Goal: Information Seeking & Learning: Learn about a topic

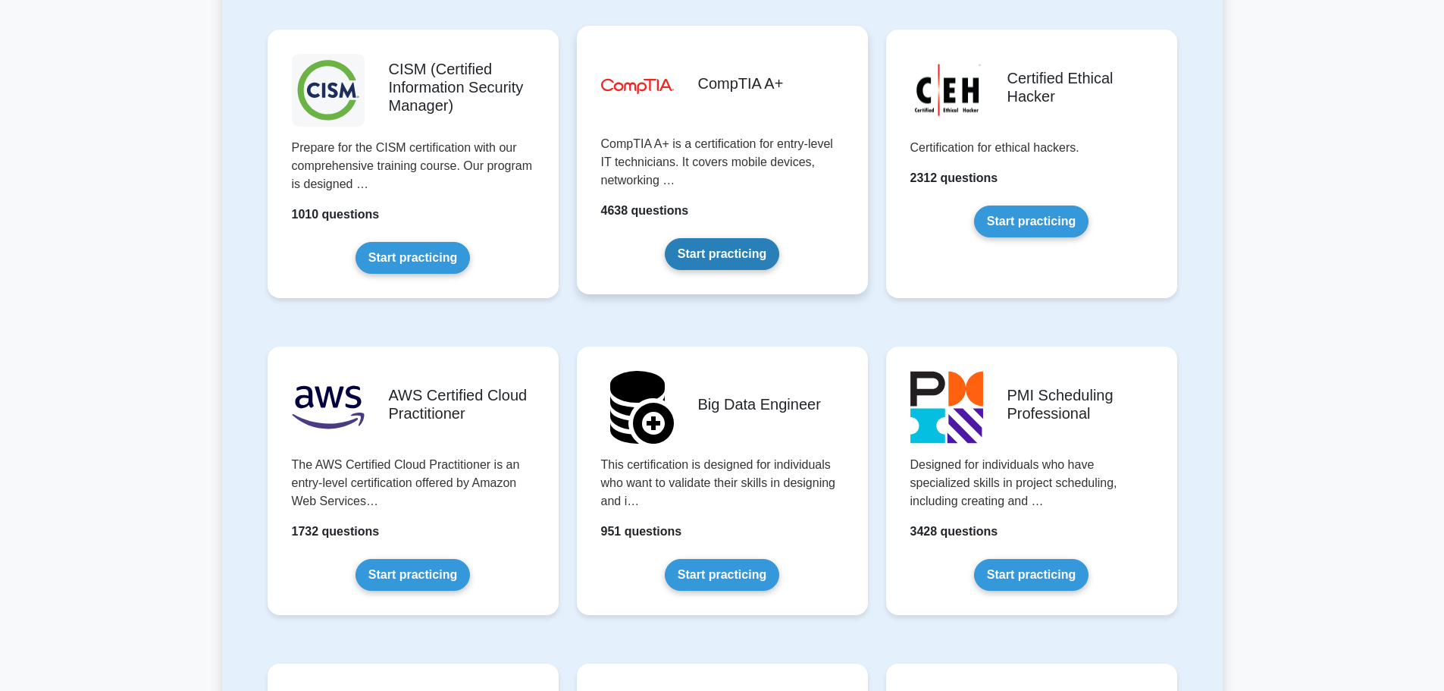
scroll to position [2274, 0]
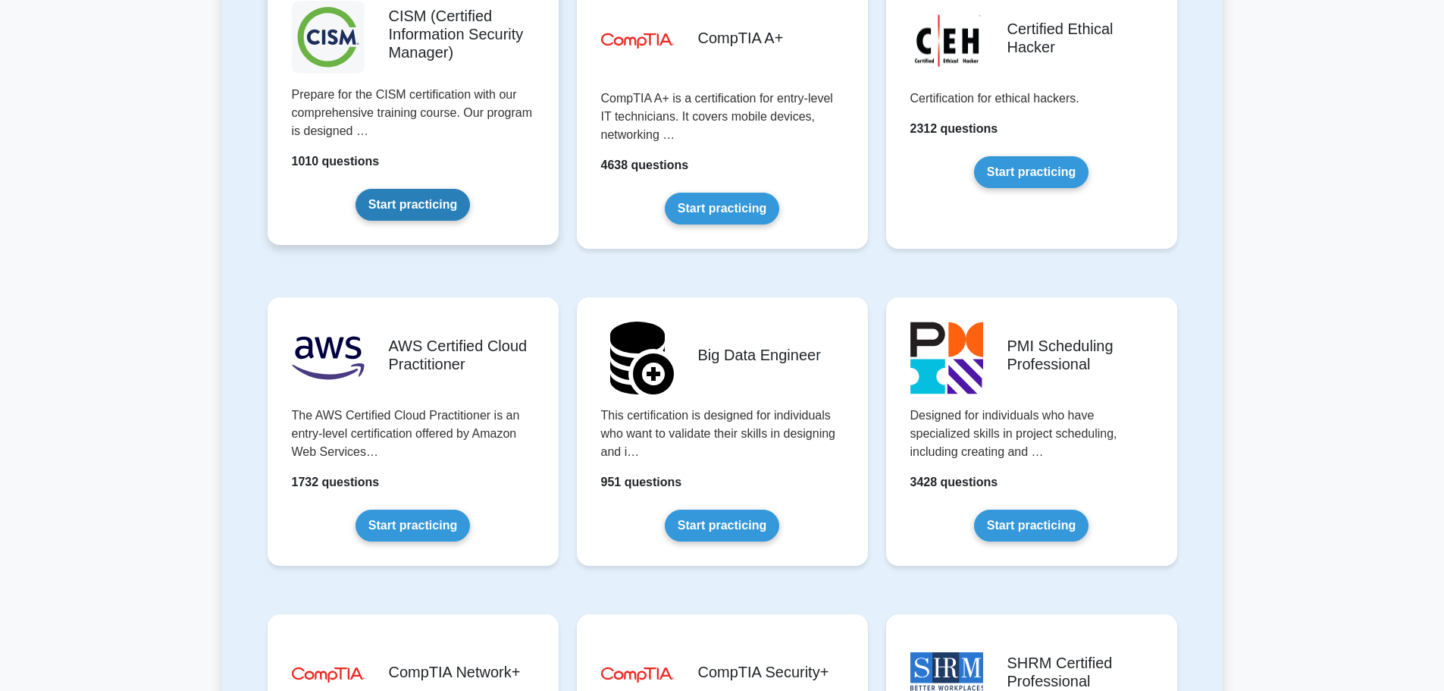
click at [393, 204] on link "Start practicing" at bounding box center [413, 205] width 114 height 32
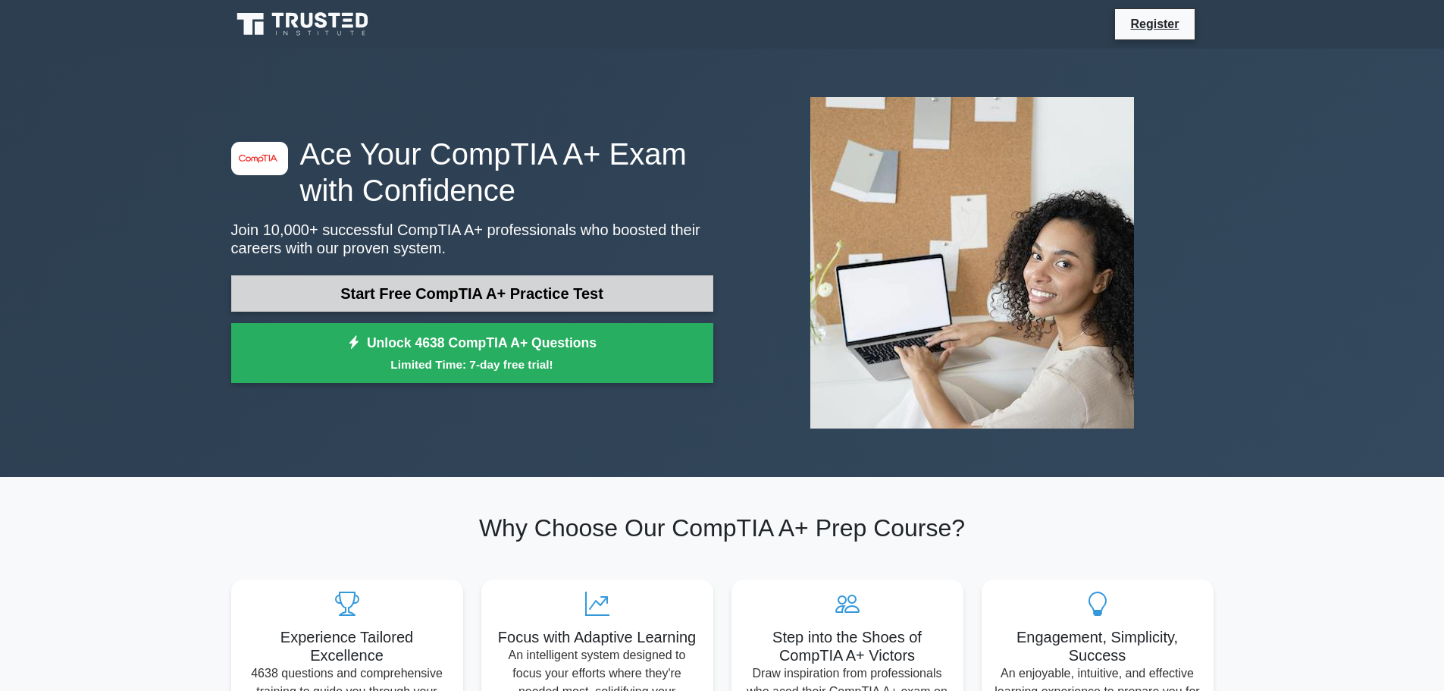
click at [550, 300] on link "Start Free CompTIA A+ Practice Test" at bounding box center [472, 293] width 482 height 36
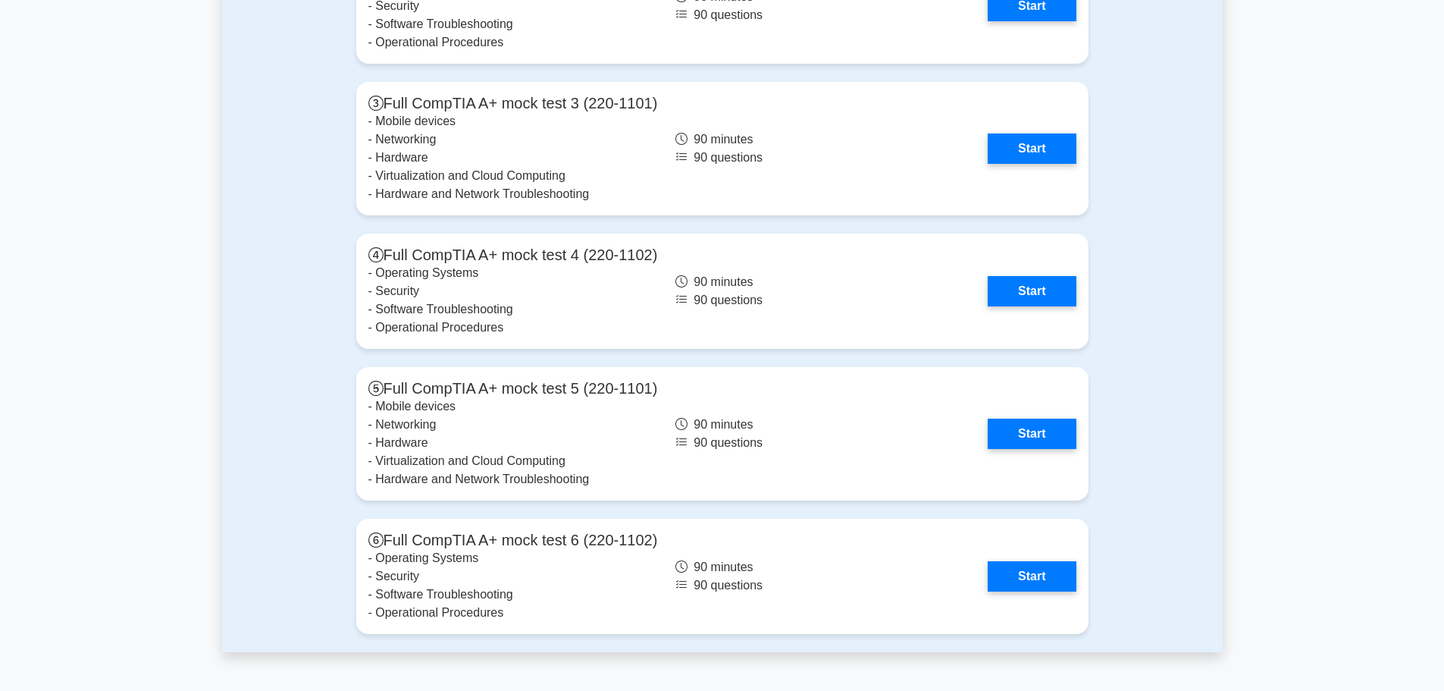
scroll to position [4094, 0]
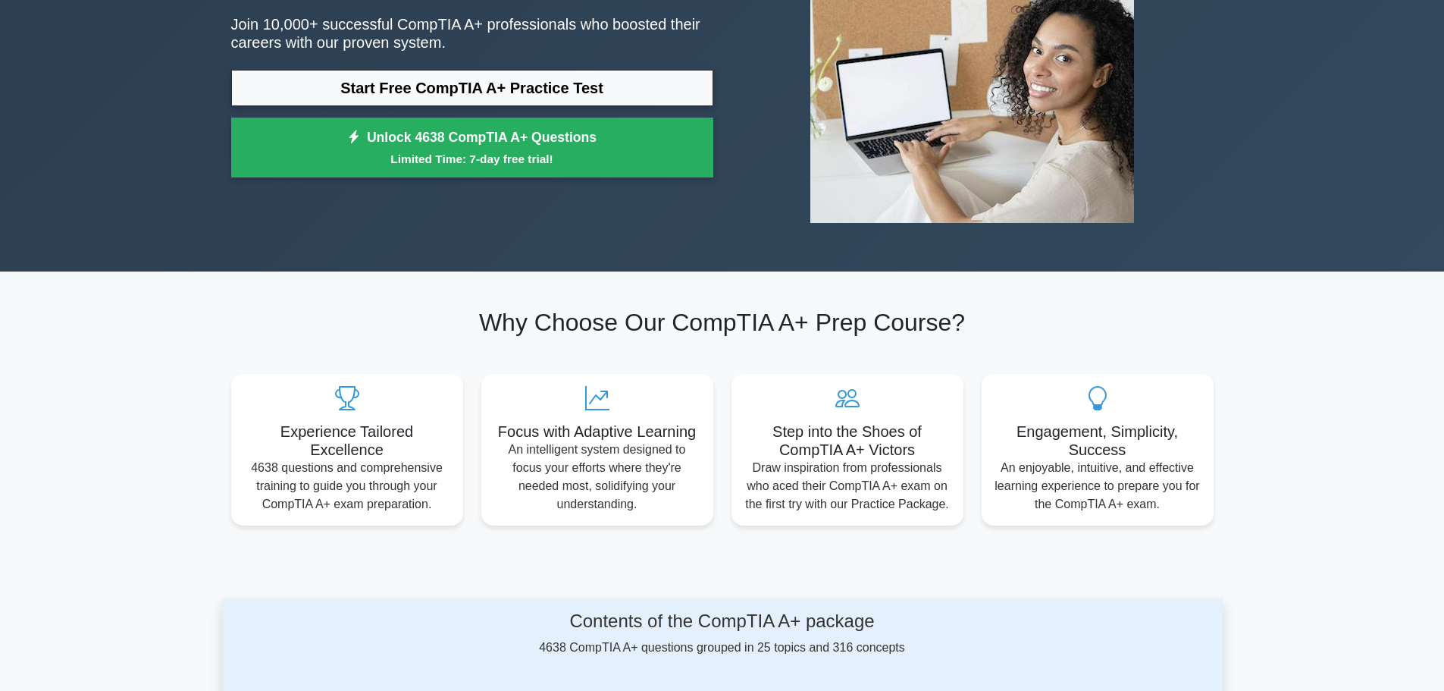
scroll to position [0, 0]
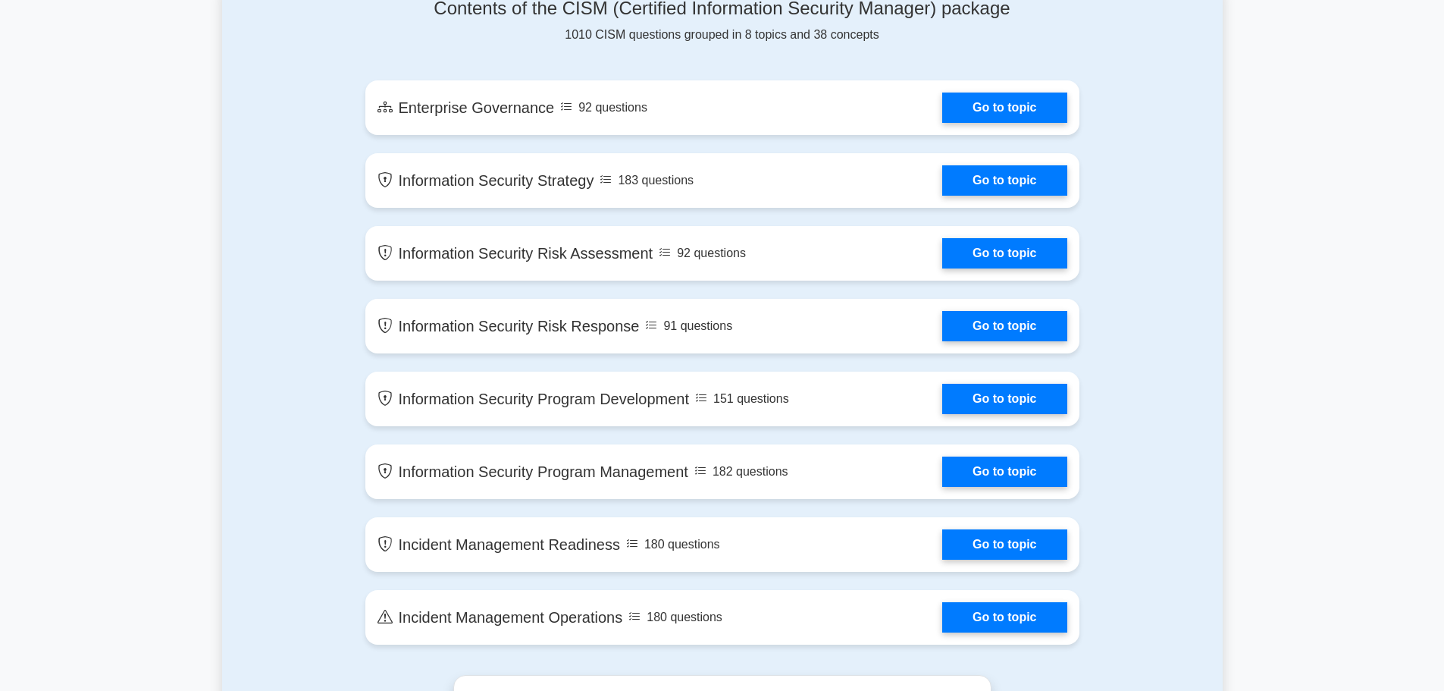
scroll to position [834, 0]
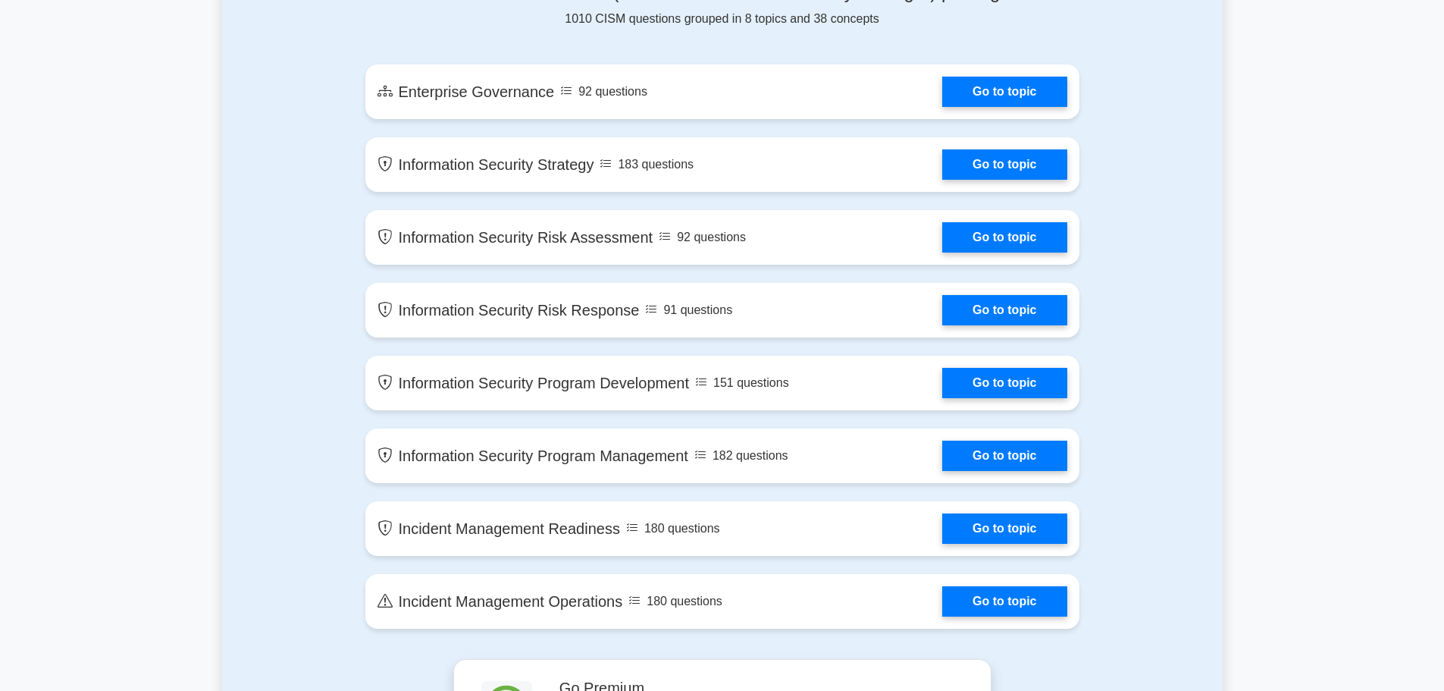
click at [584, 52] on div "Contents of the CISM (Certified Information Security Manager) package 1010 CISM…" at bounding box center [722, 314] width 732 height 689
click at [983, 83] on link "Go to topic" at bounding box center [1004, 88] width 124 height 30
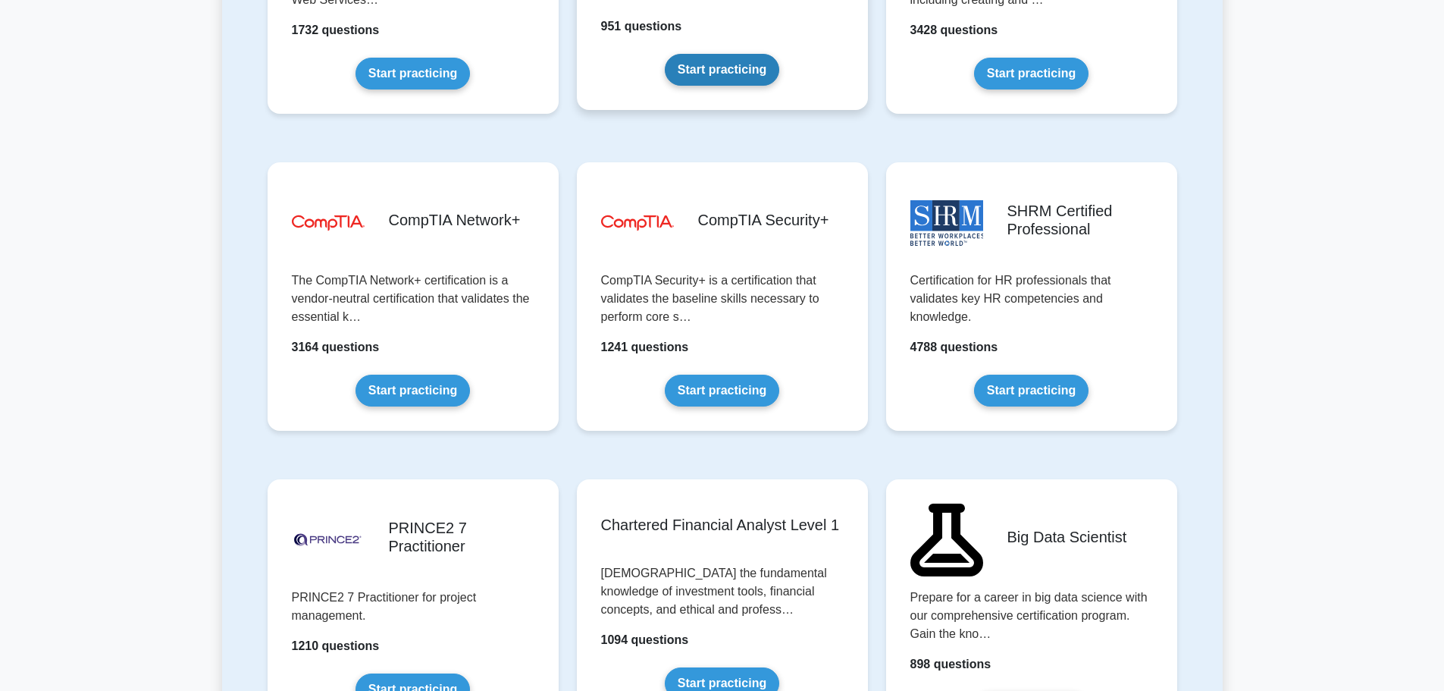
scroll to position [2729, 0]
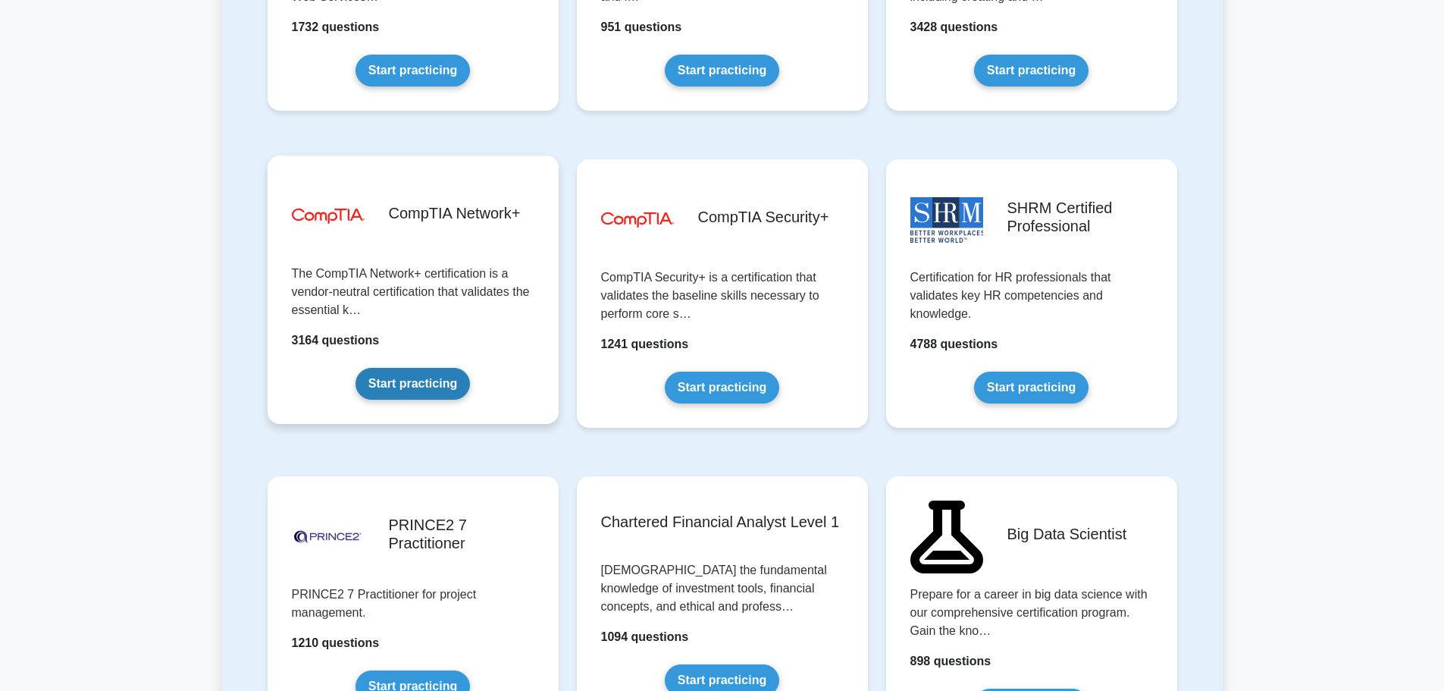
click at [426, 377] on link "Start practicing" at bounding box center [413, 384] width 114 height 32
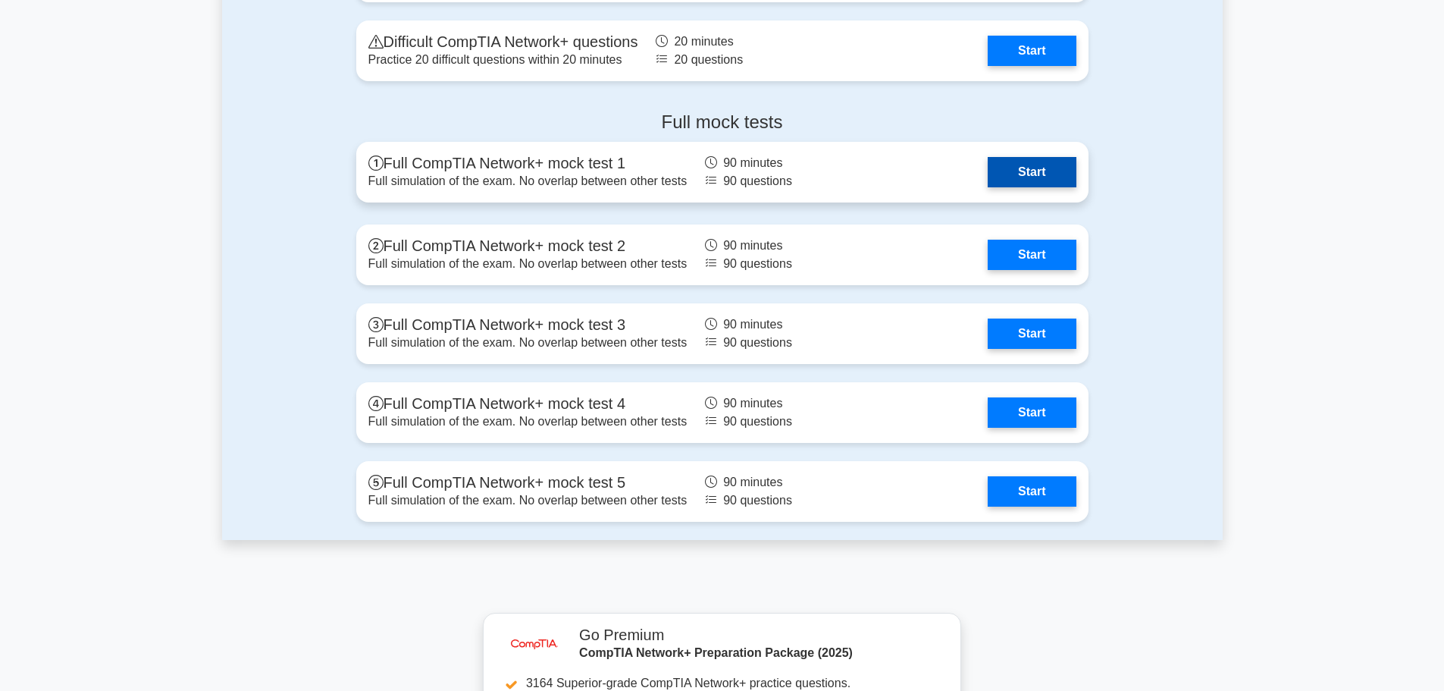
scroll to position [3184, 0]
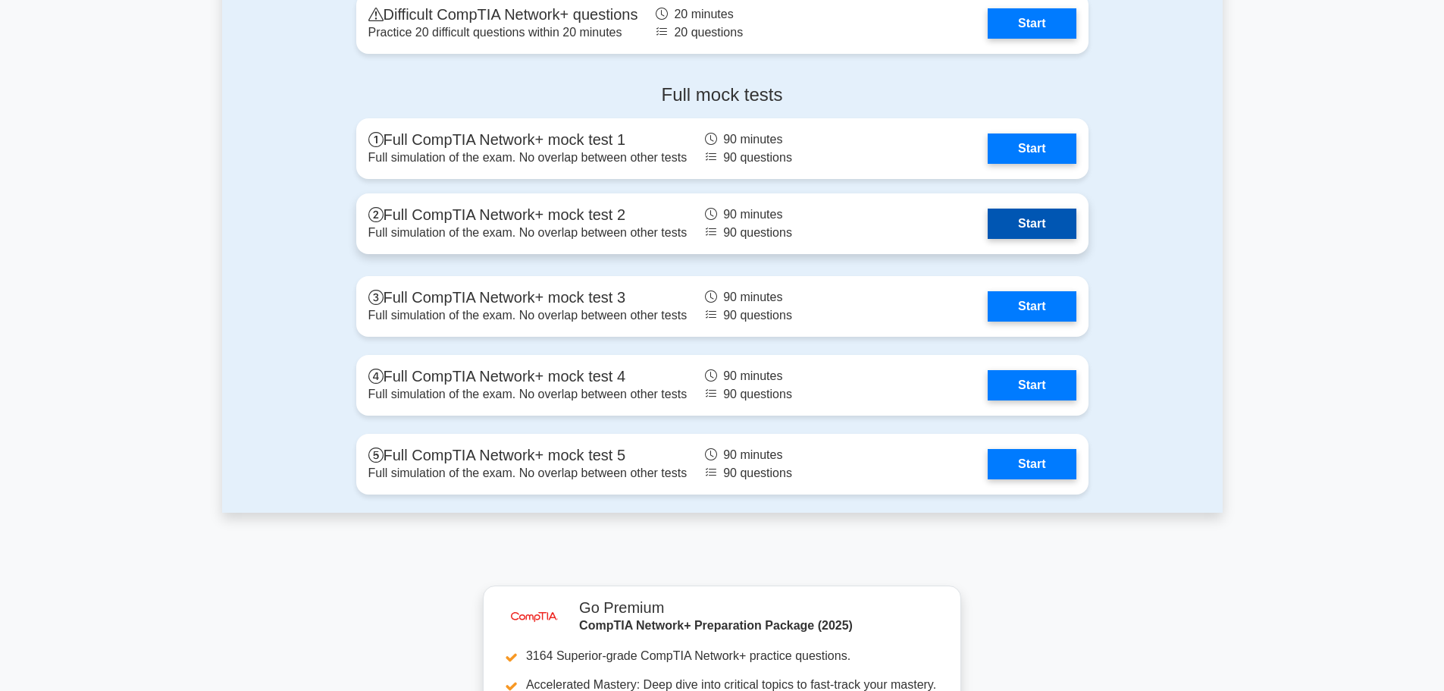
click at [1030, 224] on link "Start" at bounding box center [1032, 223] width 88 height 30
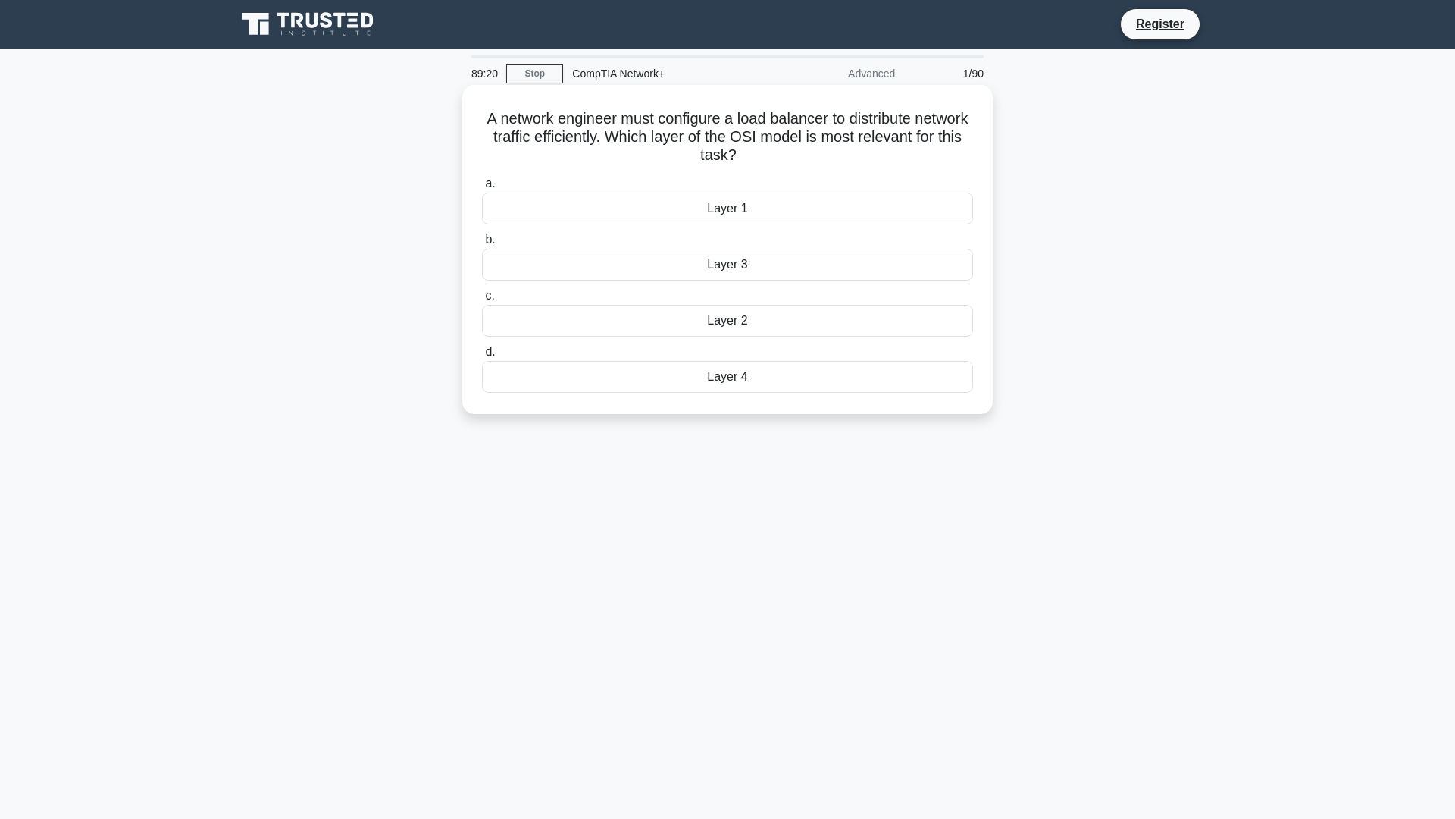
drag, startPoint x: 512, startPoint y: 114, endPoint x: 811, endPoint y: 157, distance: 302.4
click at [811, 157] on h5 "A network engineer must configure a load balancer to distribute network traffic…" at bounding box center [728, 137] width 494 height 56
click at [783, 155] on h5 "A network engineer must configure a load balancer to distribute network traffic…" at bounding box center [728, 137] width 494 height 56
click at [728, 258] on div "Layer 3" at bounding box center [727, 265] width 491 height 32
click at [482, 245] on input "b. Layer 3" at bounding box center [482, 240] width 0 height 10
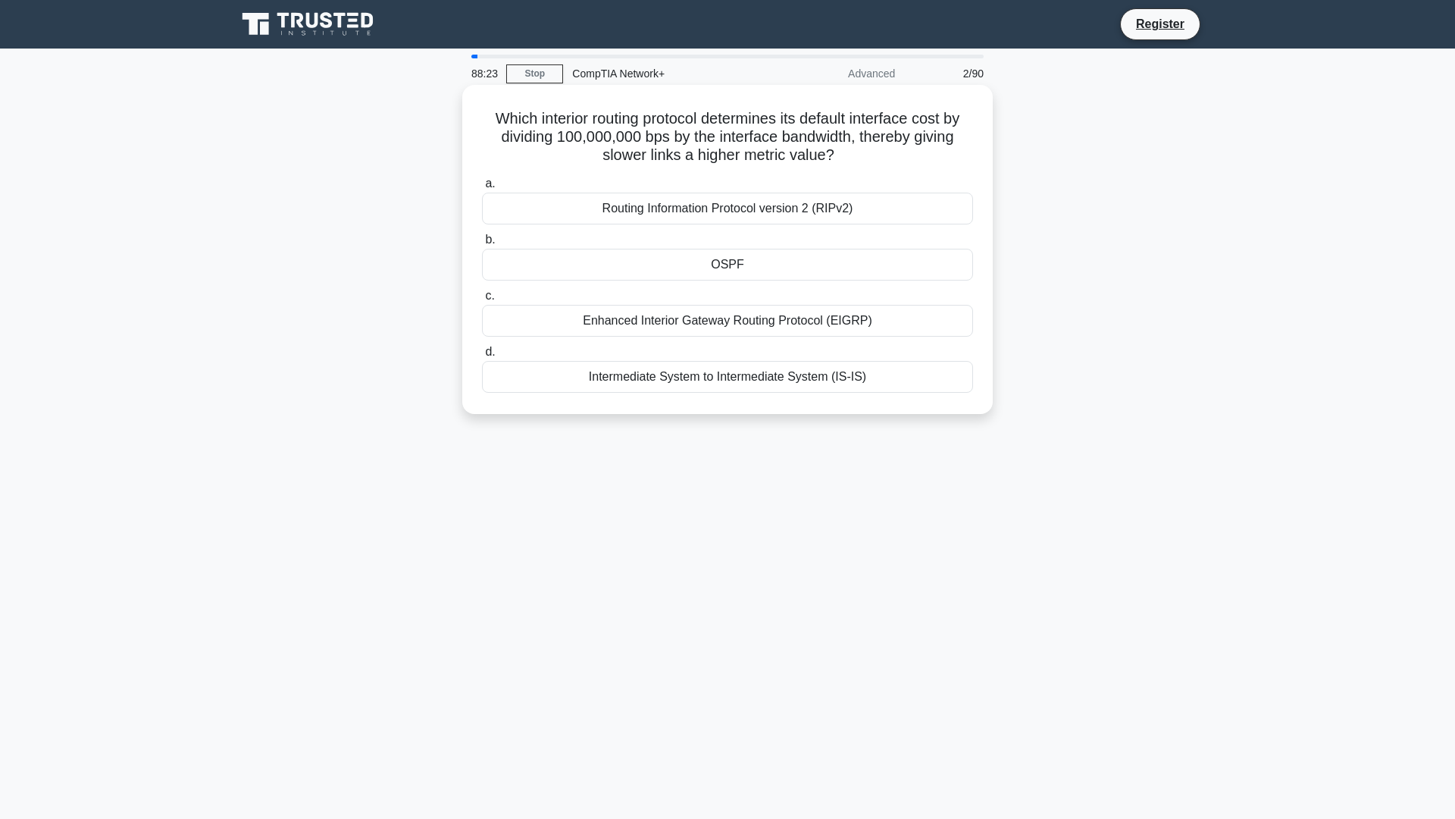
click at [708, 213] on div "Routing Information Protocol version 2 (RIPv2)" at bounding box center [727, 209] width 491 height 32
click at [482, 189] on input "a. Routing Information Protocol version 2 (RIPv2)" at bounding box center [482, 184] width 0 height 10
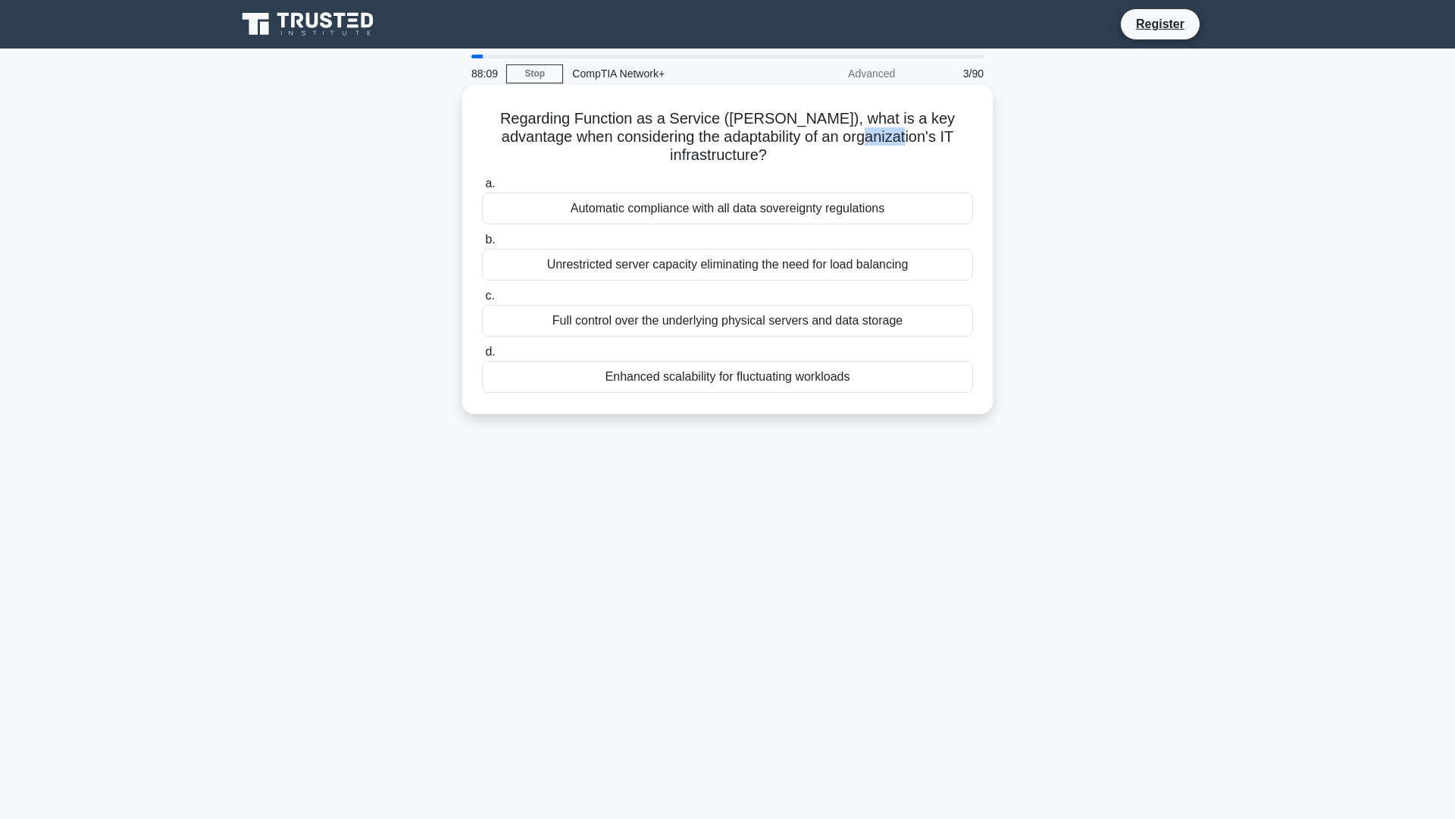
drag, startPoint x: 810, startPoint y: 137, endPoint x: 843, endPoint y: 147, distance: 34.8
click at [843, 147] on h5 "Regarding Function as a Service (FaaS), what is a key advantage when considerin…" at bounding box center [728, 137] width 494 height 56
click at [723, 193] on div "Automatic compliance with all data sovereignty regulations" at bounding box center [727, 209] width 491 height 32
click at [723, 174] on label "a. Automatic compliance with all data sovereignty regulations" at bounding box center [727, 199] width 491 height 50
click at [482, 179] on input "a. Automatic compliance with all data sovereignty regulations" at bounding box center [482, 184] width 0 height 10
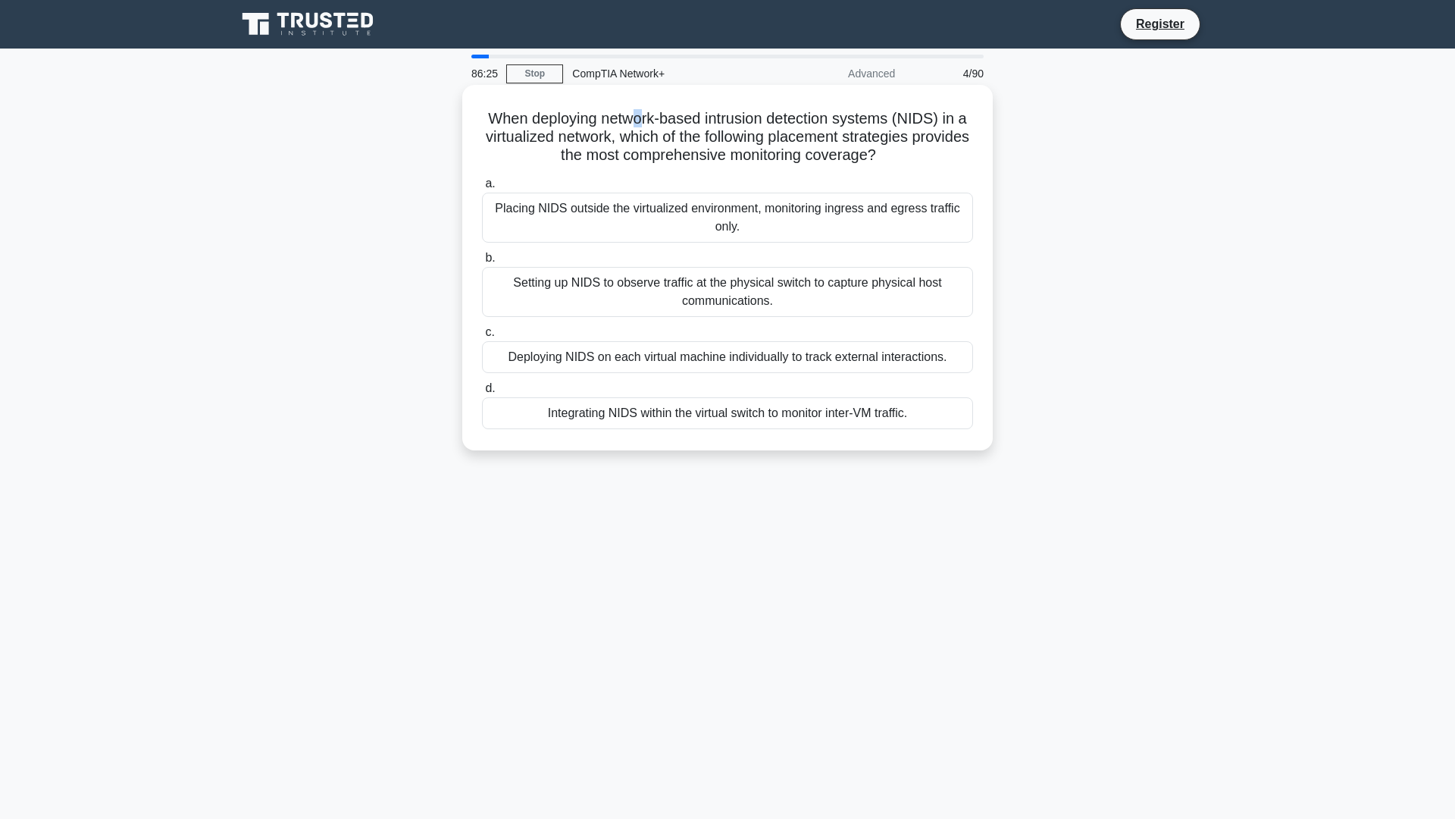
drag, startPoint x: 631, startPoint y: 111, endPoint x: 639, endPoint y: 116, distance: 9.5
click at [639, 116] on h5 "When deploying network-based intrusion detection systems (NIDS) in a virtualize…" at bounding box center [728, 137] width 494 height 56
drag, startPoint x: 639, startPoint y: 116, endPoint x: 679, endPoint y: 98, distance: 44.1
click at [679, 98] on div "When deploying network-based intrusion detection systems (NIDS) in a virtualize…" at bounding box center [727, 267] width 519 height 353
click at [694, 299] on div "Setting up NIDS to observe traffic at the physical switch to capture physical h…" at bounding box center [727, 292] width 491 height 50
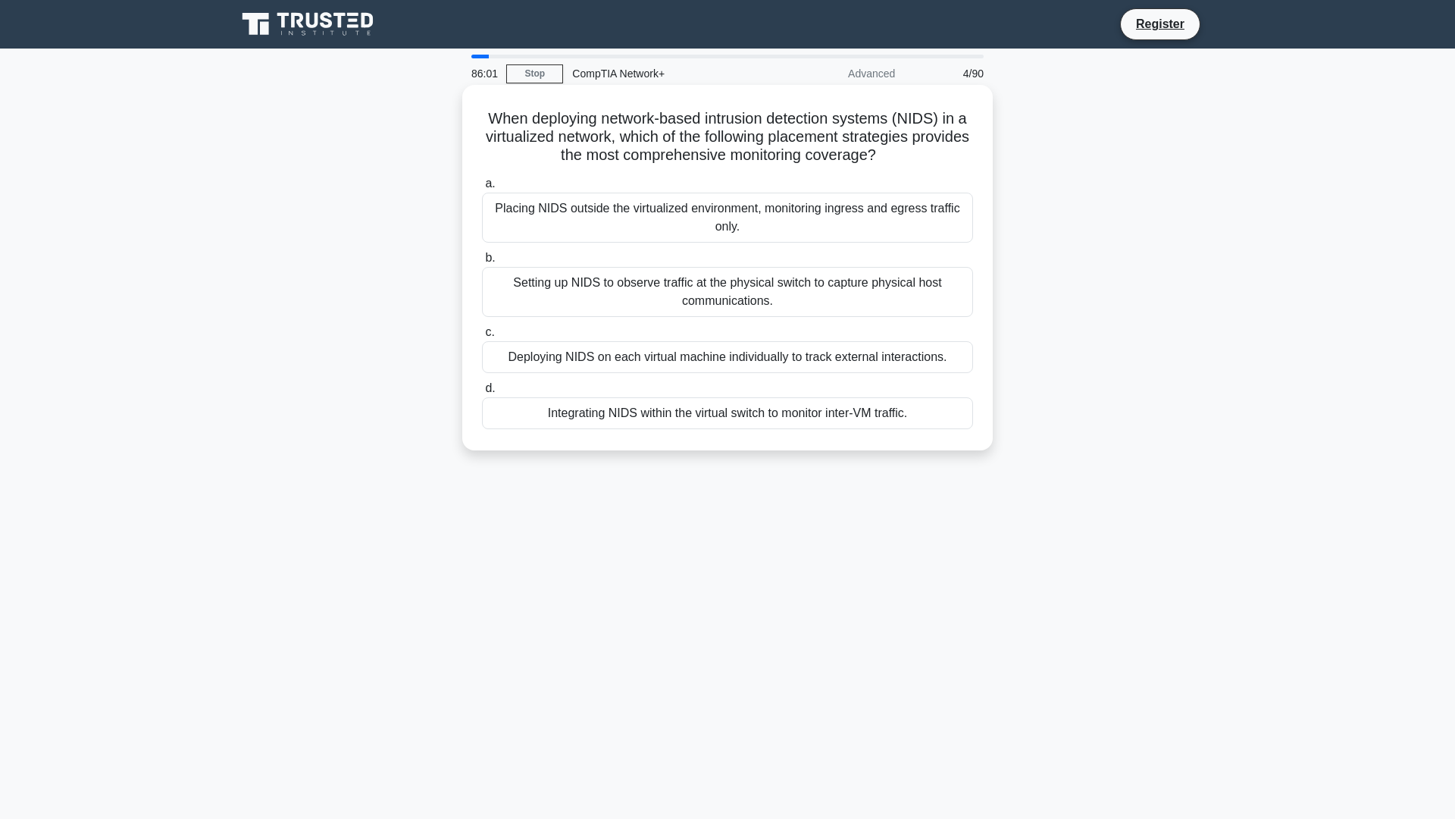
click at [482, 263] on input "b. Setting up NIDS to observe traffic at the physical switch to capture physica…" at bounding box center [482, 258] width 0 height 10
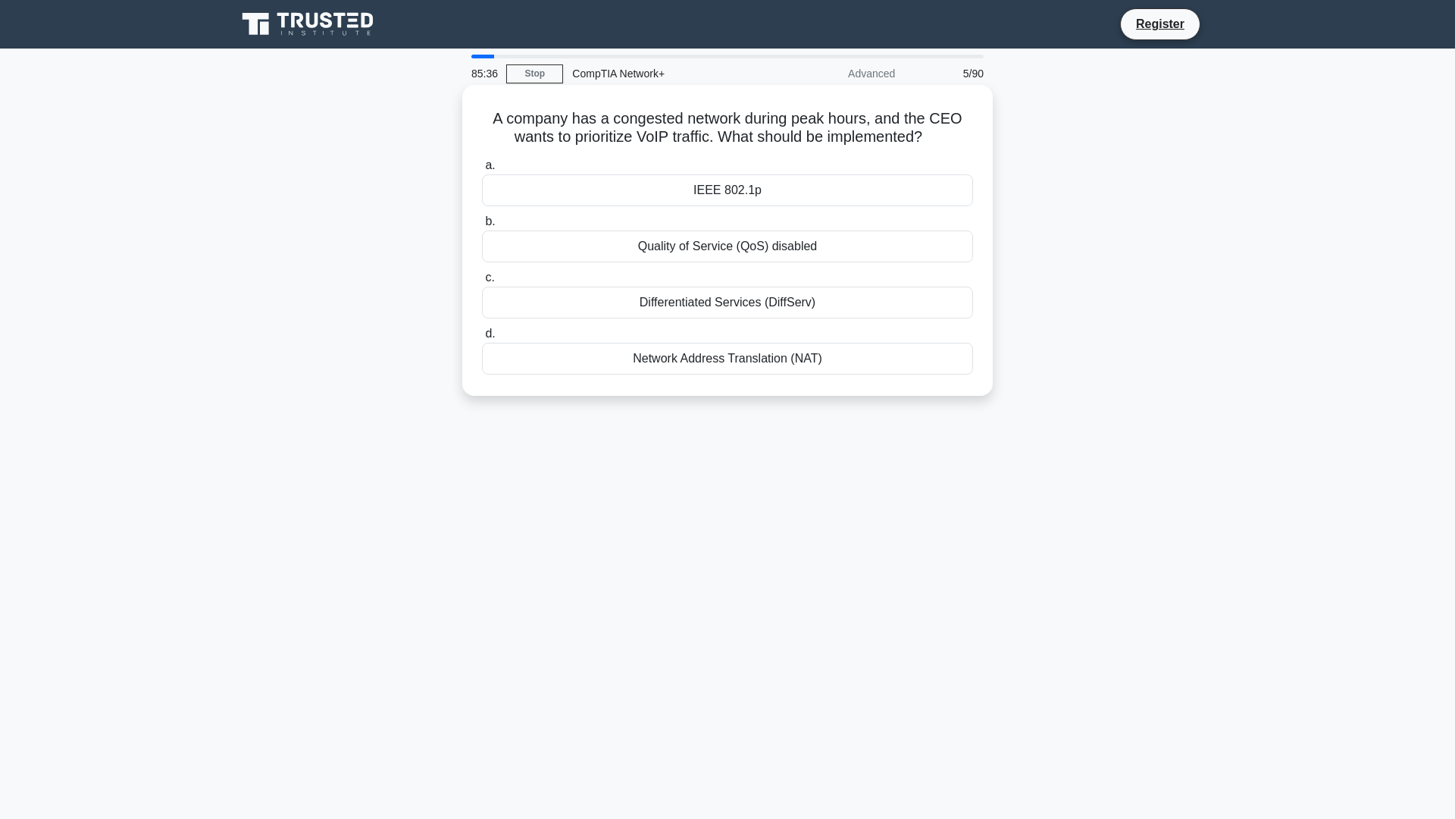
click at [740, 361] on div "Network Address Translation (NAT)" at bounding box center [727, 359] width 491 height 32
click at [482, 339] on input "d. Network Address Translation (NAT)" at bounding box center [482, 334] width 0 height 10
click at [719, 191] on div "Diversified power supply sources for redundancy" at bounding box center [727, 190] width 491 height 32
click at [482, 171] on input "a. Diversified power supply sources for redundancy" at bounding box center [482, 166] width 0 height 10
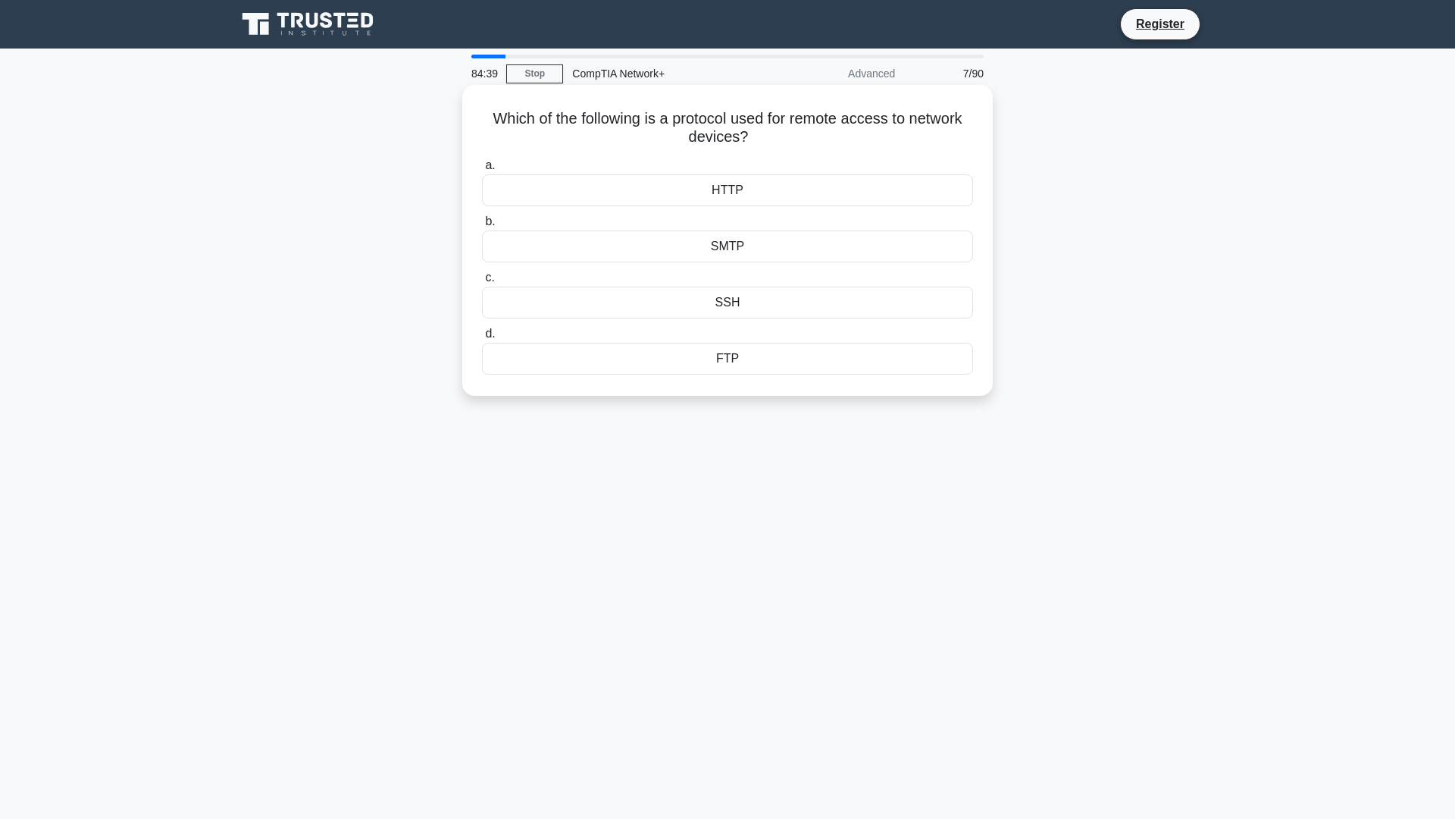
click at [740, 302] on div "SSH" at bounding box center [727, 303] width 491 height 32
click at [482, 283] on input "c. SSH" at bounding box center [482, 278] width 0 height 10
click at [736, 243] on div "/27" at bounding box center [727, 246] width 491 height 32
click at [482, 227] on input "b. /27" at bounding box center [482, 222] width 0 height 10
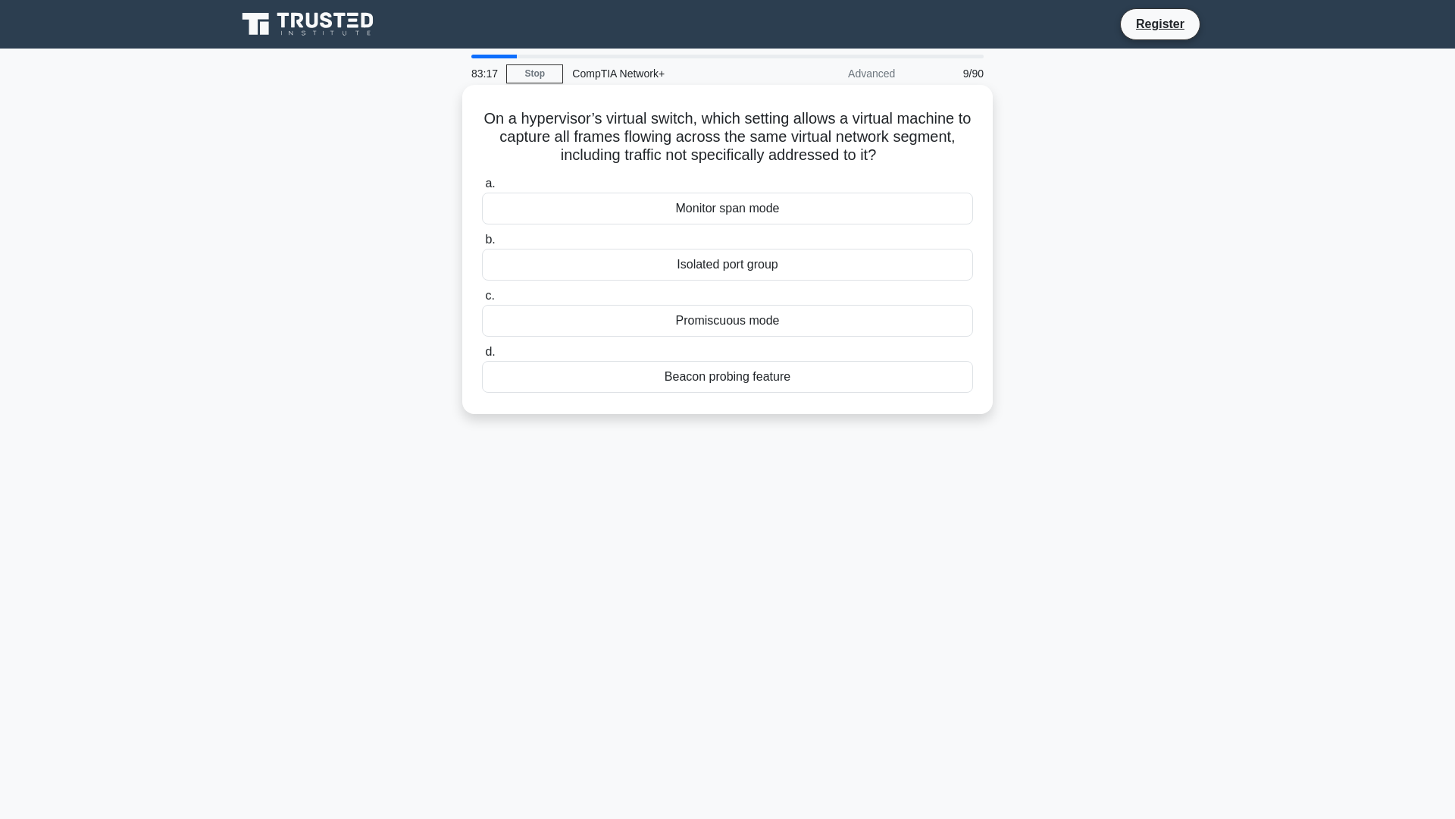
click at [715, 324] on div "Promiscuous mode" at bounding box center [727, 321] width 491 height 32
click at [482, 301] on input "c. Promiscuous mode" at bounding box center [482, 296] width 0 height 10
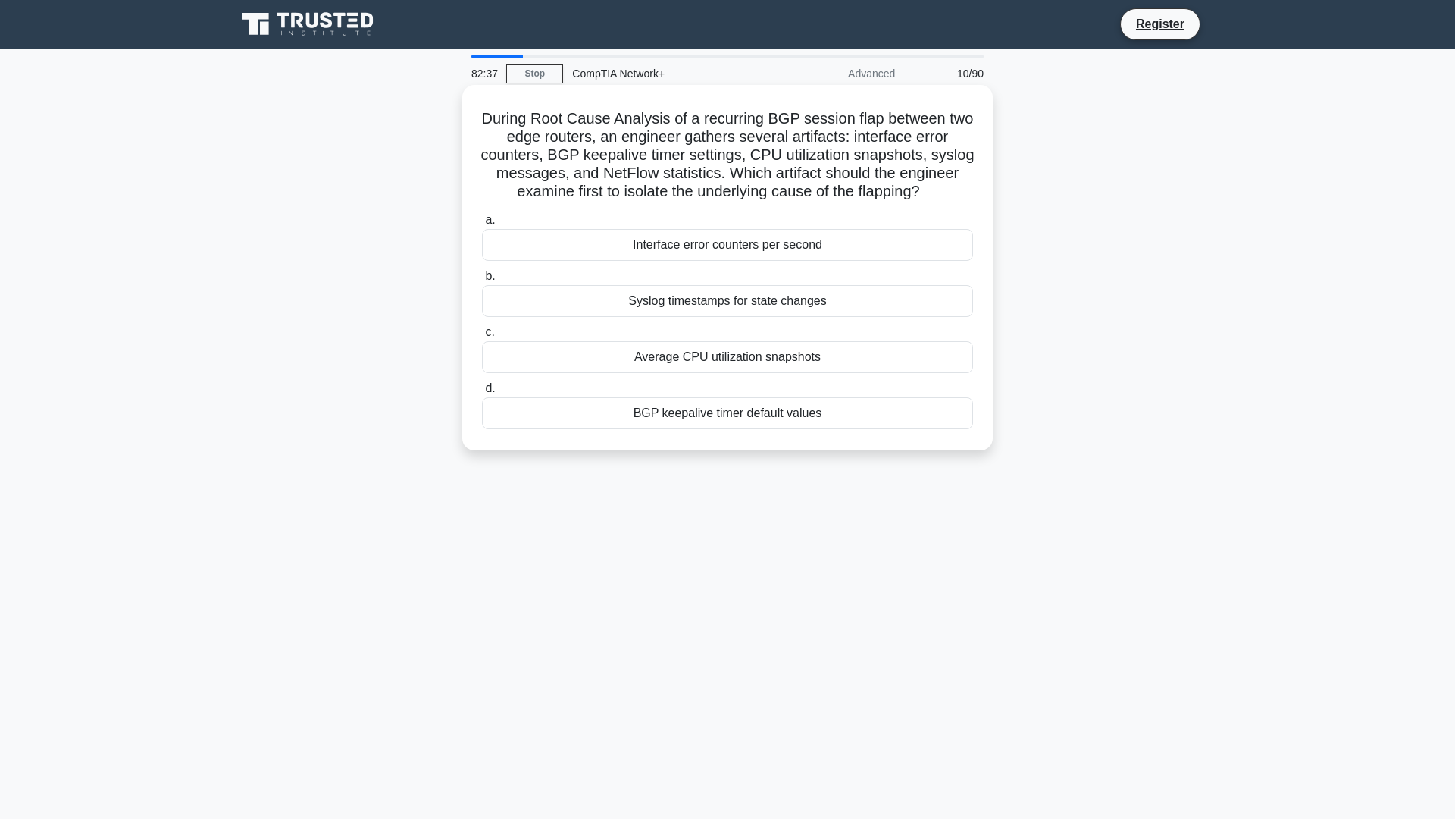
click at [776, 261] on div "Interface error counters per second" at bounding box center [727, 245] width 491 height 32
click at [482, 225] on input "a. Interface error counters per second" at bounding box center [482, 220] width 0 height 10
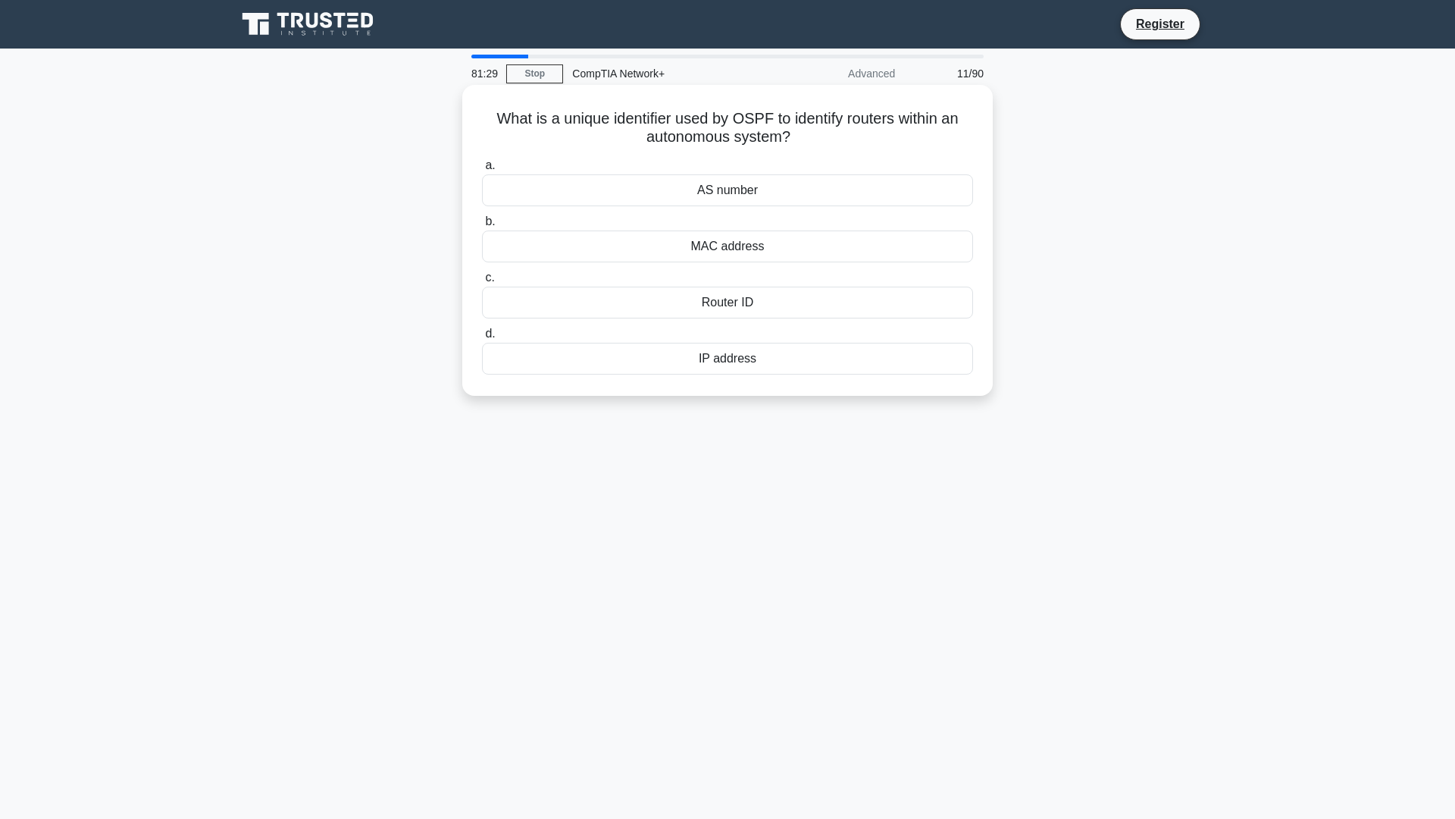
click at [741, 298] on div "Router ID" at bounding box center [727, 303] width 491 height 32
click at [482, 283] on input "c. Router ID" at bounding box center [482, 278] width 0 height 10
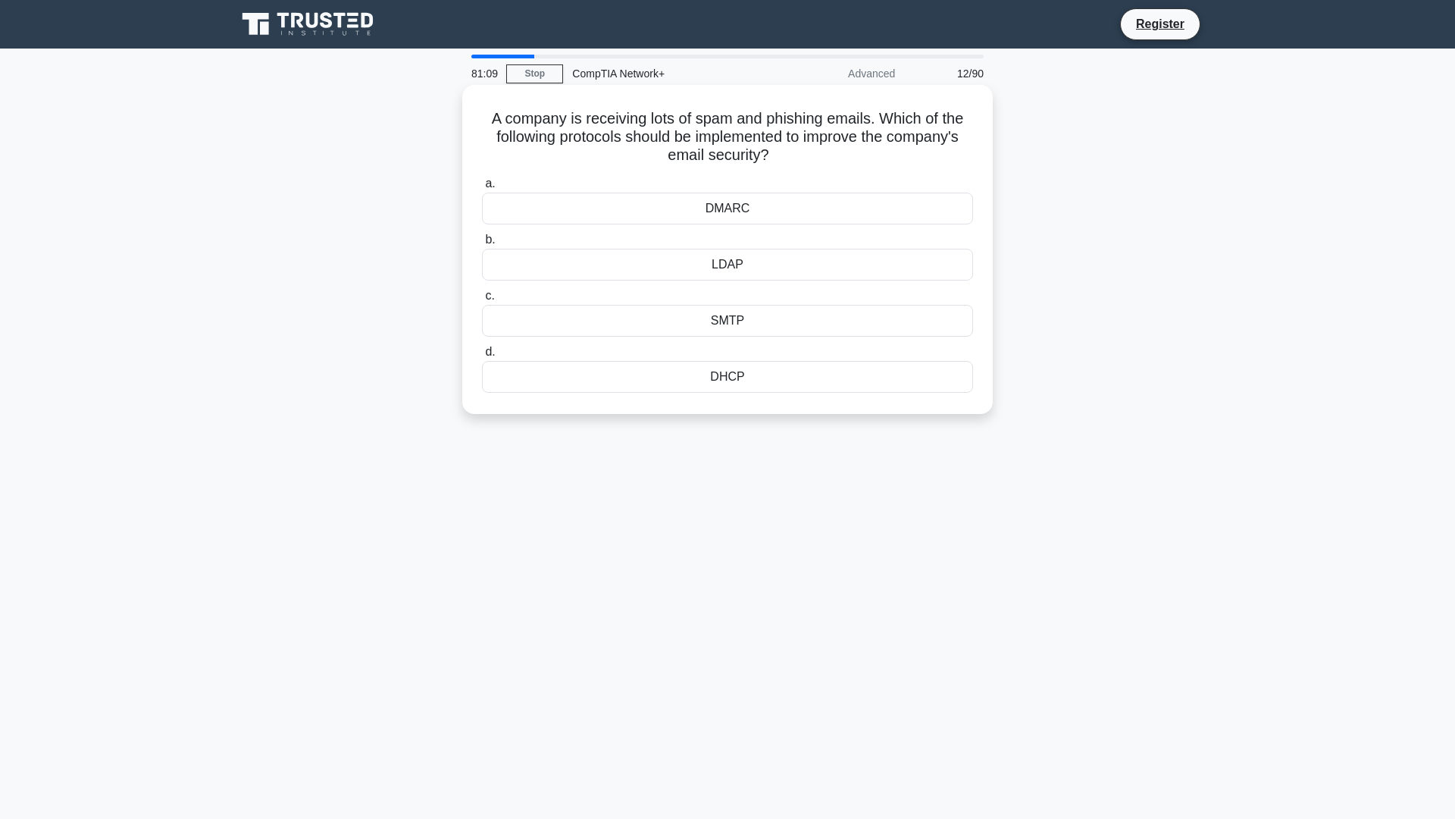
click at [744, 372] on div "DHCP" at bounding box center [727, 377] width 491 height 32
click at [482, 357] on input "d. DHCP" at bounding box center [482, 352] width 0 height 10
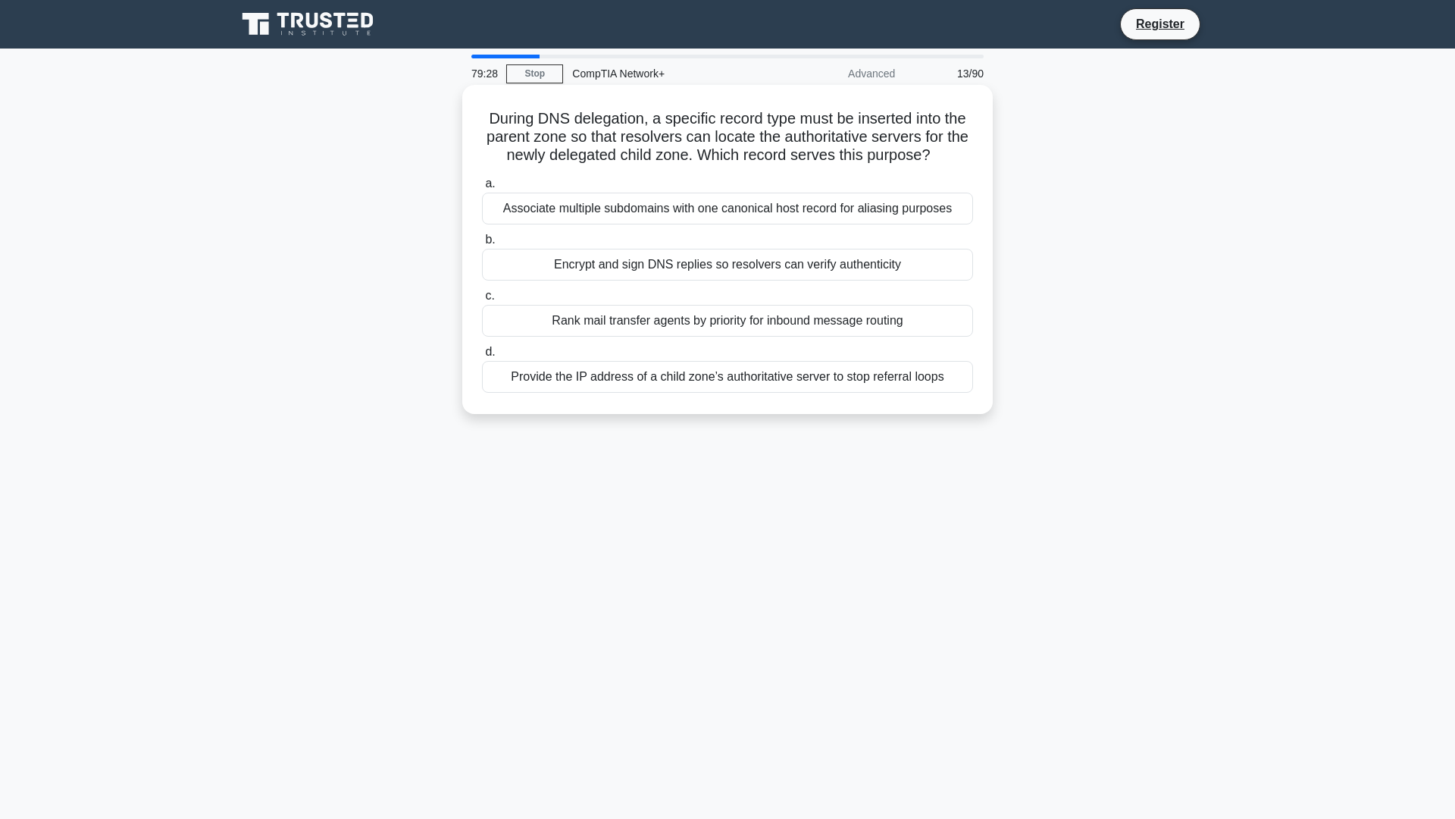
click at [668, 203] on div "Associate multiple subdomains with one canonical host record for aliasing purpo…" at bounding box center [727, 209] width 491 height 32
click at [482, 189] on input "a. Associate multiple subdomains with one canonical host record for aliasing pu…" at bounding box center [482, 184] width 0 height 10
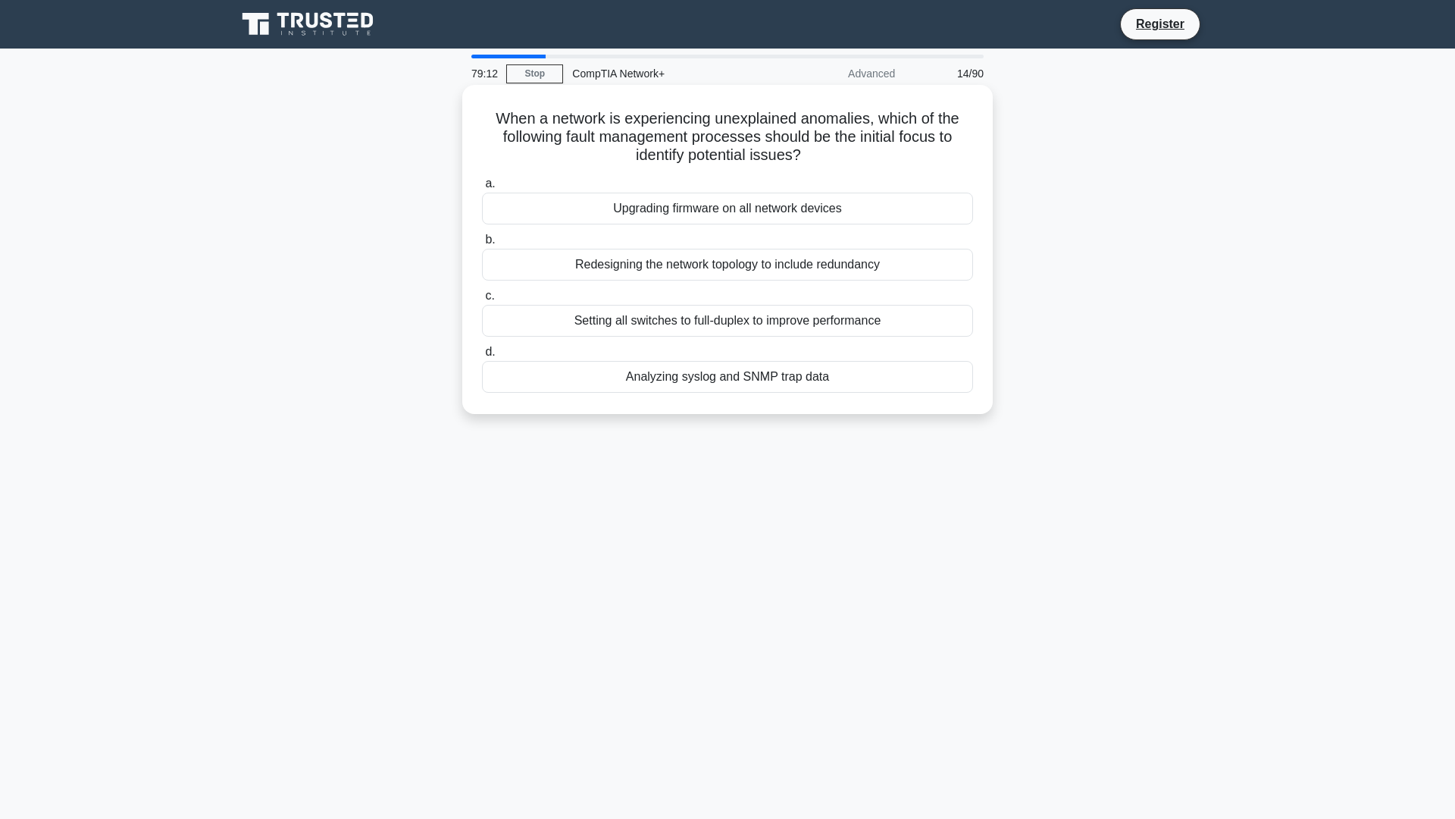
click at [664, 328] on div "Setting all switches to full-duplex to improve performance" at bounding box center [727, 321] width 491 height 32
click at [482, 301] on input "c. Setting all switches to full-duplex to improve performance" at bounding box center [482, 296] width 0 height 10
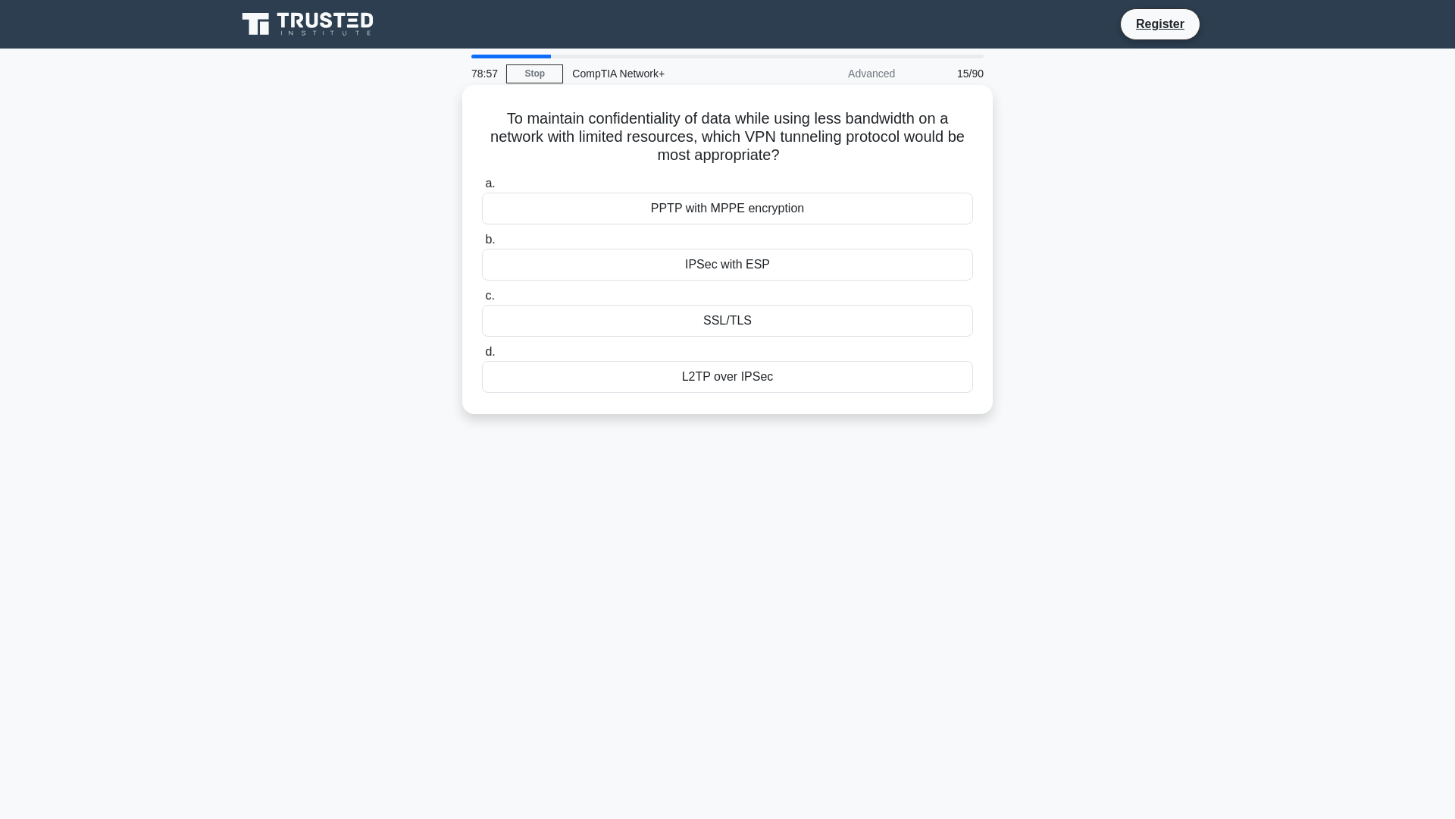
click at [728, 321] on div "SSL/TLS" at bounding box center [727, 321] width 491 height 32
click at [482, 301] on input "c. SSL/TLS" at bounding box center [482, 296] width 0 height 10
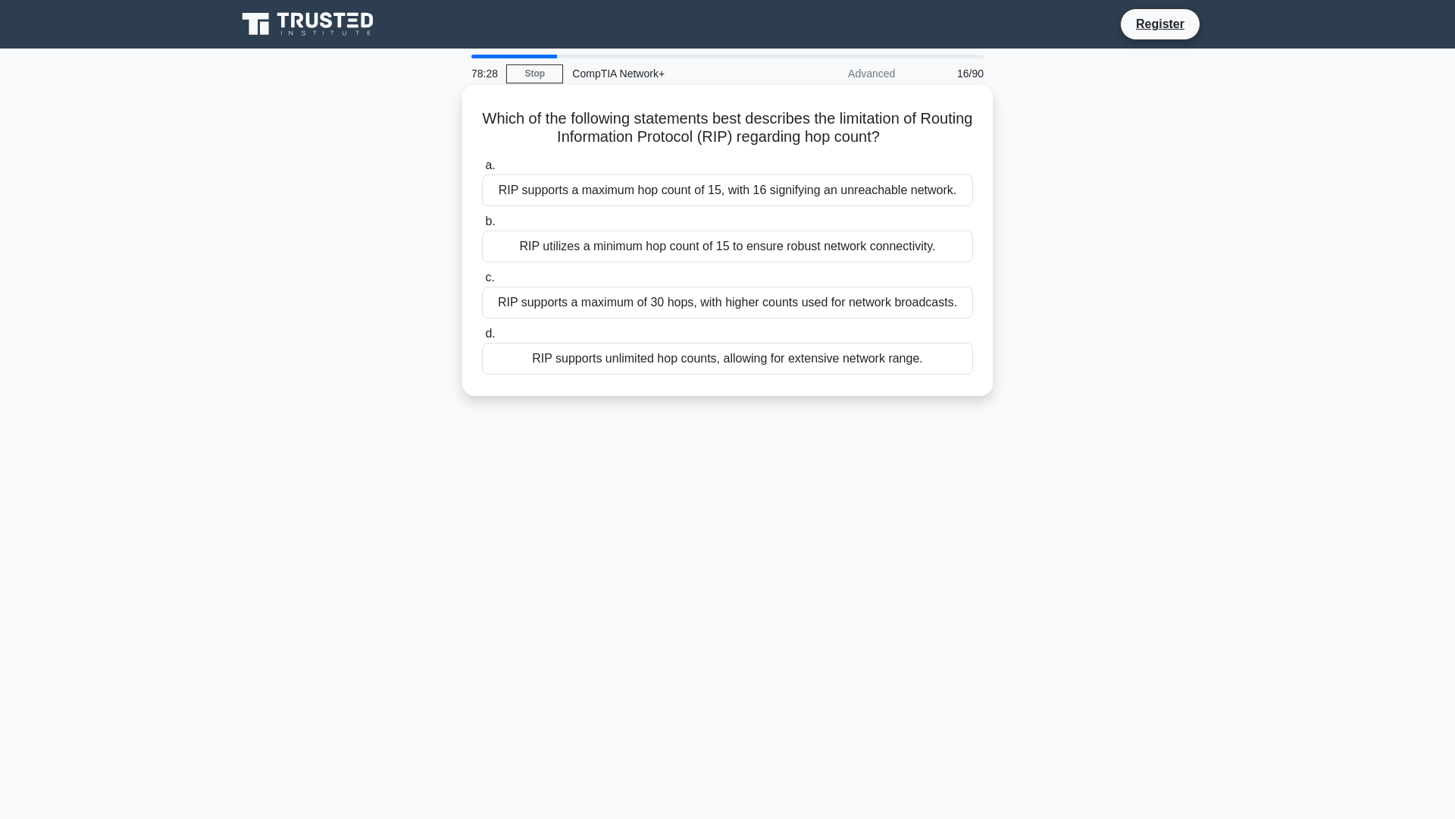
click at [650, 193] on div "RIP supports a maximum hop count of 15, with 16 signifying an unreachable netwo…" at bounding box center [727, 190] width 491 height 32
click at [482, 171] on input "a. RIP supports a maximum hop count of 15, with 16 signifying an unreachable ne…" at bounding box center [482, 166] width 0 height 10
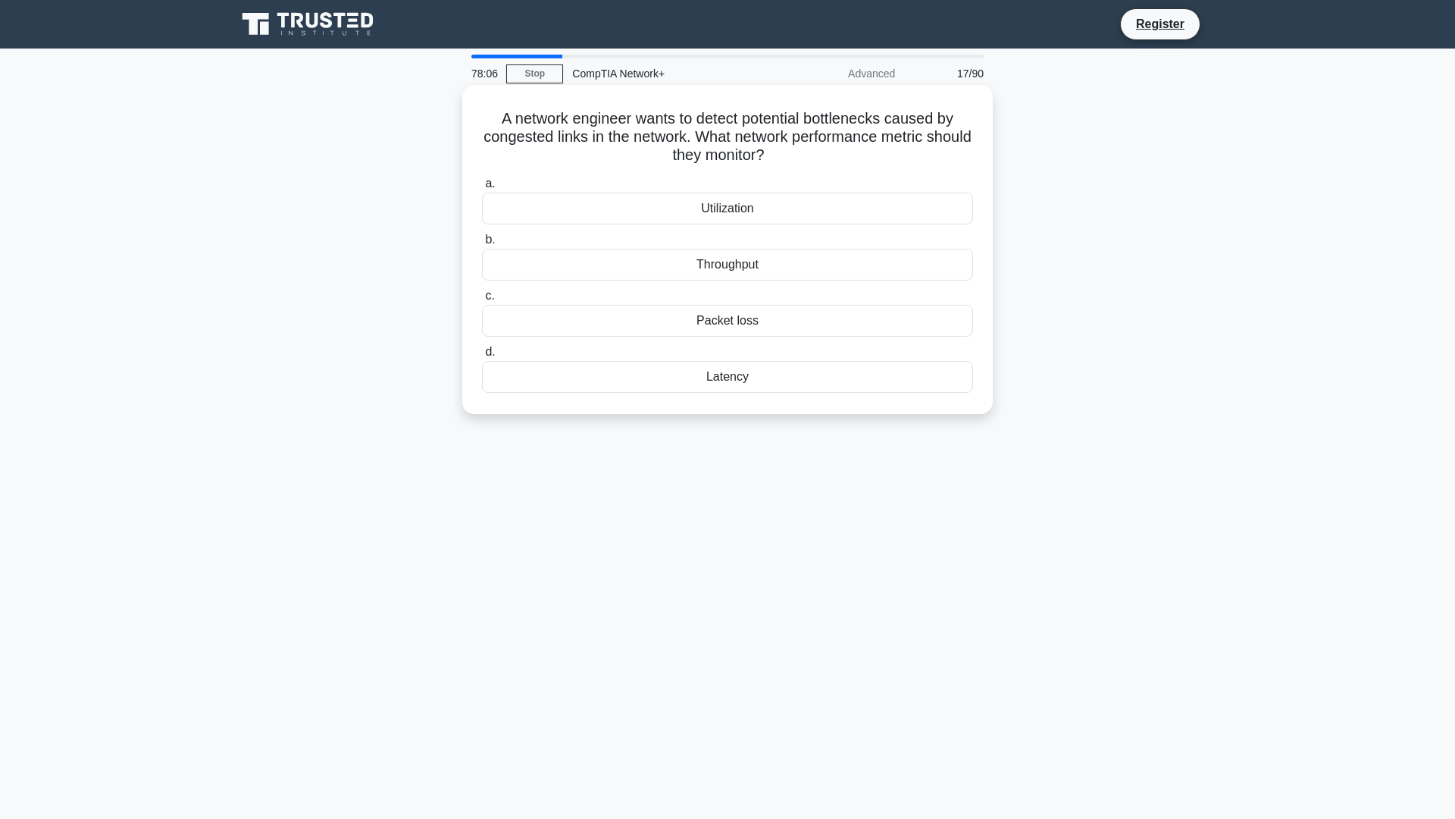
click at [733, 321] on div "Packet loss" at bounding box center [727, 321] width 491 height 32
click at [482, 301] on input "c. Packet loss" at bounding box center [482, 296] width 0 height 10
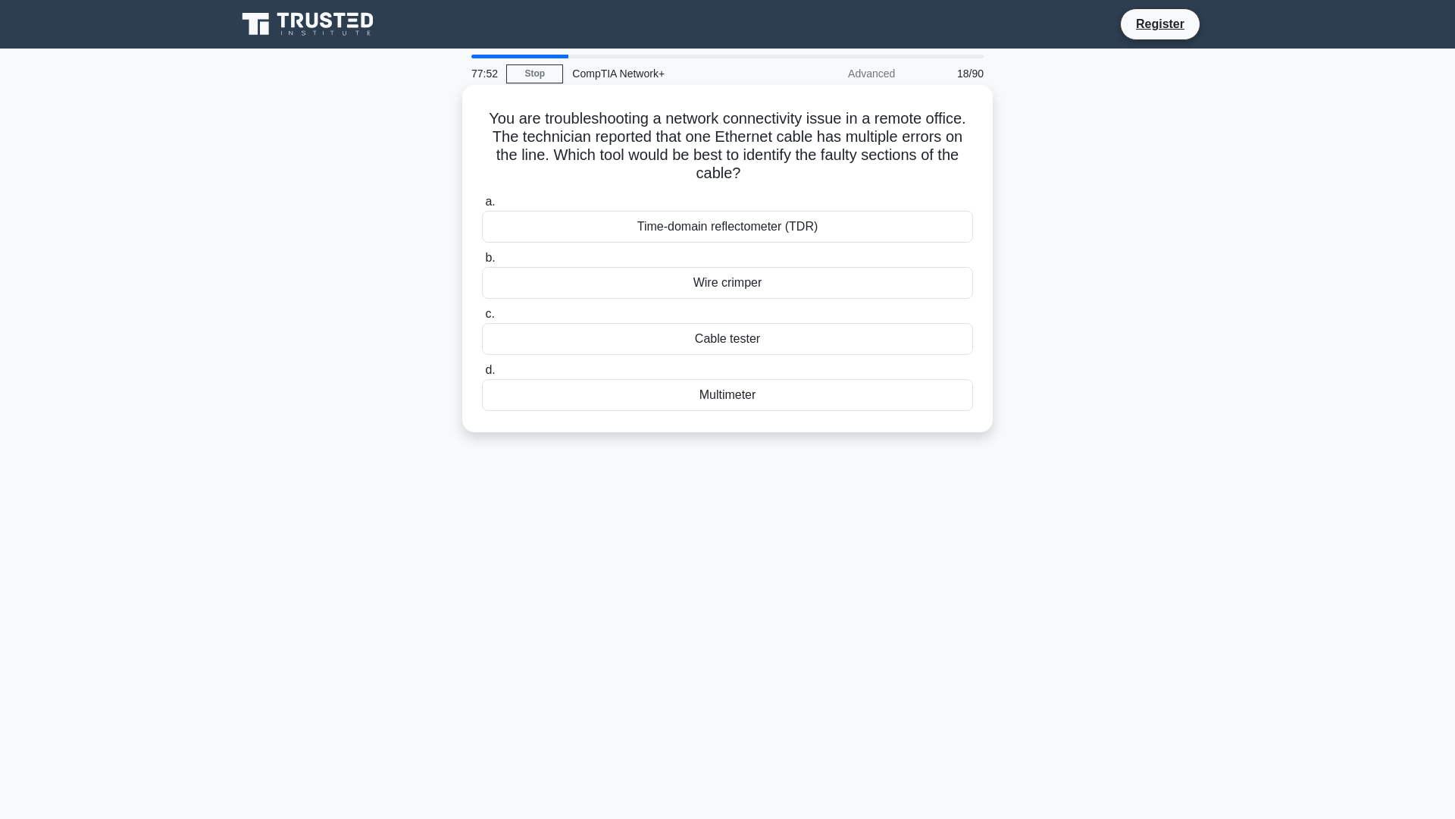
click at [725, 397] on div "Multimeter" at bounding box center [727, 395] width 491 height 32
click at [482, 375] on input "d. Multimeter" at bounding box center [482, 370] width 0 height 10
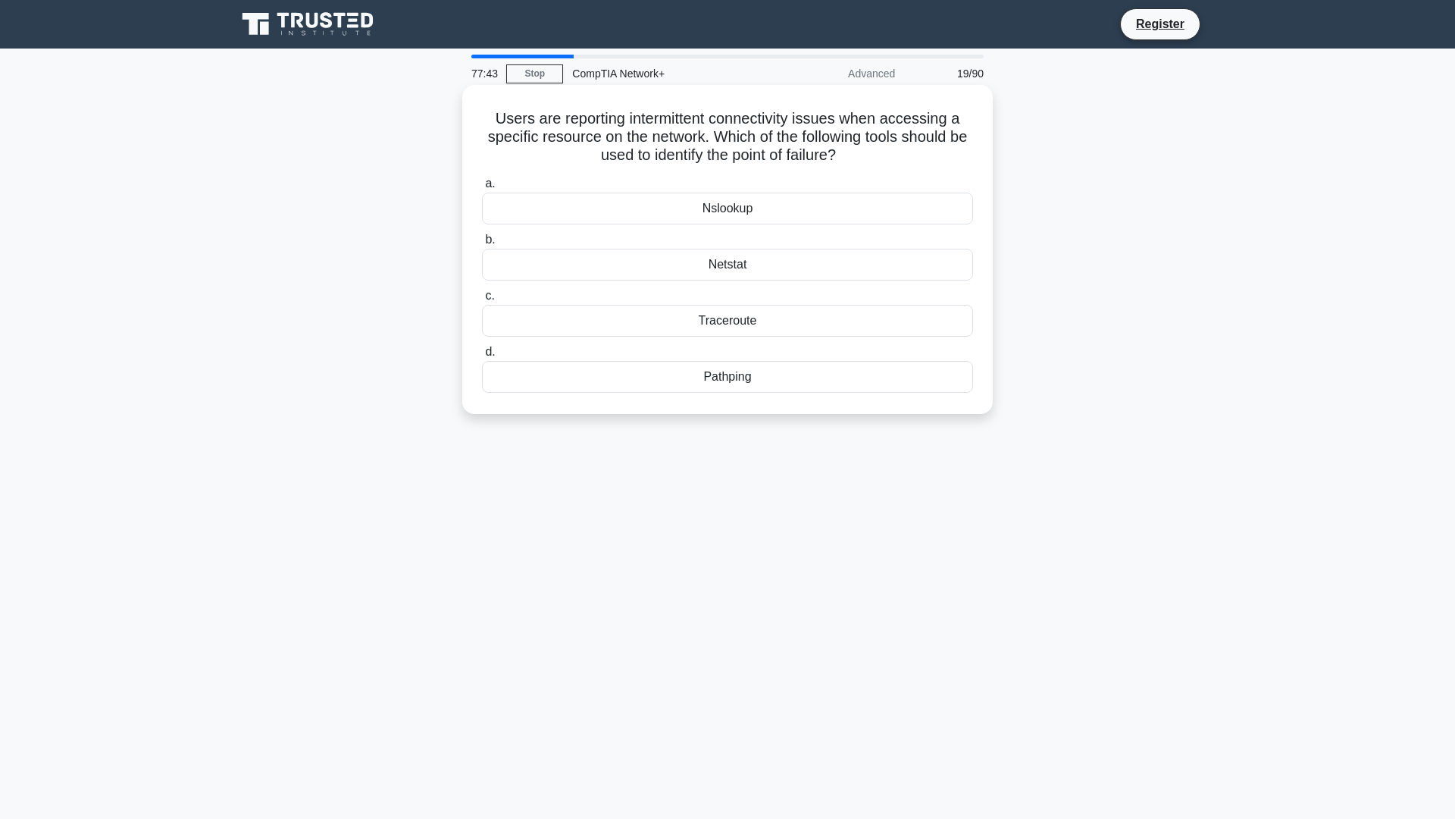
click at [728, 207] on div "Nslookup" at bounding box center [727, 209] width 491 height 32
click at [482, 189] on input "a. Nslookup" at bounding box center [482, 184] width 0 height 10
click at [710, 383] on div "Remote Access VPN" at bounding box center [727, 377] width 491 height 32
click at [482, 357] on input "d. Remote Access VPN" at bounding box center [482, 352] width 0 height 10
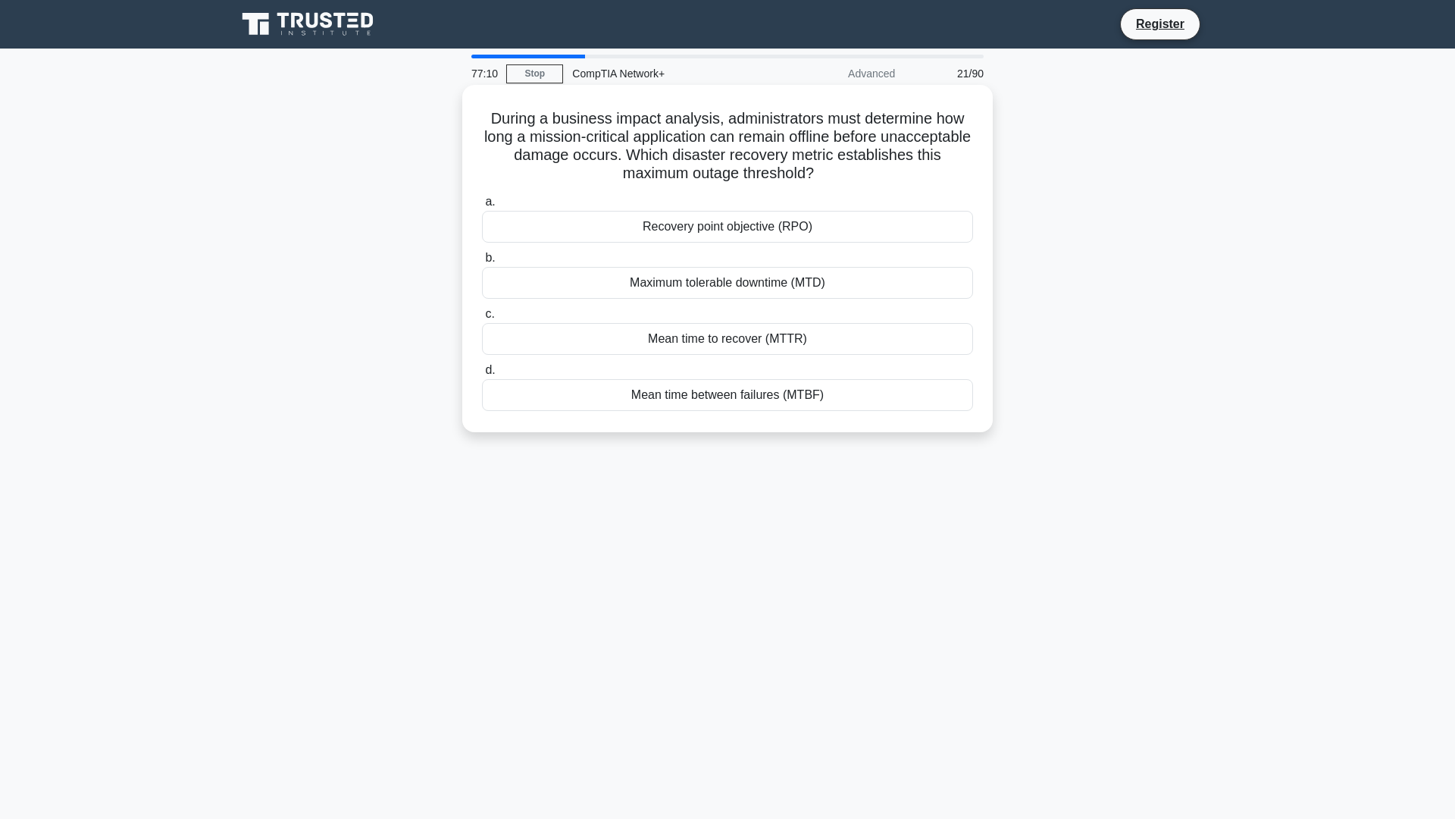
click at [737, 337] on div "Mean time to recover (MTTR)" at bounding box center [727, 339] width 491 height 32
click at [482, 319] on input "c. Mean time to recover (MTTR)" at bounding box center [482, 314] width 0 height 10
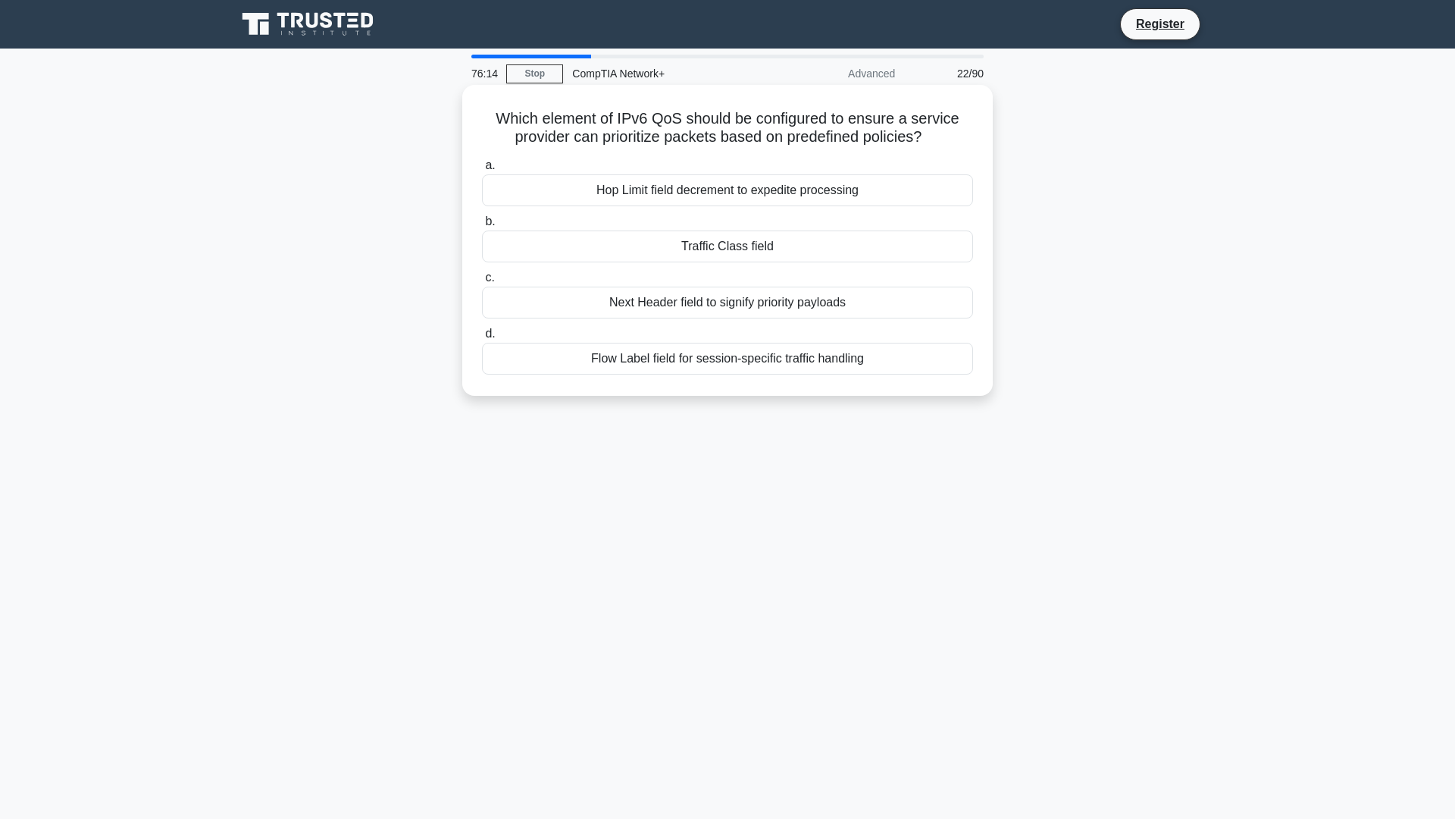
click at [697, 363] on div "Flow Label field for session-specific traffic handling" at bounding box center [727, 359] width 491 height 32
click at [482, 339] on input "d. Flow Label field for session-specific traffic handling" at bounding box center [482, 334] width 0 height 10
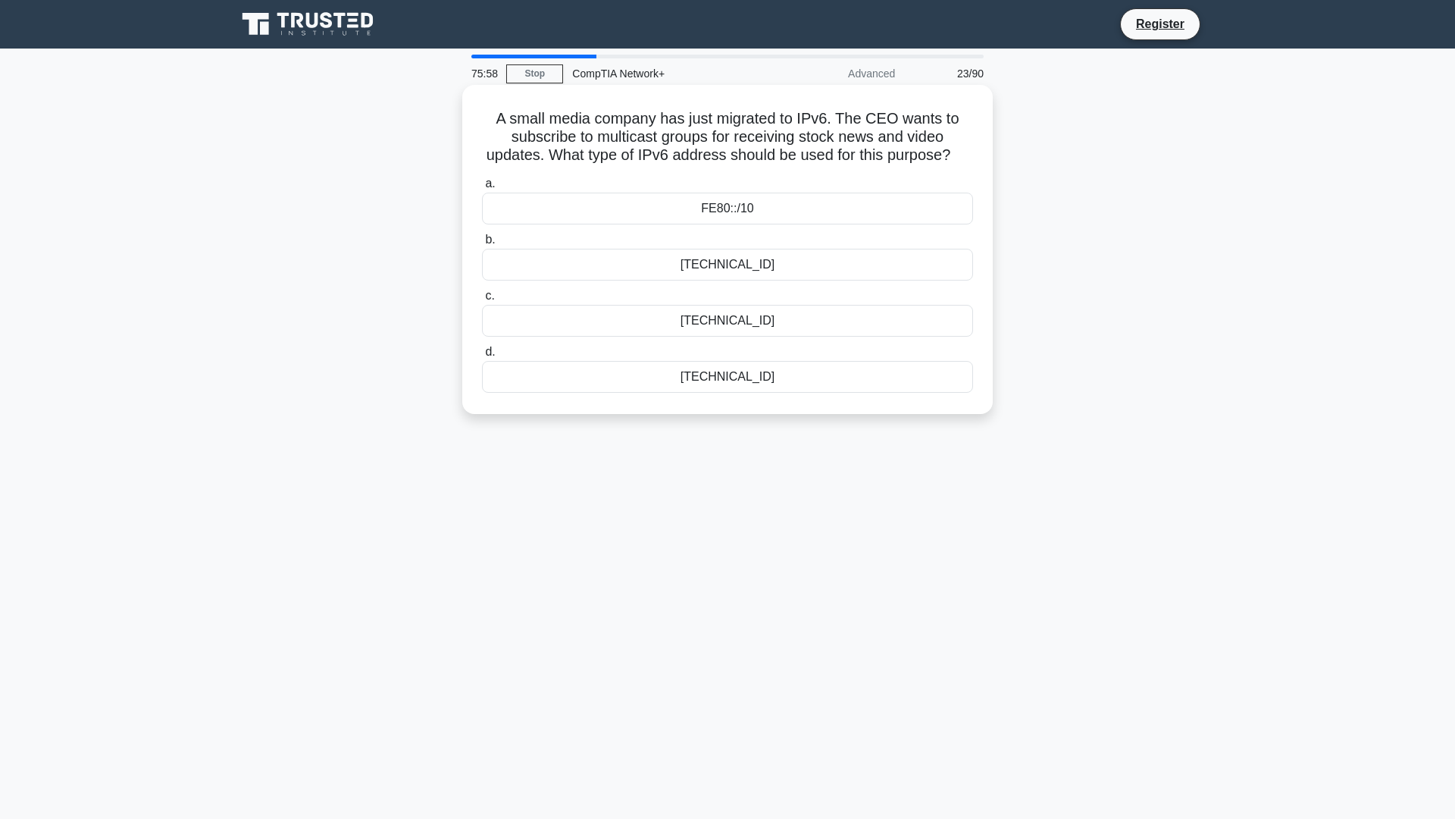
click at [721, 280] on div "2001::/16" at bounding box center [727, 265] width 491 height 32
click at [482, 245] on input "b. 2001::/16" at bounding box center [482, 240] width 0 height 10
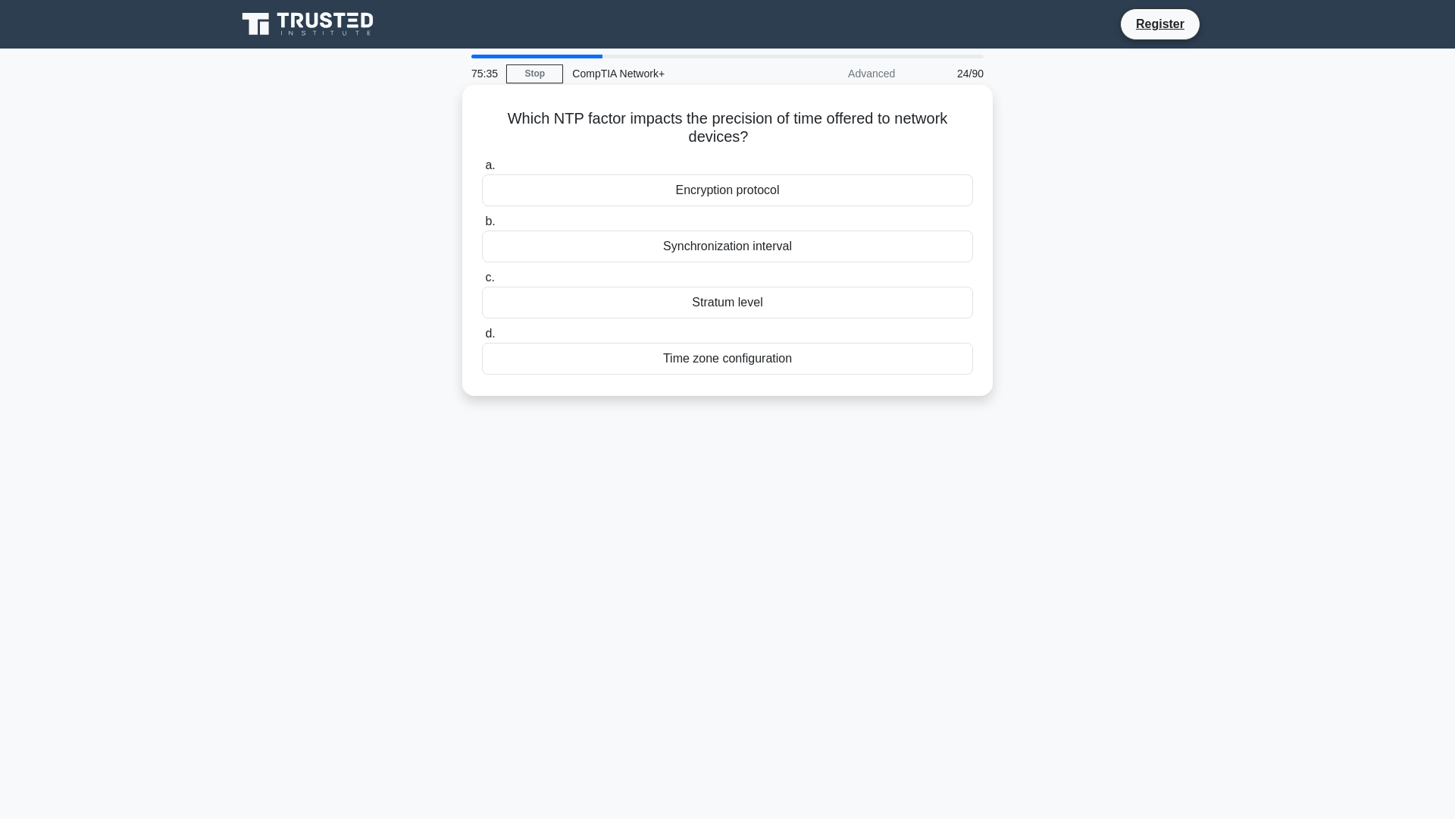
click at [773, 242] on div "Synchronization interval" at bounding box center [727, 246] width 491 height 32
click at [482, 227] on input "b. Synchronization interval" at bounding box center [482, 222] width 0 height 10
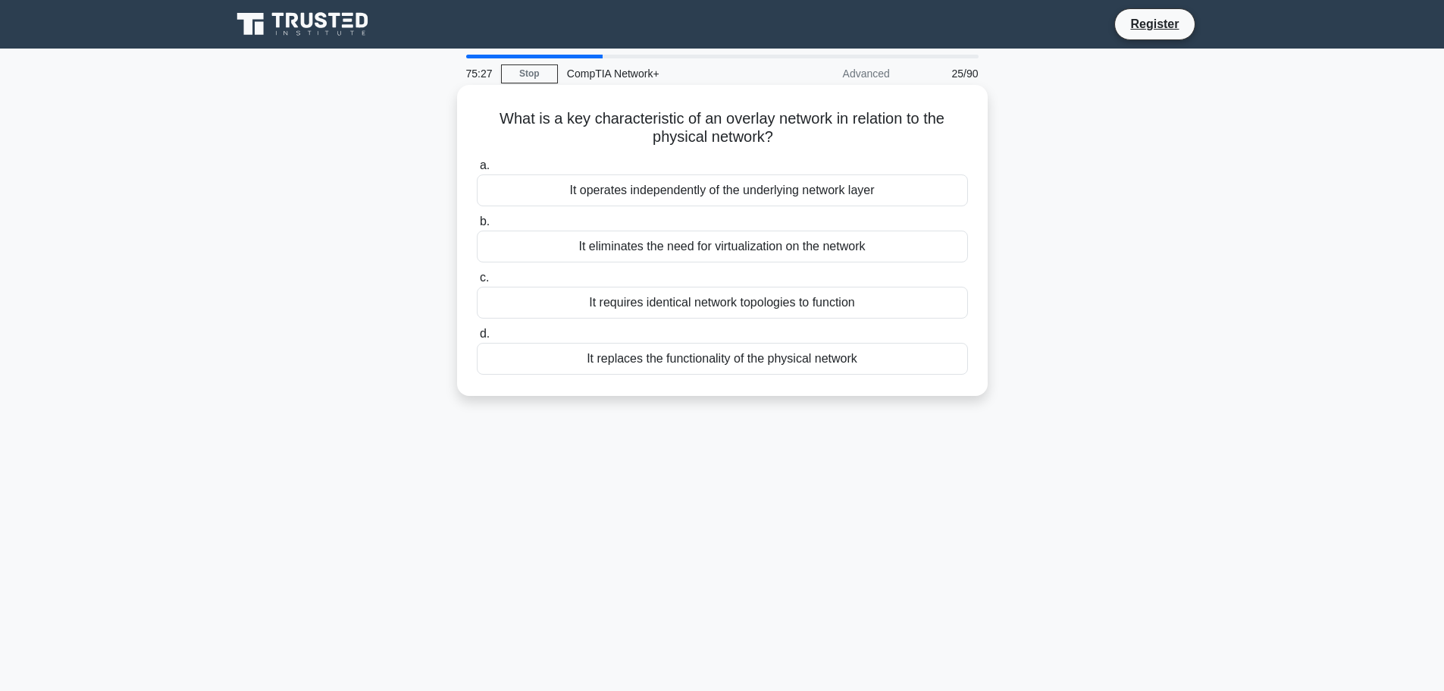
drag, startPoint x: 493, startPoint y: 112, endPoint x: 795, endPoint y: 136, distance: 303.4
click at [804, 136] on h5 "What is a key characteristic of an overlay network in relation to the physical …" at bounding box center [722, 128] width 494 height 38
copy h5 "What is a key characteristic of an overlay network in relation to the physical …"
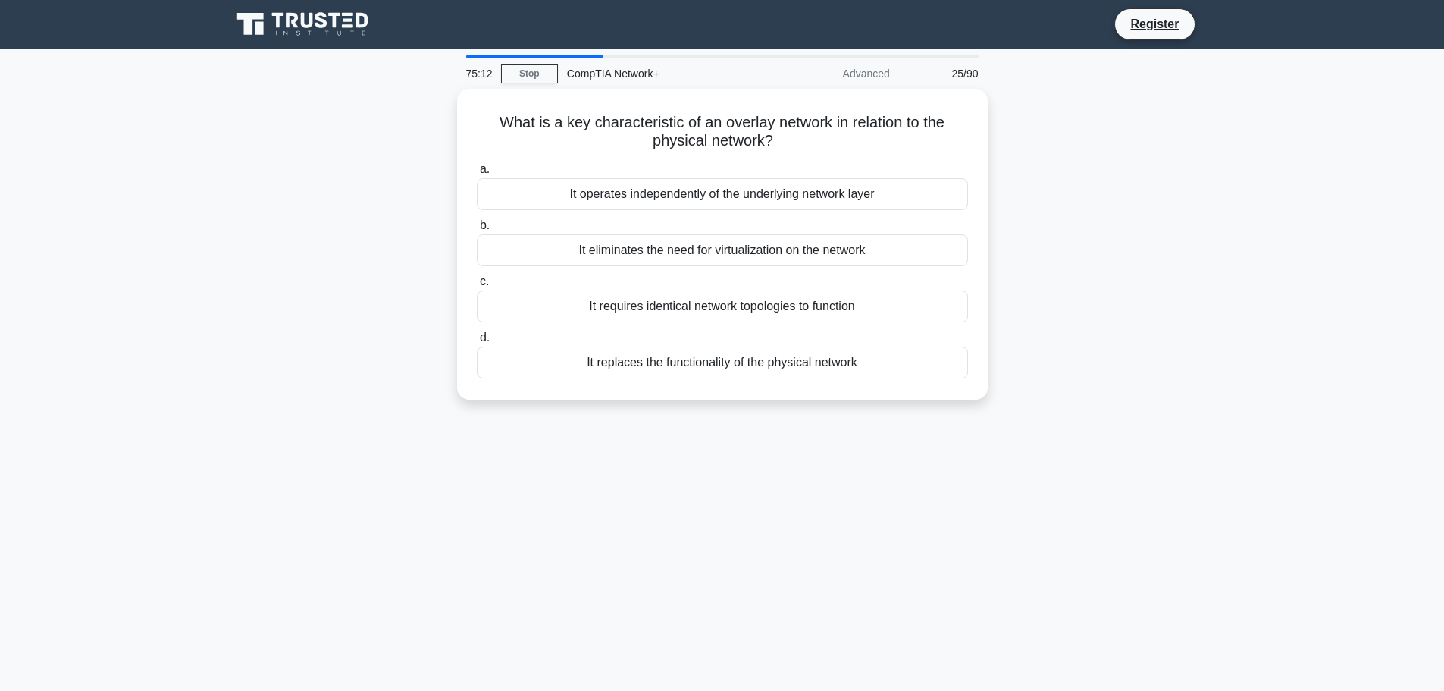
click at [690, 437] on div "75:12 Stop CompTIA Network+ Advanced 25/90 What is a key characteristic of an o…" at bounding box center [722, 434] width 1001 height 758
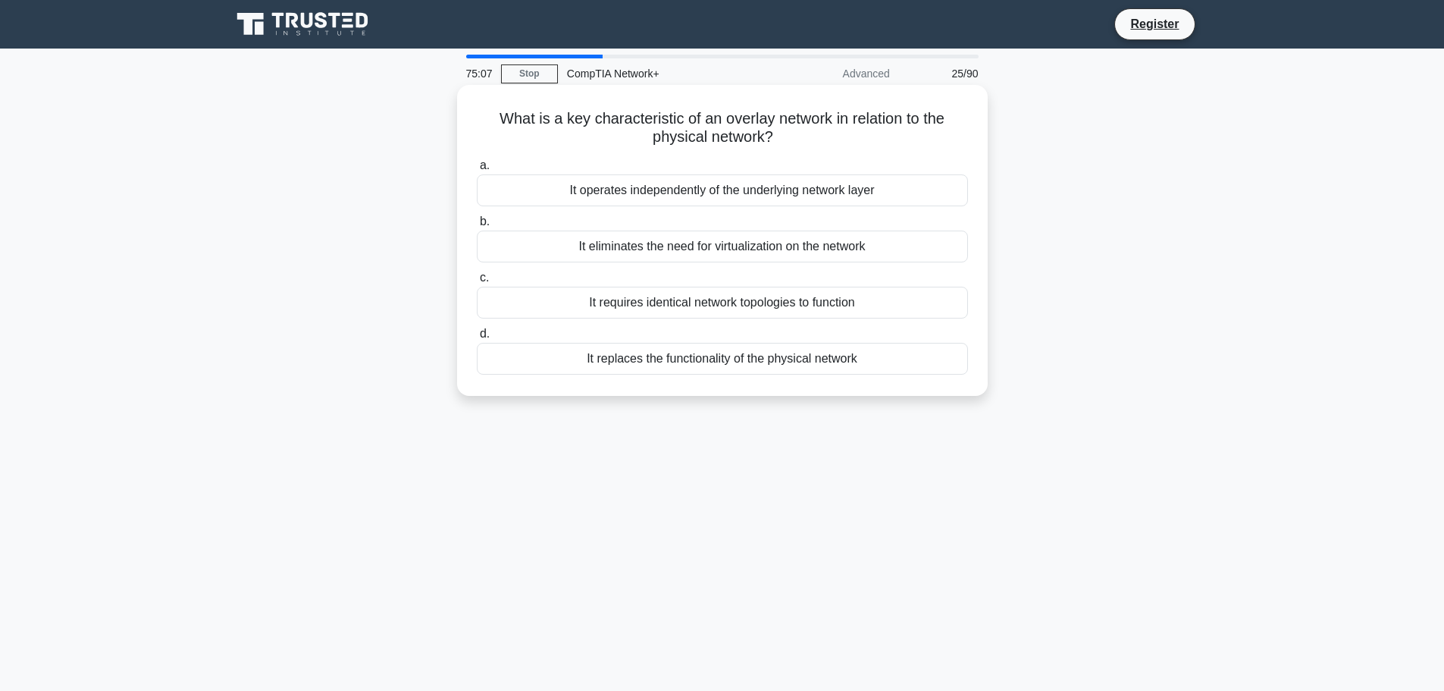
click at [682, 236] on div "It eliminates the need for virtualization on the network" at bounding box center [722, 246] width 491 height 32
click at [477, 227] on input "b. It eliminates the need for virtualization on the network" at bounding box center [477, 222] width 0 height 10
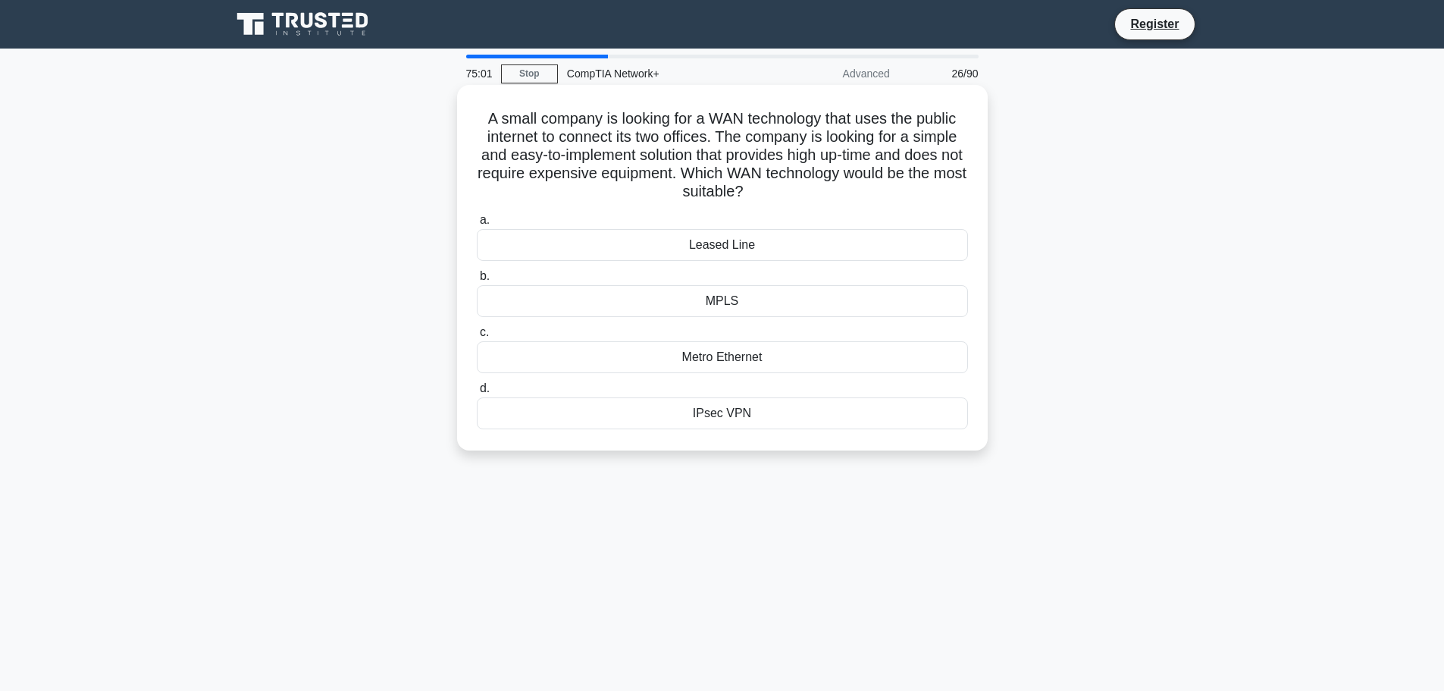
drag, startPoint x: 486, startPoint y: 120, endPoint x: 930, endPoint y: 428, distance: 540.9
click at [930, 428] on div "A small company is looking for a WAN technology that uses the public internet t…" at bounding box center [722, 267] width 519 height 353
drag, startPoint x: 747, startPoint y: 204, endPoint x: 784, endPoint y: 180, distance: 44.0
click at [784, 180] on h5 "A small company is looking for a WAN technology that uses the public internet t…" at bounding box center [722, 155] width 494 height 92
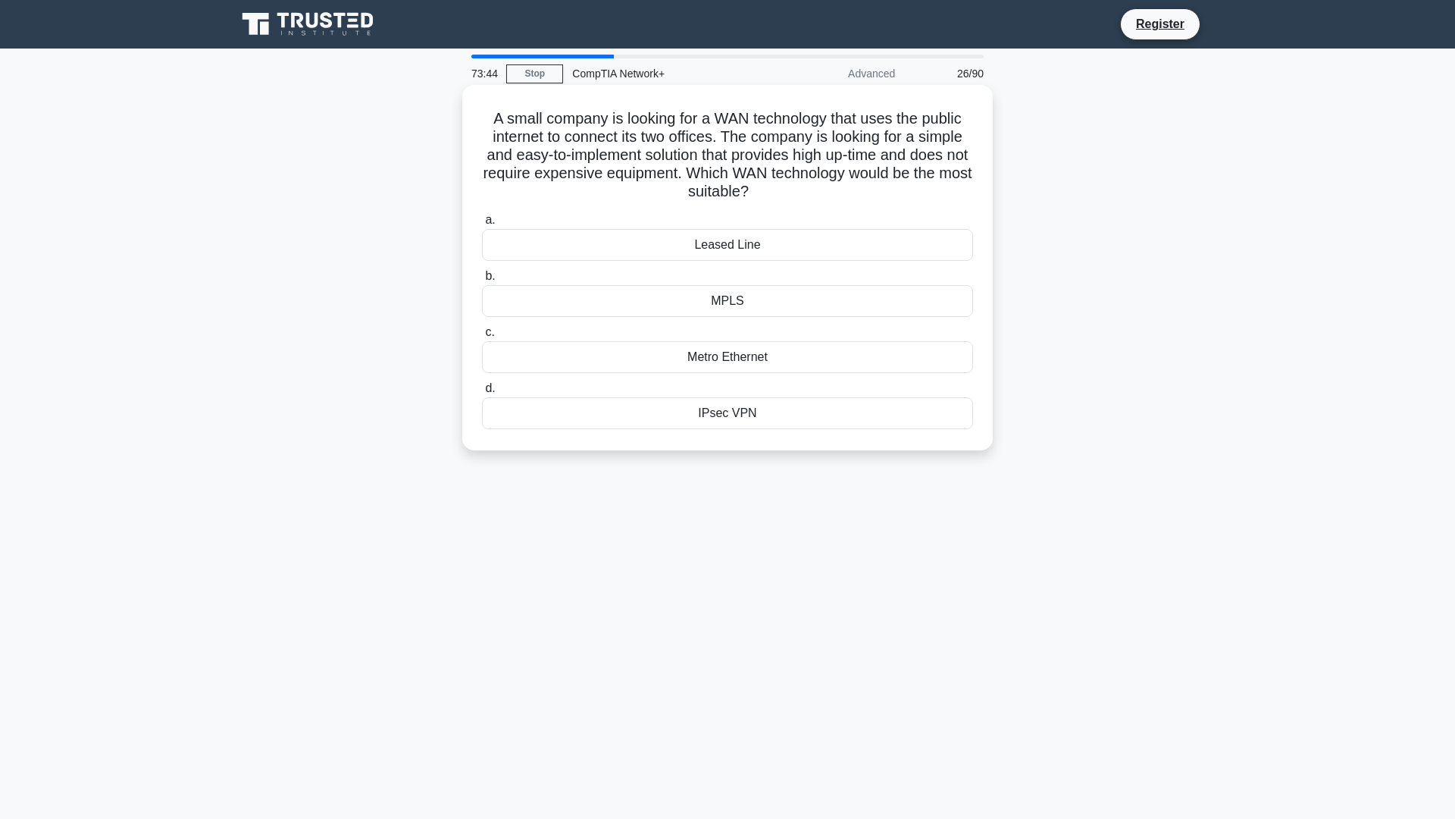
click at [703, 303] on div "MPLS" at bounding box center [727, 301] width 491 height 32
click at [482, 281] on input "b. MPLS" at bounding box center [482, 276] width 0 height 10
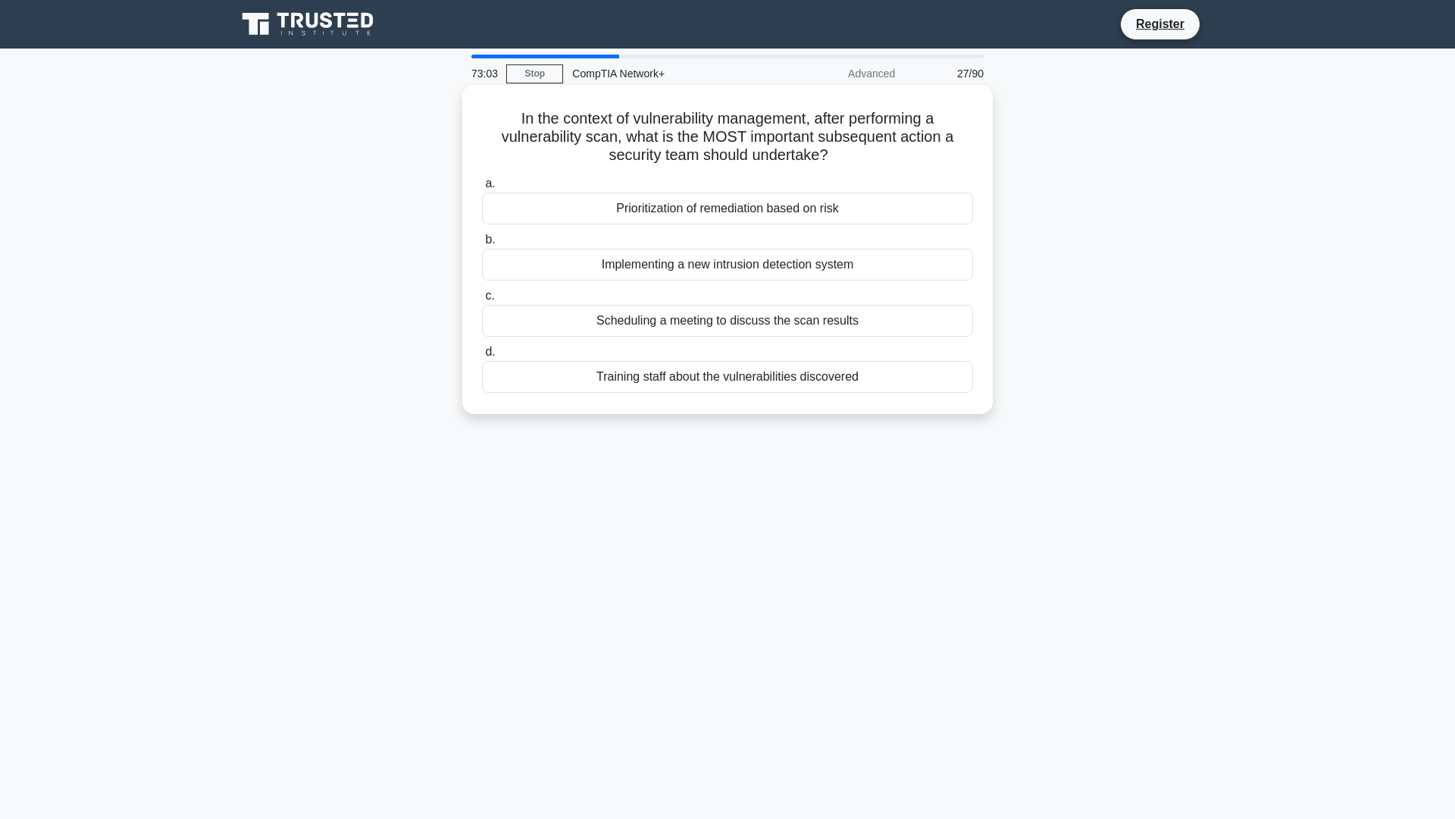
click at [677, 268] on div "Implementing a new intrusion detection system" at bounding box center [727, 265] width 491 height 32
click at [482, 245] on input "b. Implementing a new intrusion detection system" at bounding box center [482, 240] width 0 height 10
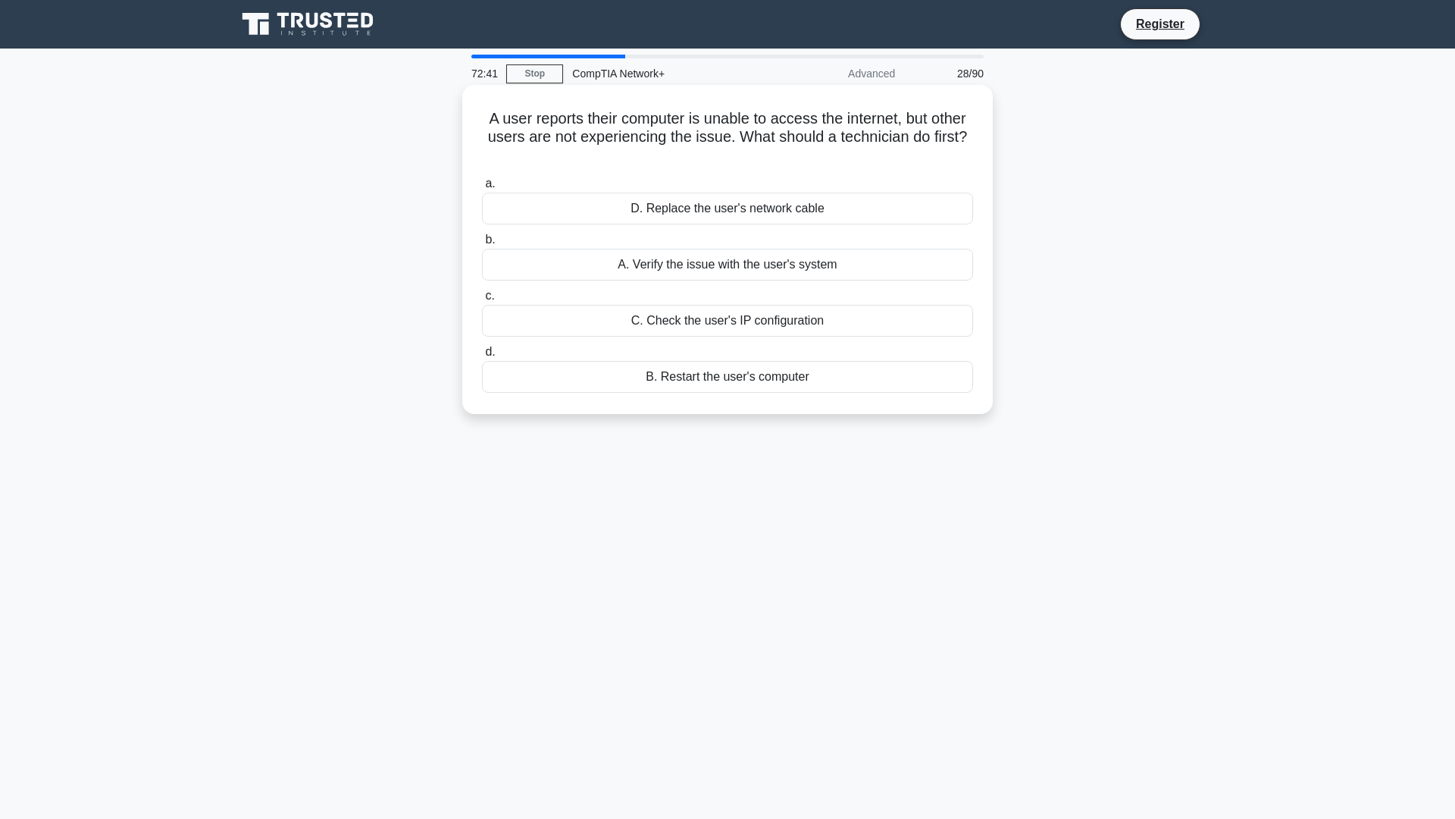
click at [707, 262] on div "A. Verify the issue with the user's system" at bounding box center [727, 265] width 491 height 32
click at [482, 245] on input "b. A. Verify the issue with the user's system" at bounding box center [482, 240] width 0 height 10
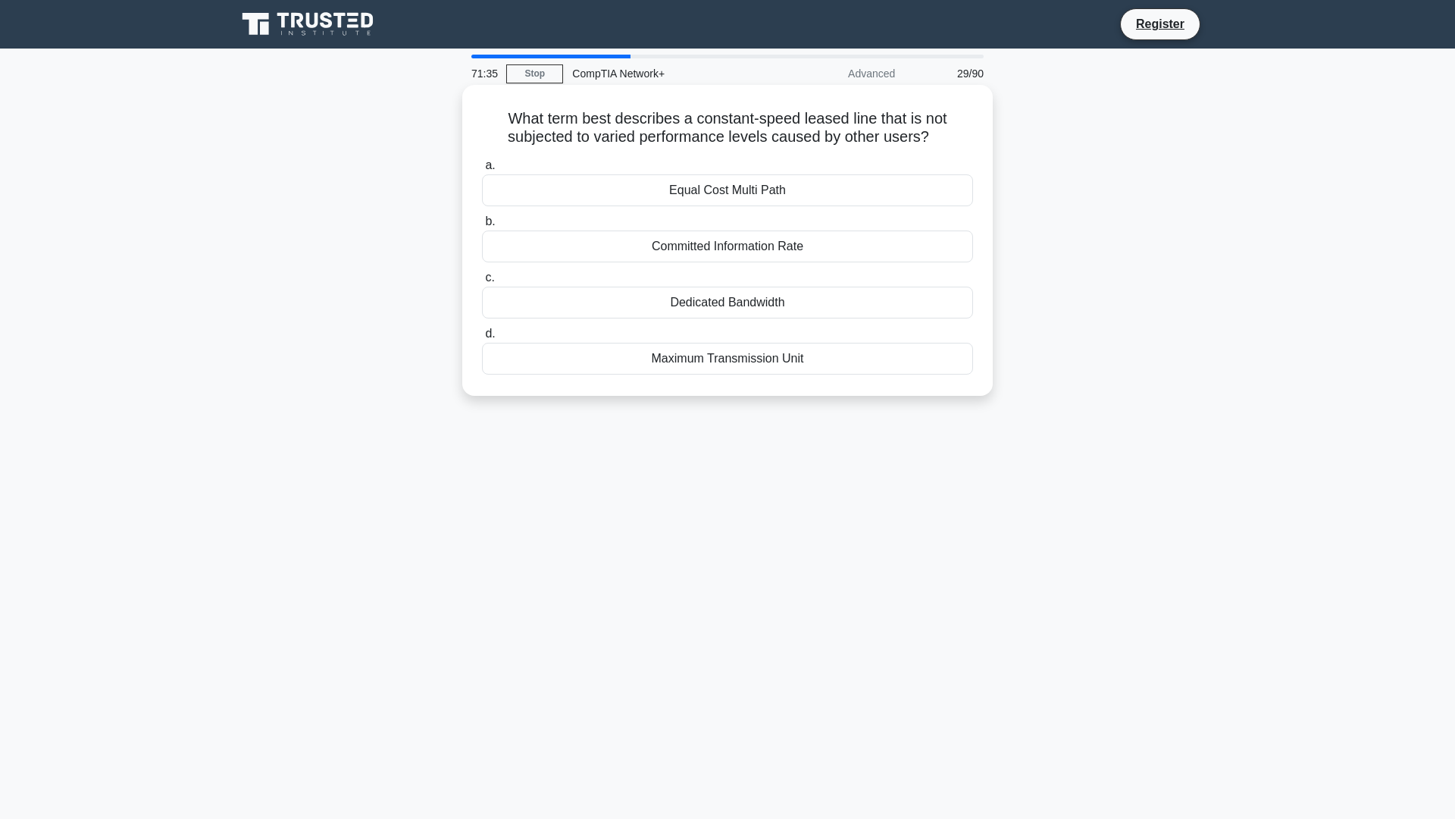
click at [700, 194] on div "Equal Cost Multi Path" at bounding box center [727, 190] width 491 height 32
click at [482, 171] on input "a. Equal Cost Multi Path" at bounding box center [482, 166] width 0 height 10
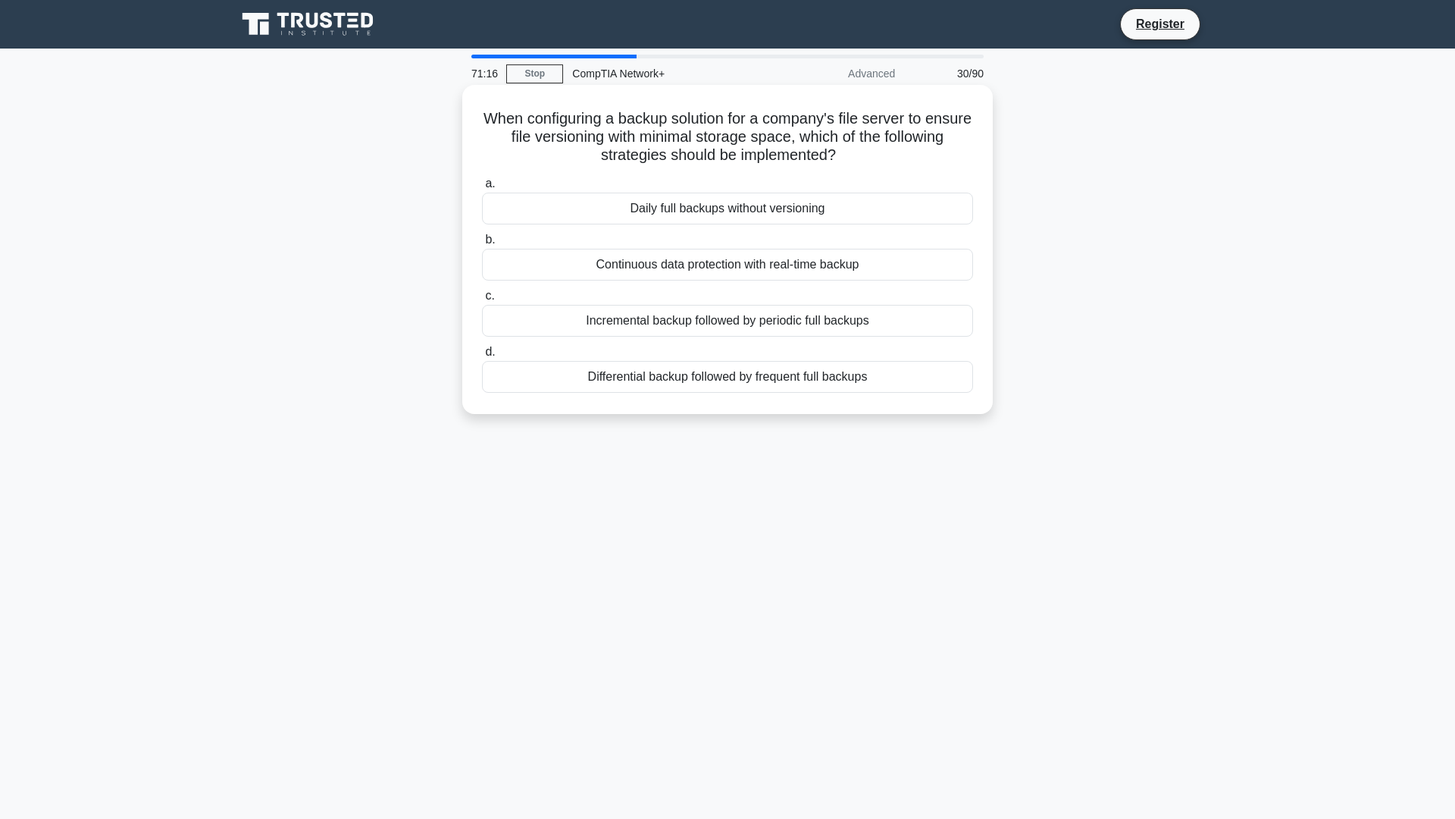
click at [713, 266] on div "Continuous data protection with real-time backup" at bounding box center [727, 265] width 491 height 32
click at [482, 245] on input "b. Continuous data protection with real-time backup" at bounding box center [482, 240] width 0 height 10
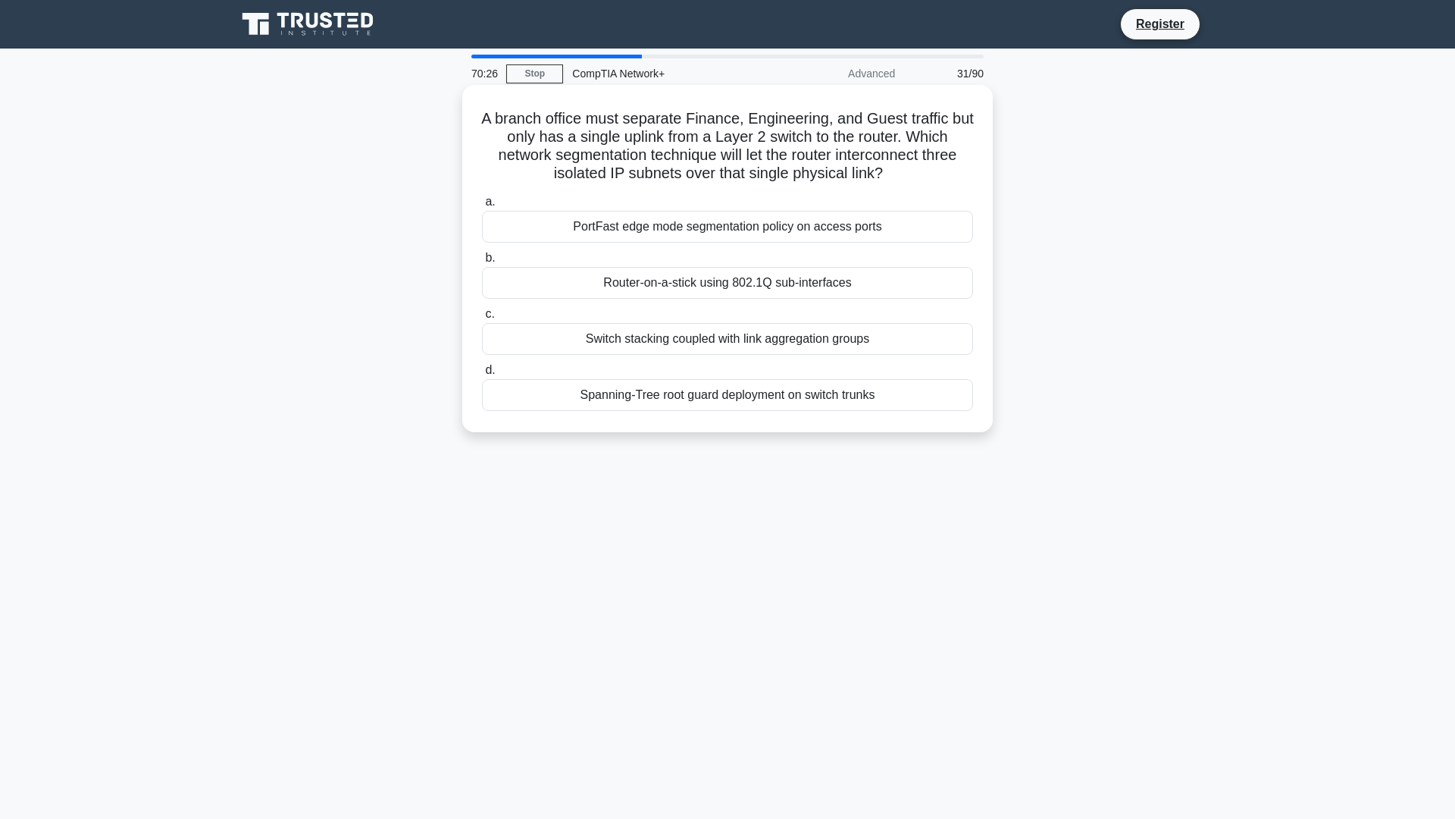
click at [695, 286] on div "Router-on-a-stick using 802.1Q sub-interfaces" at bounding box center [727, 283] width 491 height 32
click at [482, 263] on input "b. Router-on-a-stick using 802.1Q sub-interfaces" at bounding box center [482, 258] width 0 height 10
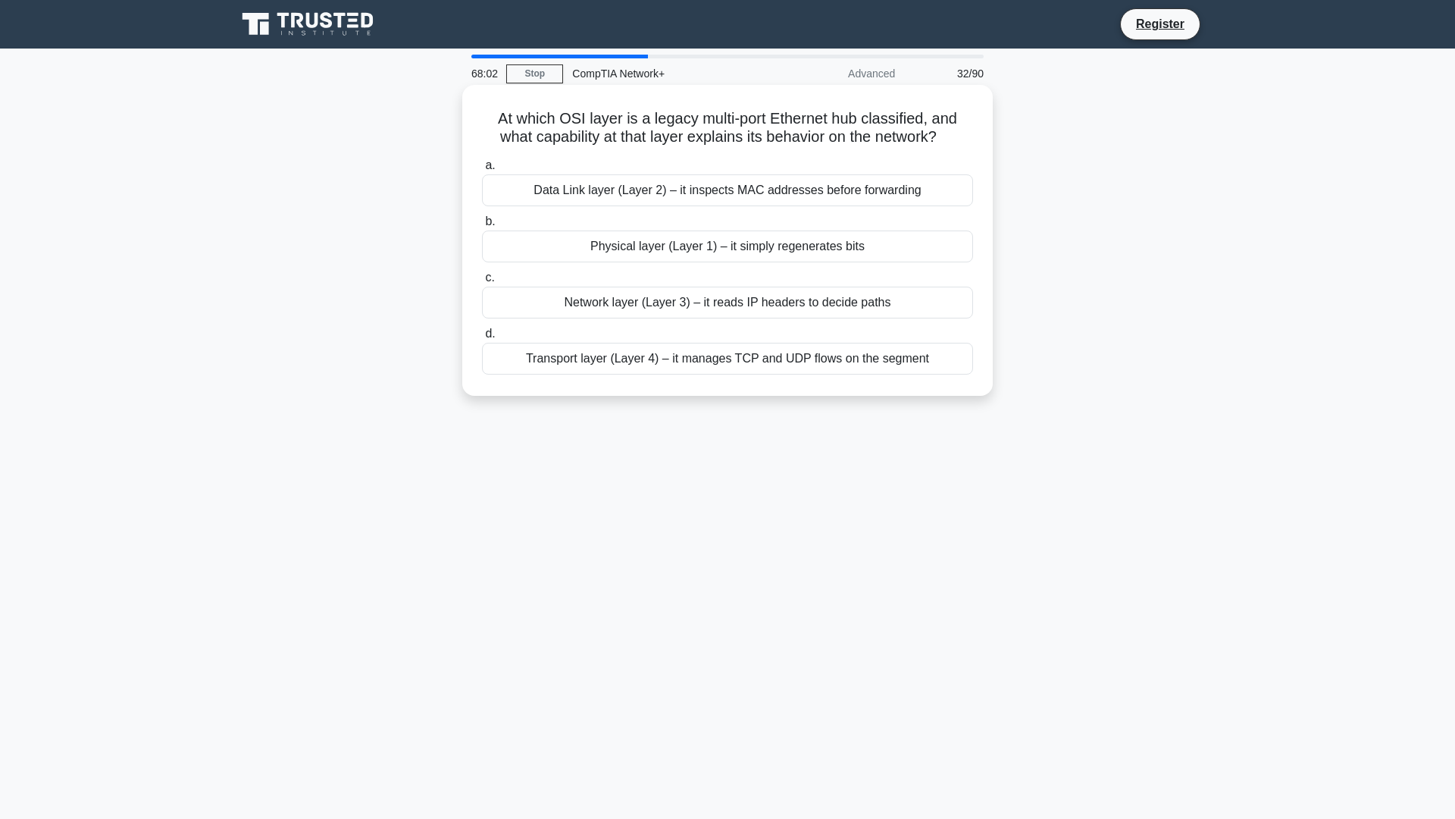
click at [761, 304] on div "Network layer (Layer 3) – it reads IP headers to decide paths" at bounding box center [727, 303] width 491 height 32
click at [482, 283] on input "c. Network layer (Layer 3) – it reads IP headers to decide paths" at bounding box center [482, 278] width 0 height 10
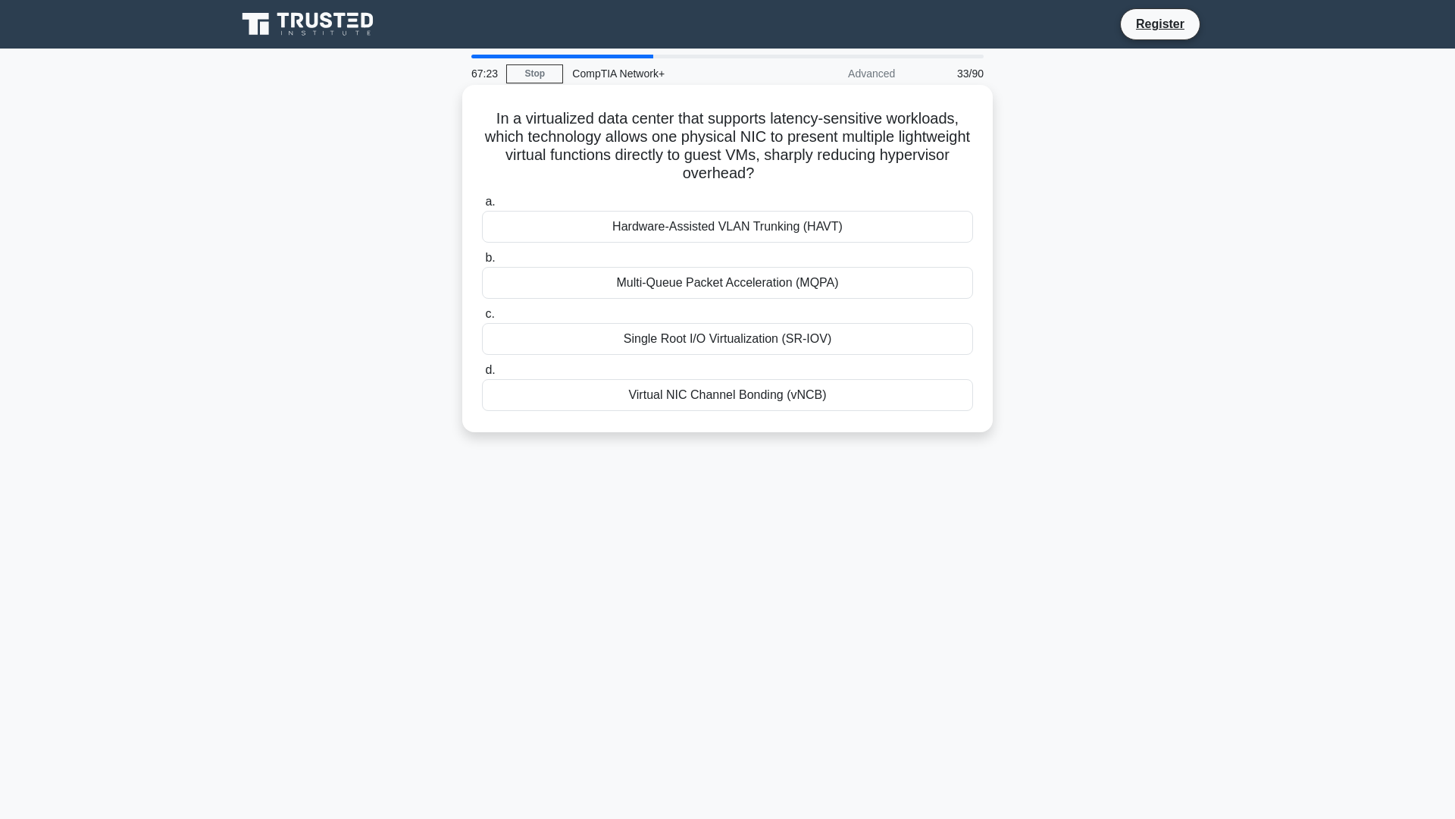
click at [759, 403] on div "Virtual NIC Channel Bonding (vNCB)" at bounding box center [727, 395] width 491 height 32
click at [482, 375] on input "d. Virtual NIC Channel Bonding (vNCB)" at bounding box center [482, 370] width 0 height 10
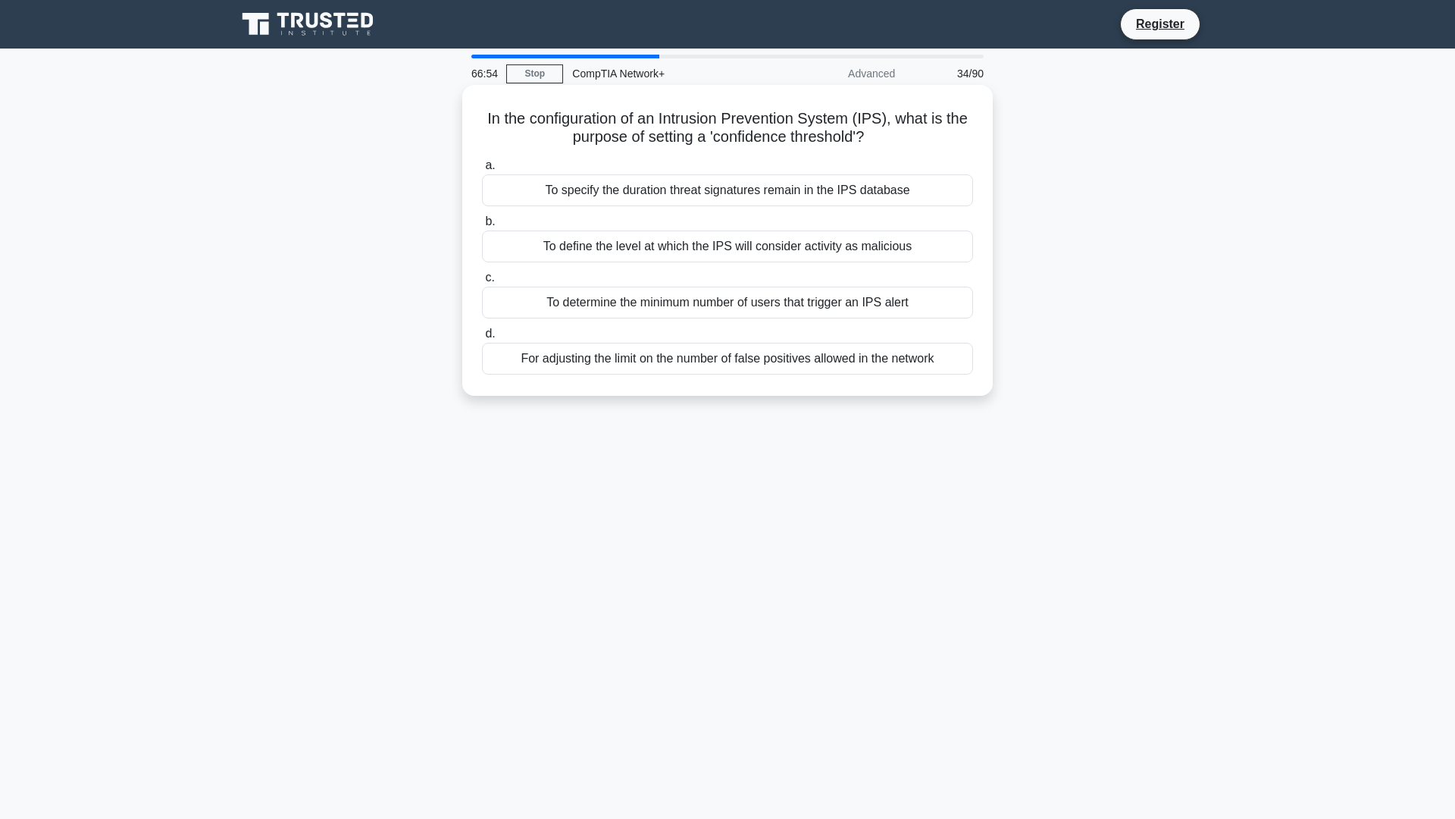
click at [667, 365] on div "For adjusting the limit on the number of false positives allowed in the network" at bounding box center [727, 359] width 491 height 32
click at [482, 339] on input "d. For adjusting the limit on the number of false positives allowed in the netw…" at bounding box center [482, 334] width 0 height 10
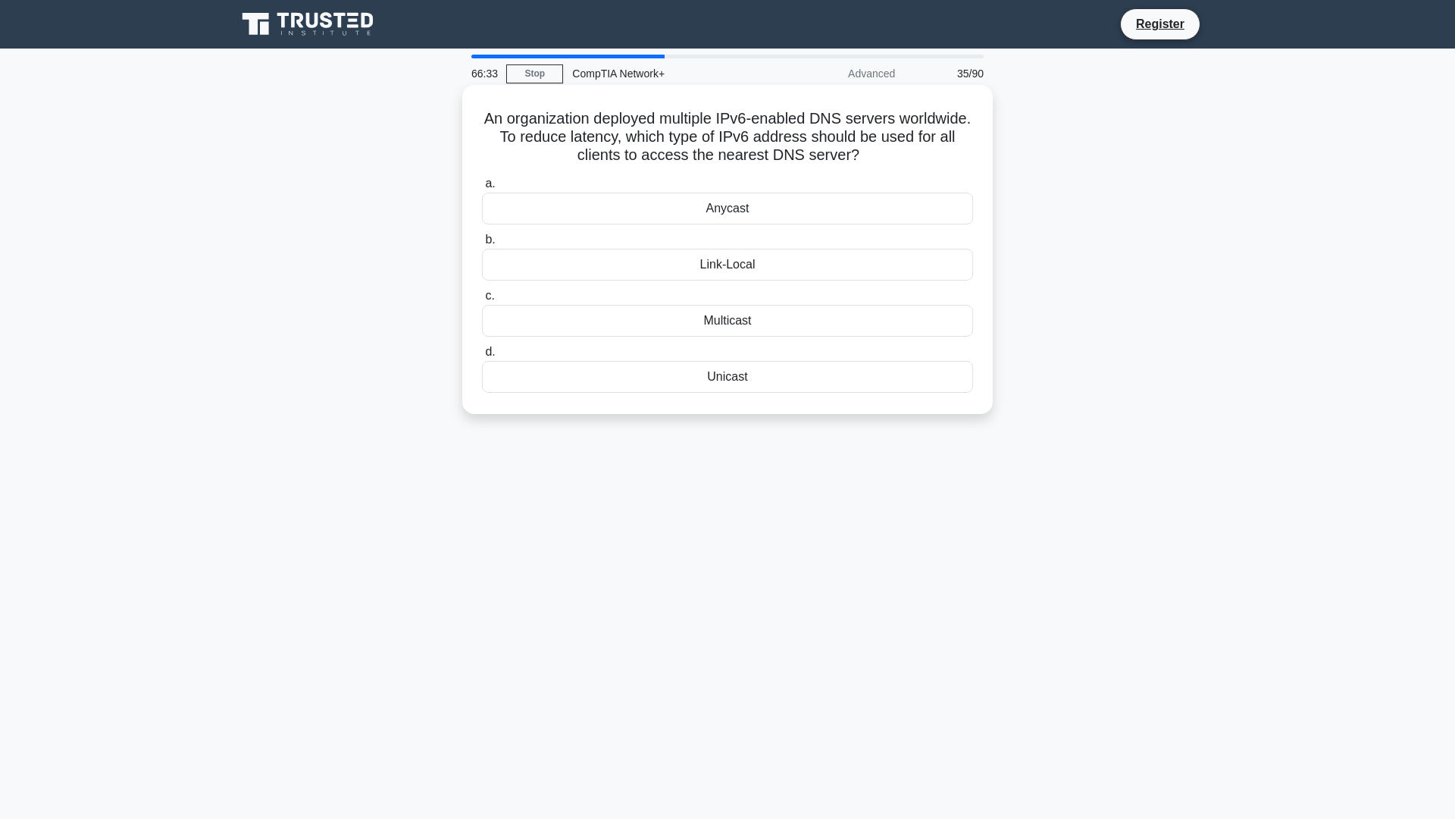
click at [714, 318] on div "Multicast" at bounding box center [727, 321] width 491 height 32
click at [482, 301] on input "c. Multicast" at bounding box center [482, 296] width 0 height 10
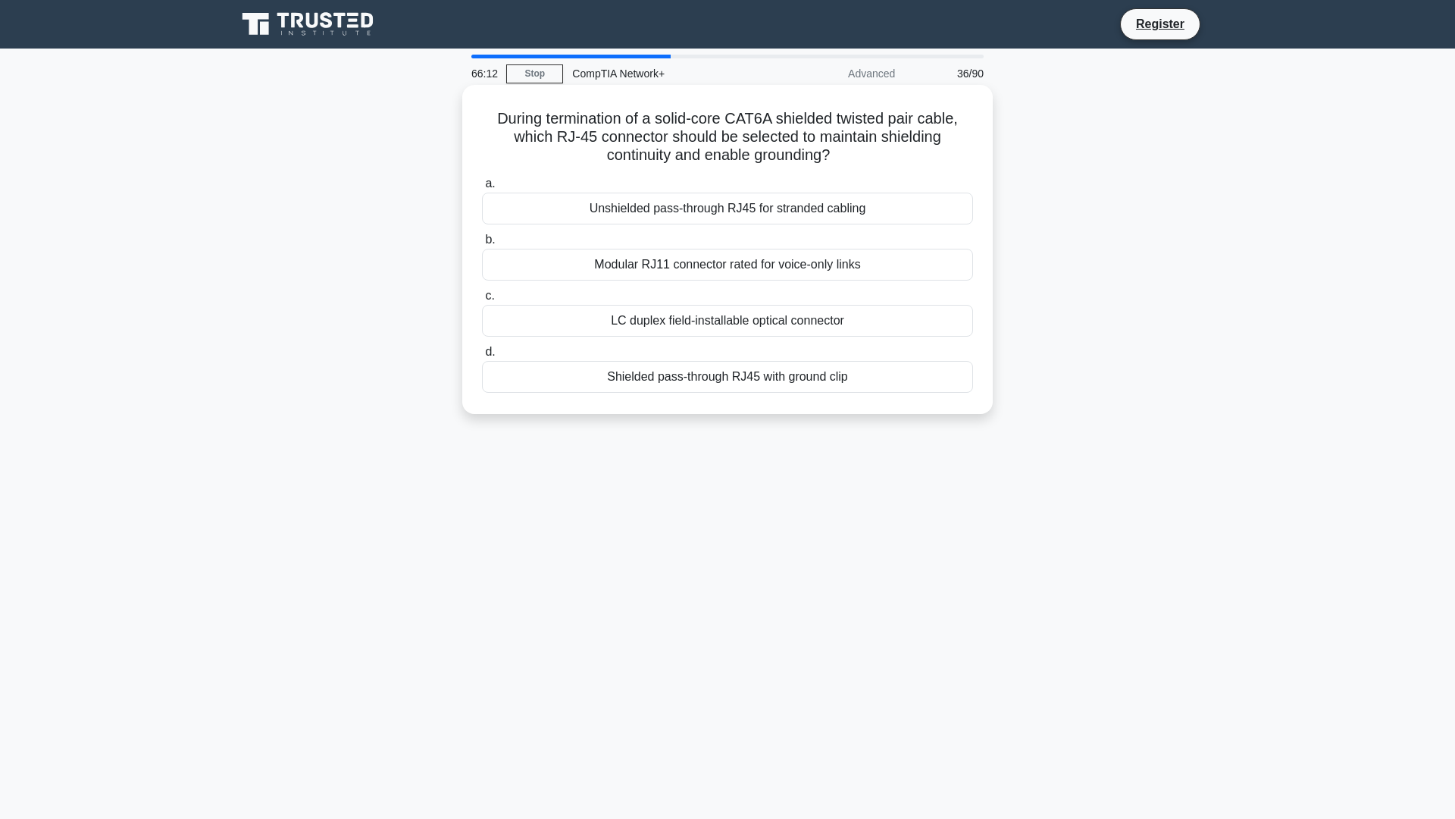
click at [678, 216] on div "Unshielded pass-through RJ45 for stranded cabling" at bounding box center [727, 209] width 491 height 32
click at [482, 189] on input "a. Unshielded pass-through RJ45 for stranded cabling" at bounding box center [482, 184] width 0 height 10
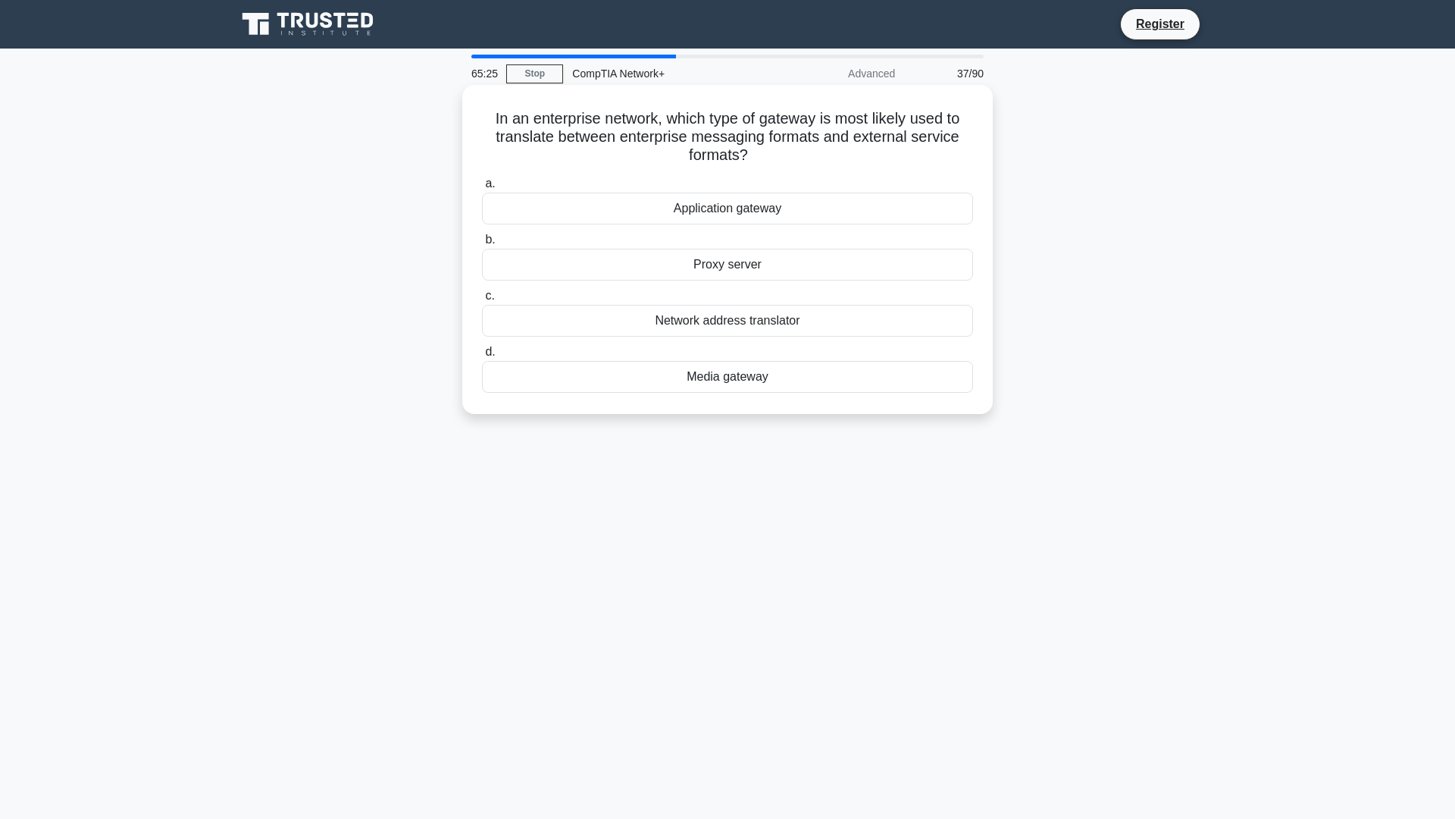
click at [738, 318] on div "Network address translator" at bounding box center [727, 321] width 491 height 32
click at [482, 301] on input "c. Network address translator" at bounding box center [482, 296] width 0 height 10
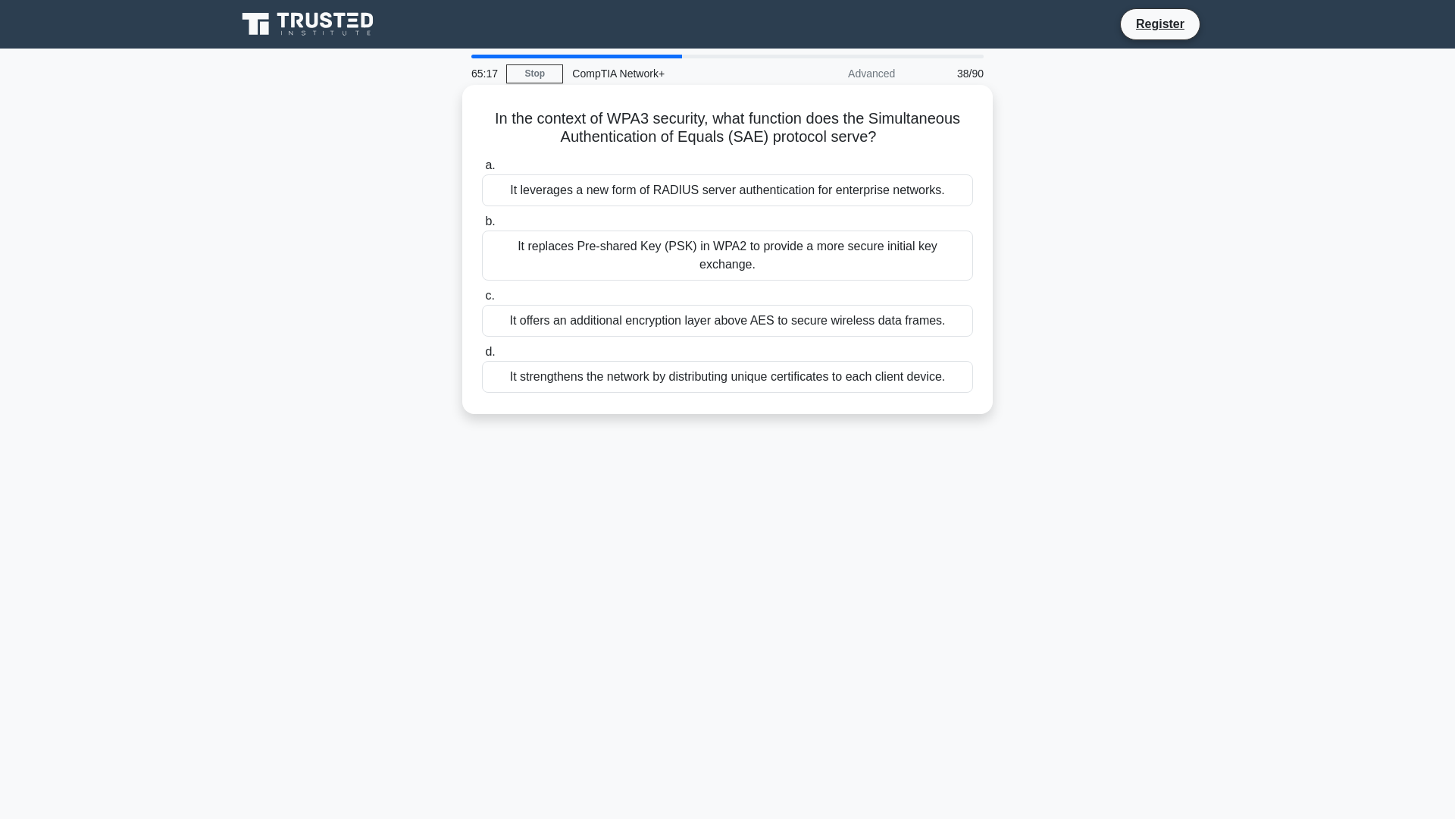
click at [669, 259] on div "It replaces Pre-shared Key (PSK) in WPA2 to provide a more secure initial key e…" at bounding box center [727, 255] width 491 height 50
click at [482, 227] on input "b. It replaces Pre-shared Key (PSK) in WPA2 to provide a more secure initial ke…" at bounding box center [482, 222] width 0 height 10
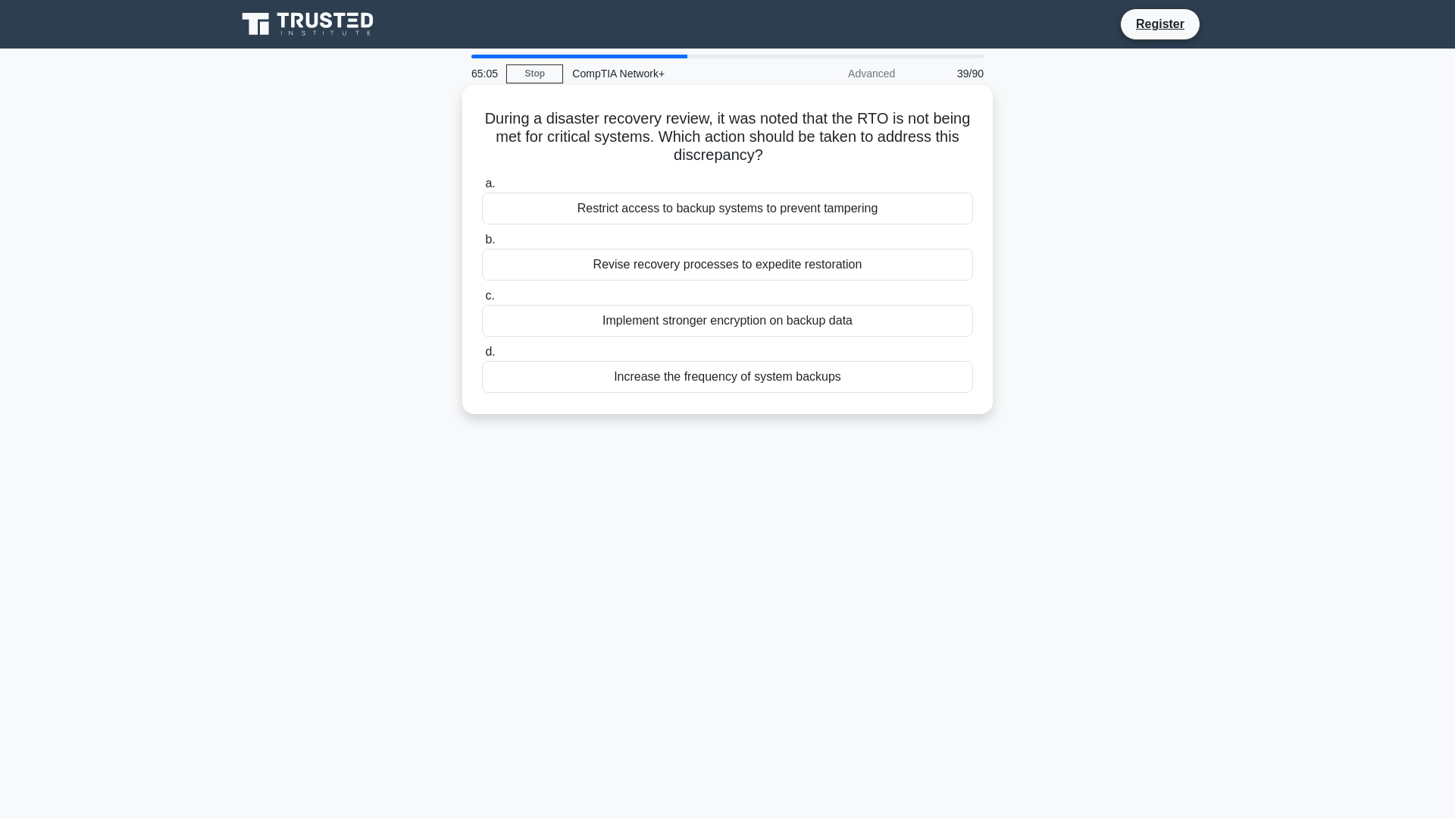
click at [670, 208] on div "Restrict access to backup systems to prevent tampering" at bounding box center [727, 209] width 491 height 32
click at [482, 189] on input "a. Restrict access to backup systems to prevent tampering" at bounding box center [482, 184] width 0 height 10
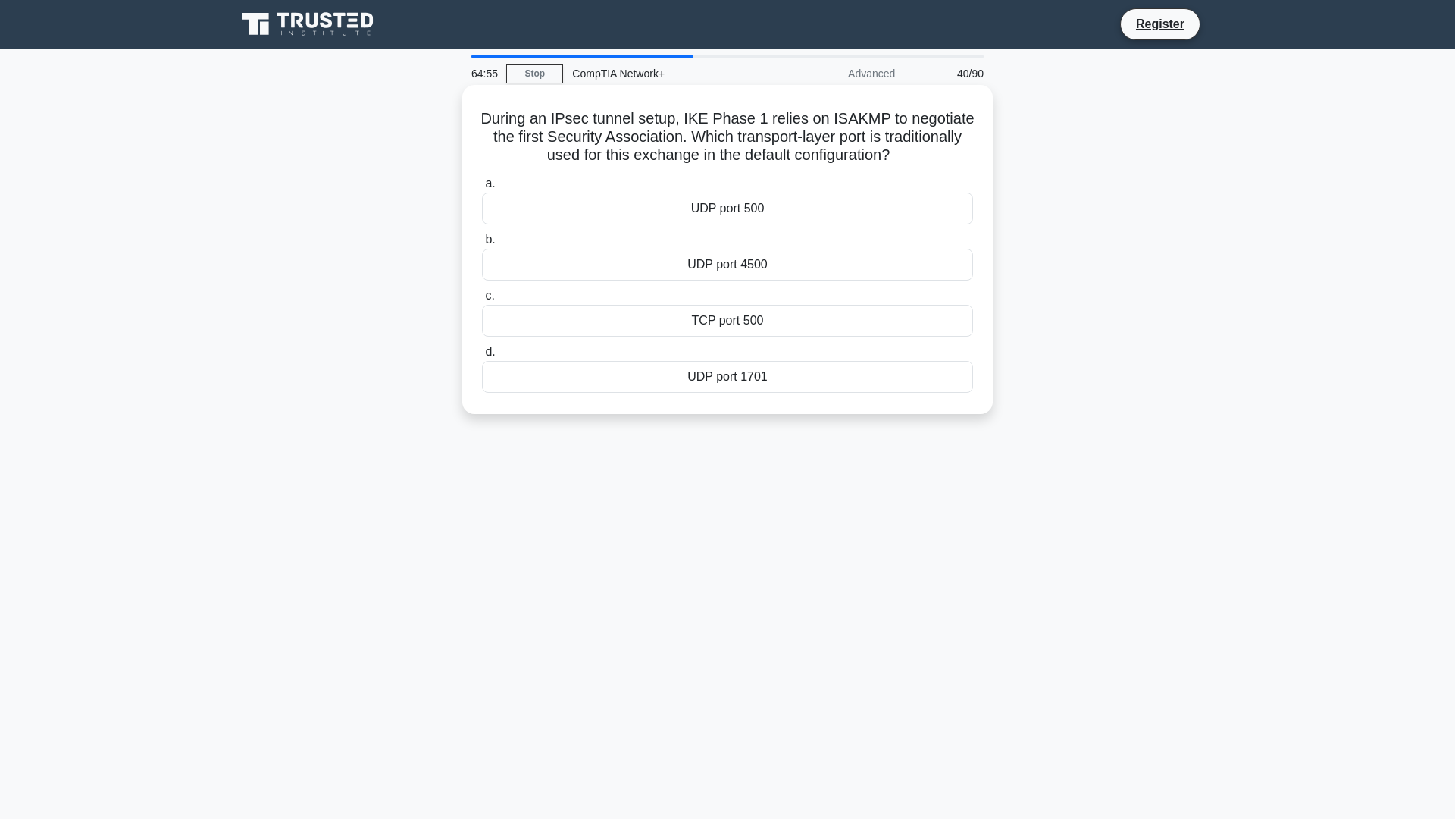
click at [747, 216] on div "UDP port 500" at bounding box center [727, 209] width 491 height 32
click at [482, 189] on input "a. UDP port 500" at bounding box center [482, 184] width 0 height 10
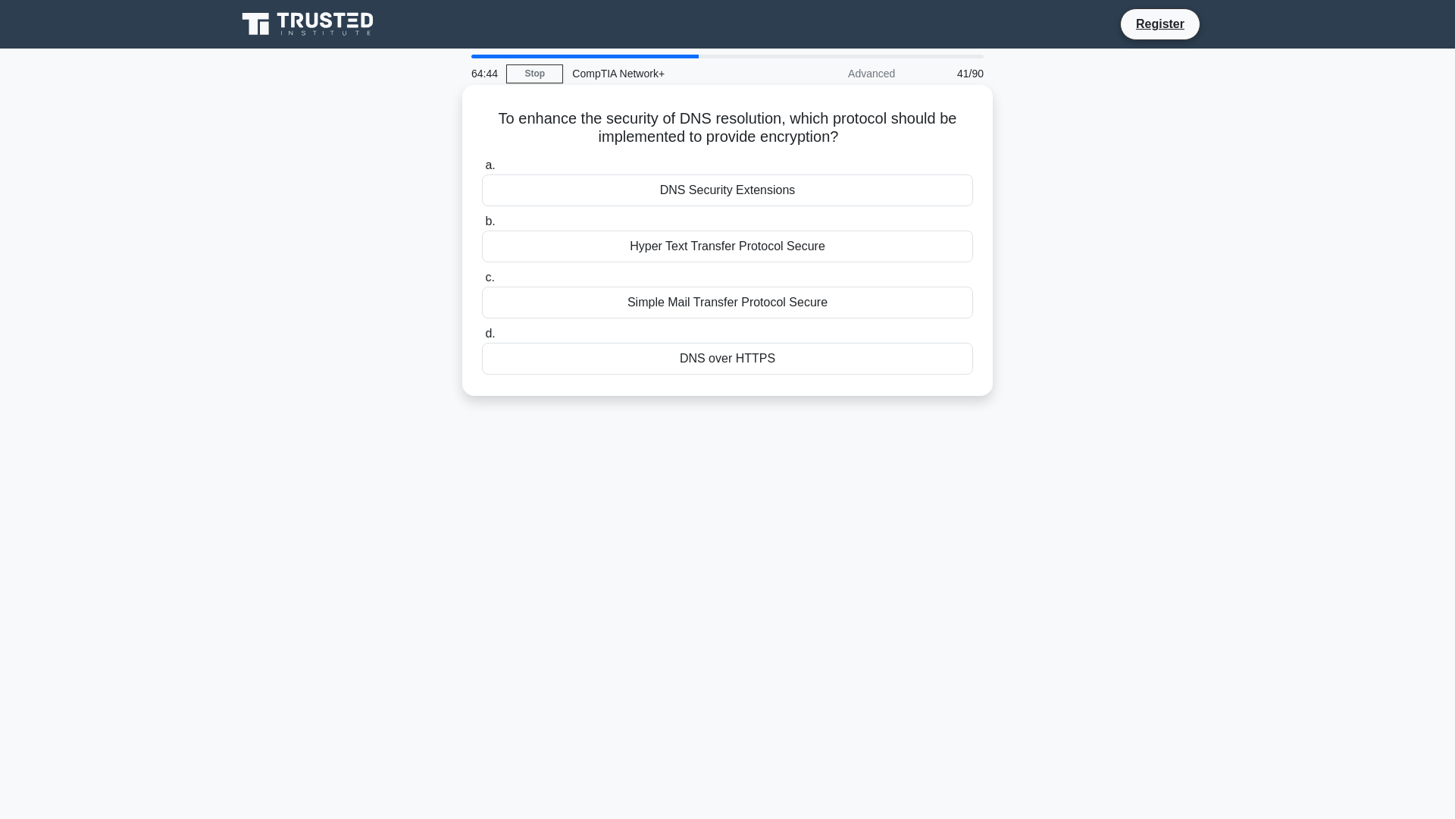
click at [737, 252] on div "Hyper Text Transfer Protocol Secure" at bounding box center [727, 246] width 491 height 32
click at [482, 227] on input "b. Hyper Text Transfer Protocol Secure" at bounding box center [482, 222] width 0 height 10
click at [707, 206] on div "Least Connections" at bounding box center [727, 190] width 491 height 32
click at [482, 171] on input "a. Least Connections" at bounding box center [482, 166] width 0 height 10
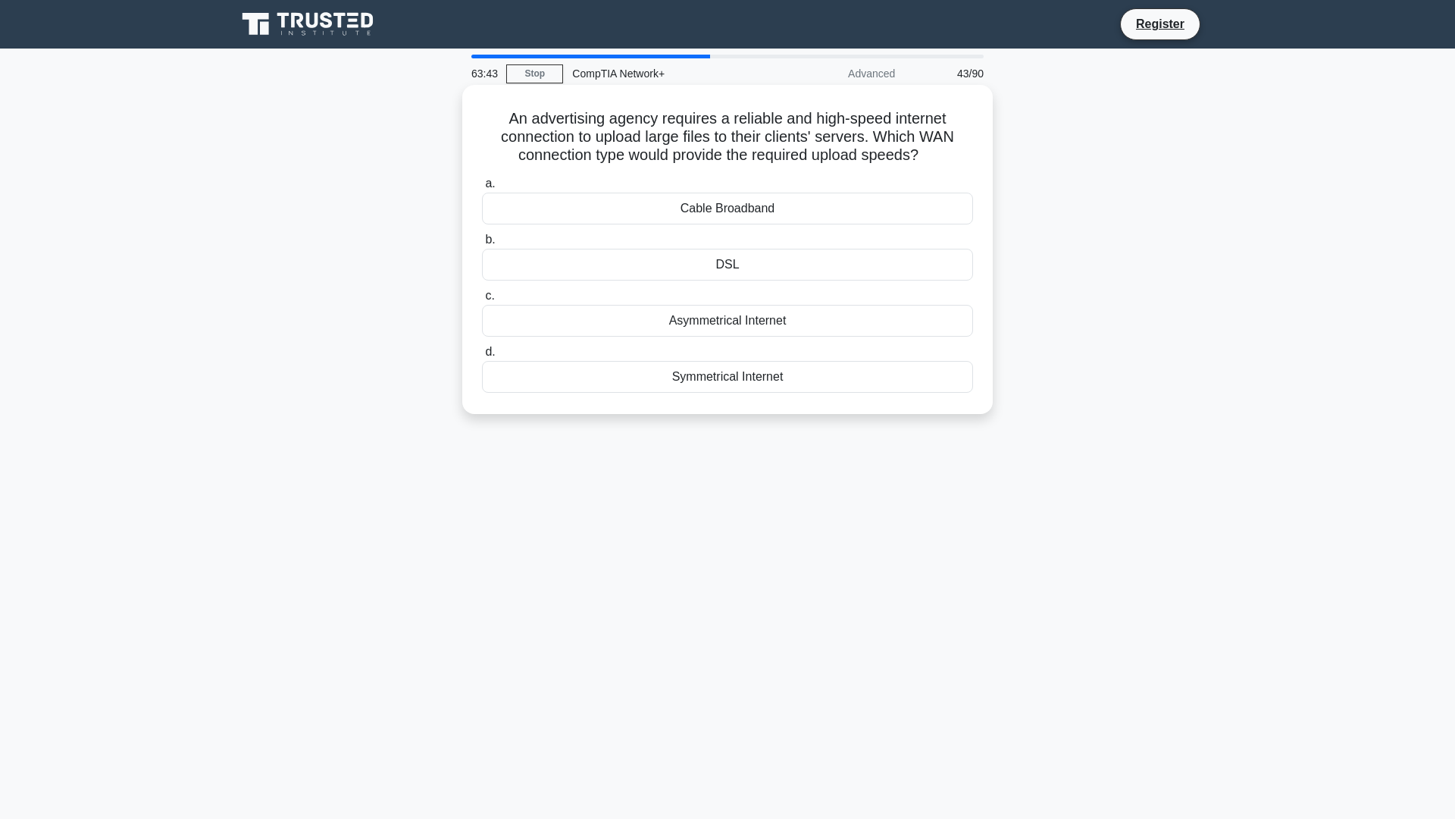
click at [709, 316] on div "Asymmetrical Internet" at bounding box center [727, 321] width 491 height 32
click at [482, 301] on input "c. Asymmetrical Internet" at bounding box center [482, 296] width 0 height 10
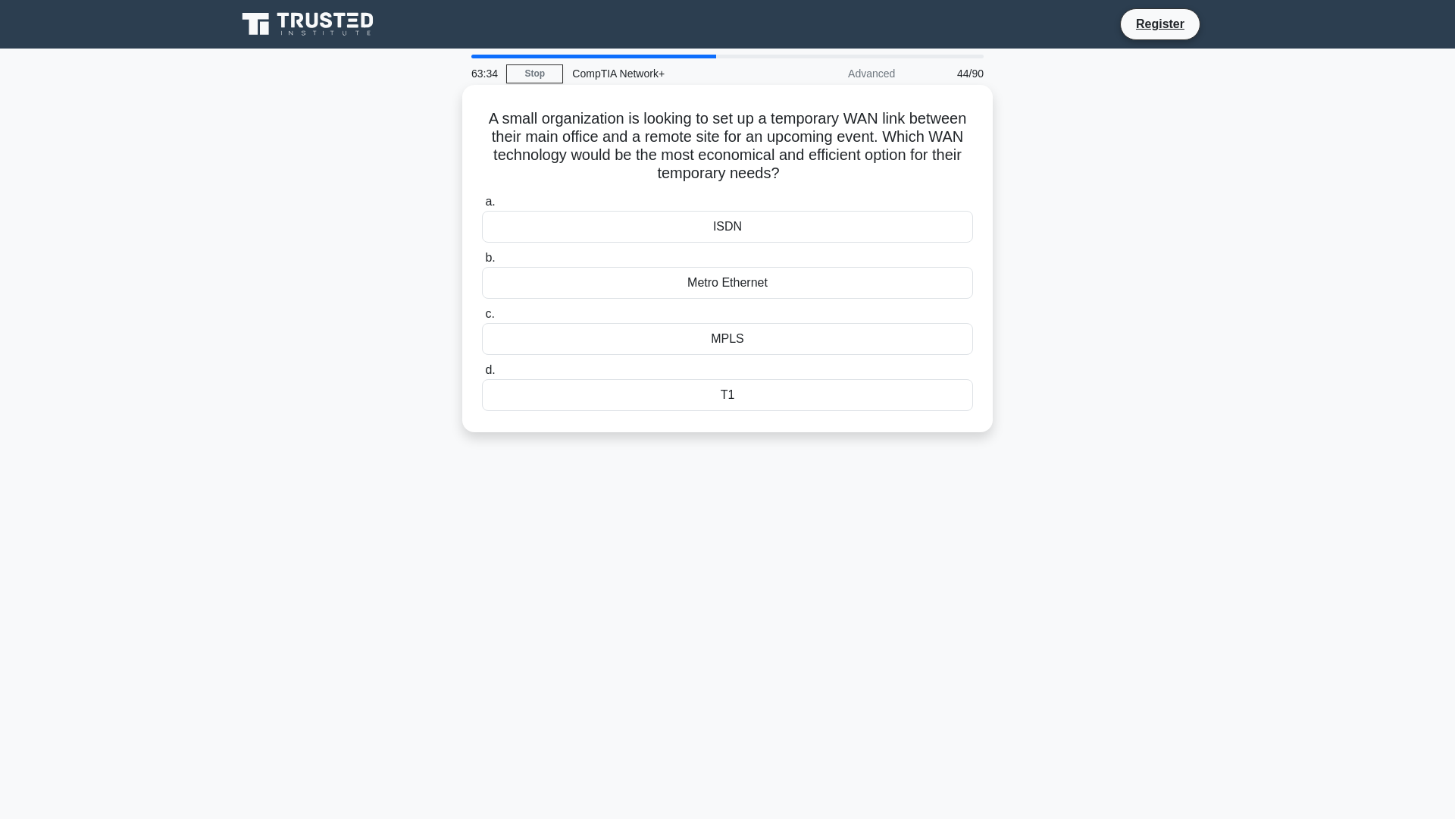
click at [769, 223] on div "ISDN" at bounding box center [727, 227] width 491 height 32
click at [482, 207] on input "a. ISDN" at bounding box center [482, 202] width 0 height 10
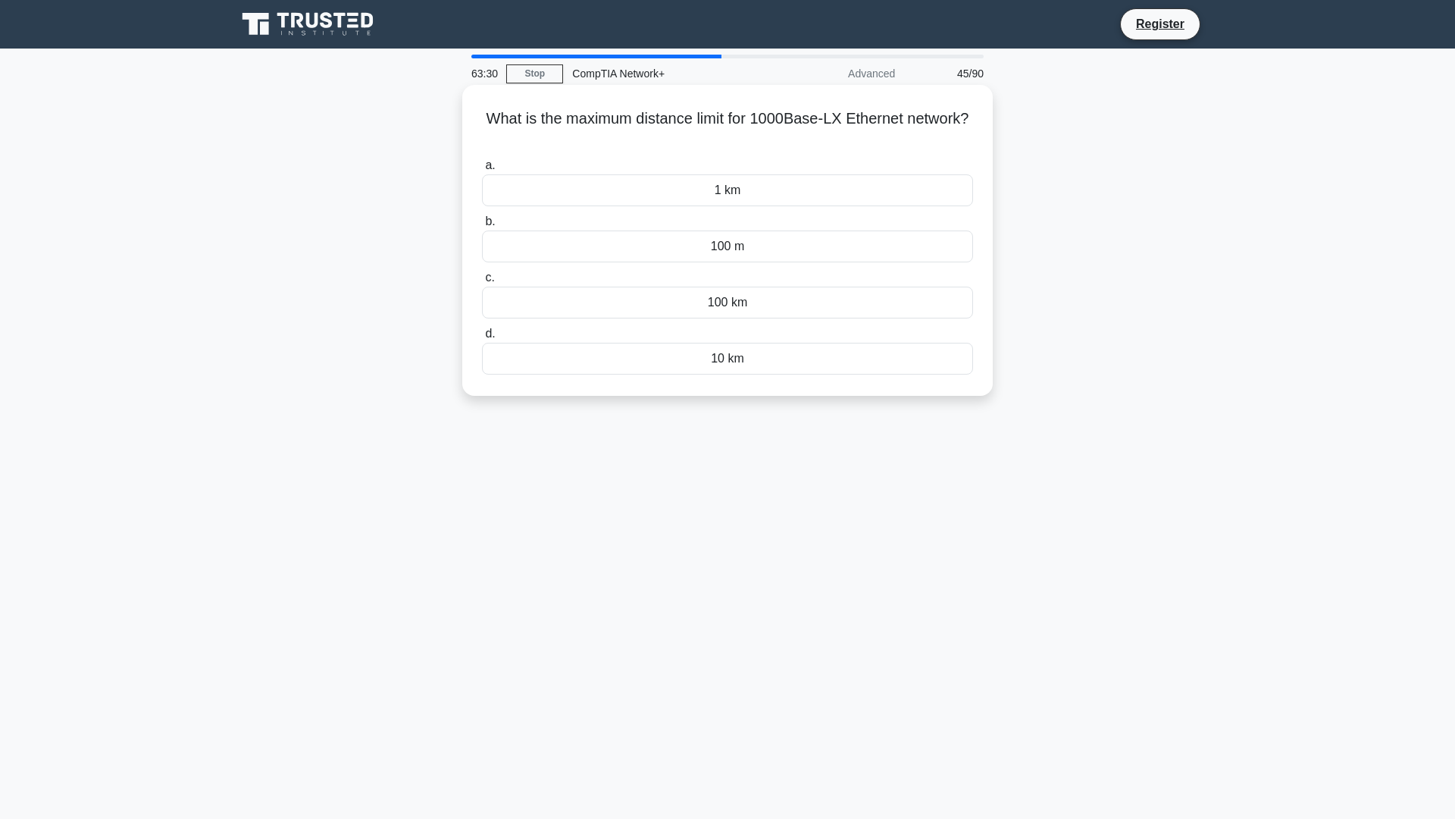
click at [778, 299] on div "100 km" at bounding box center [727, 303] width 491 height 32
click at [482, 283] on input "c. 100 km" at bounding box center [482, 278] width 0 height 10
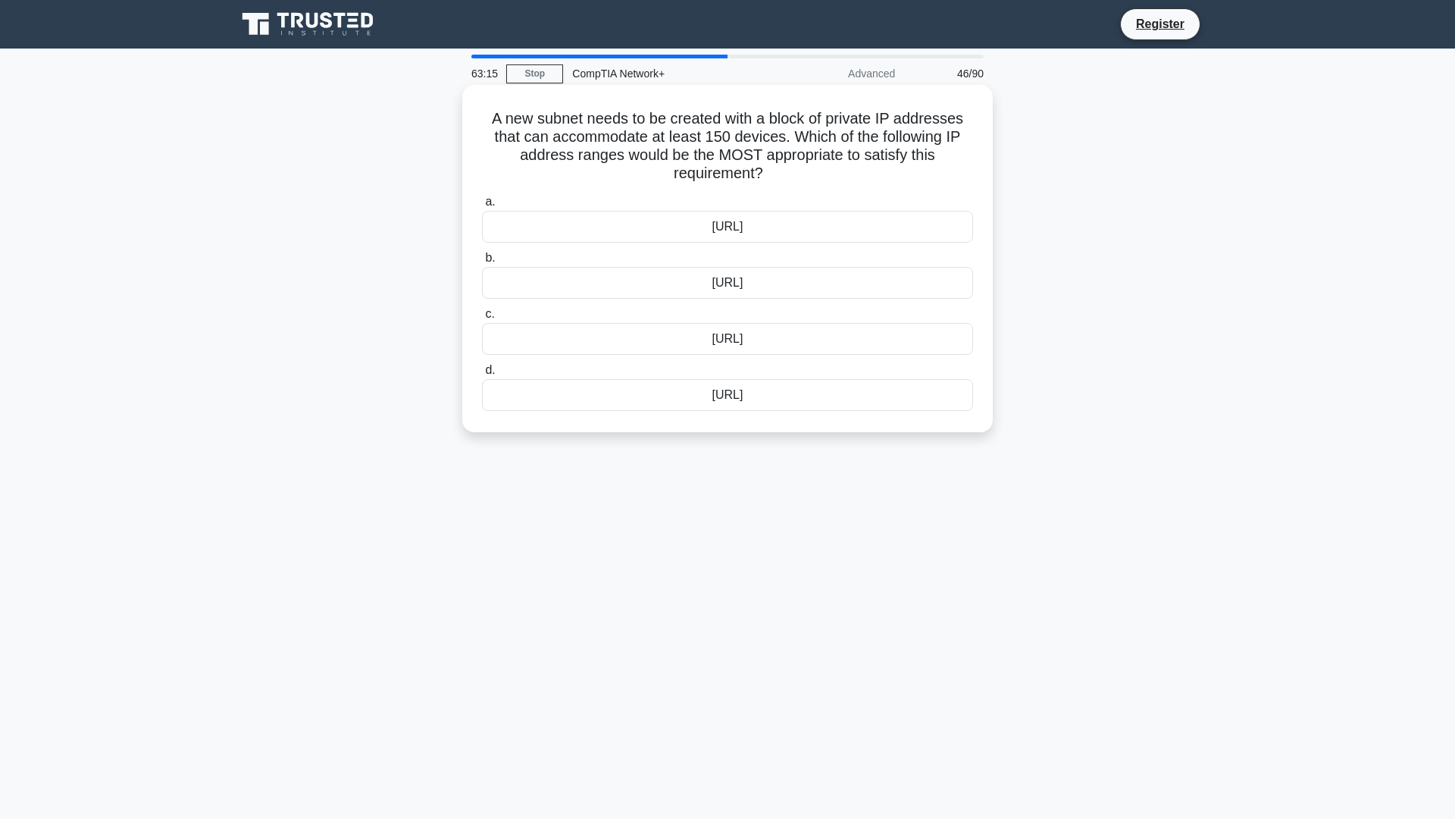
drag, startPoint x: 734, startPoint y: 287, endPoint x: 741, endPoint y: 284, distance: 7.8
click at [741, 284] on div "10.230.100.0/26" at bounding box center [727, 283] width 491 height 32
click at [777, 285] on div "10.230.100.0/26" at bounding box center [727, 283] width 491 height 32
click at [482, 263] on input "b. 10.230.100.0/26" at bounding box center [482, 258] width 0 height 10
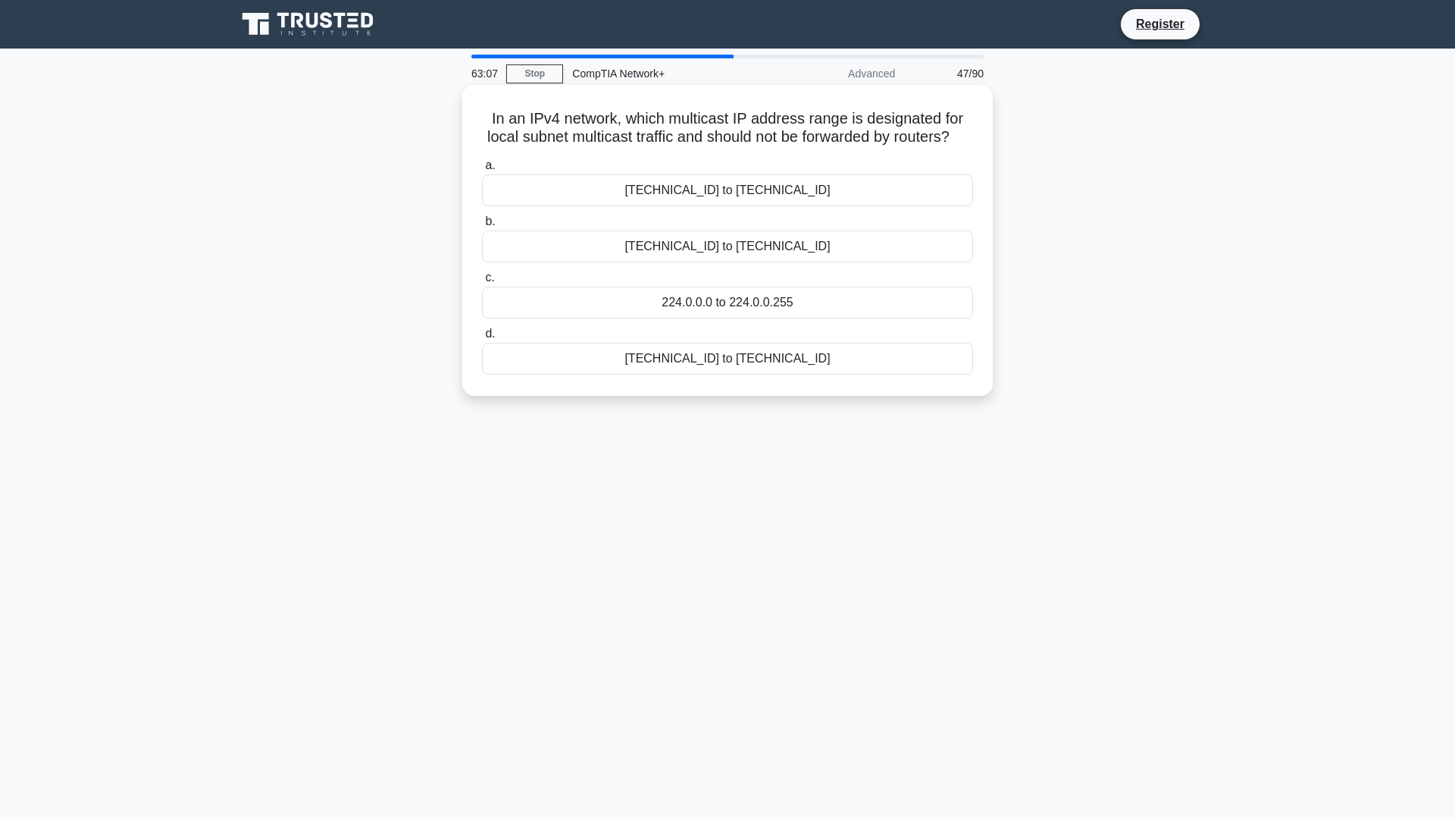
click at [692, 206] on div "239.0.0.0 to 239.255.255.255" at bounding box center [727, 190] width 491 height 32
click at [482, 171] on input "a. 239.0.0.0 to 239.255.255.255" at bounding box center [482, 166] width 0 height 10
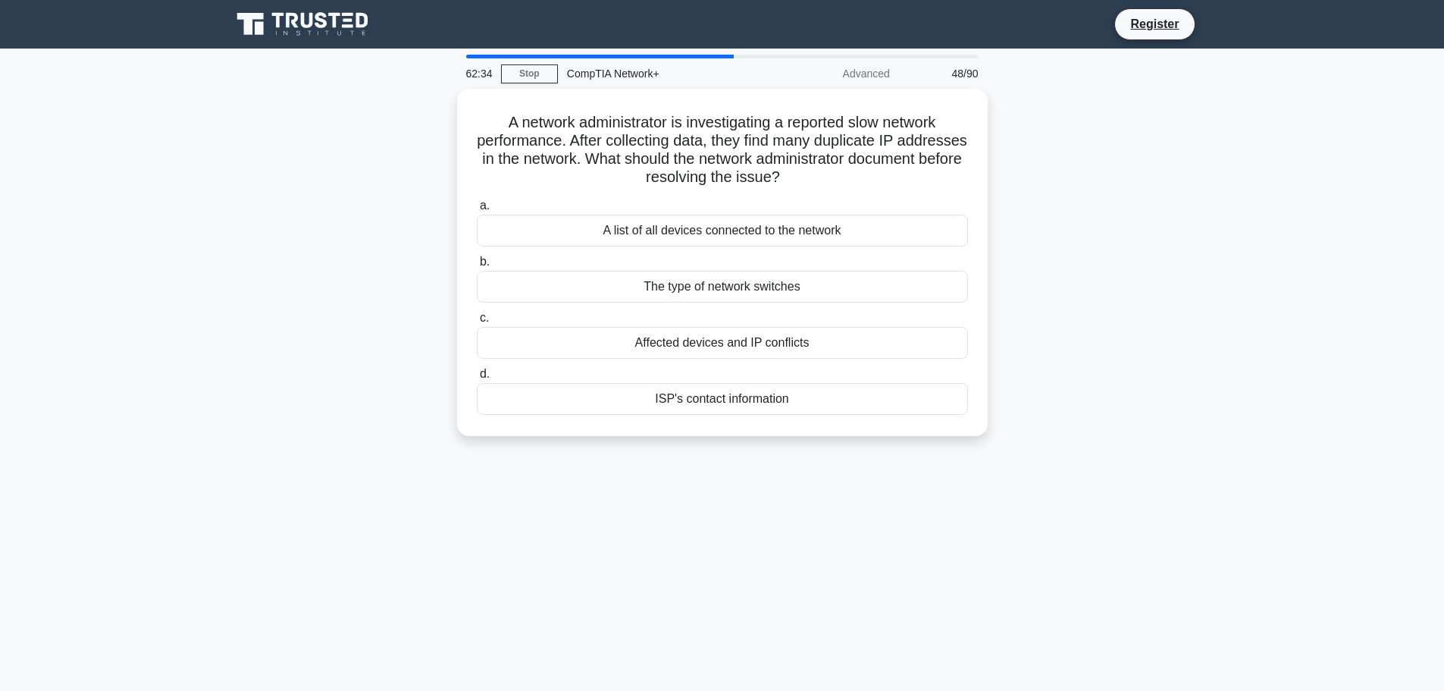
click at [1055, 199] on div "A network administrator is investigating a reported slow network performance. A…" at bounding box center [722, 271] width 1001 height 365
click at [697, 218] on div "A list of all devices connected to the network" at bounding box center [722, 227] width 491 height 32
click at [477, 207] on input "a. A list of all devices connected to the network" at bounding box center [477, 202] width 0 height 10
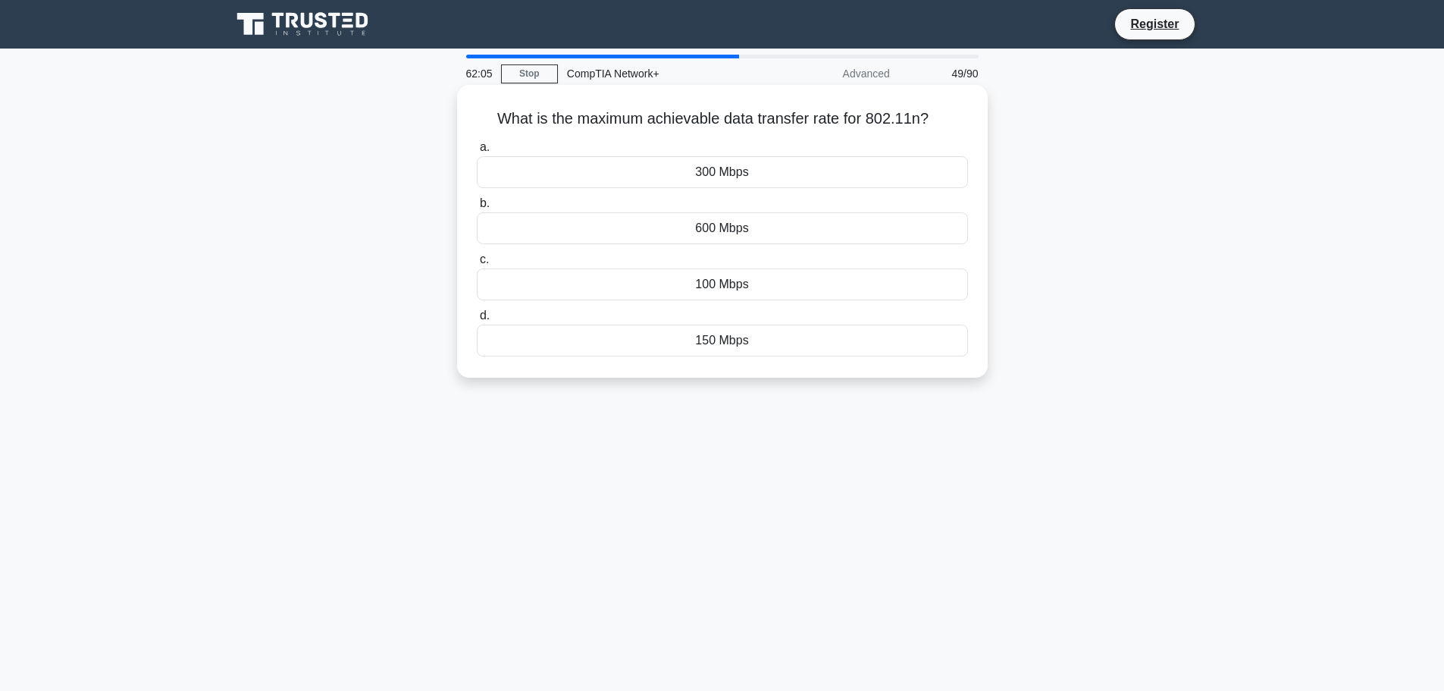
click at [732, 173] on div "300 Mbps" at bounding box center [722, 172] width 491 height 32
click at [477, 152] on input "a. 300 Mbps" at bounding box center [477, 148] width 0 height 10
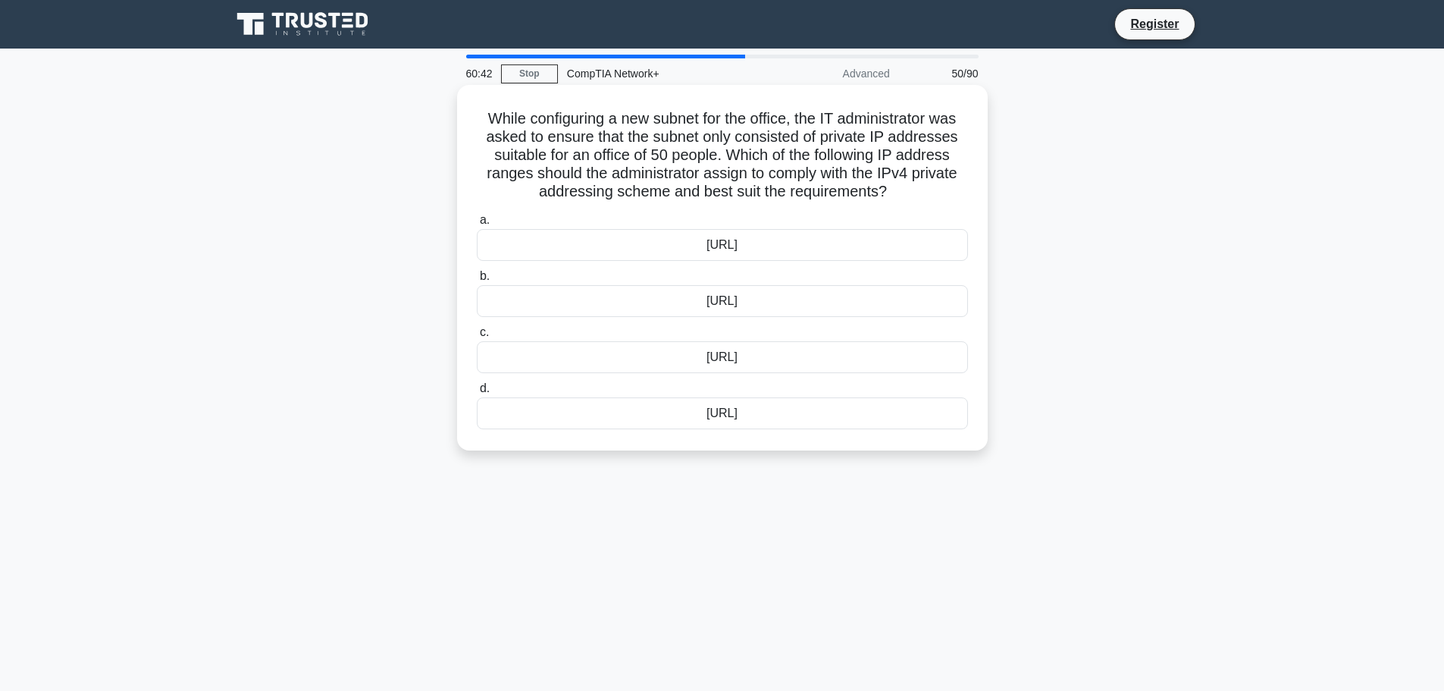
click at [744, 355] on div "192.169.1.0/26" at bounding box center [722, 357] width 491 height 32
click at [477, 337] on input "c. 192.169.1.0/26" at bounding box center [477, 332] width 0 height 10
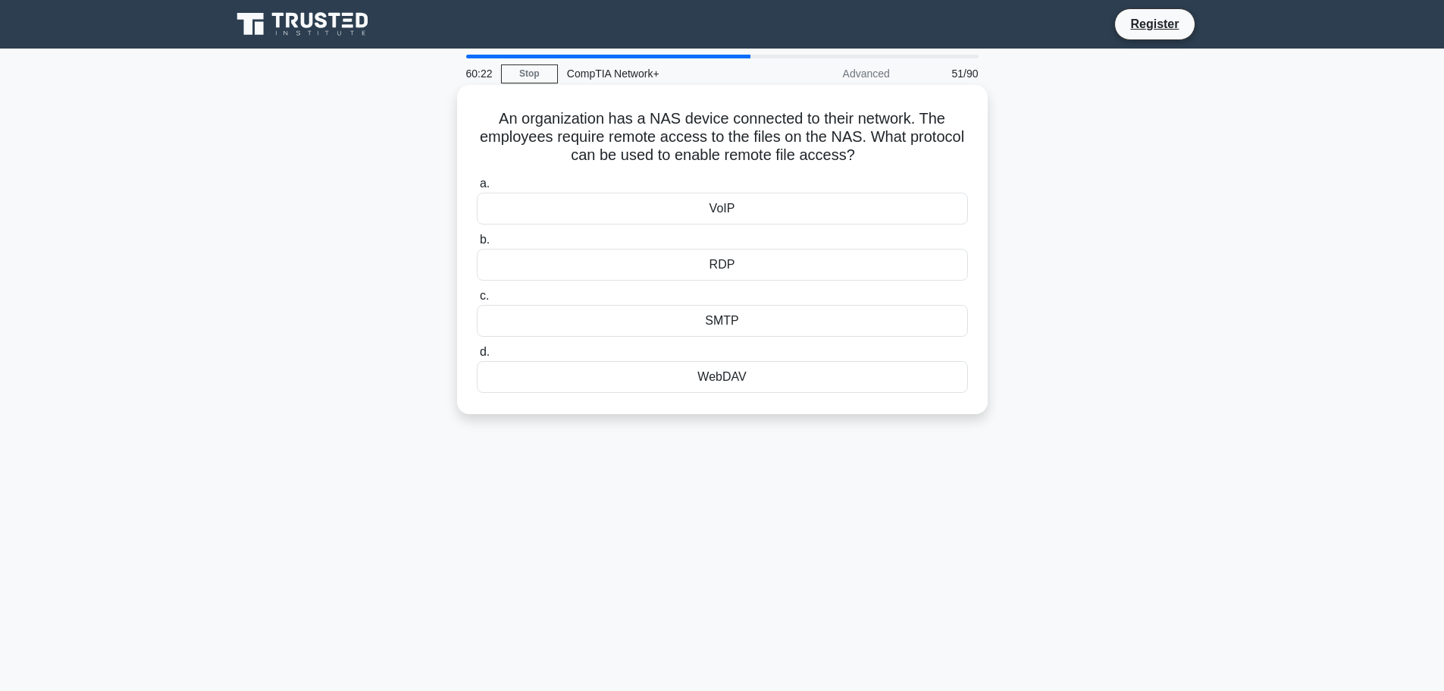
click at [752, 268] on div "RDP" at bounding box center [722, 265] width 491 height 32
click at [477, 245] on input "b. RDP" at bounding box center [477, 240] width 0 height 10
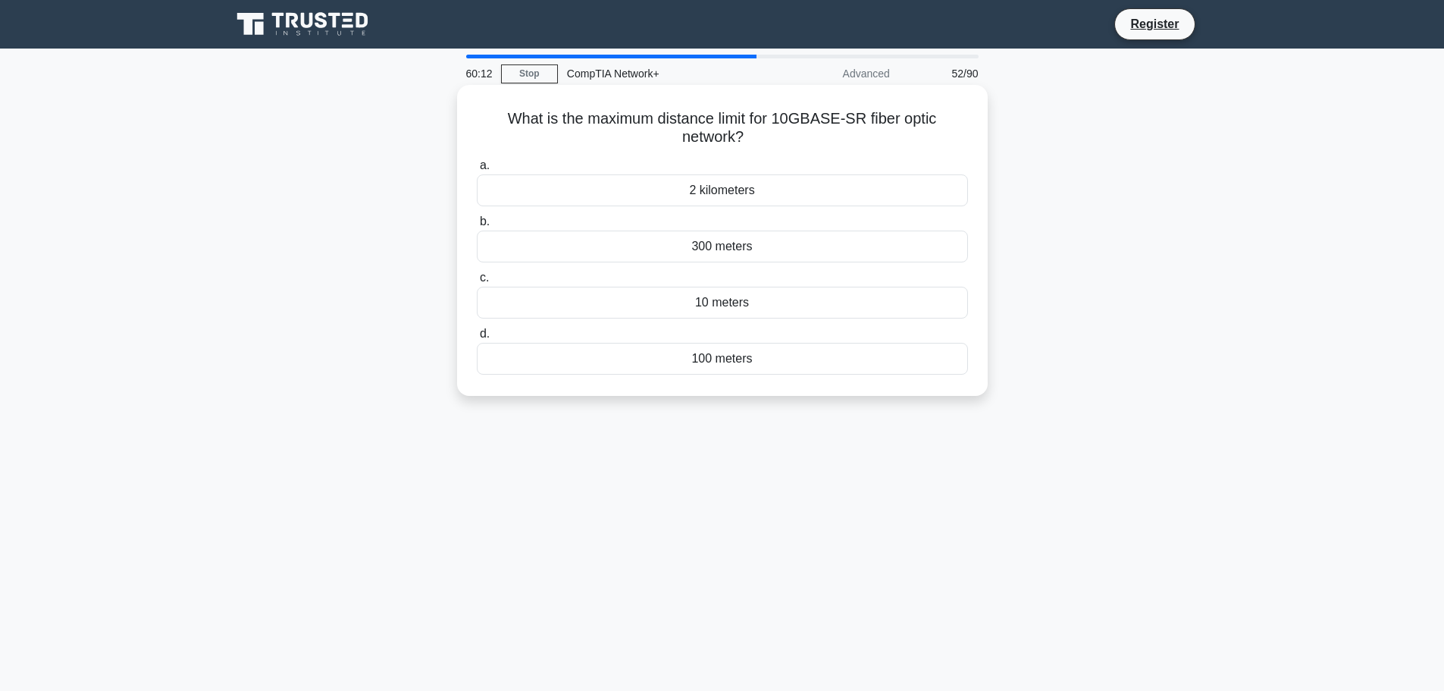
click at [740, 245] on div "300 meters" at bounding box center [722, 246] width 491 height 32
click at [477, 227] on input "b. 300 meters" at bounding box center [477, 222] width 0 height 10
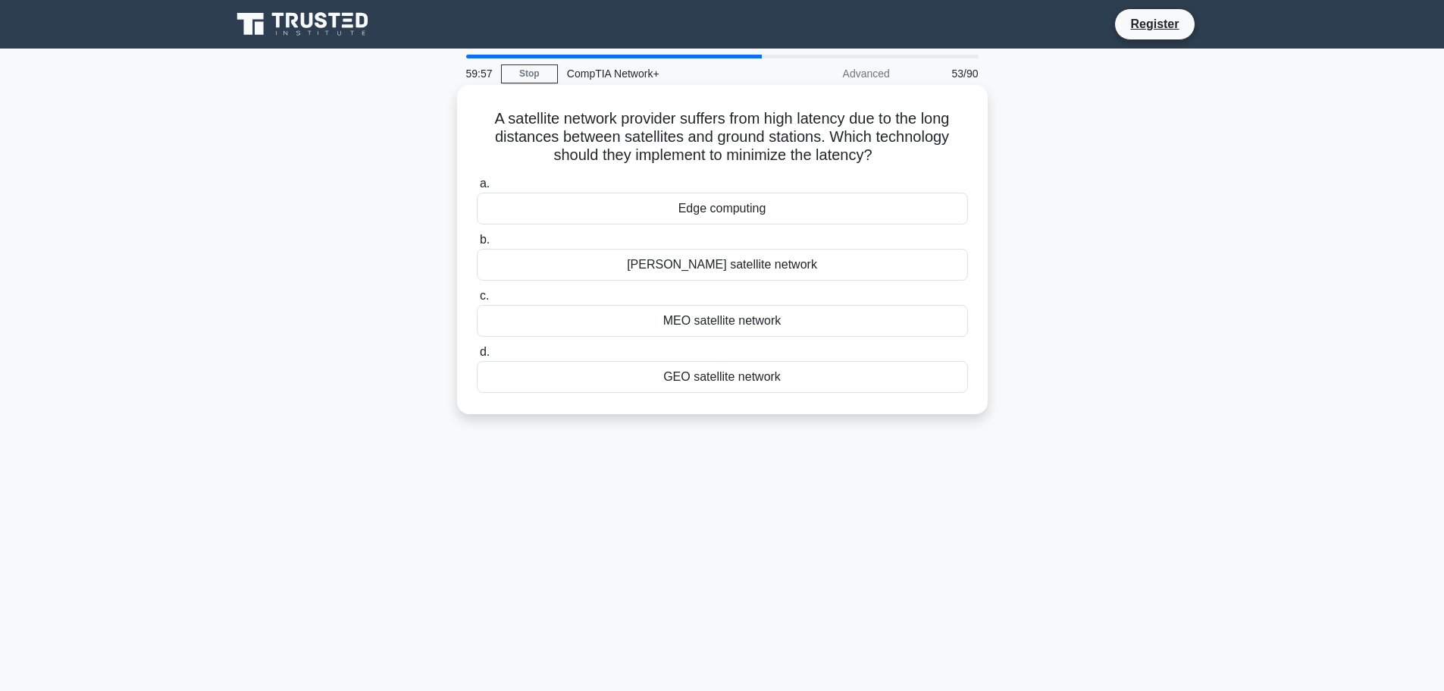
click at [699, 378] on div "GEO satellite network" at bounding box center [722, 377] width 491 height 32
click at [477, 357] on input "d. GEO satellite network" at bounding box center [477, 352] width 0 height 10
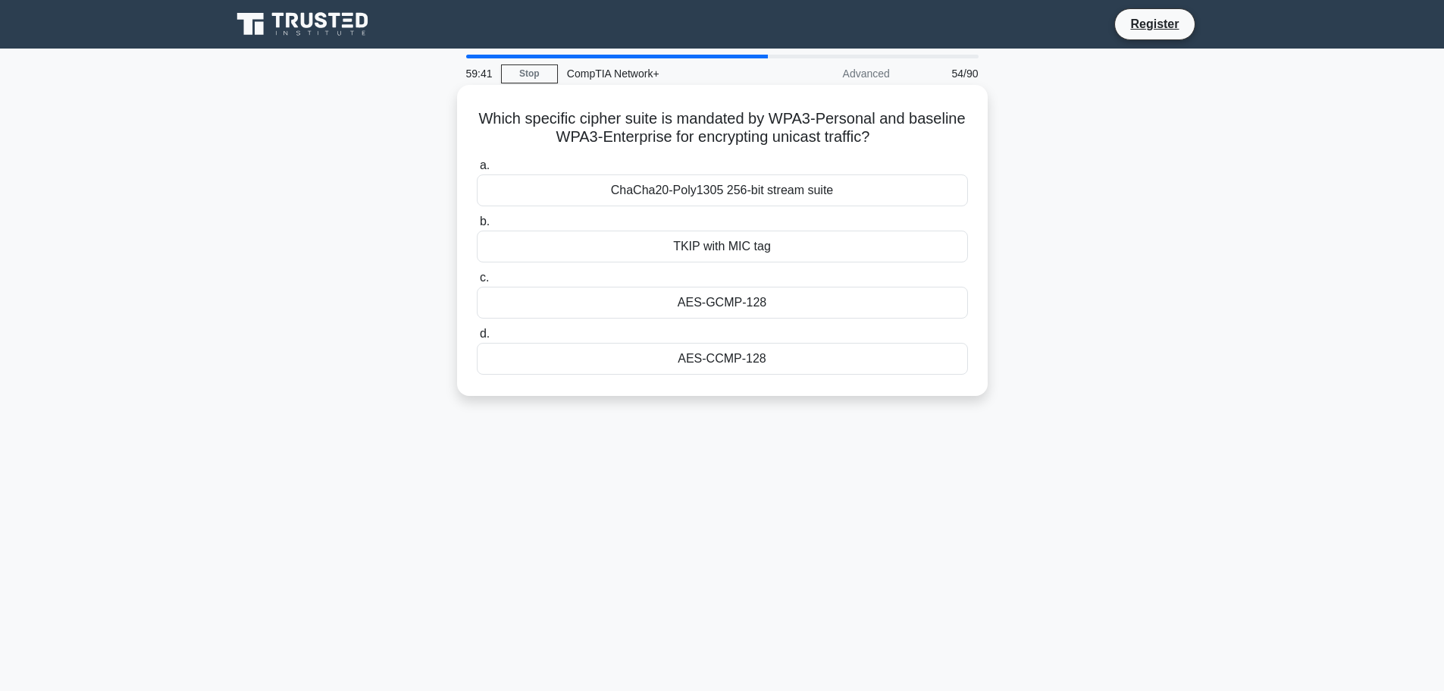
click at [715, 357] on div "AES-CCMP-128" at bounding box center [722, 359] width 491 height 32
click at [477, 339] on input "d. AES-CCMP-128" at bounding box center [477, 334] width 0 height 10
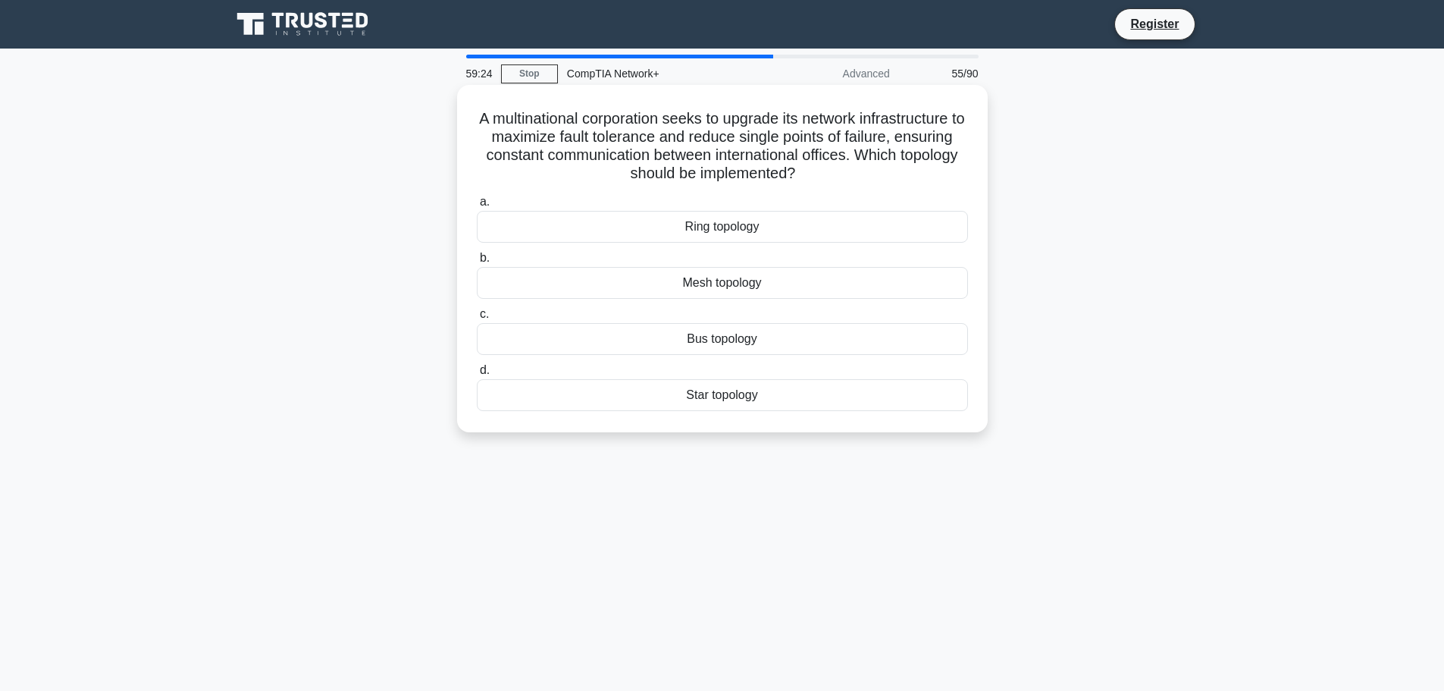
click at [710, 396] on div "Star topology" at bounding box center [722, 395] width 491 height 32
click at [477, 375] on input "d. Star topology" at bounding box center [477, 370] width 0 height 10
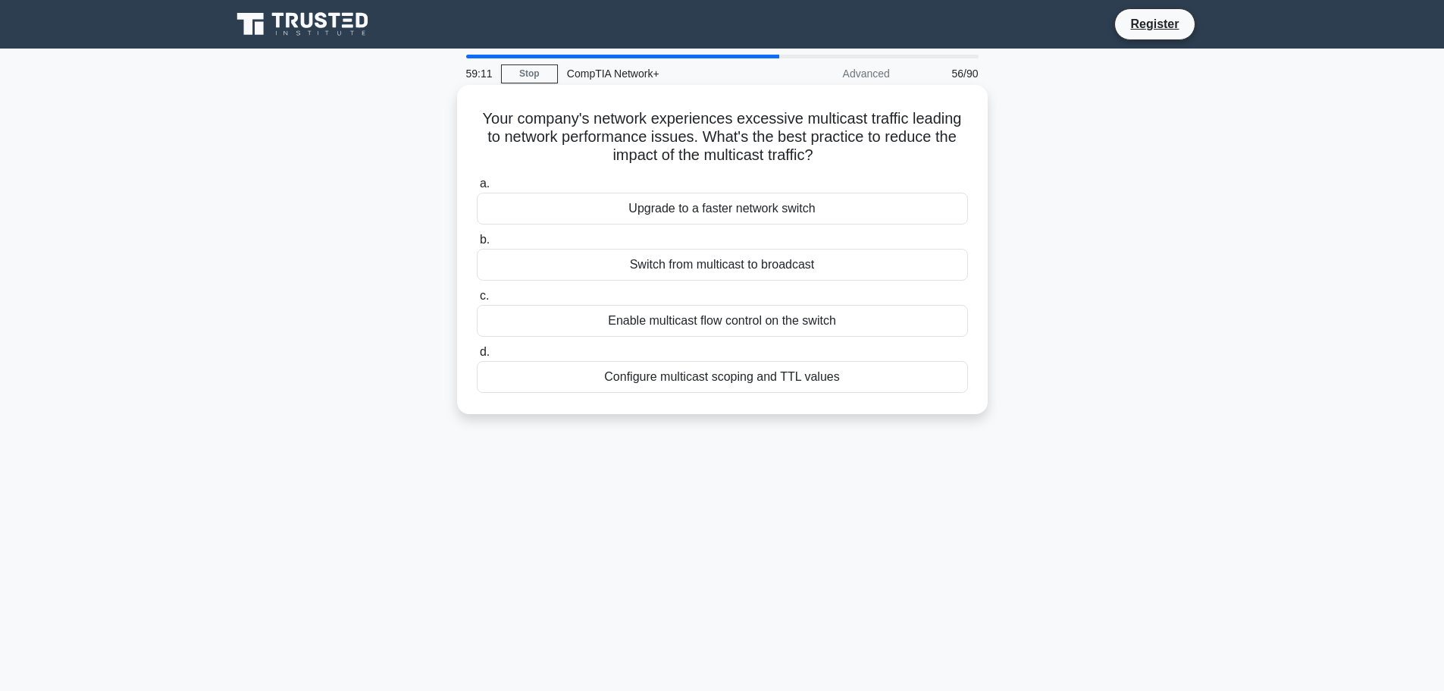
click at [688, 325] on div "Enable multicast flow control on the switch" at bounding box center [722, 321] width 491 height 32
click at [477, 301] on input "c. Enable multicast flow control on the switch" at bounding box center [477, 296] width 0 height 10
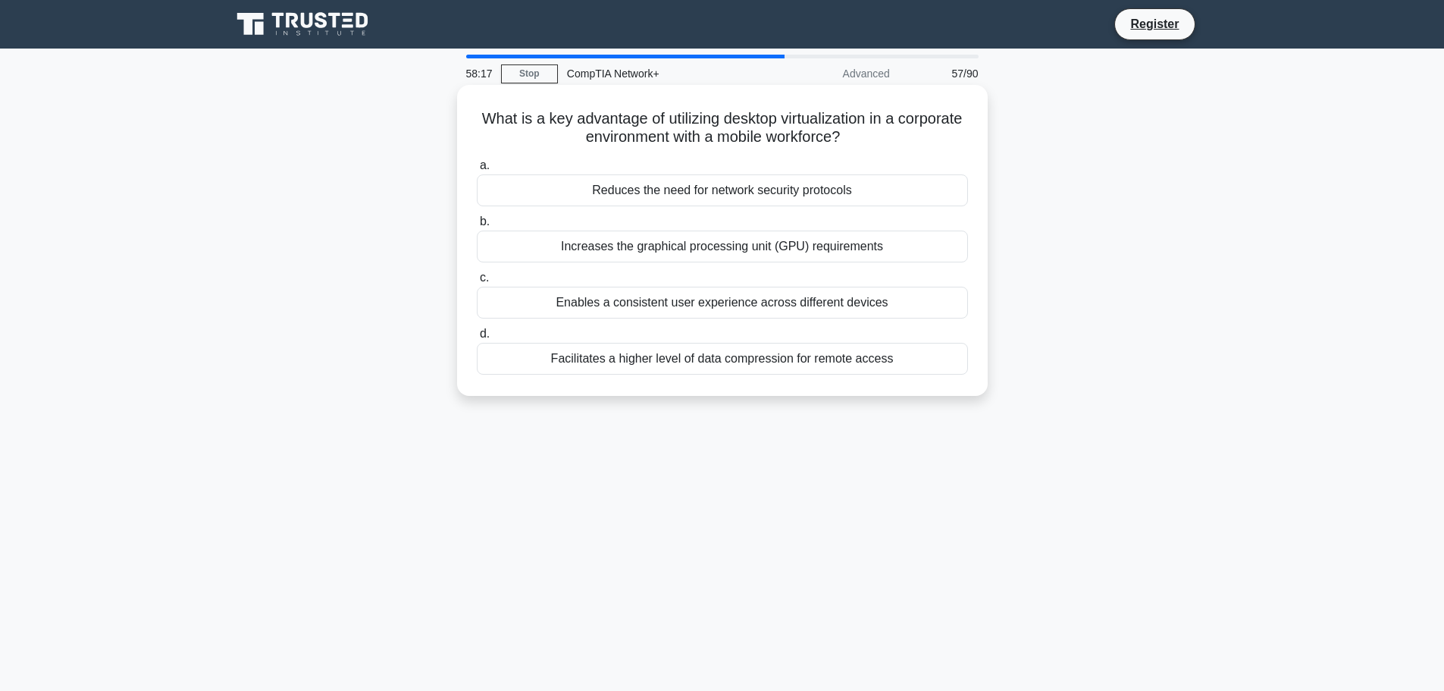
click at [735, 242] on div "Increases the graphical processing unit (GPU) requirements" at bounding box center [722, 246] width 491 height 32
click at [477, 227] on input "b. Increases the graphical processing unit (GPU) requirements" at bounding box center [477, 222] width 0 height 10
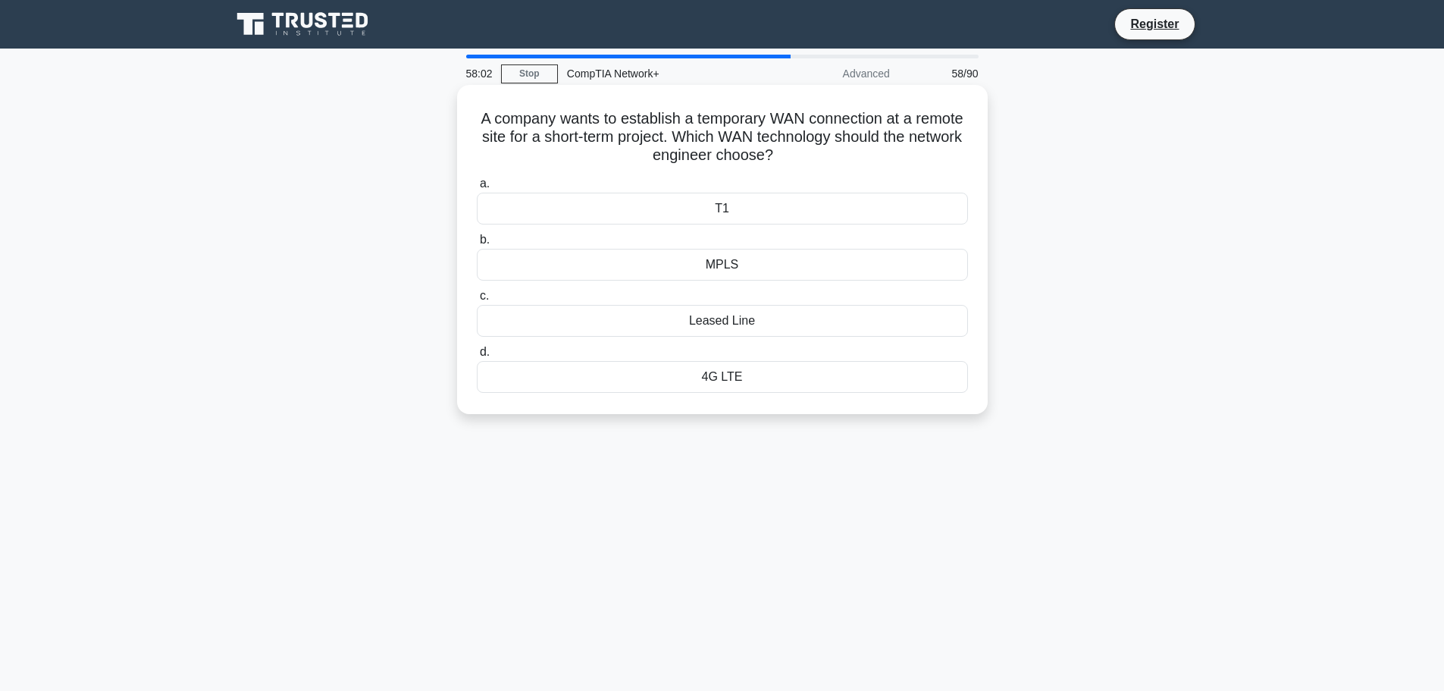
click at [733, 379] on div "4G LTE" at bounding box center [722, 377] width 491 height 32
click at [477, 357] on input "d. 4G LTE" at bounding box center [477, 352] width 0 height 10
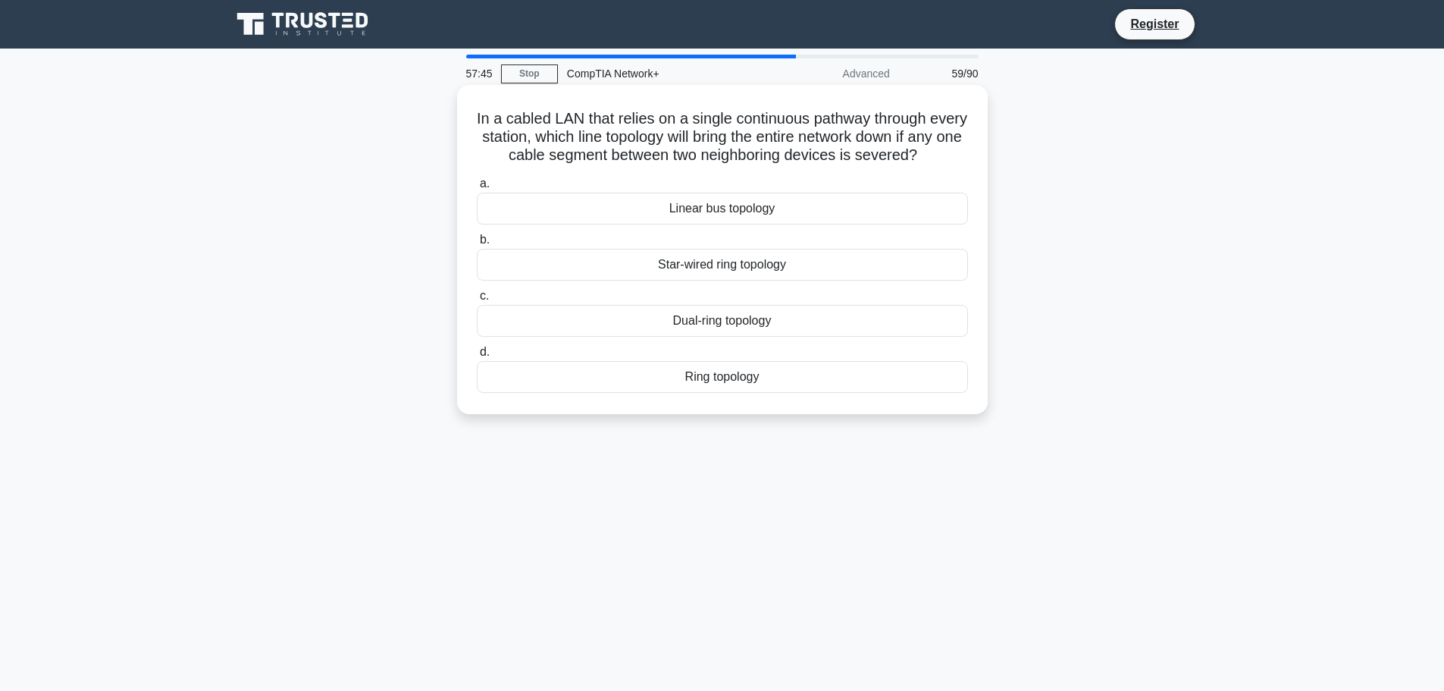
click at [723, 280] on div "Star-wired ring topology" at bounding box center [722, 265] width 491 height 32
click at [477, 245] on input "b. Star-wired ring topology" at bounding box center [477, 240] width 0 height 10
click at [729, 216] on div "Class-Based Weighted Fair Queuing (CBWFQ)" at bounding box center [722, 209] width 491 height 32
click at [477, 189] on input "a. Class-Based Weighted Fair Queuing (CBWFQ)" at bounding box center [477, 184] width 0 height 10
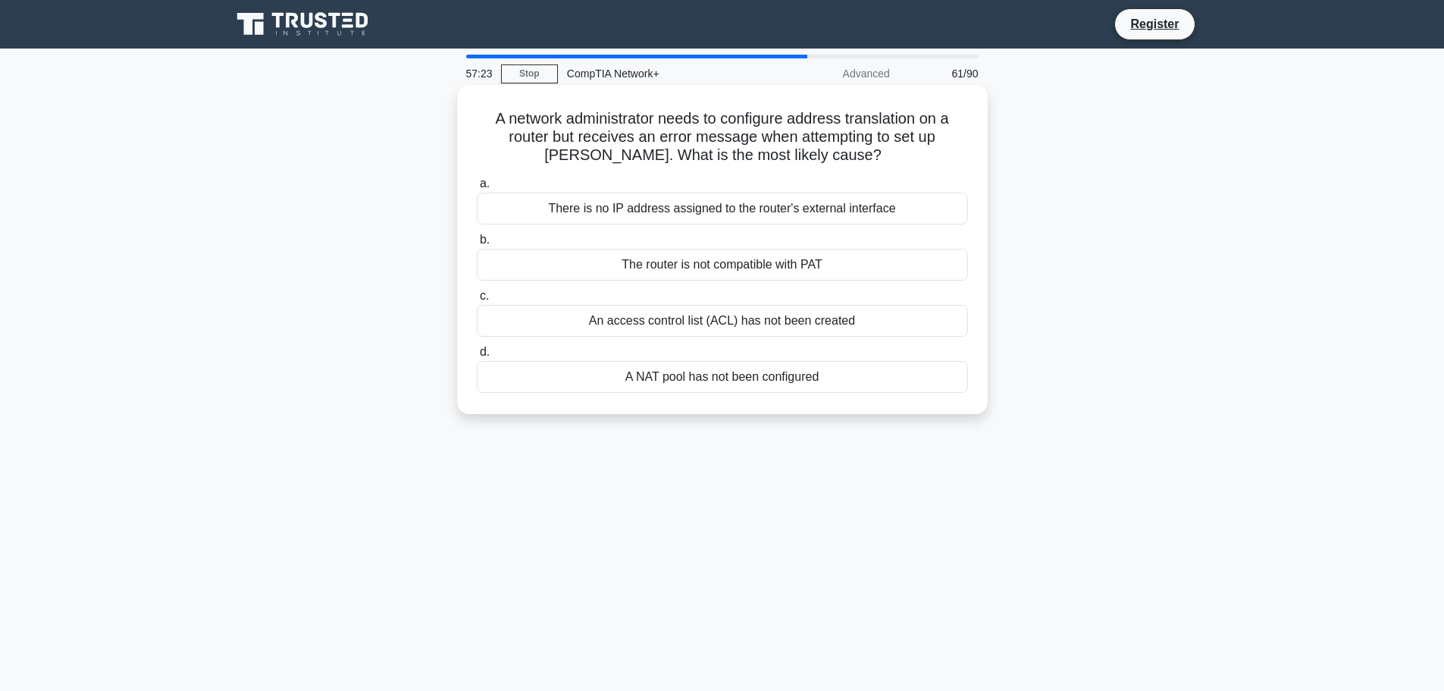
click at [714, 217] on div "There is no IP address assigned to the router's external interface" at bounding box center [722, 209] width 491 height 32
click at [477, 189] on input "a. There is no IP address assigned to the router's external interface" at bounding box center [477, 184] width 0 height 10
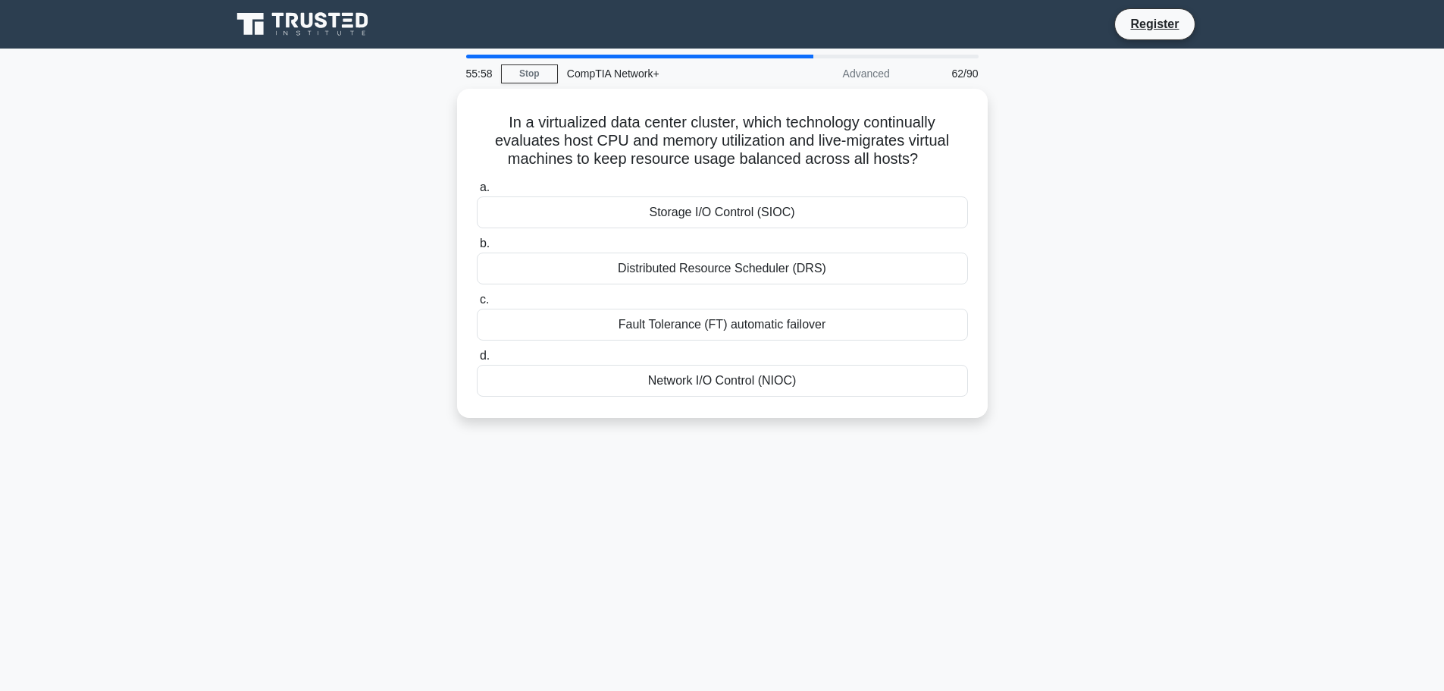
click at [1148, 249] on div "In a virtualized data center cluster, which technology continually evaluates ho…" at bounding box center [722, 262] width 1001 height 347
click at [751, 209] on div "Storage I/O Control (SIOC)" at bounding box center [722, 209] width 491 height 32
click at [477, 189] on input "a. Storage I/O Control (SIOC)" at bounding box center [477, 184] width 0 height 10
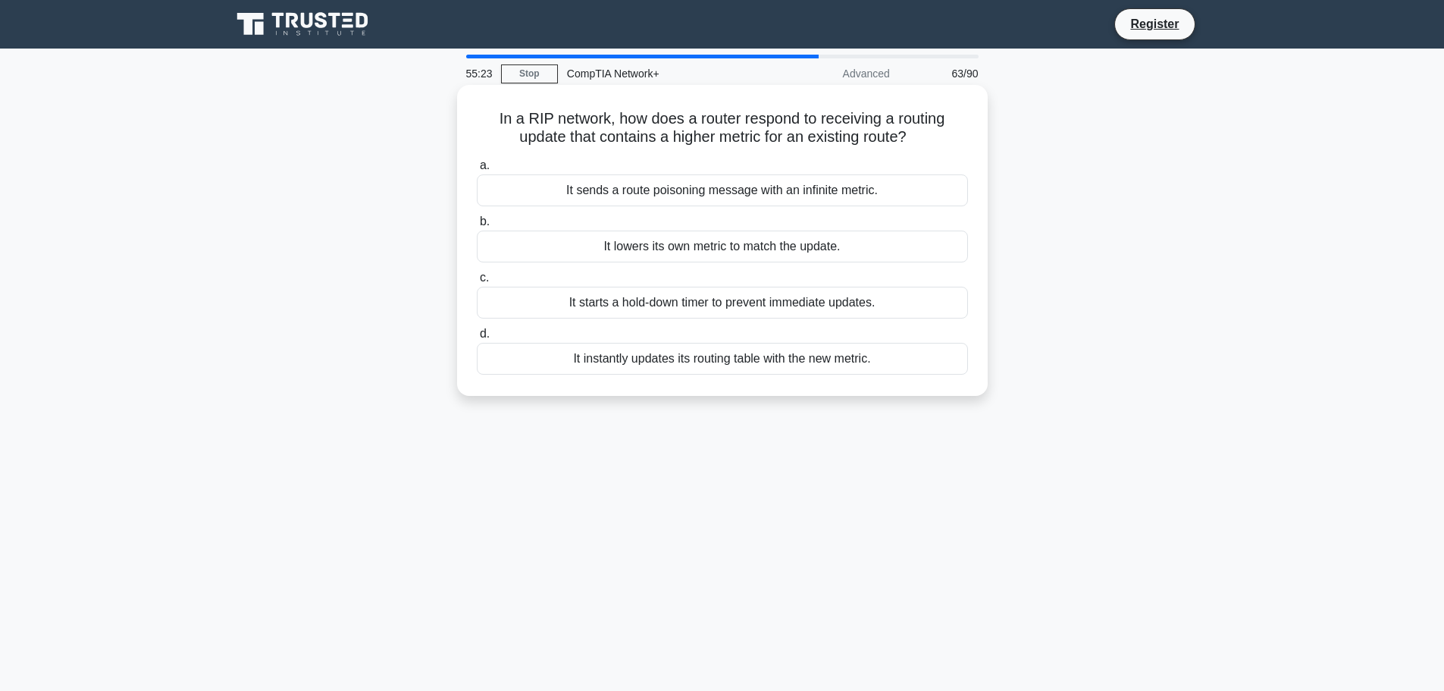
drag, startPoint x: 751, startPoint y: 209, endPoint x: 739, endPoint y: 174, distance: 36.9
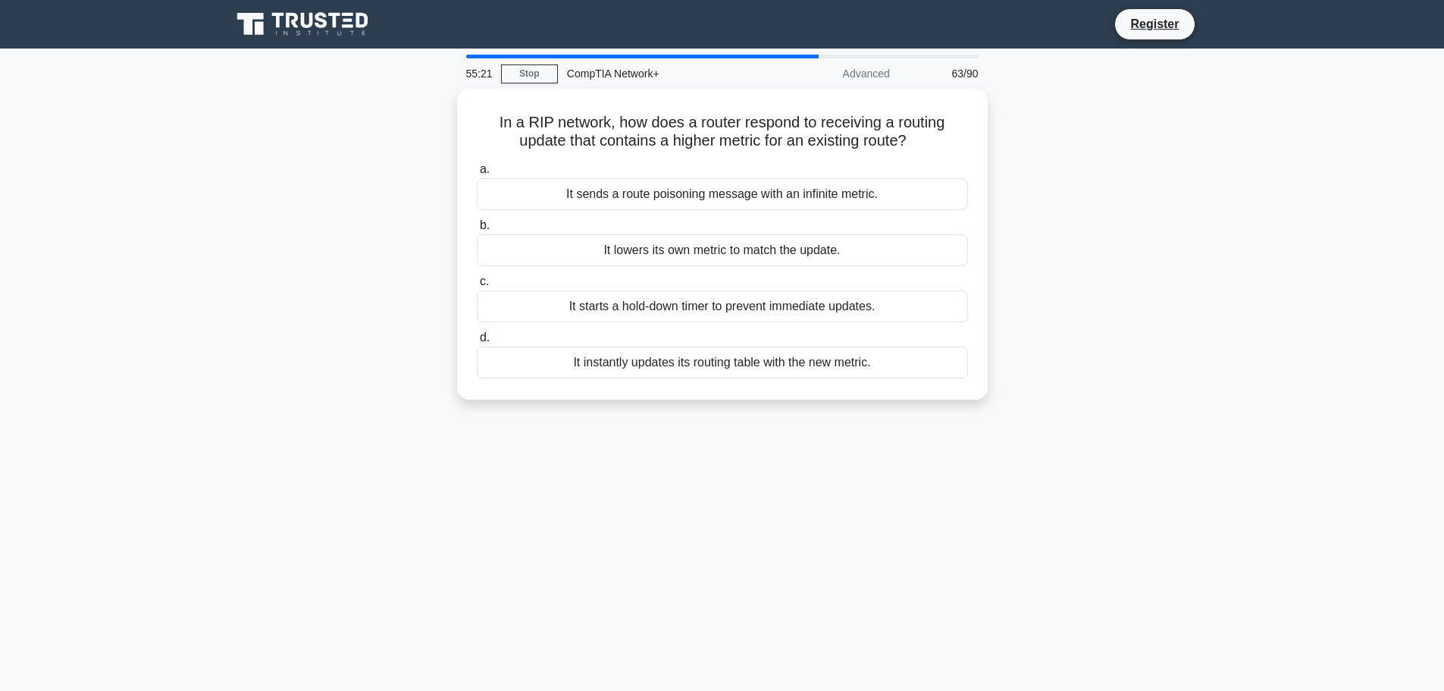
drag, startPoint x: 739, startPoint y: 176, endPoint x: 158, endPoint y: 215, distance: 582.0
click at [161, 215] on main "55:21 Stop CompTIA Network+ Advanced 63/90 In a RIP network, how does a router …" at bounding box center [722, 434] width 1444 height 770
click at [637, 600] on div "55:17 Stop CompTIA Network+ Advanced 63/90 In a RIP network, how does a router …" at bounding box center [722, 434] width 1001 height 758
drag, startPoint x: 637, startPoint y: 600, endPoint x: 323, endPoint y: 434, distance: 355.0
click at [323, 434] on div "55:14 Stop CompTIA Network+ Advanced 63/90 In a RIP network, how does a router …" at bounding box center [722, 434] width 1001 height 758
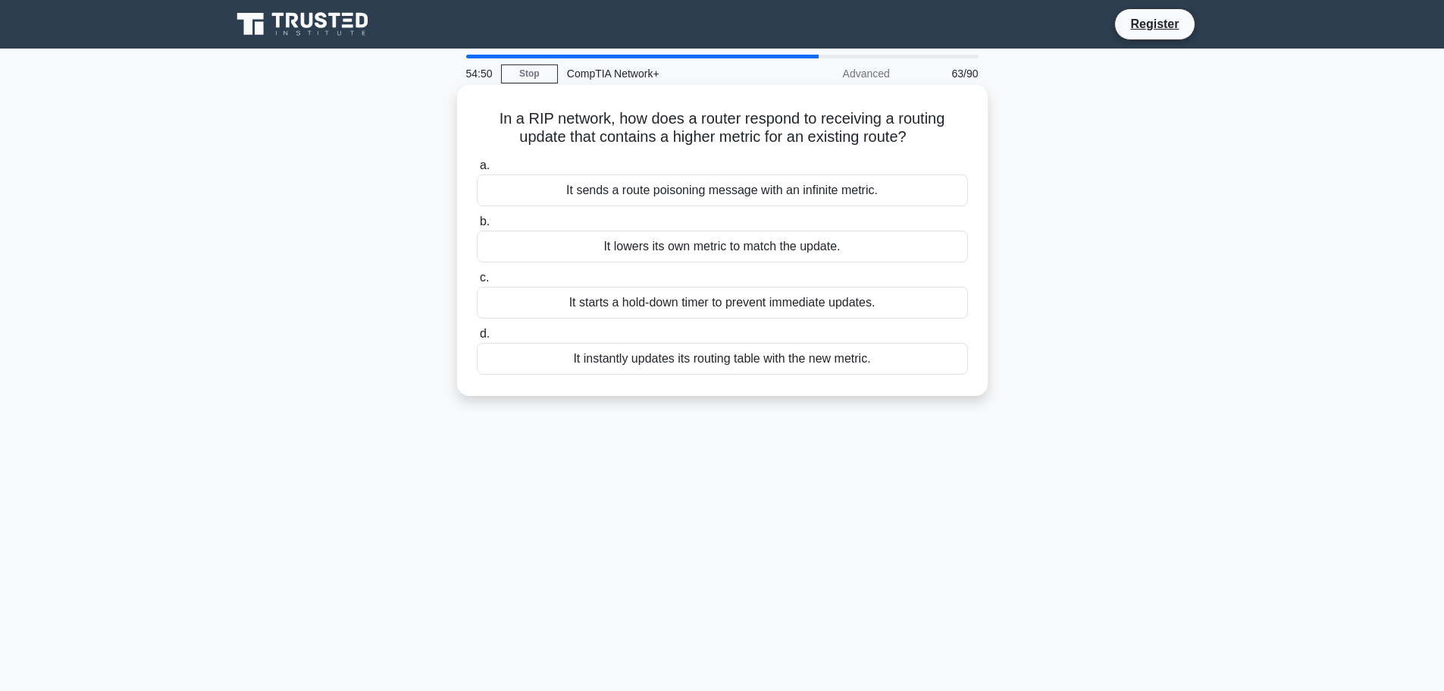
click at [777, 190] on div "It sends a route poisoning message with an infinite metric." at bounding box center [722, 190] width 491 height 32
click at [477, 171] on input "a. It sends a route poisoning message with an infinite metric." at bounding box center [477, 166] width 0 height 10
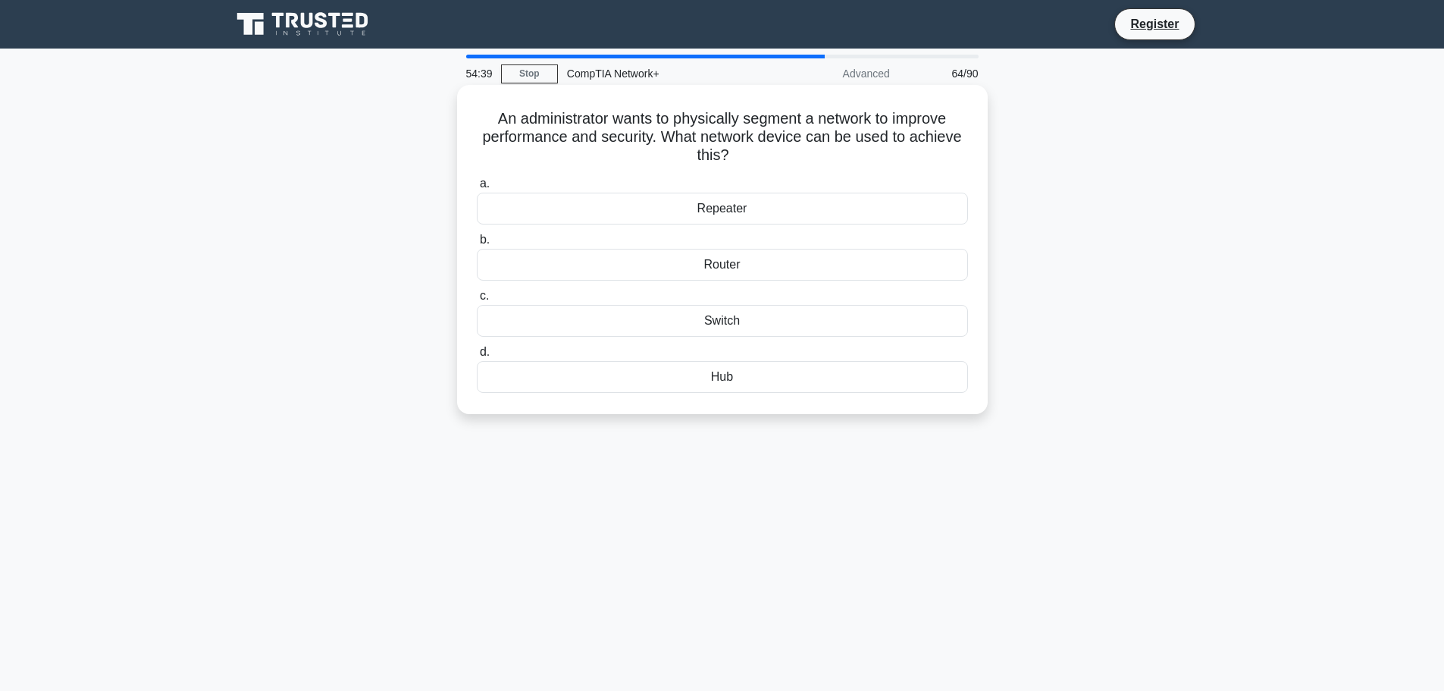
click at [738, 226] on div "a. Repeater b. Router c." at bounding box center [722, 283] width 509 height 224
click at [723, 208] on div "Repeater" at bounding box center [722, 209] width 491 height 32
click at [477, 189] on input "a. Repeater" at bounding box center [477, 184] width 0 height 10
click at [734, 208] on div "Phase 3 (Perfect Forward Mode)" at bounding box center [722, 209] width 491 height 32
click at [477, 189] on input "a. Phase 3 (Perfect Forward Mode)" at bounding box center [477, 184] width 0 height 10
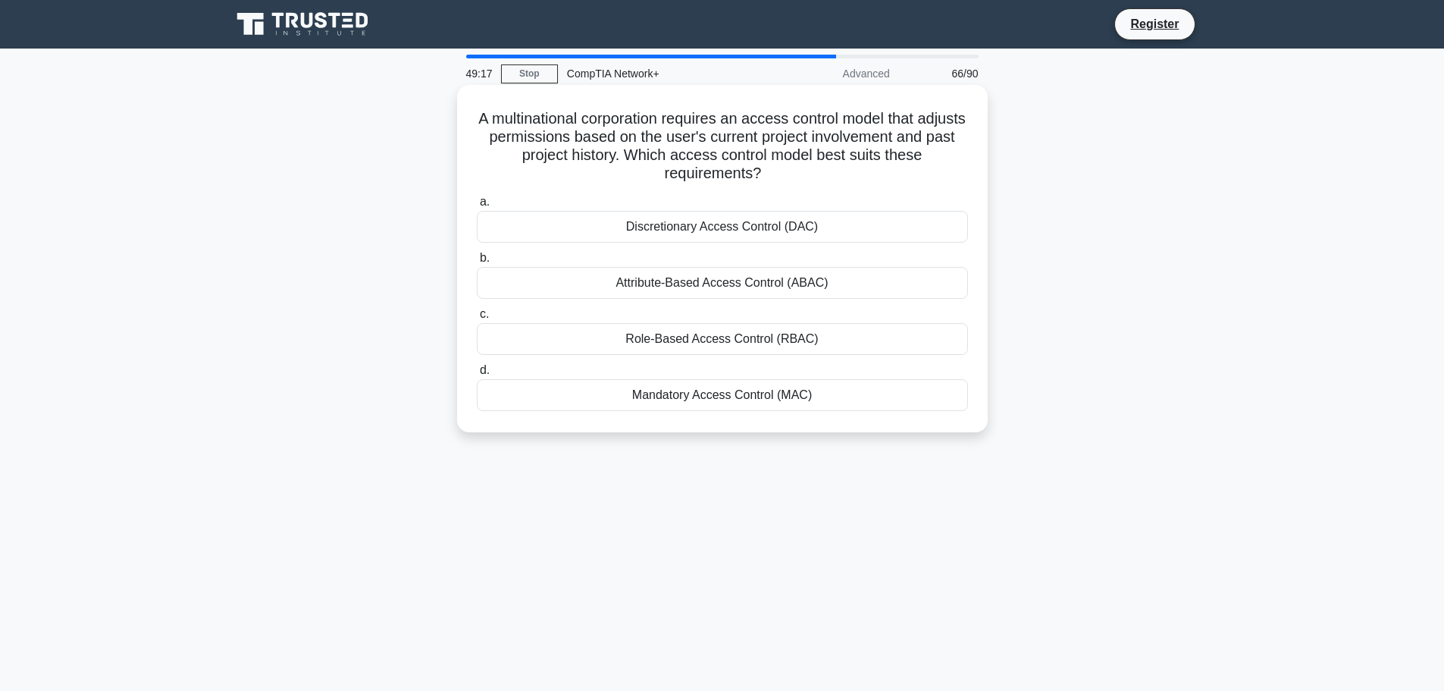
click at [747, 347] on div "Role-Based Access Control (RBAC)" at bounding box center [722, 339] width 491 height 32
click at [477, 319] on input "c. Role-Based Access Control (RBAC)" at bounding box center [477, 314] width 0 height 10
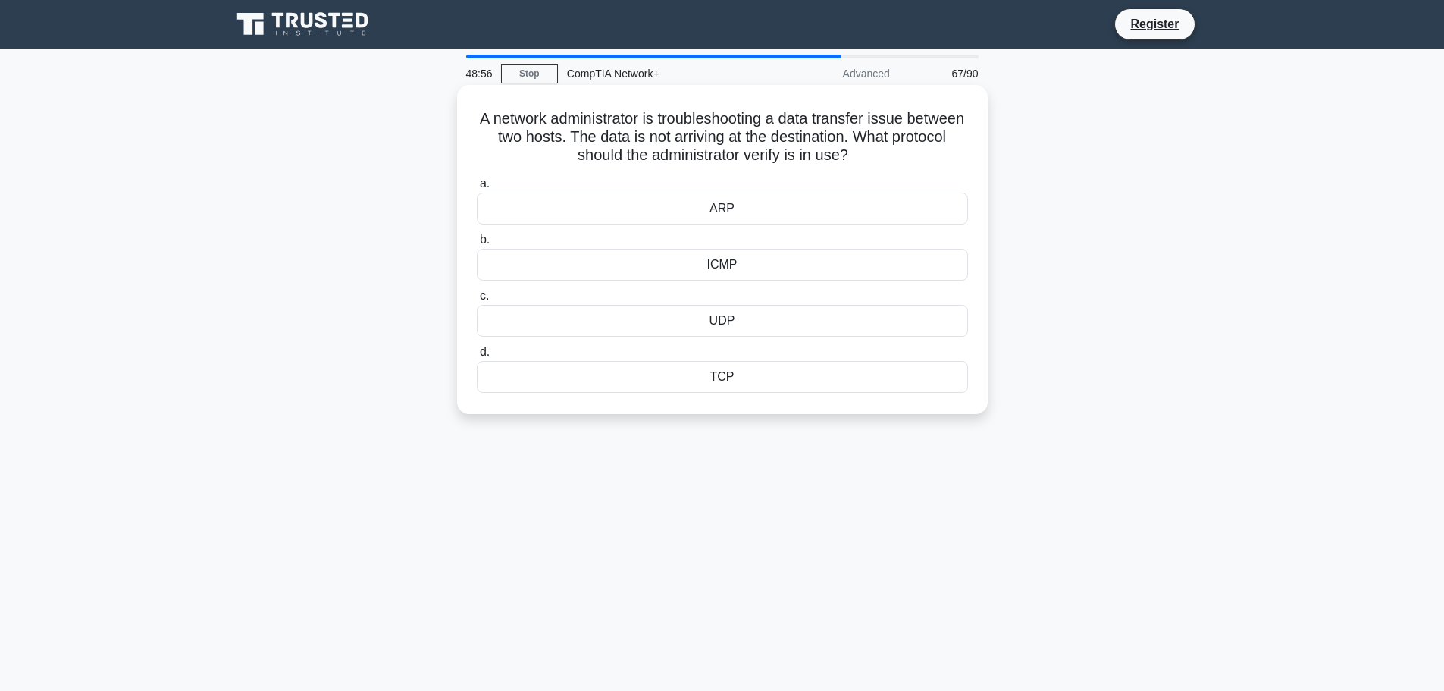
click at [728, 273] on div "ICMP" at bounding box center [722, 265] width 491 height 32
click at [477, 245] on input "b. ICMP" at bounding box center [477, 240] width 0 height 10
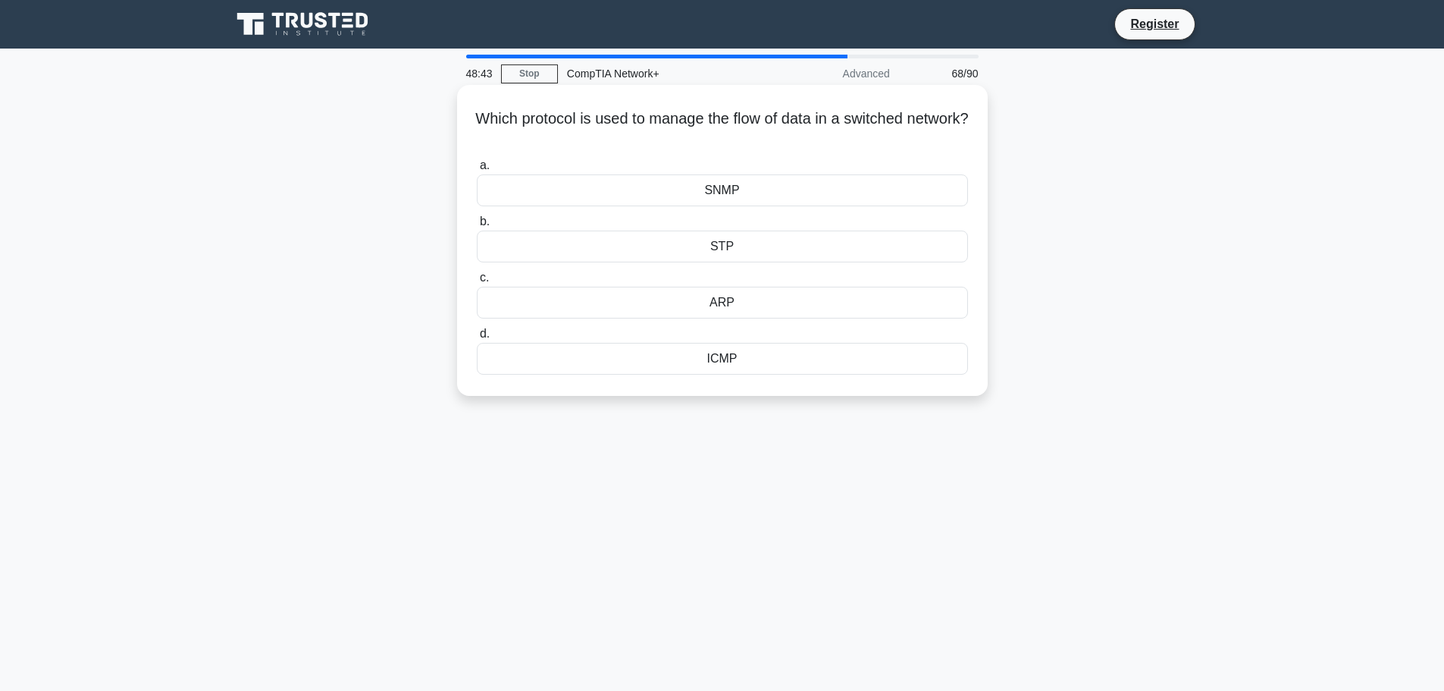
click at [704, 199] on div "SNMP" at bounding box center [722, 190] width 491 height 32
click at [477, 171] on input "a. SNMP" at bounding box center [477, 166] width 0 height 10
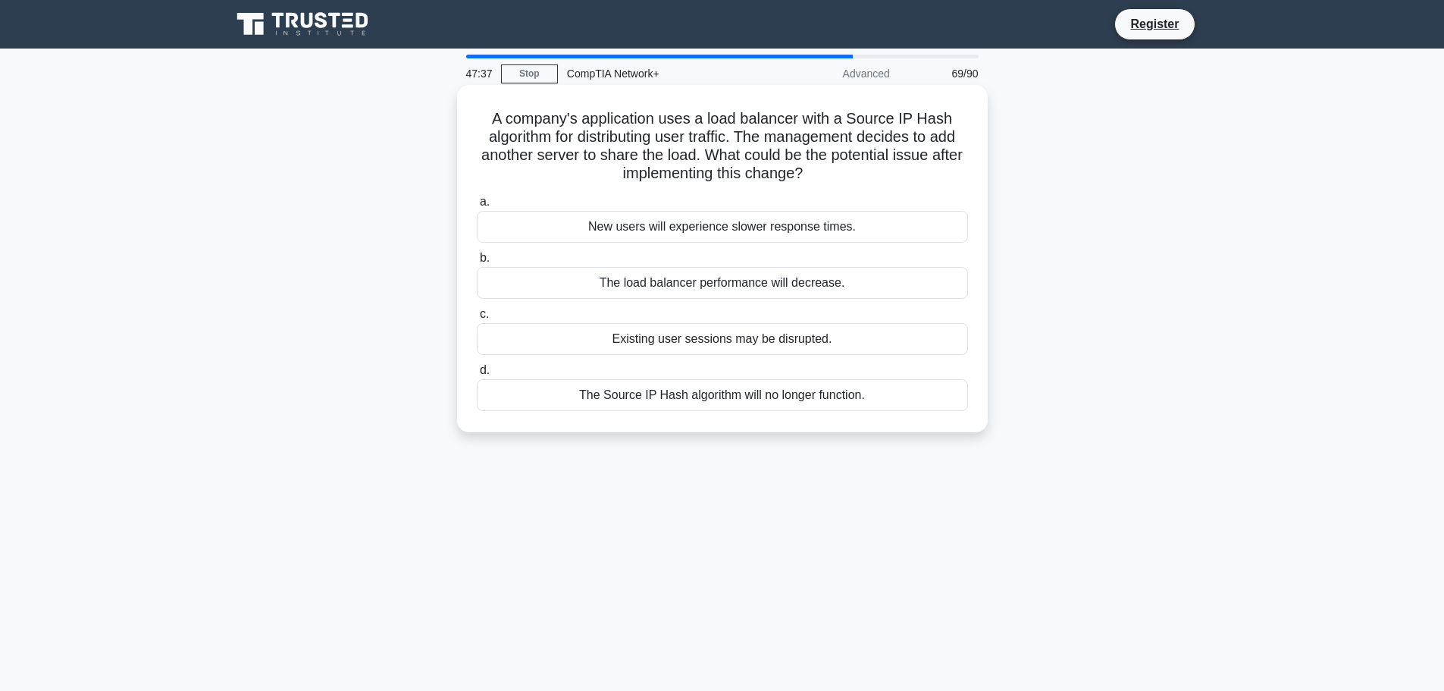
click at [763, 281] on div "The load balancer performance will decrease." at bounding box center [722, 283] width 491 height 32
click at [477, 263] on input "b. The load balancer performance will decrease." at bounding box center [477, 258] width 0 height 10
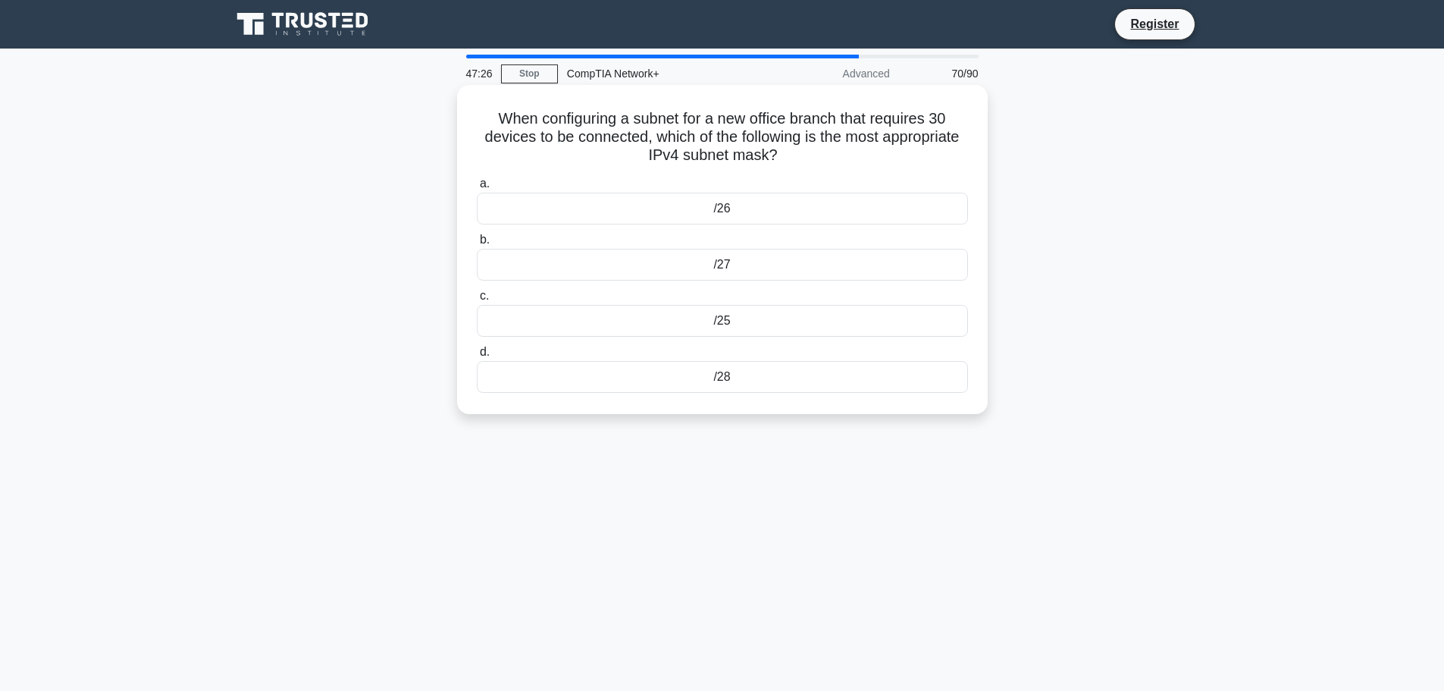
click at [726, 378] on div "/28" at bounding box center [722, 377] width 491 height 32
click at [477, 357] on input "d. /28" at bounding box center [477, 352] width 0 height 10
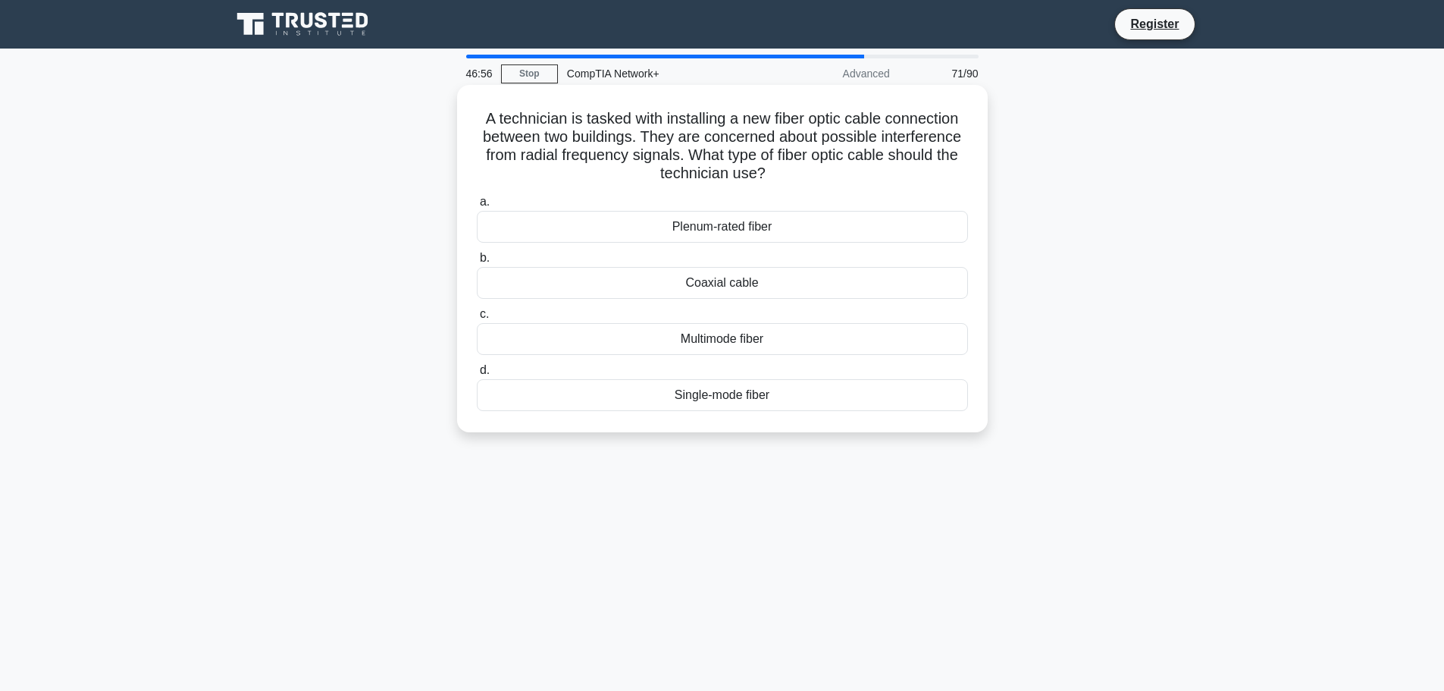
click at [783, 398] on div "Single-mode fiber" at bounding box center [722, 395] width 491 height 32
click at [477, 375] on input "d. Single-mode fiber" at bounding box center [477, 370] width 0 height 10
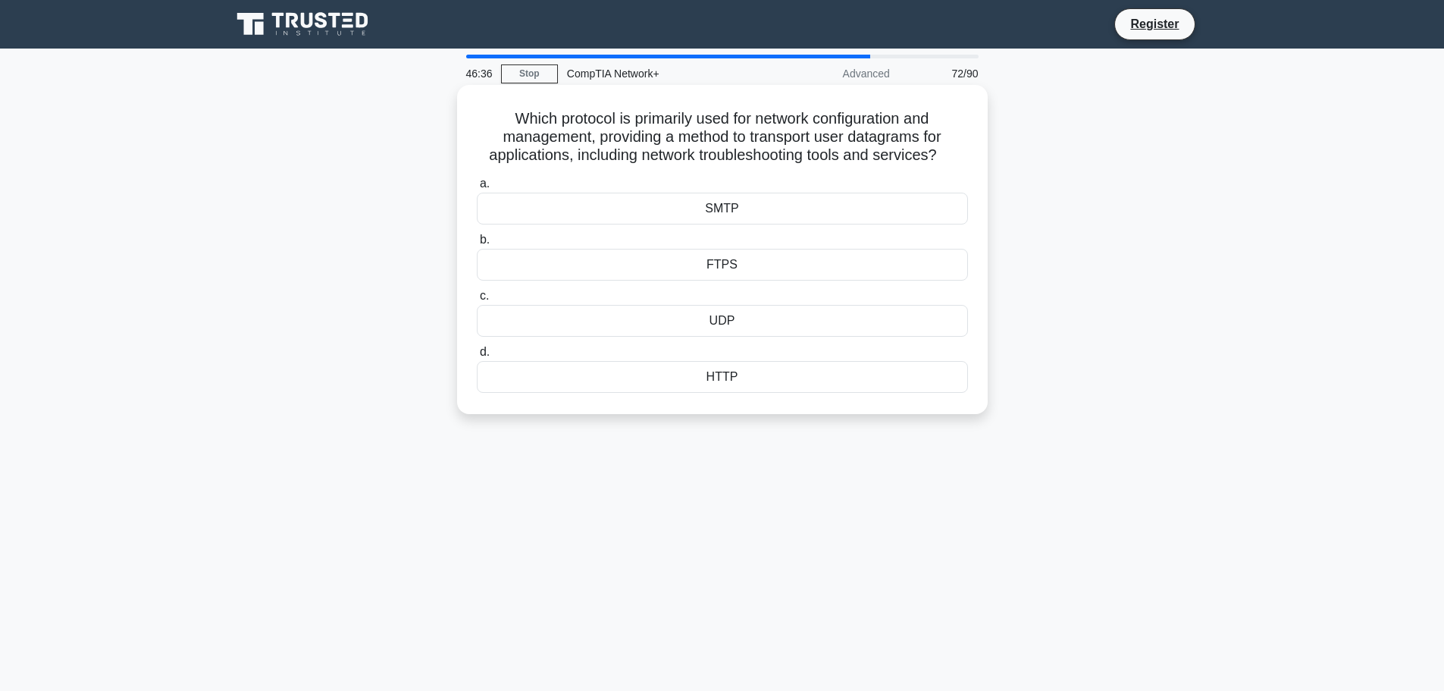
click at [738, 309] on div "UDP" at bounding box center [722, 321] width 491 height 32
click at [477, 301] on input "c. UDP" at bounding box center [477, 296] width 0 height 10
click at [712, 324] on div "DNSKEY" at bounding box center [722, 321] width 491 height 32
click at [477, 301] on input "c. DNSKEY" at bounding box center [477, 296] width 0 height 10
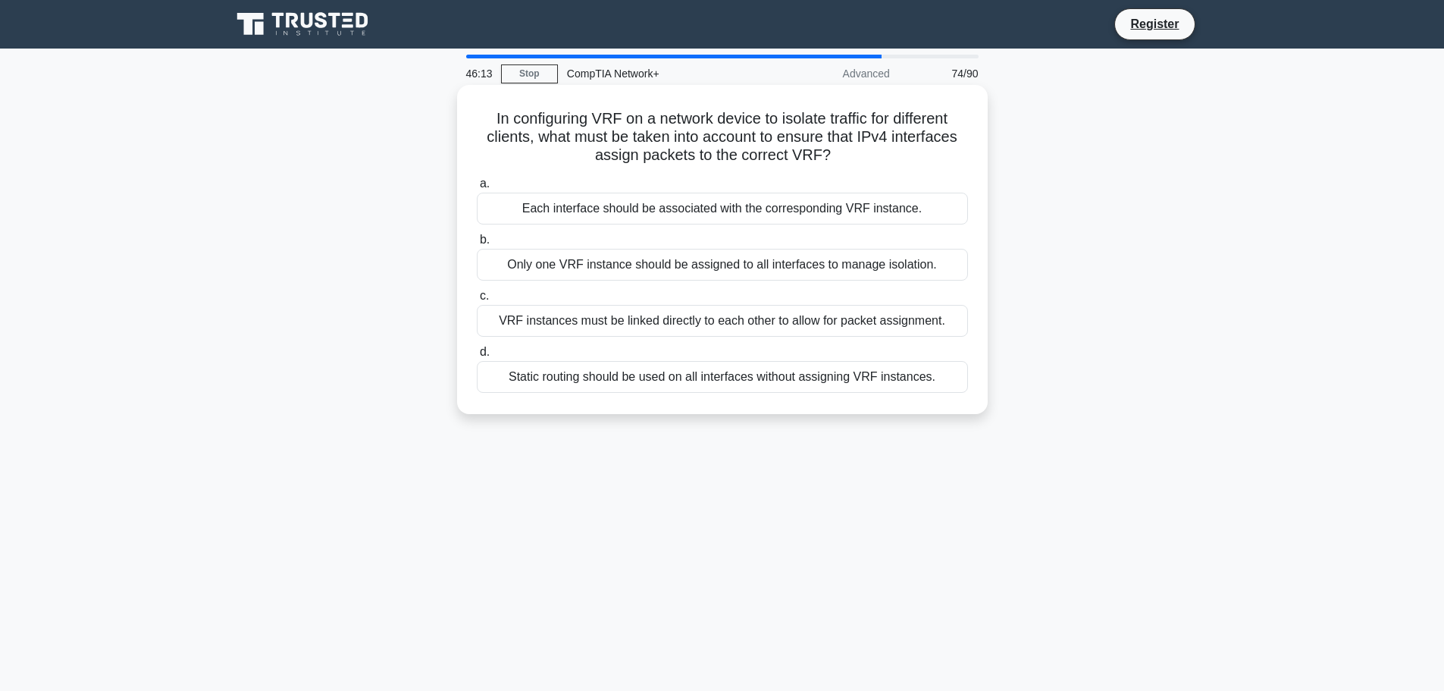
click at [681, 265] on div "Only one VRF instance should be assigned to all interfaces to manage isolation." at bounding box center [722, 265] width 491 height 32
click at [477, 245] on input "b. Only one VRF instance should be assigned to all interfaces to manage isolati…" at bounding box center [477, 240] width 0 height 10
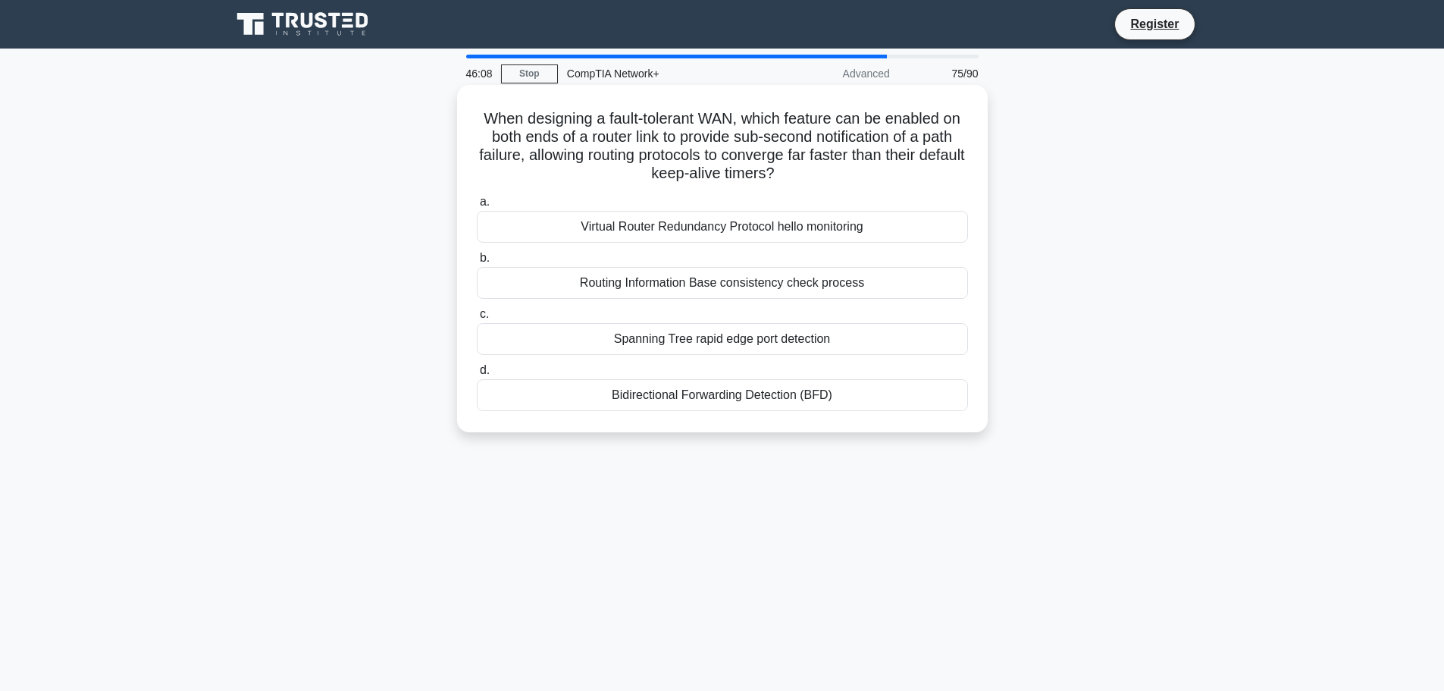
click at [645, 226] on div "Virtual Router Redundancy Protocol hello monitoring" at bounding box center [722, 227] width 491 height 32
click at [477, 207] on input "a. Virtual Router Redundancy Protocol hello monitoring" at bounding box center [477, 202] width 0 height 10
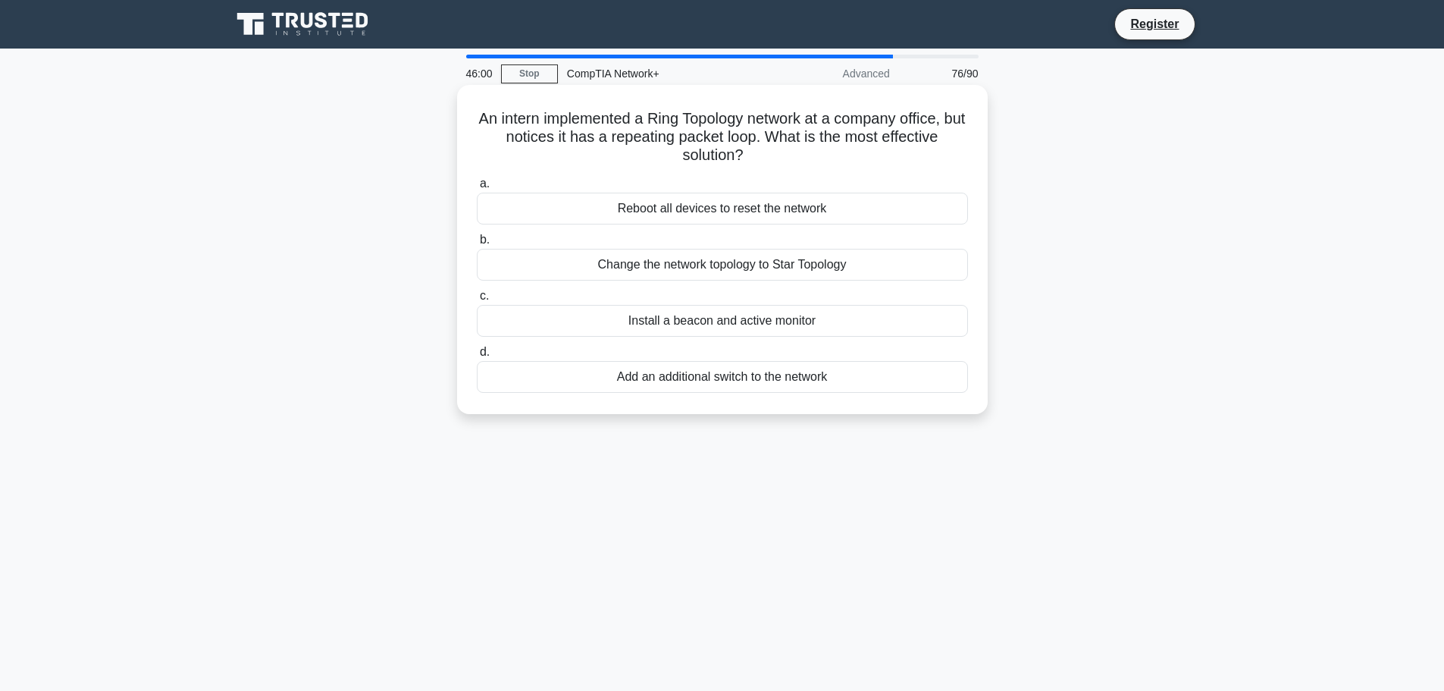
click at [637, 271] on div "Change the network topology to Star Topology" at bounding box center [722, 265] width 491 height 32
click at [477, 245] on input "b. Change the network topology to Star Topology" at bounding box center [477, 240] width 0 height 10
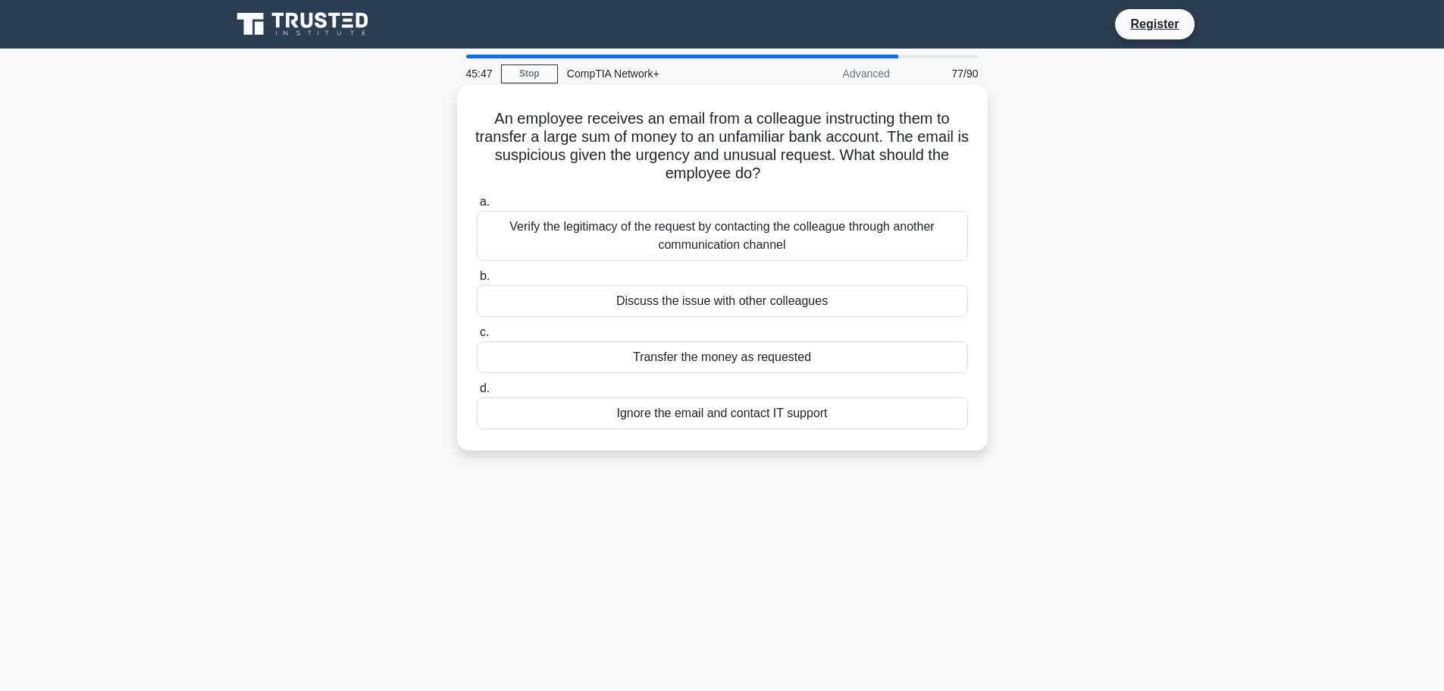
click at [707, 232] on div "Verify the legitimacy of the request by contacting the colleague through anothe…" at bounding box center [722, 236] width 491 height 50
click at [477, 207] on input "a. Verify the legitimacy of the request by contacting the colleague through ano…" at bounding box center [477, 202] width 0 height 10
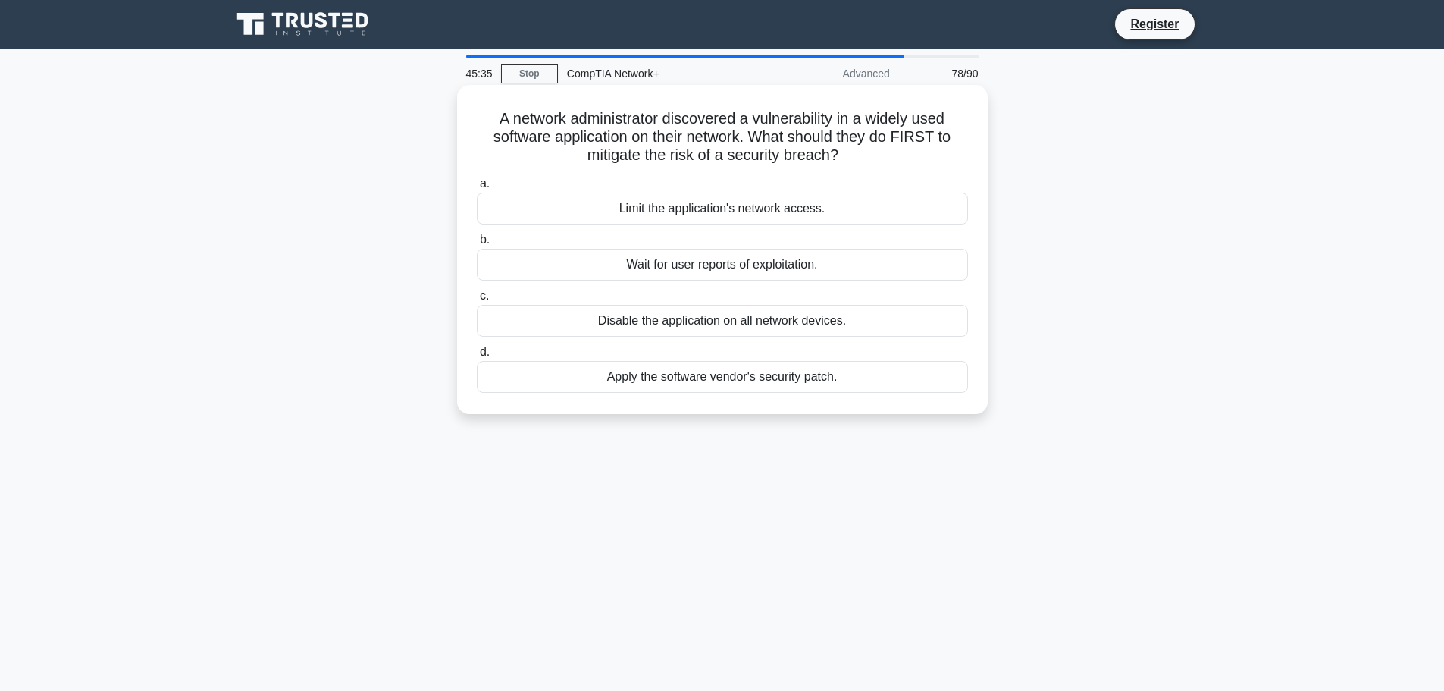
click at [726, 373] on div "Apply the software vendor's security patch." at bounding box center [722, 377] width 491 height 32
click at [477, 357] on input "d. Apply the software vendor's security patch." at bounding box center [477, 352] width 0 height 10
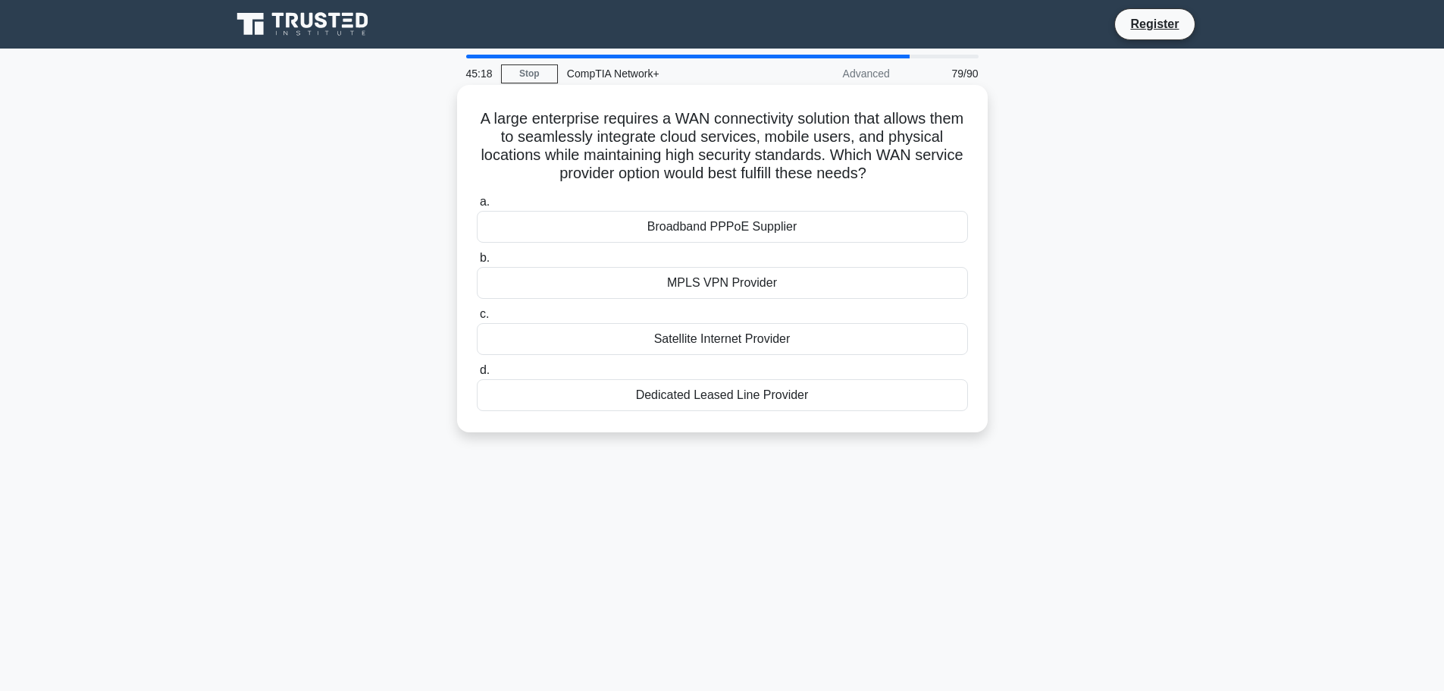
click at [707, 337] on div "Satellite Internet Provider" at bounding box center [722, 339] width 491 height 32
click at [477, 319] on input "c. Satellite Internet Provider" at bounding box center [477, 314] width 0 height 10
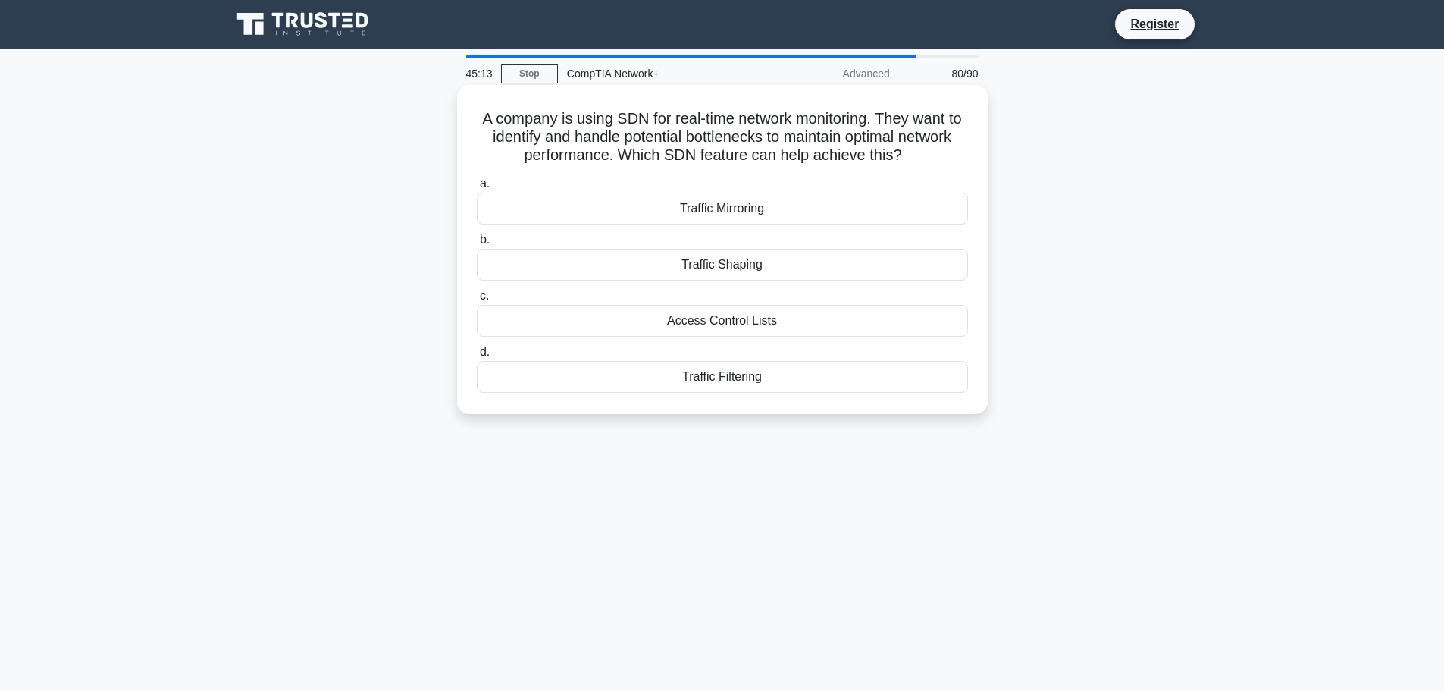
click at [716, 210] on div "Traffic Mirroring" at bounding box center [722, 209] width 491 height 32
click at [477, 189] on input "a. Traffic Mirroring" at bounding box center [477, 184] width 0 height 10
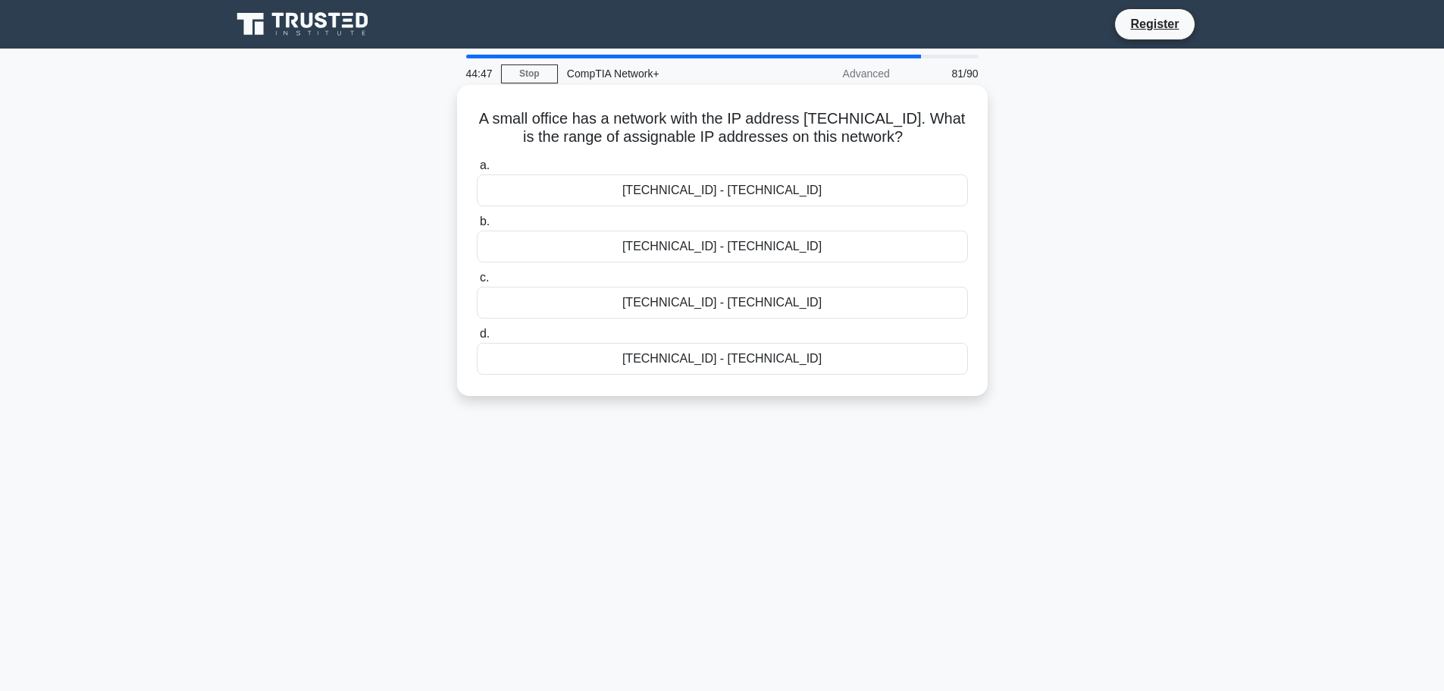
click at [719, 245] on div "192.168.100.128 - 192.168.100.159" at bounding box center [722, 246] width 491 height 32
click at [477, 227] on input "b. 192.168.100.128 - 192.168.100.159" at bounding box center [477, 222] width 0 height 10
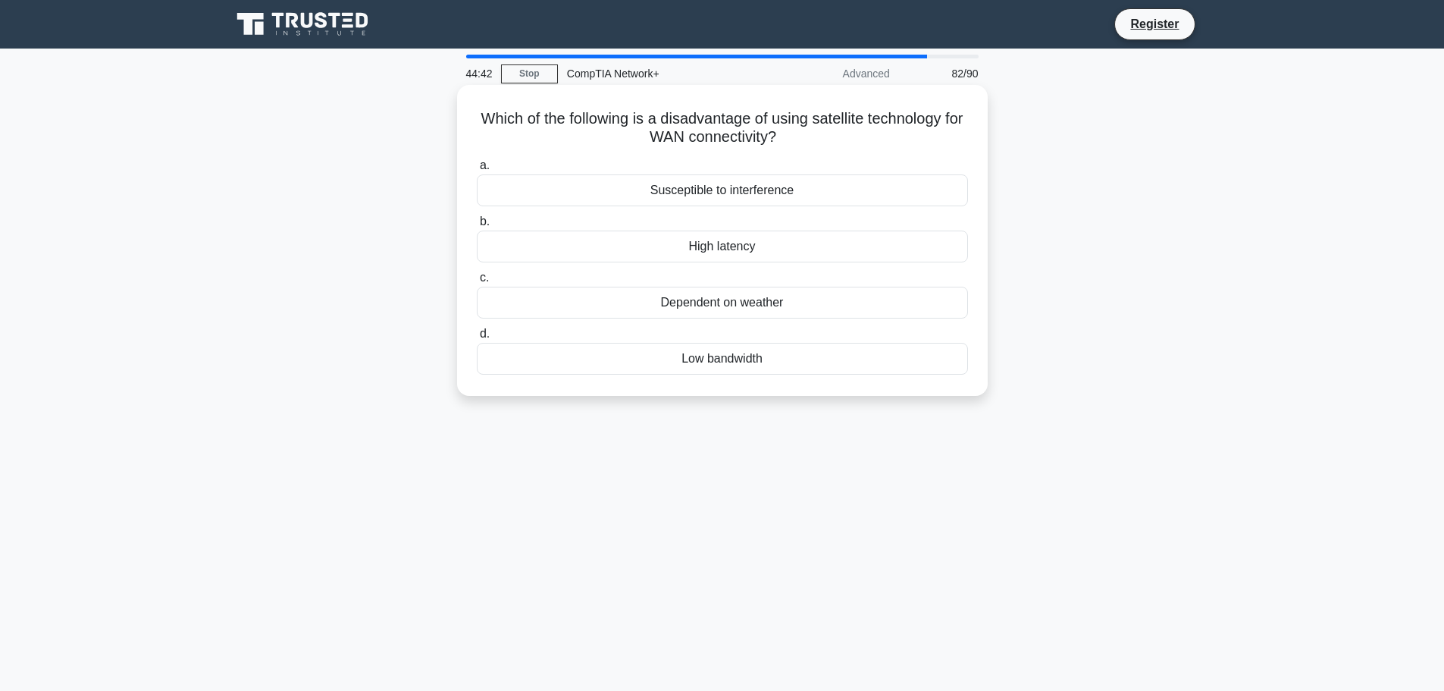
click at [757, 299] on div "Dependent on weather" at bounding box center [722, 303] width 491 height 32
click at [477, 283] on input "c. Dependent on weather" at bounding box center [477, 278] width 0 height 10
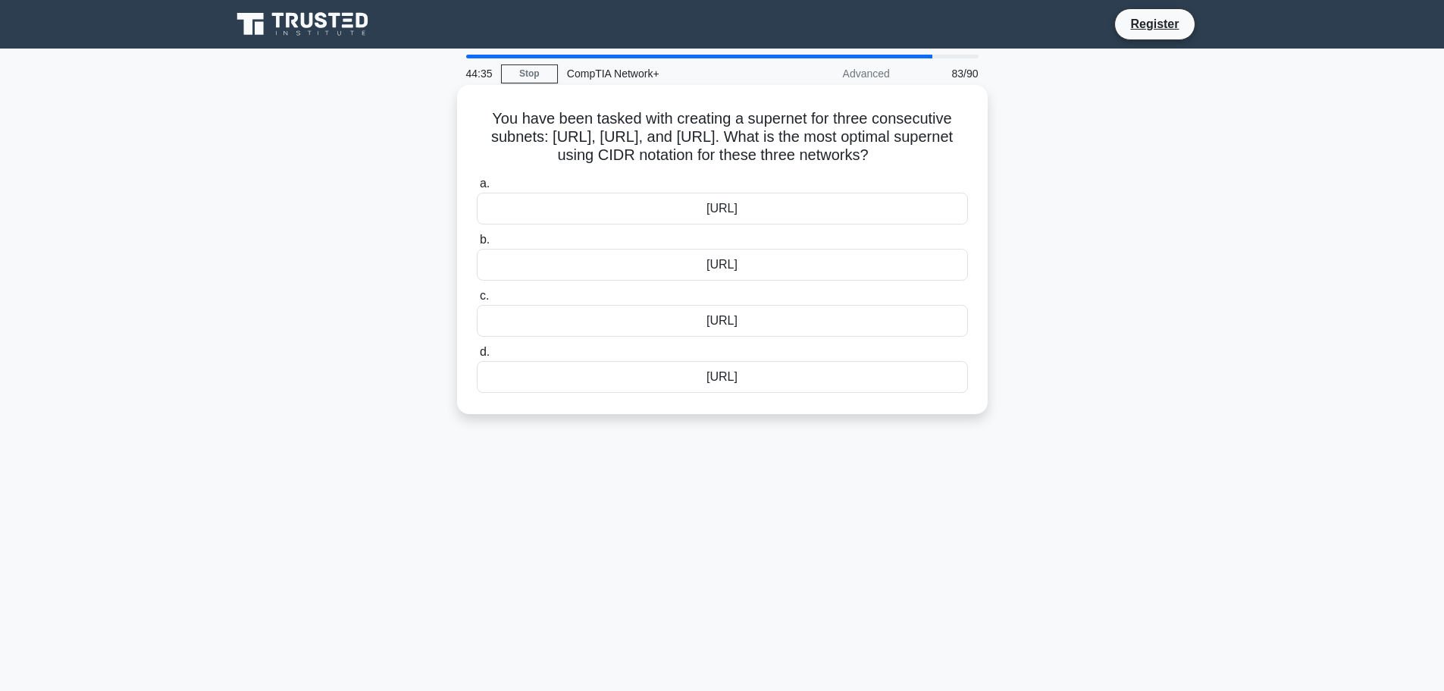
click at [765, 371] on div "172.16.0.0/14" at bounding box center [722, 377] width 491 height 32
click at [477, 357] on input "d. 172.16.0.0/14" at bounding box center [477, 352] width 0 height 10
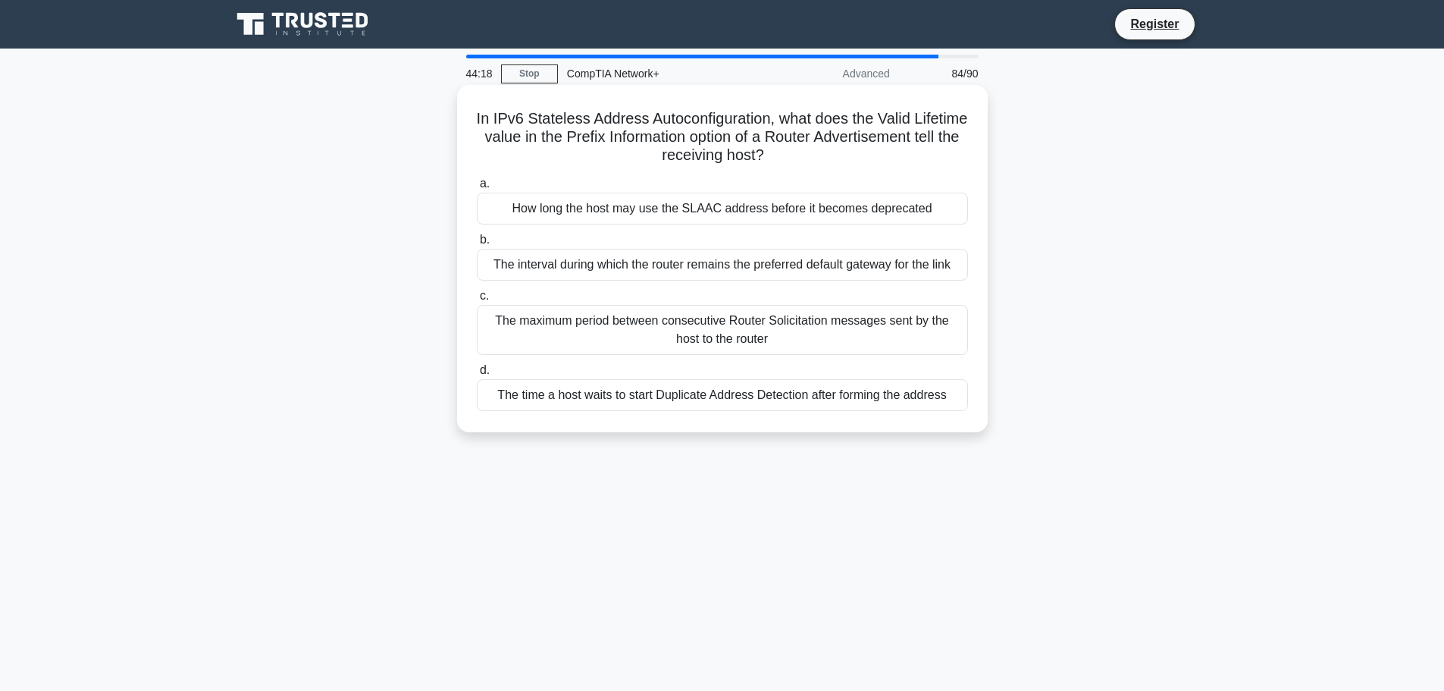
click at [667, 322] on div "The maximum period between consecutive Router Solicitation messages sent by the…" at bounding box center [722, 330] width 491 height 50
click at [477, 301] on input "c. The maximum period between consecutive Router Solicitation messages sent by …" at bounding box center [477, 296] width 0 height 10
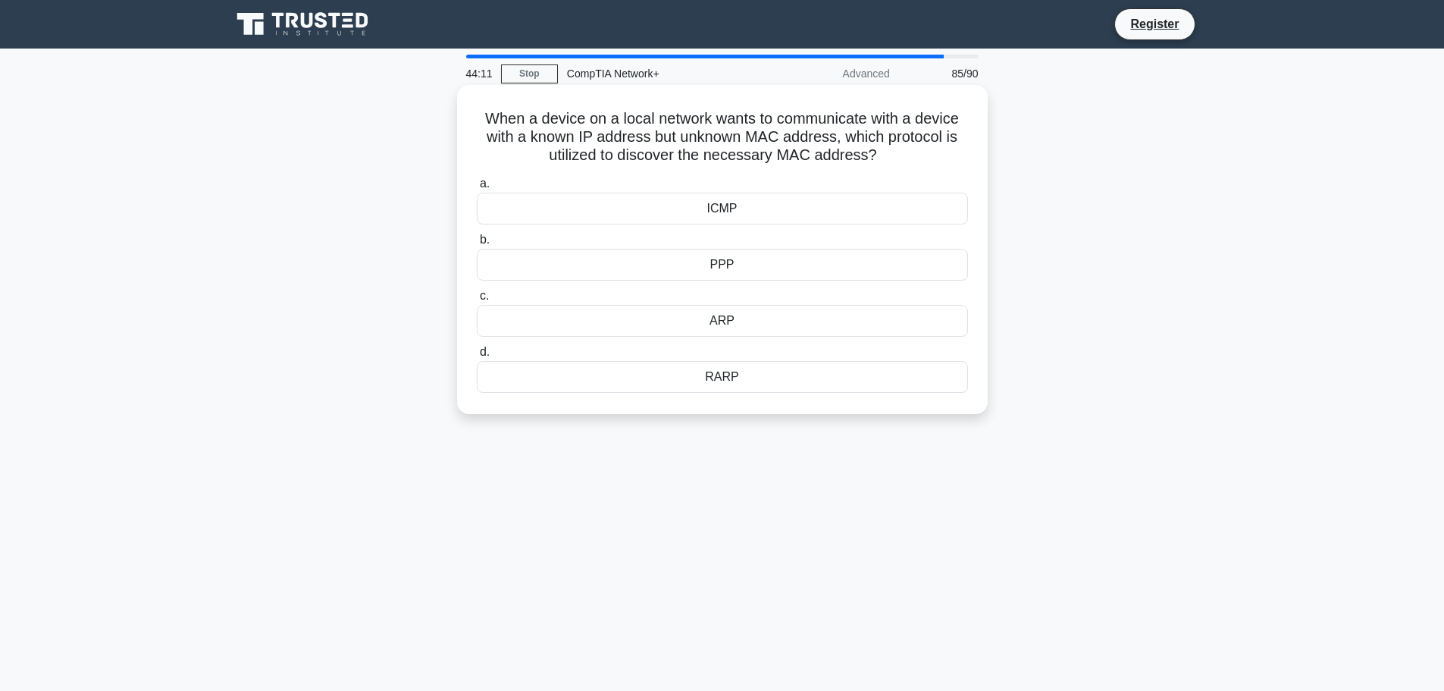
click at [722, 212] on div "ICMP" at bounding box center [722, 209] width 491 height 32
click at [477, 189] on input "a. ICMP" at bounding box center [477, 184] width 0 height 10
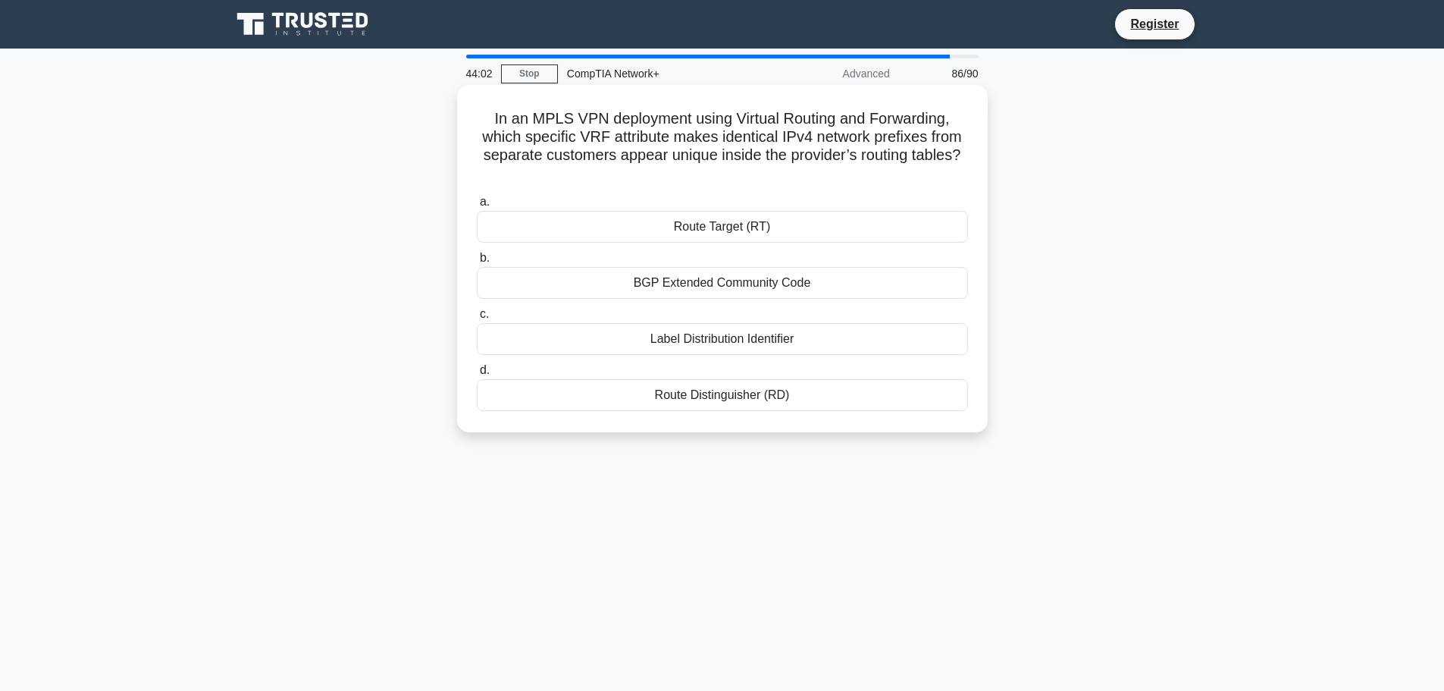
click at [667, 290] on div "BGP Extended Community Code" at bounding box center [722, 283] width 491 height 32
click at [477, 263] on input "b. BGP Extended Community Code" at bounding box center [477, 258] width 0 height 10
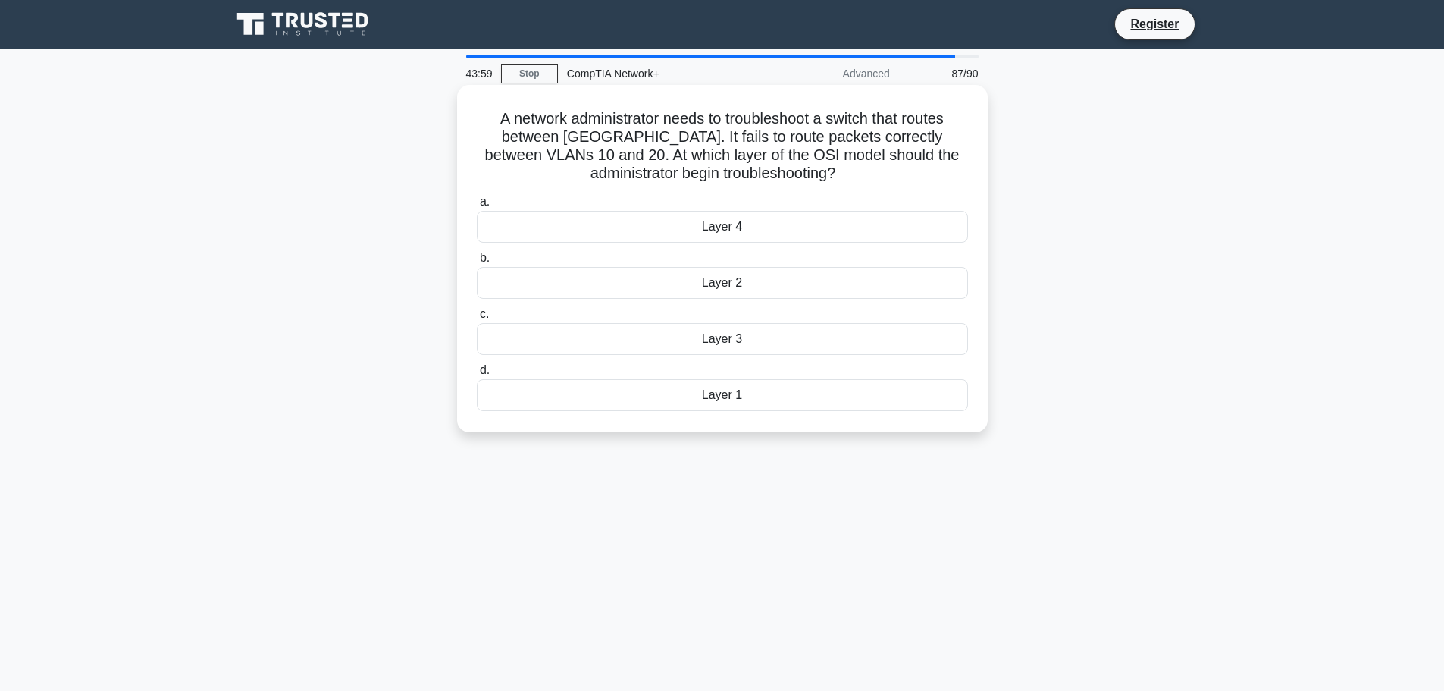
click at [744, 221] on div "Layer 4" at bounding box center [722, 227] width 491 height 32
click at [477, 207] on input "a. Layer 4" at bounding box center [477, 202] width 0 height 10
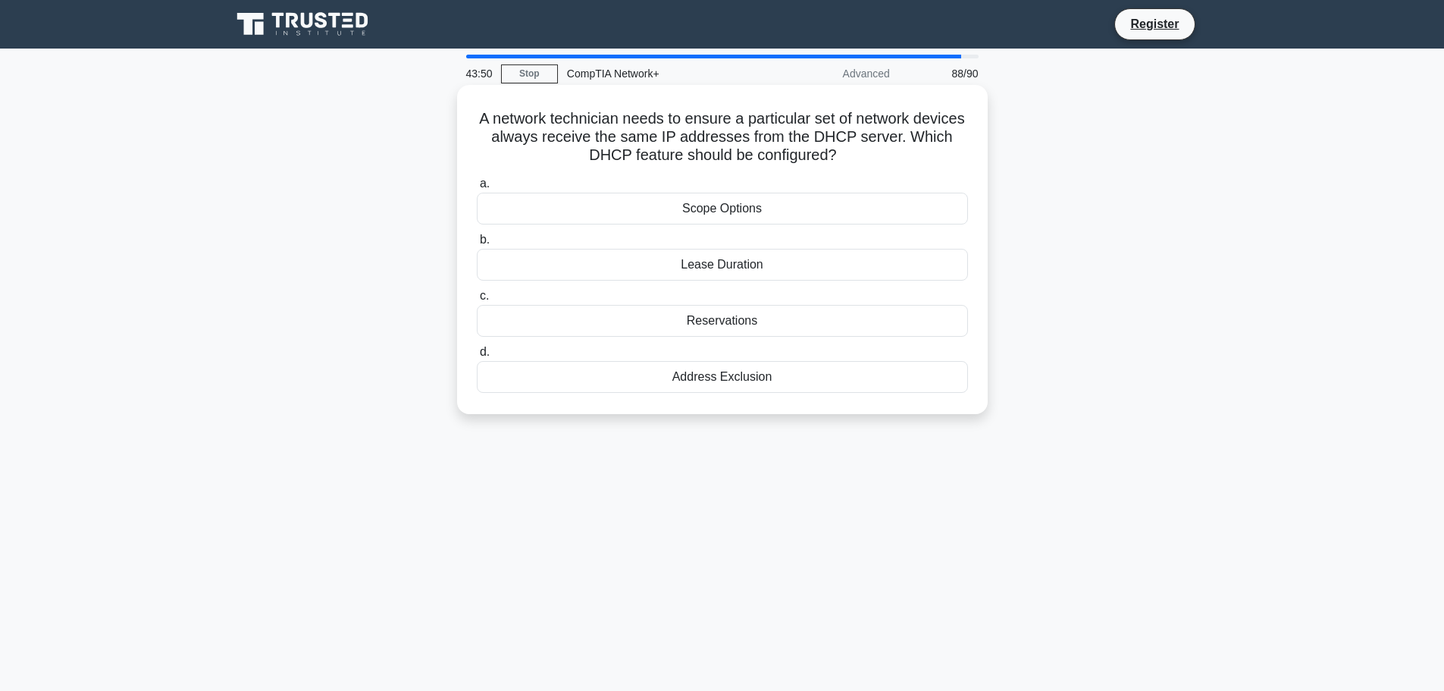
click at [729, 379] on div "Address Exclusion" at bounding box center [722, 377] width 491 height 32
click at [477, 357] on input "d. Address Exclusion" at bounding box center [477, 352] width 0 height 10
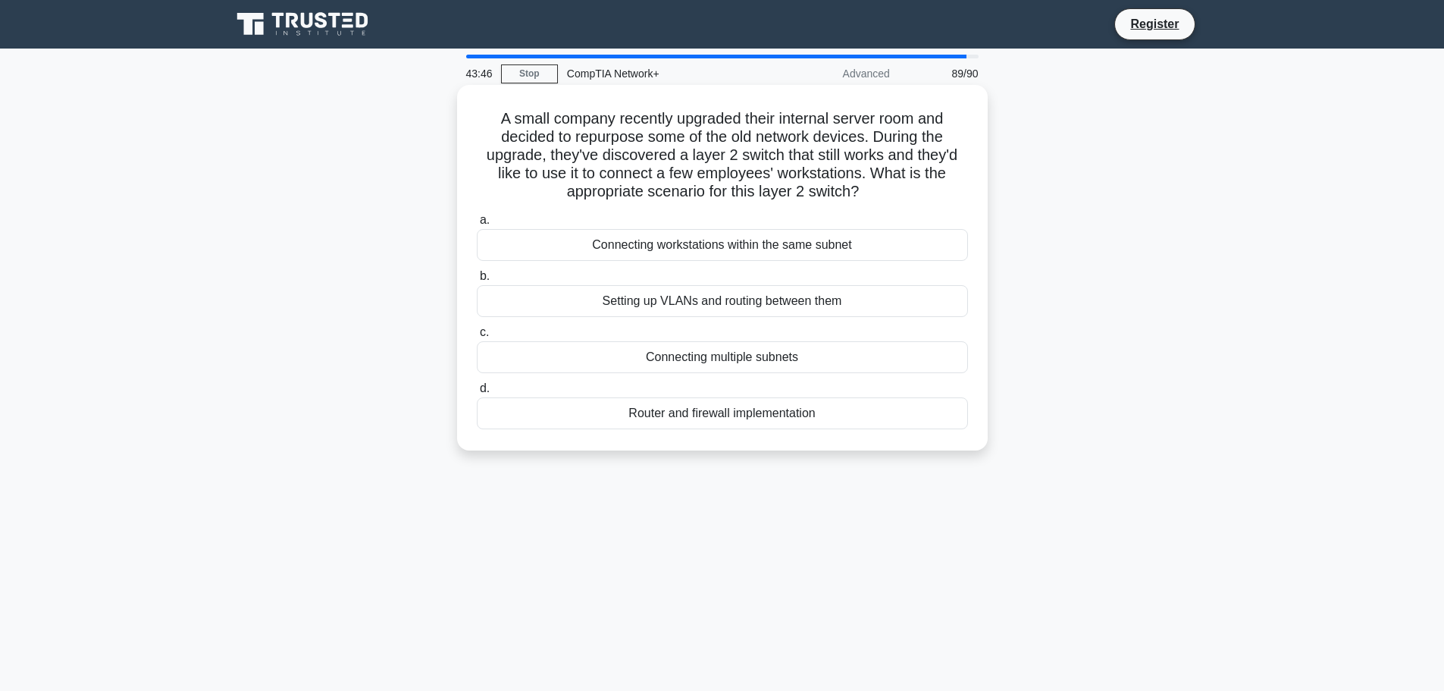
click at [745, 307] on div "Setting up VLANs and routing between them" at bounding box center [722, 301] width 491 height 32
click at [719, 298] on div "Setting up VLANs and routing between them" at bounding box center [722, 301] width 491 height 32
click at [477, 281] on input "b. Setting up VLANs and routing between them" at bounding box center [477, 276] width 0 height 10
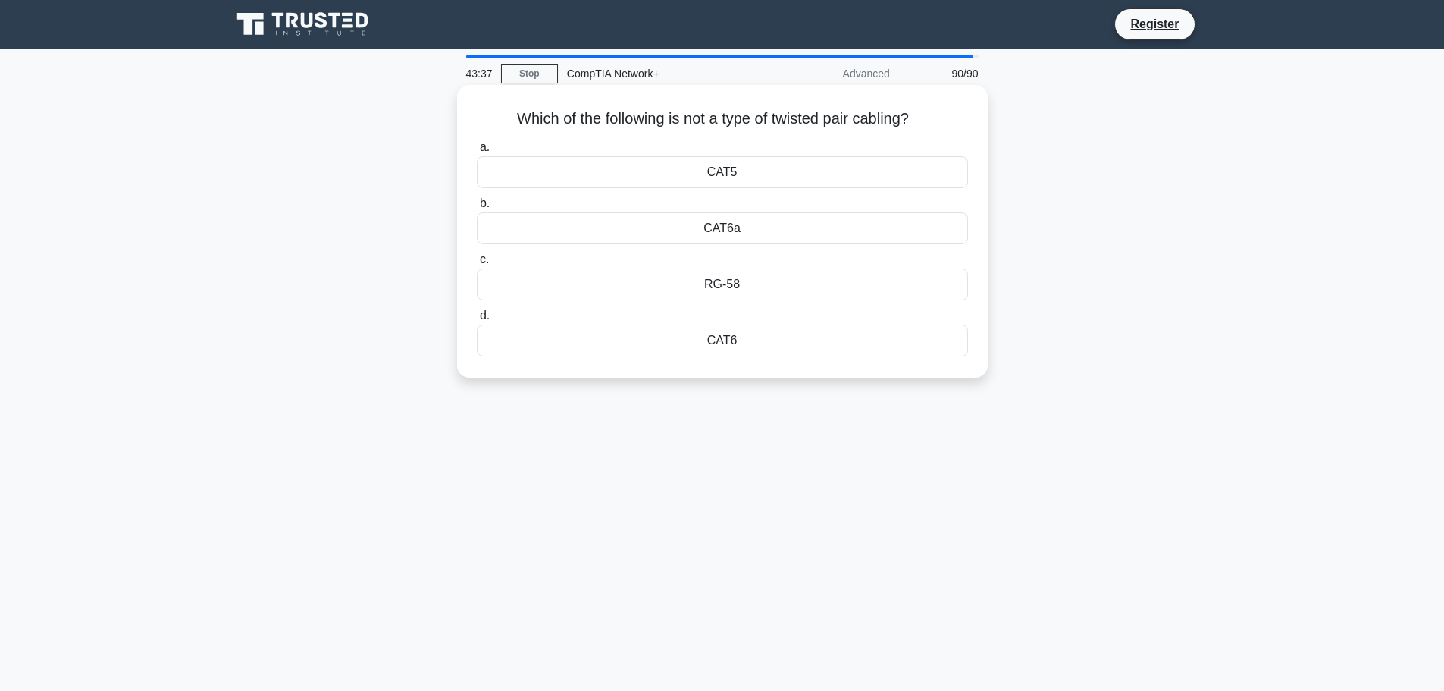
click at [728, 280] on div "RG-58" at bounding box center [722, 284] width 491 height 32
click at [477, 265] on input "c. RG-58" at bounding box center [477, 260] width 0 height 10
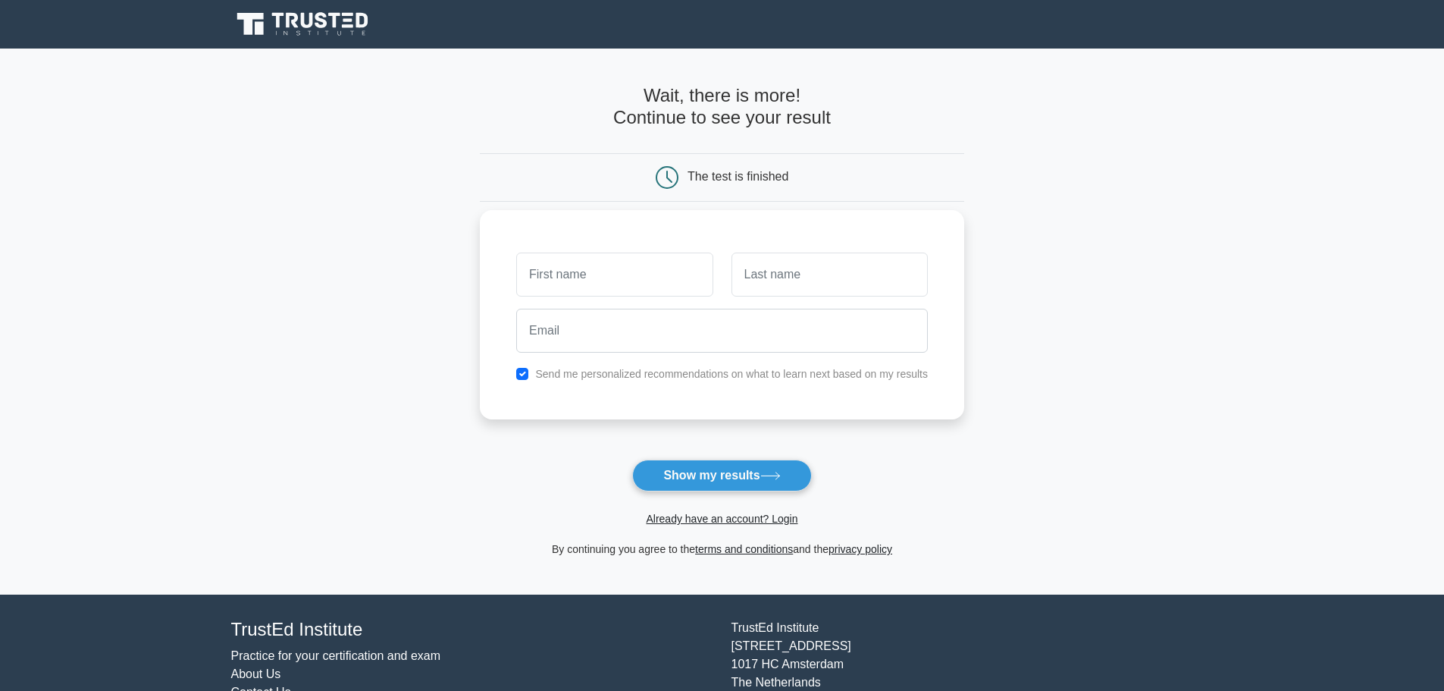
click at [614, 265] on input "text" at bounding box center [614, 274] width 196 height 44
click at [593, 277] on input "text" at bounding box center [614, 274] width 196 height 44
click at [590, 333] on input "email" at bounding box center [722, 331] width 412 height 44
click at [819, 258] on input "text" at bounding box center [830, 274] width 196 height 44
click at [595, 275] on input "text" at bounding box center [614, 274] width 196 height 44
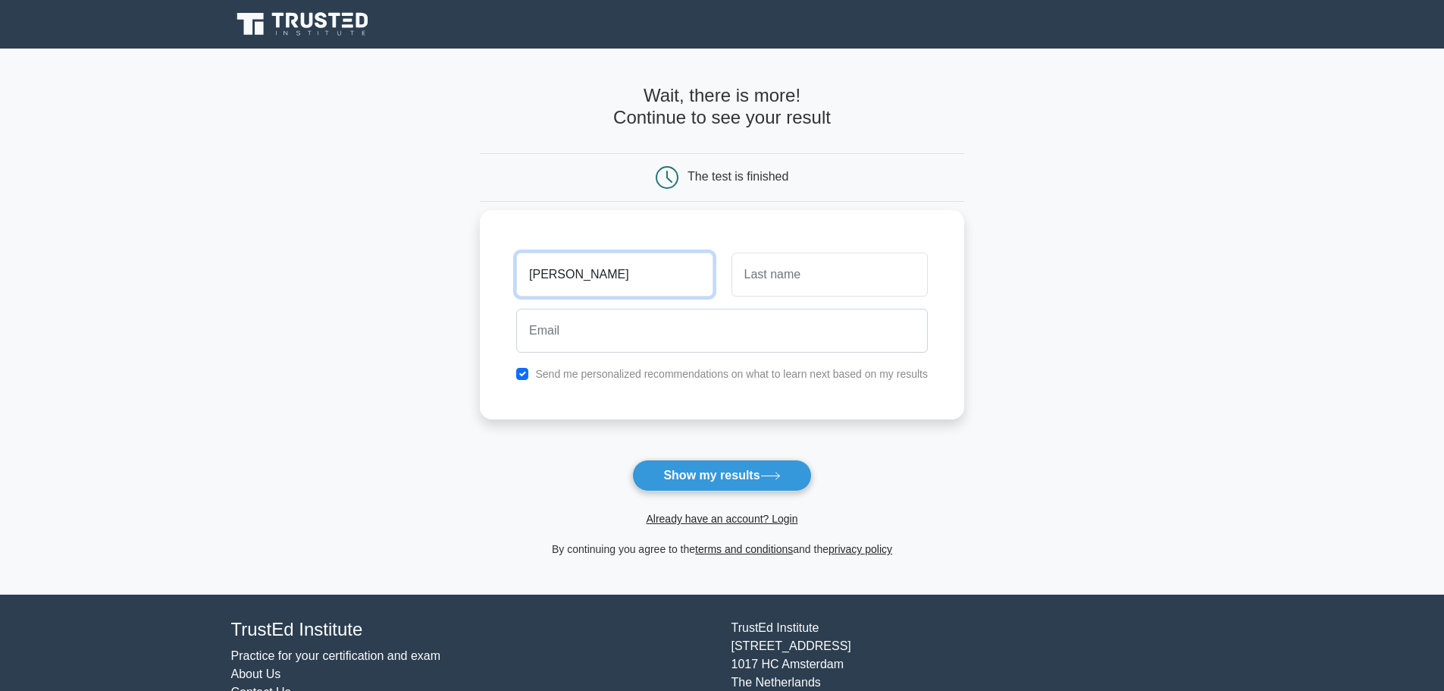
type input "[PERSON_NAME]"
click at [791, 273] on input "text" at bounding box center [830, 274] width 196 height 44
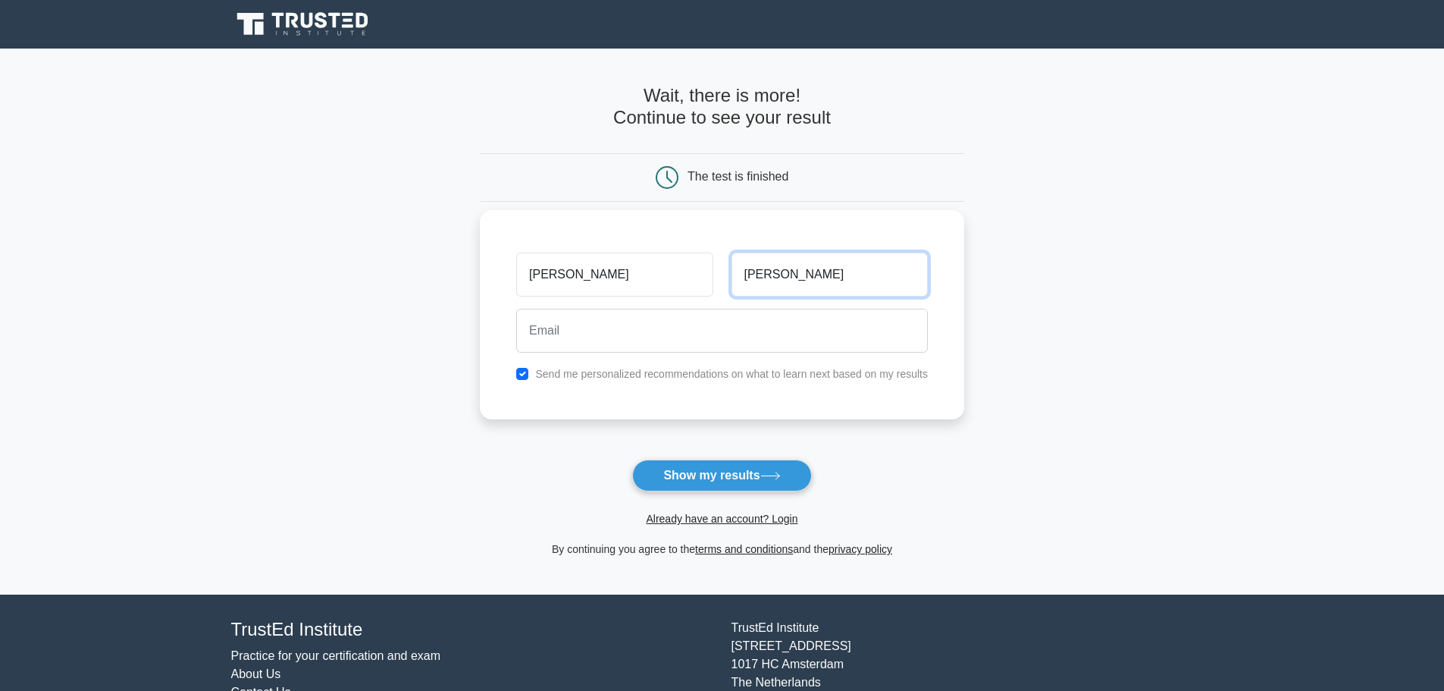
type input "Singh"
click at [758, 354] on div at bounding box center [722, 330] width 430 height 56
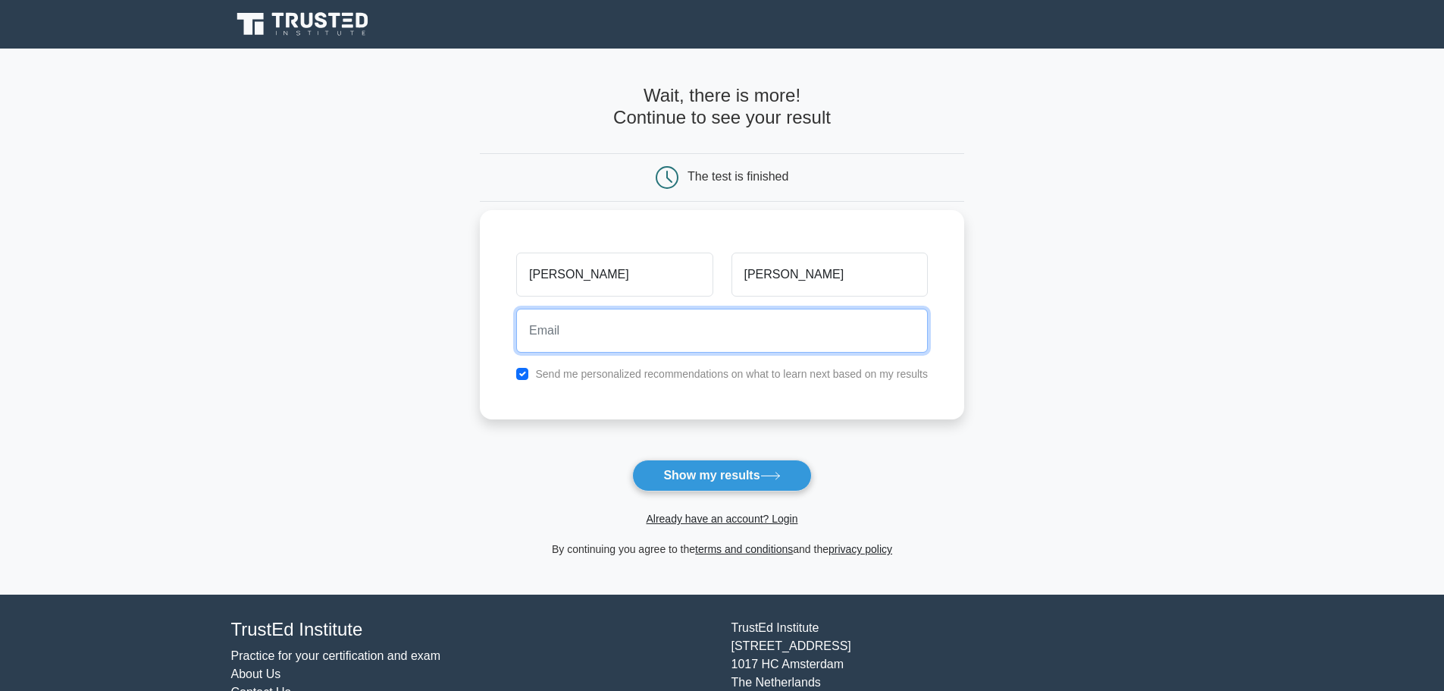
click at [743, 334] on input "email" at bounding box center [722, 331] width 412 height 44
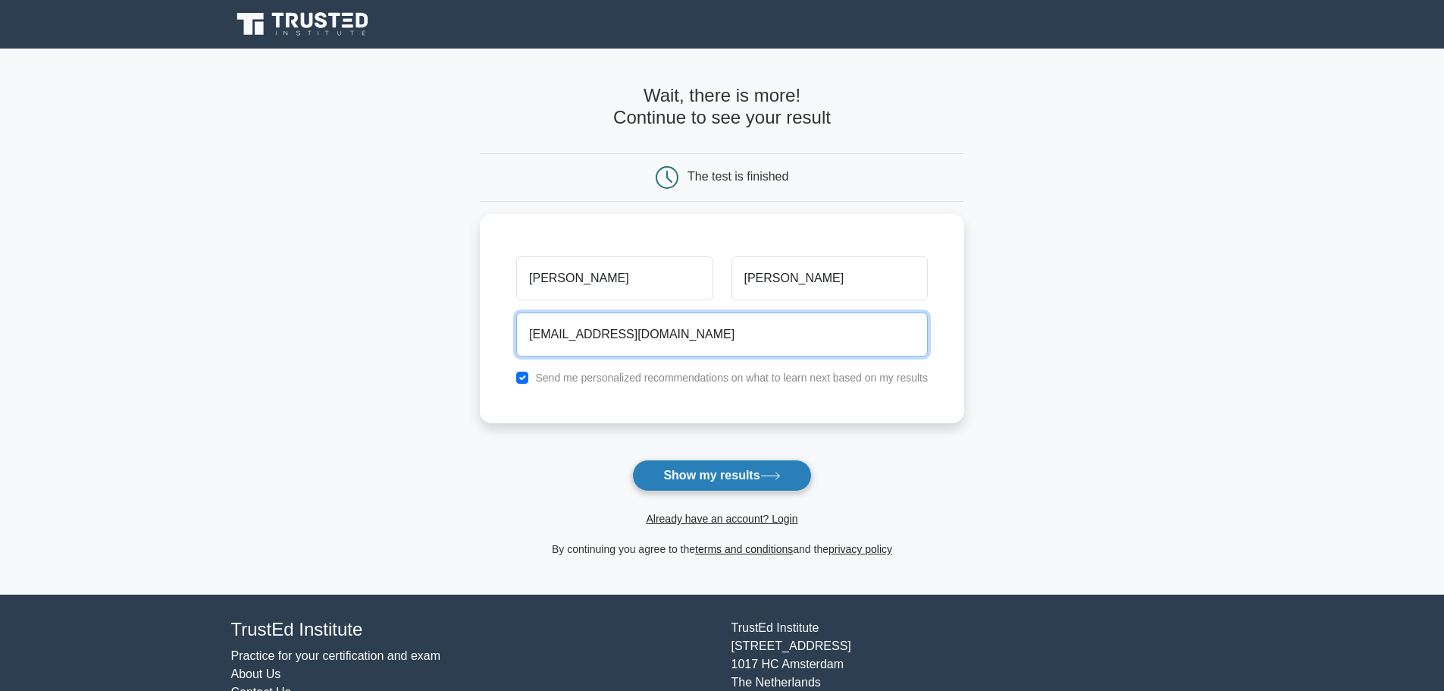
type input "jaspreetsingh24030@gmail.com"
click at [749, 471] on button "Show my results" at bounding box center [721, 475] width 179 height 32
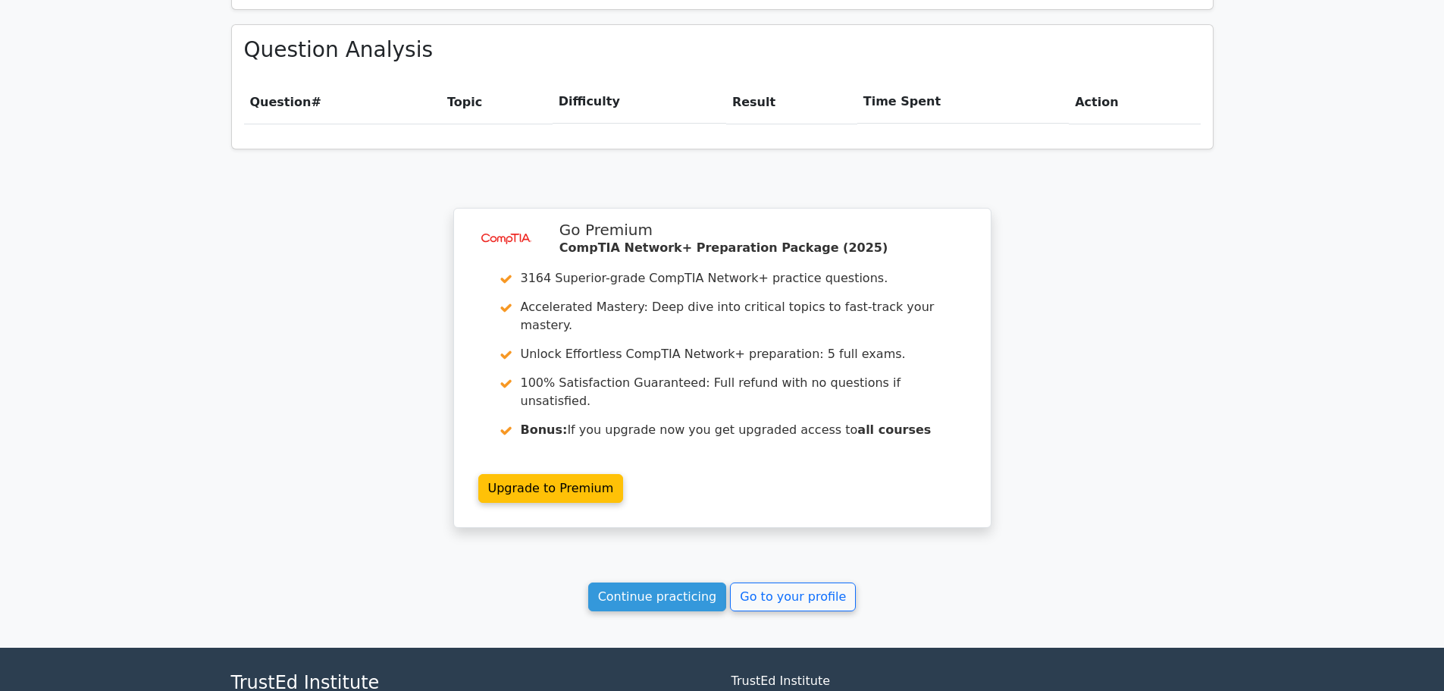
scroll to position [1053, 0]
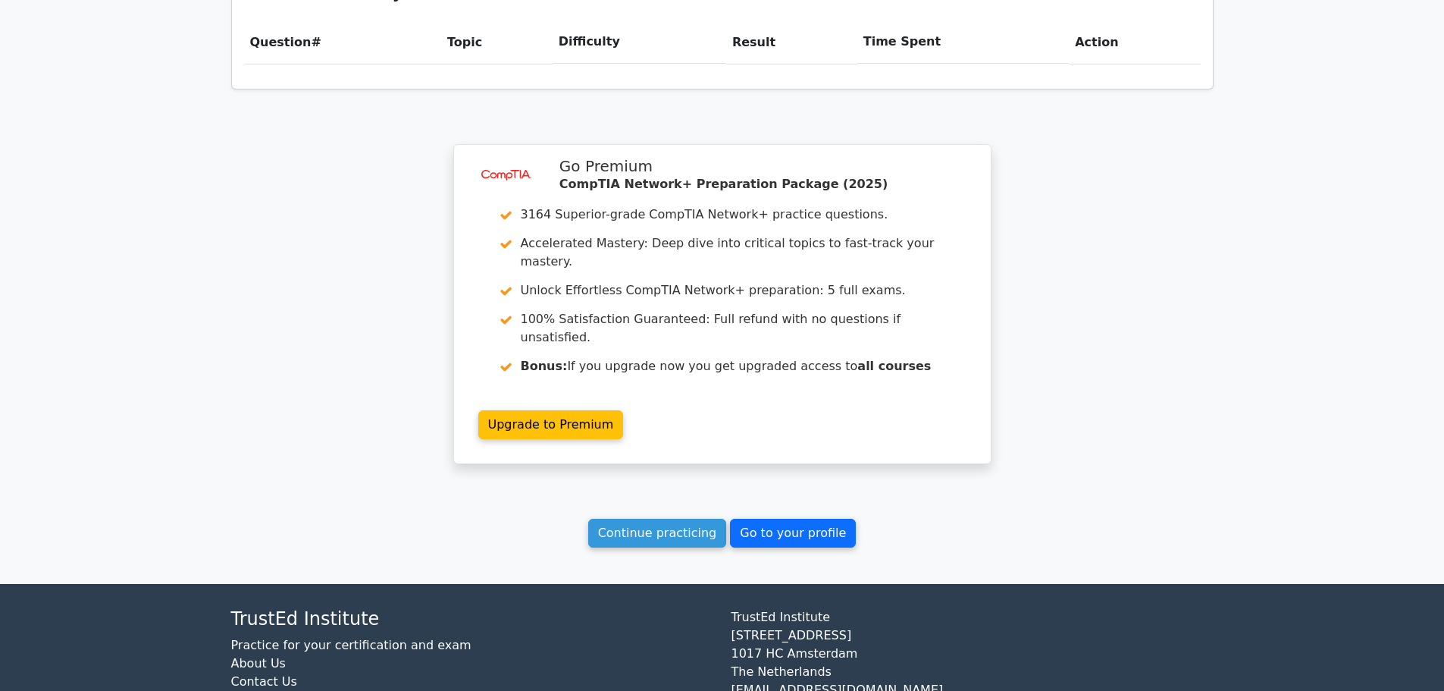
click at [766, 519] on link "Go to your profile" at bounding box center [793, 533] width 126 height 29
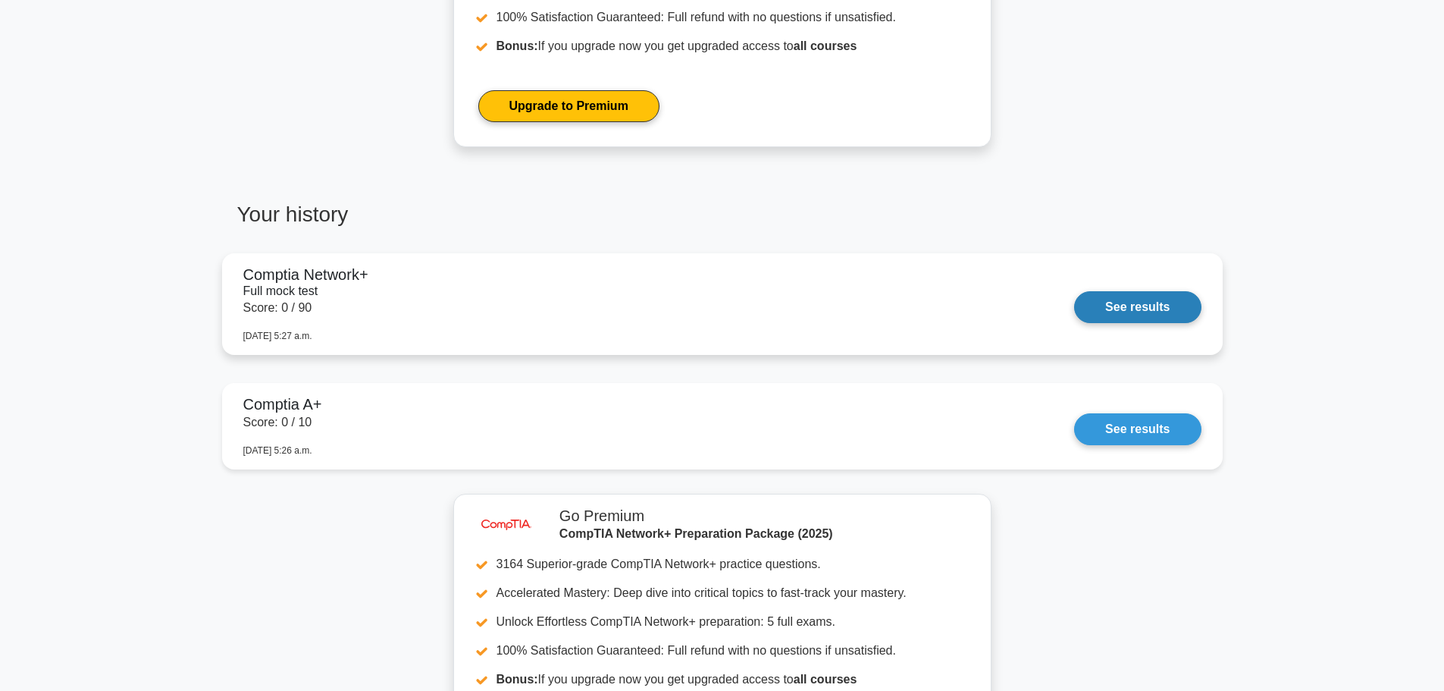
scroll to position [910, 0]
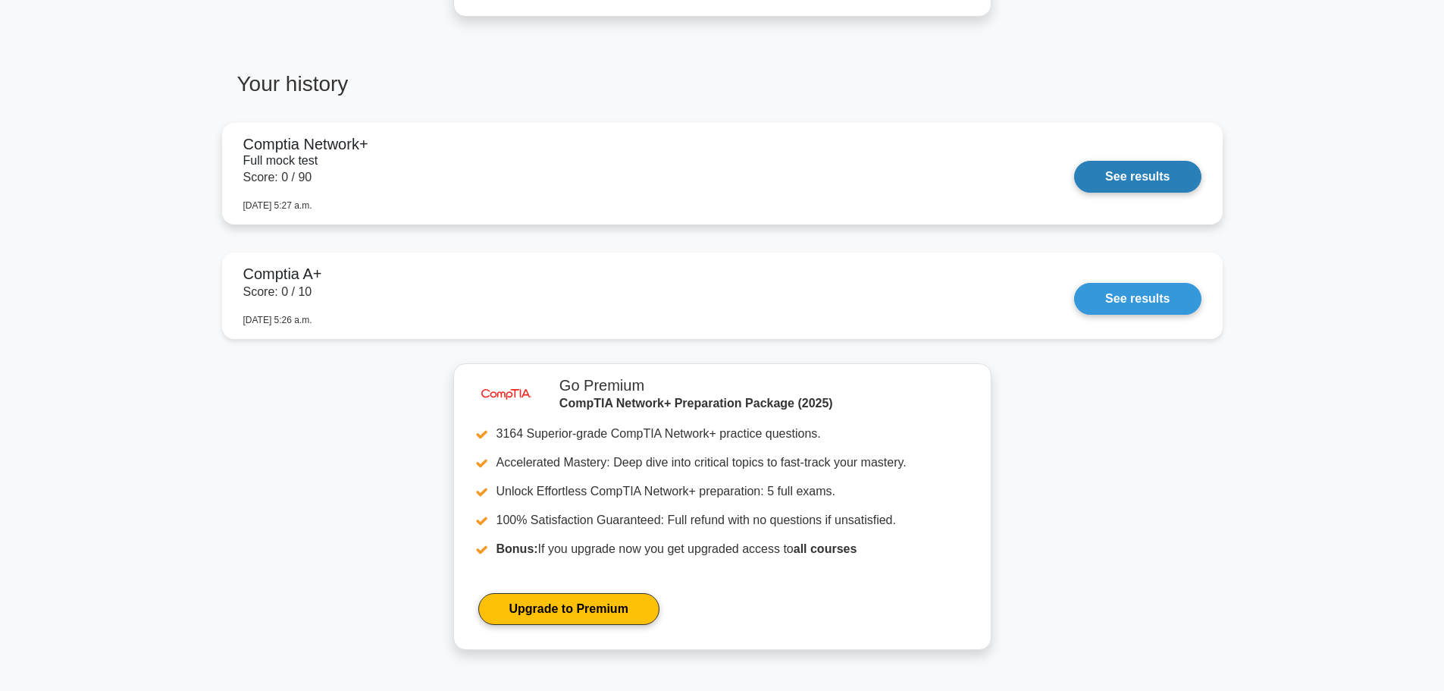
click at [1074, 161] on link "See results" at bounding box center [1137, 177] width 127 height 32
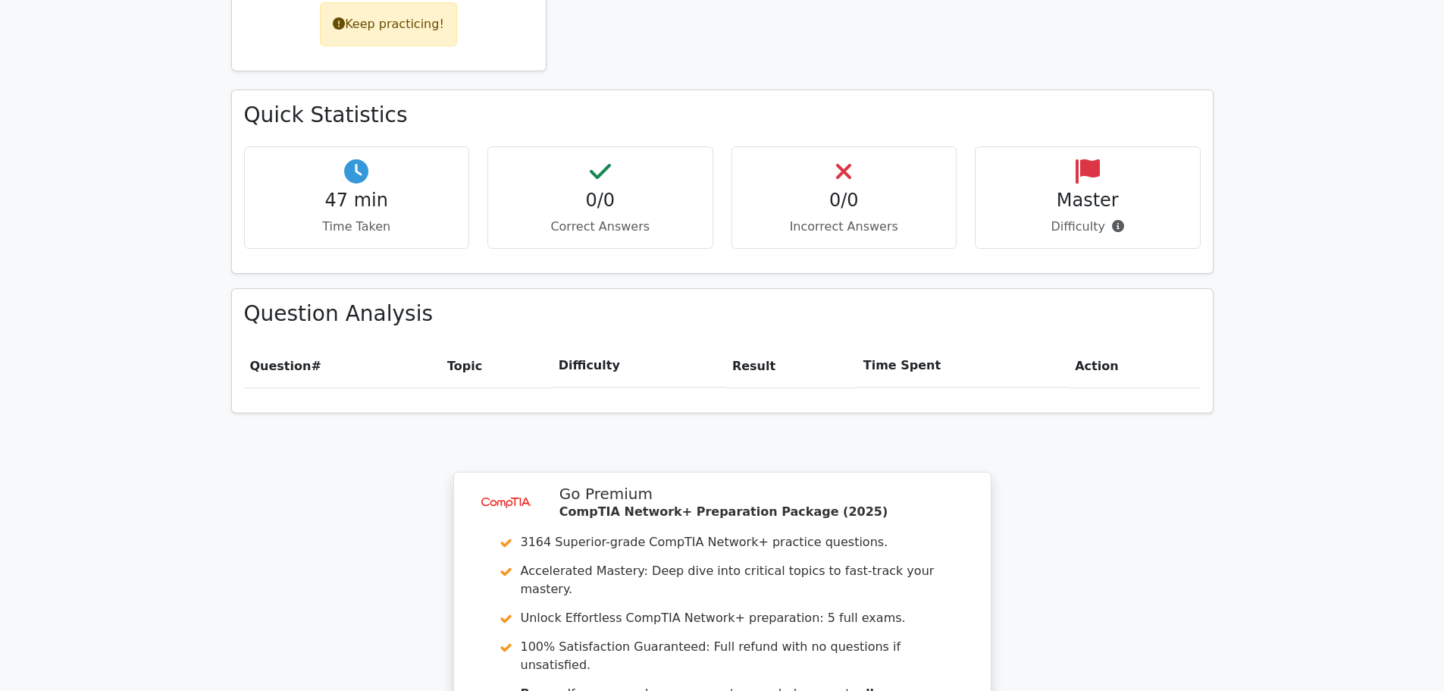
scroll to position [985, 0]
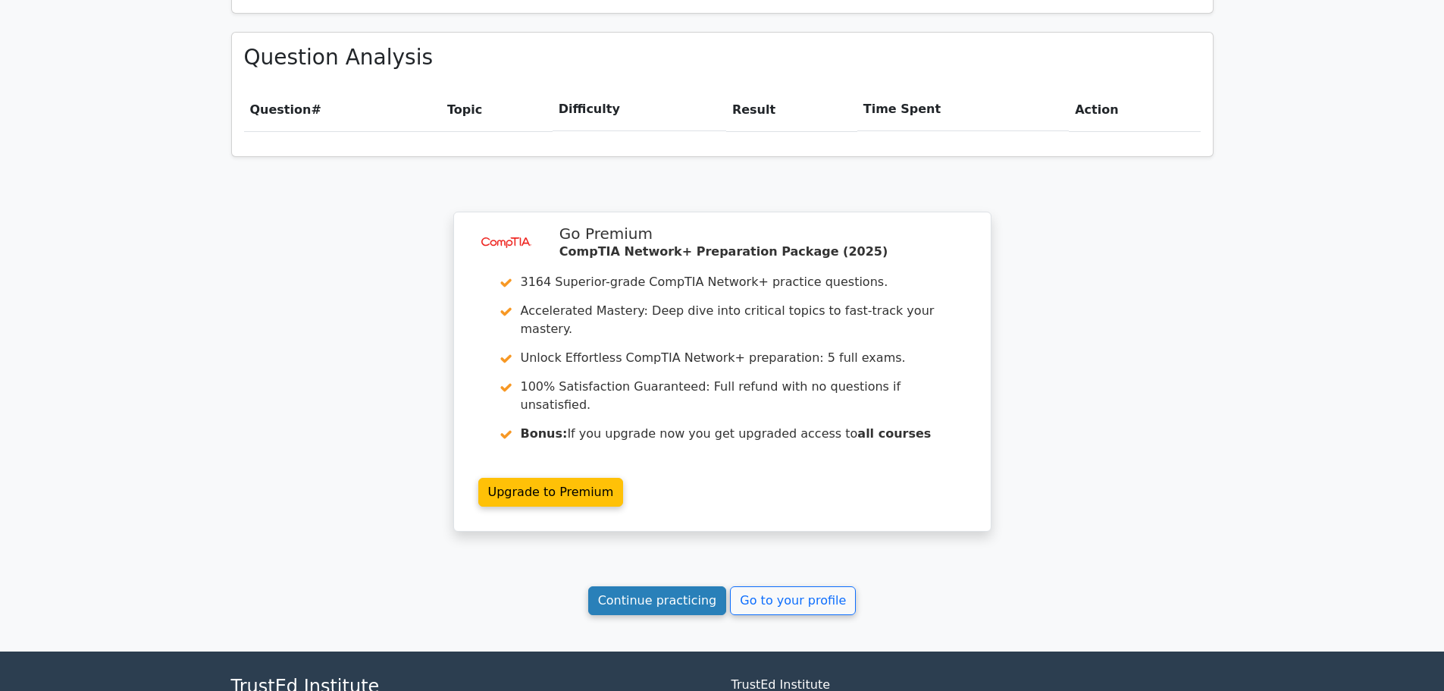
click at [670, 586] on link "Continue practicing" at bounding box center [657, 600] width 139 height 29
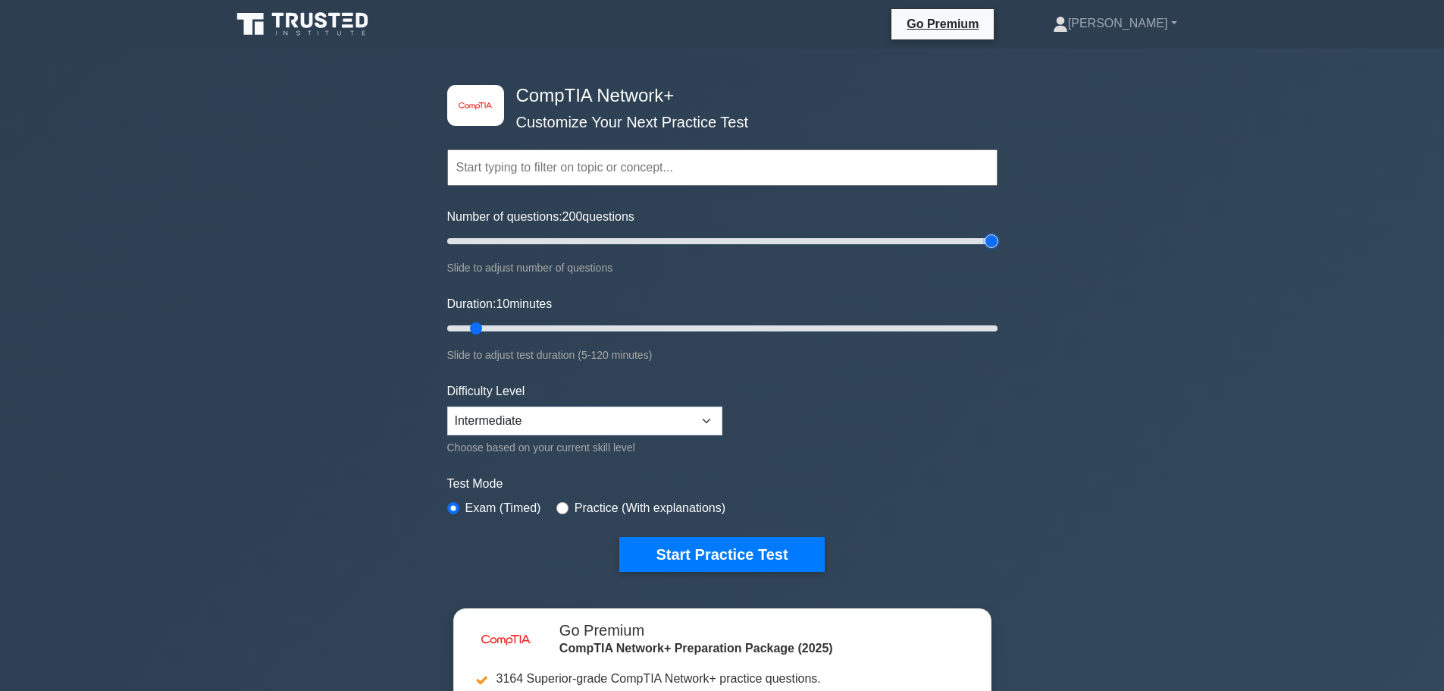
drag, startPoint x: 879, startPoint y: 228, endPoint x: 1119, endPoint y: 221, distance: 239.7
type input "200"
click at [998, 232] on input "Number of questions: 200 questions" at bounding box center [722, 241] width 550 height 18
drag, startPoint x: 1049, startPoint y: 318, endPoint x: 1217, endPoint y: 310, distance: 167.7
type input "120"
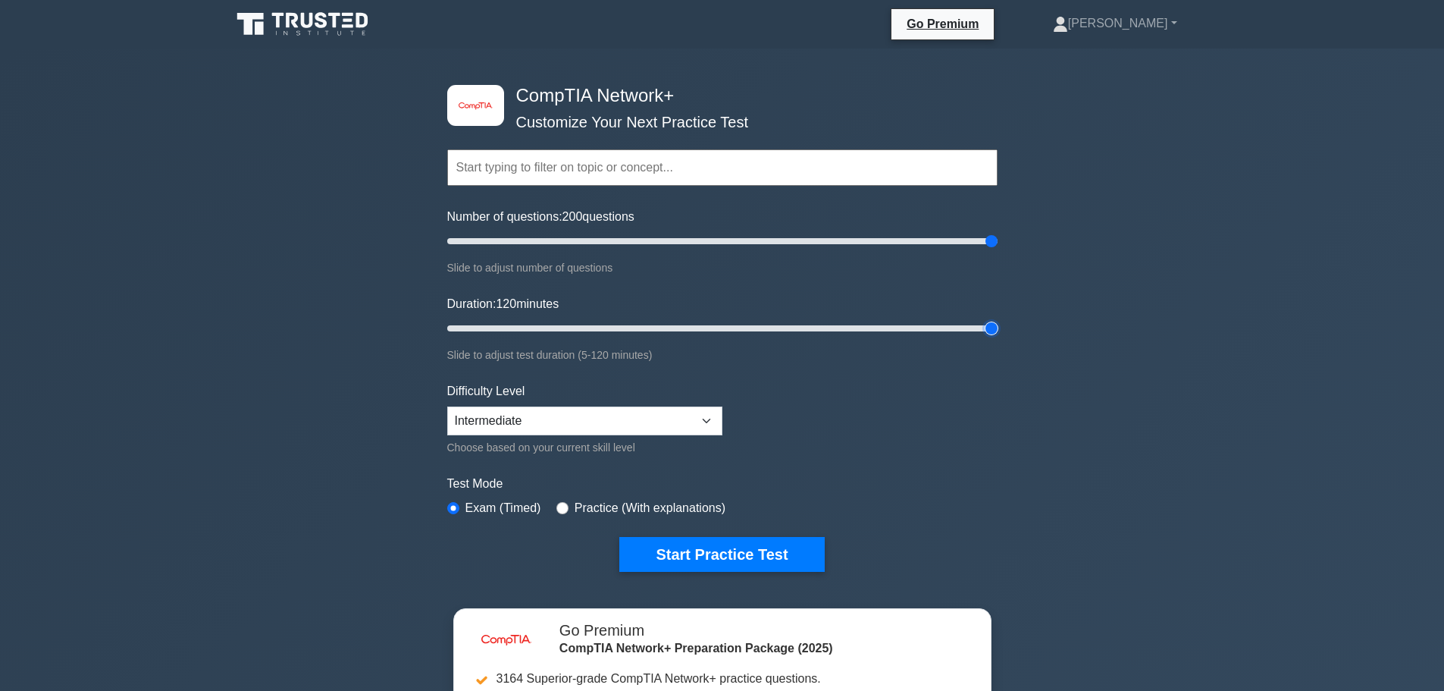
click at [998, 319] on input "Duration: 120 minutes" at bounding box center [722, 328] width 550 height 18
click at [705, 429] on select "Beginner Intermediate Expert" at bounding box center [584, 420] width 275 height 29
select select "beginner"
click at [447, 406] on select "Beginner Intermediate Expert" at bounding box center [584, 420] width 275 height 29
click at [749, 548] on button "Start Practice Test" at bounding box center [721, 554] width 205 height 35
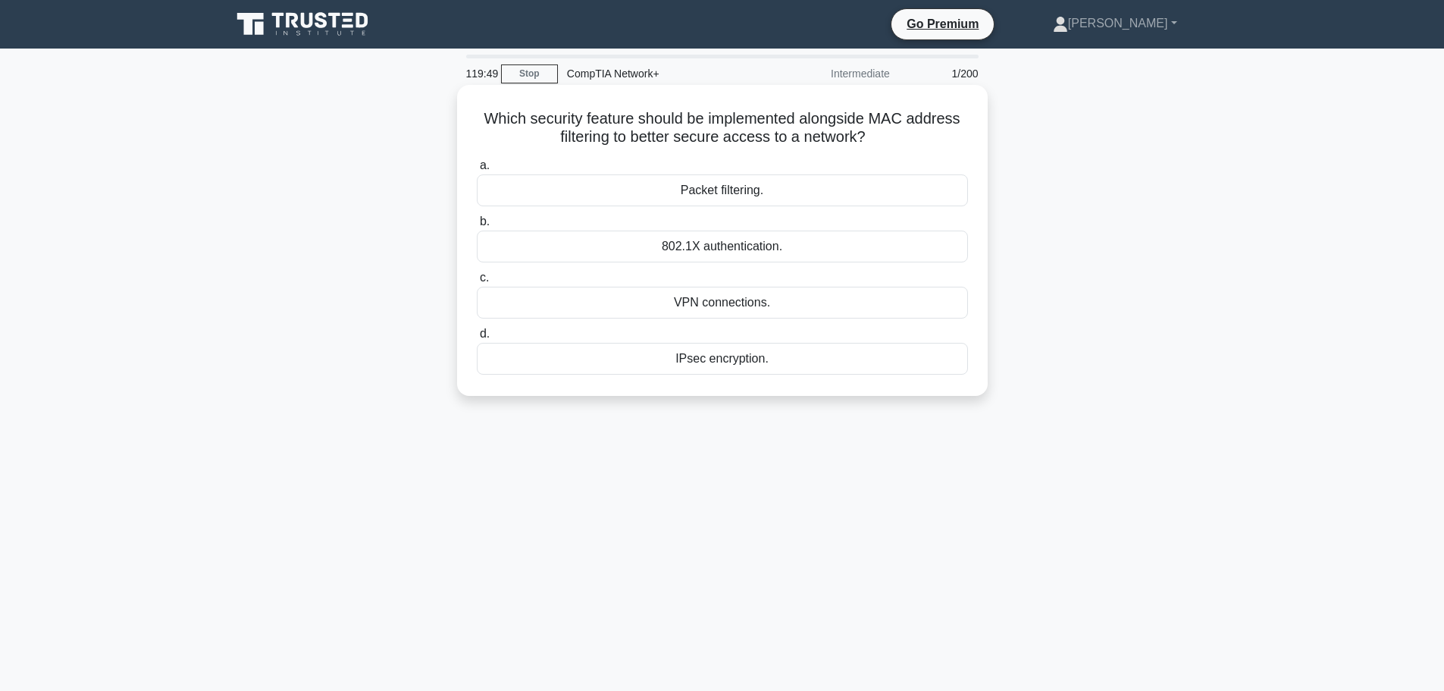
click at [735, 189] on div "Packet filtering." at bounding box center [722, 190] width 491 height 32
click at [477, 171] on input "a. Packet filtering." at bounding box center [477, 166] width 0 height 10
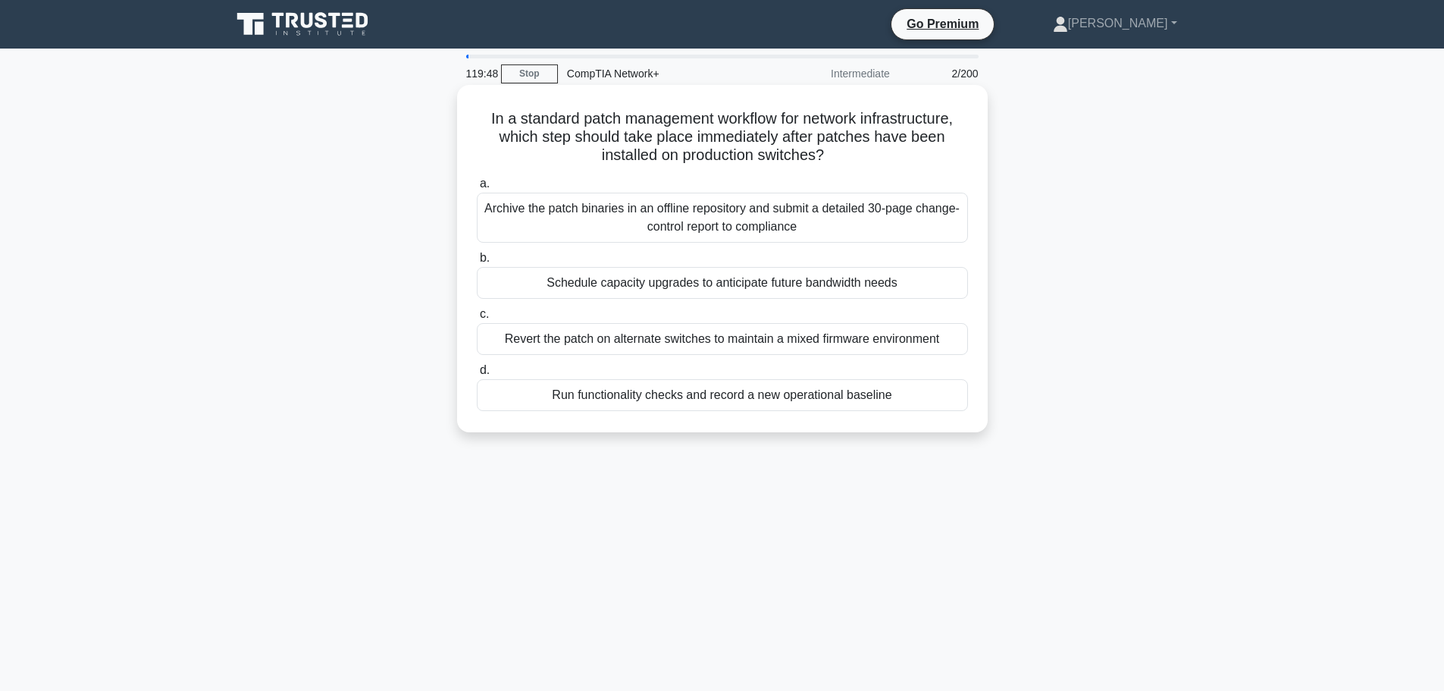
click at [750, 211] on div "Archive the patch binaries in an offline repository and submit a detailed 30-pa…" at bounding box center [722, 218] width 491 height 50
click at [477, 189] on input "a. Archive the patch binaries in an offline repository and submit a detailed 30…" at bounding box center [477, 184] width 0 height 10
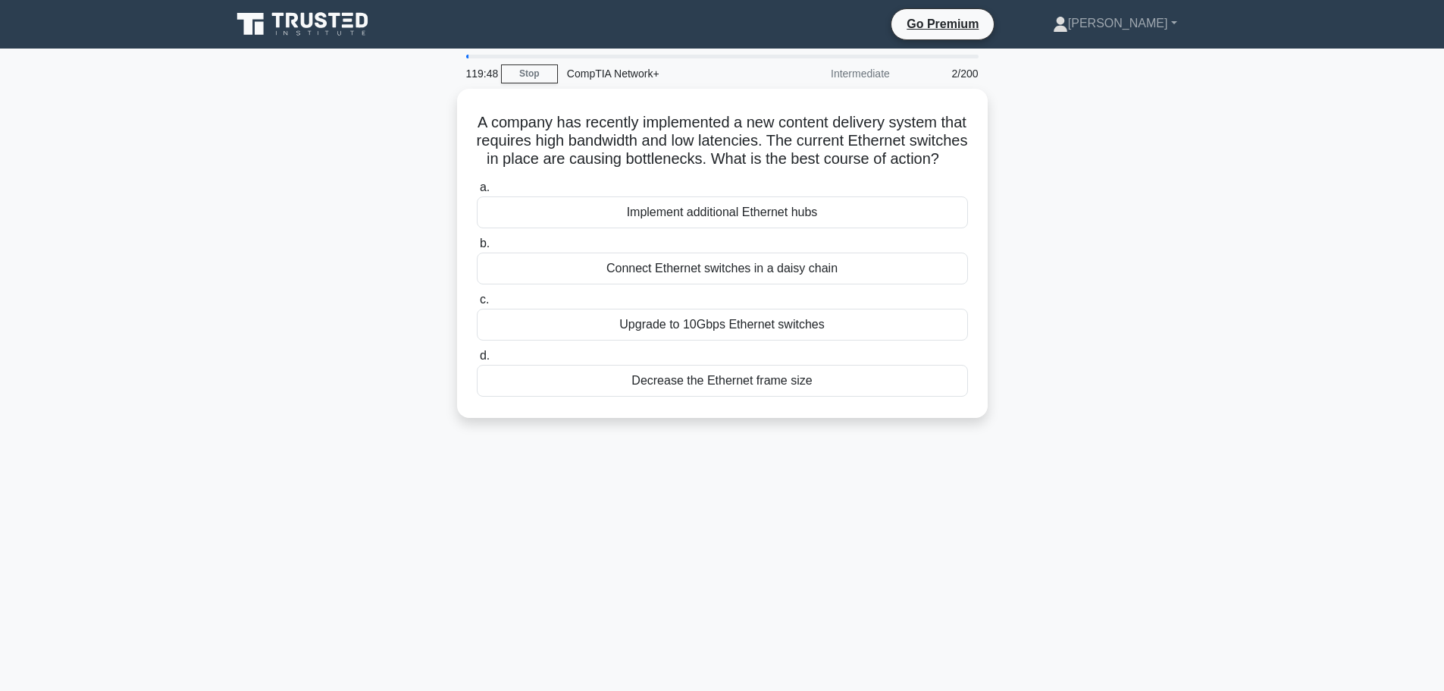
click at [750, 211] on label "a. Implement additional Ethernet hubs" at bounding box center [722, 203] width 491 height 50
click at [477, 193] on input "a. Implement additional Ethernet hubs" at bounding box center [477, 188] width 0 height 10
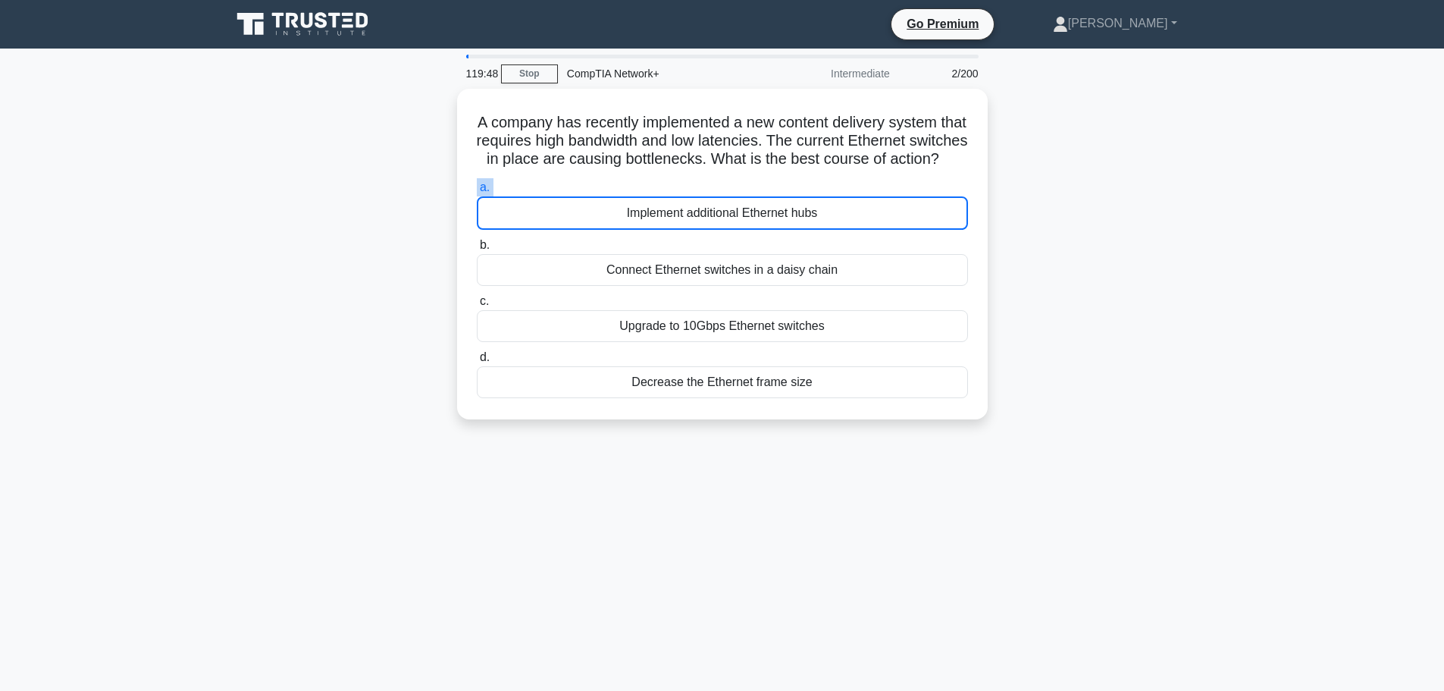
click at [750, 211] on label "a. Implement additional Ethernet hubs" at bounding box center [722, 204] width 491 height 52
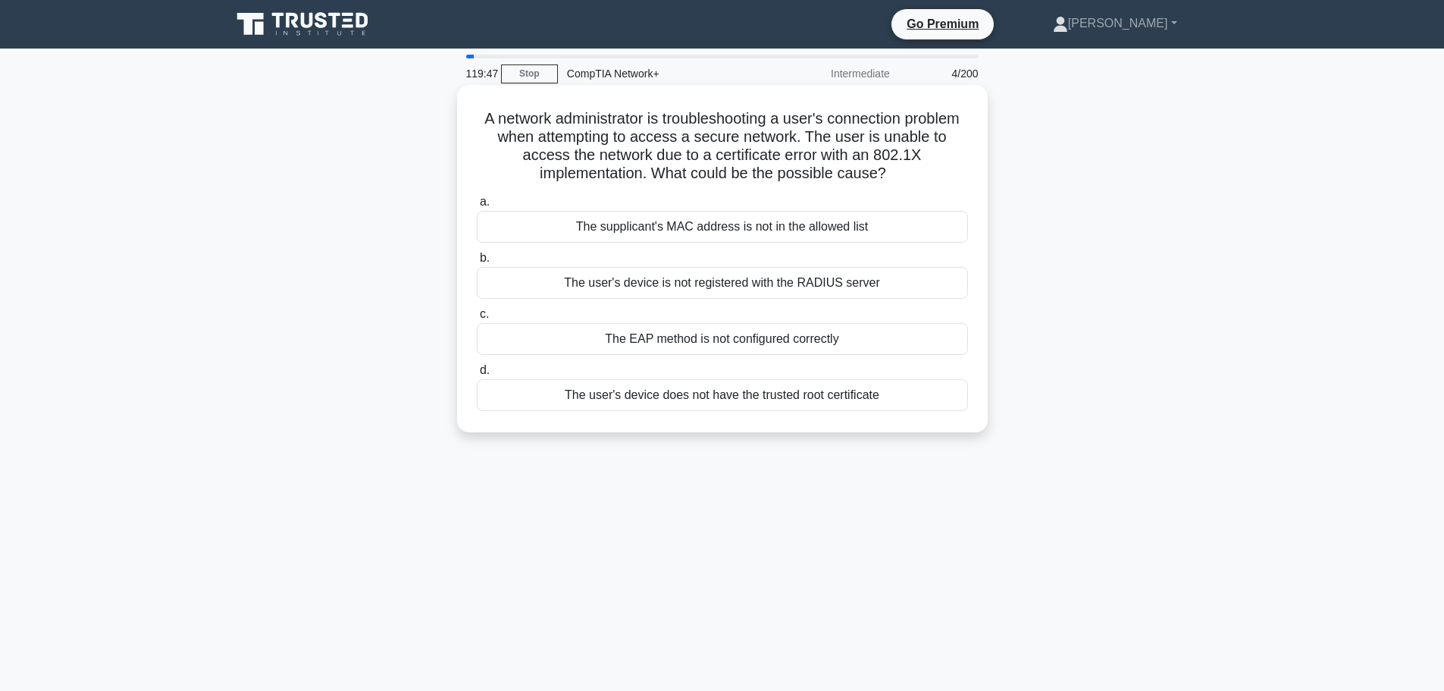
click at [751, 227] on div "The supplicant's MAC address is not in the allowed list" at bounding box center [722, 227] width 491 height 32
click at [477, 207] on input "a. The supplicant's MAC address is not in the allowed list" at bounding box center [477, 202] width 0 height 10
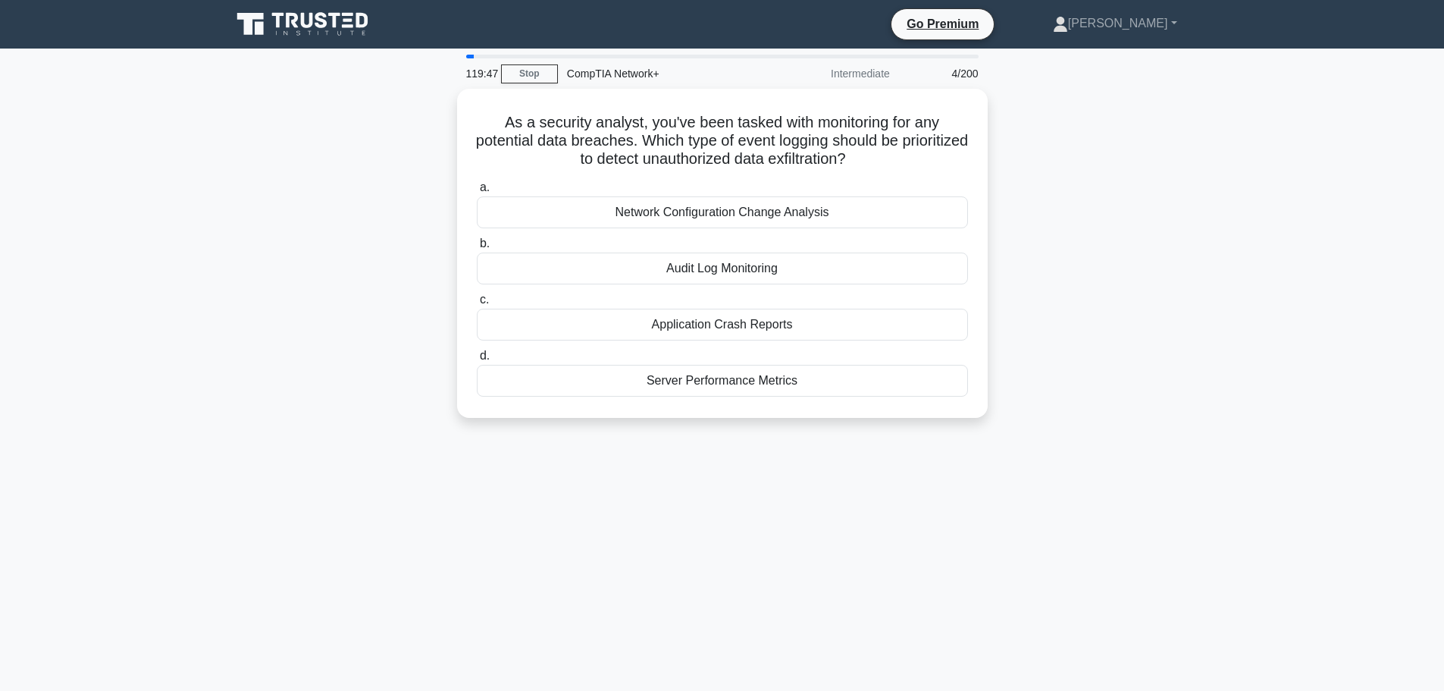
click at [751, 227] on div "a. Network Configuration Change Analysis b. Audit Log Monitoring c. d." at bounding box center [722, 287] width 509 height 224
click at [737, 286] on div "a. Network Configuration Change Analysis b. Audit Log Monitoring c. d." at bounding box center [722, 283] width 509 height 224
click at [724, 255] on div "Audit Log Monitoring" at bounding box center [722, 265] width 491 height 32
click at [477, 245] on input "b. Audit Log Monitoring" at bounding box center [477, 240] width 0 height 10
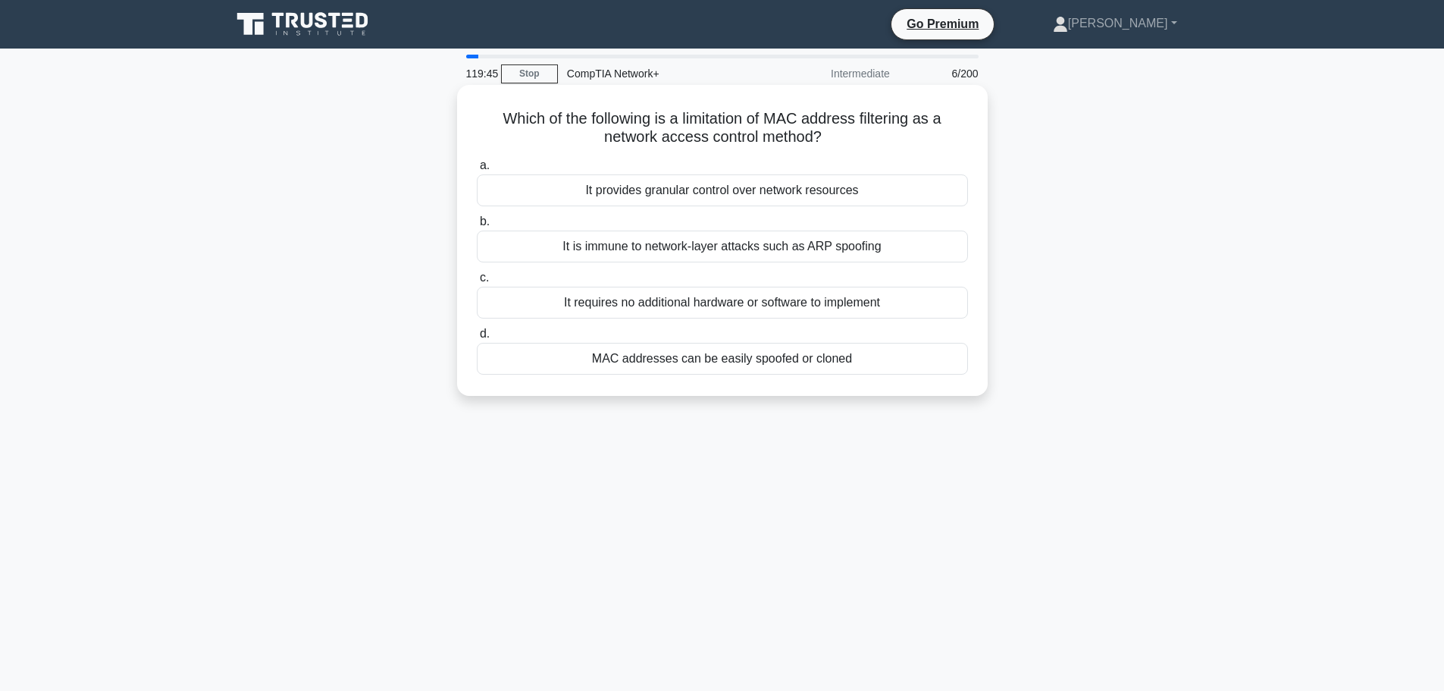
click at [722, 245] on div "It is immune to network-layer attacks such as ARP spoofing" at bounding box center [722, 246] width 491 height 32
click at [477, 227] on input "b. It is immune to network-layer attacks such as ARP spoofing" at bounding box center [477, 222] width 0 height 10
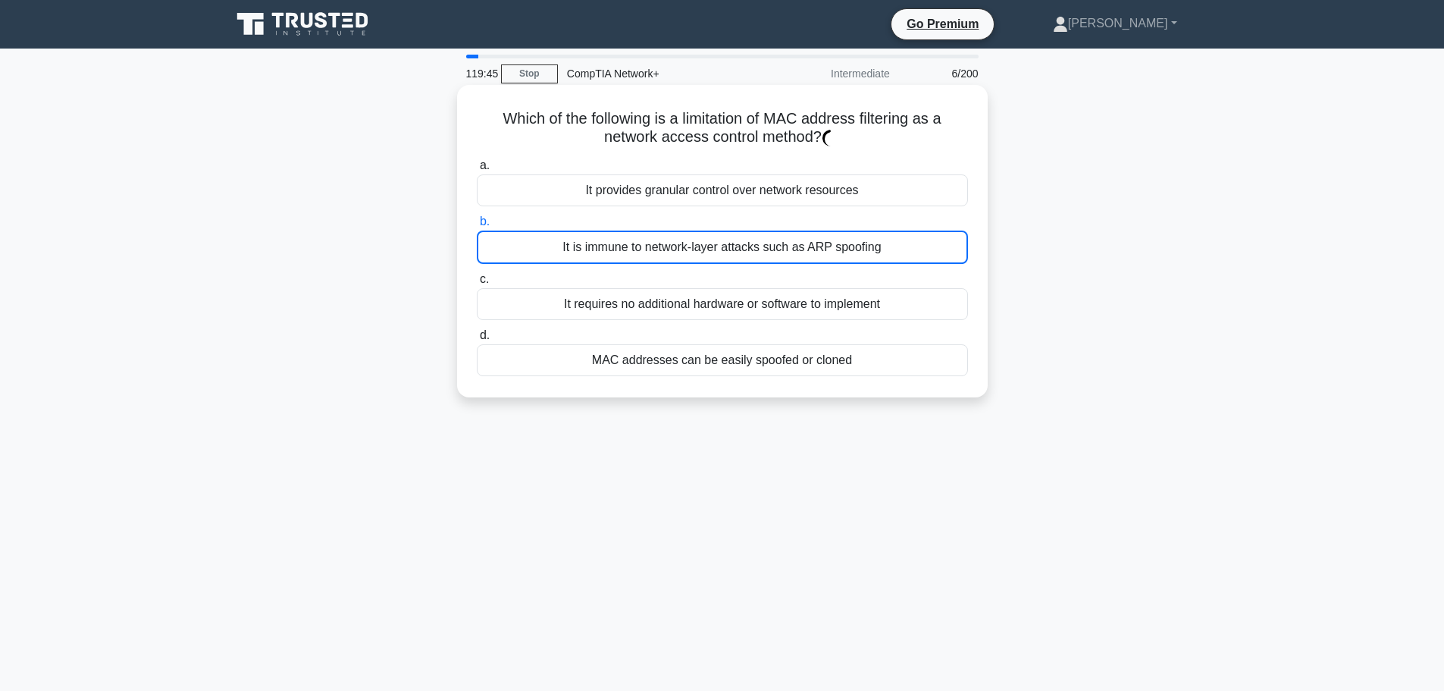
click at [719, 210] on div "a. It provides granular control over network resources b. It is immune to netwo…" at bounding box center [722, 266] width 509 height 226
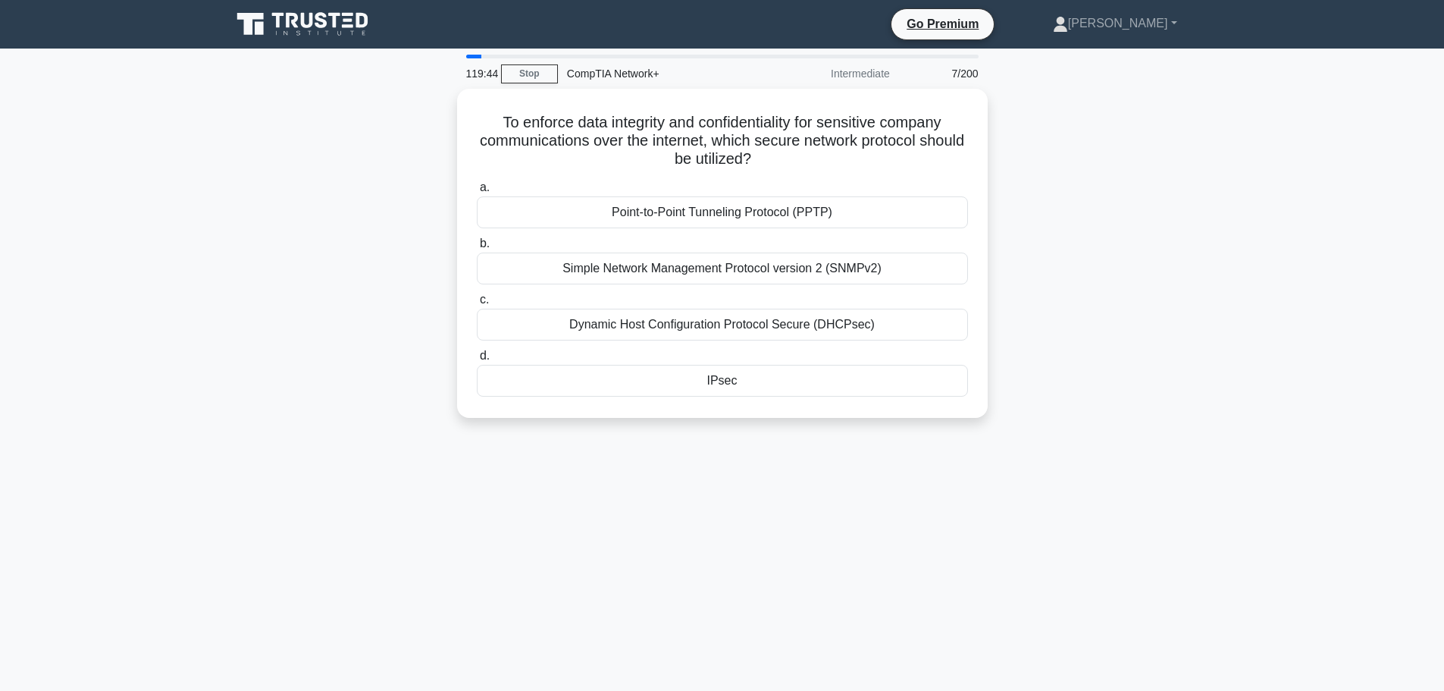
click at [718, 199] on div "Point-to-Point Tunneling Protocol (PPTP)" at bounding box center [722, 212] width 491 height 32
click at [477, 193] on input "a. Point-to-Point Tunneling Protocol (PPTP)" at bounding box center [477, 188] width 0 height 10
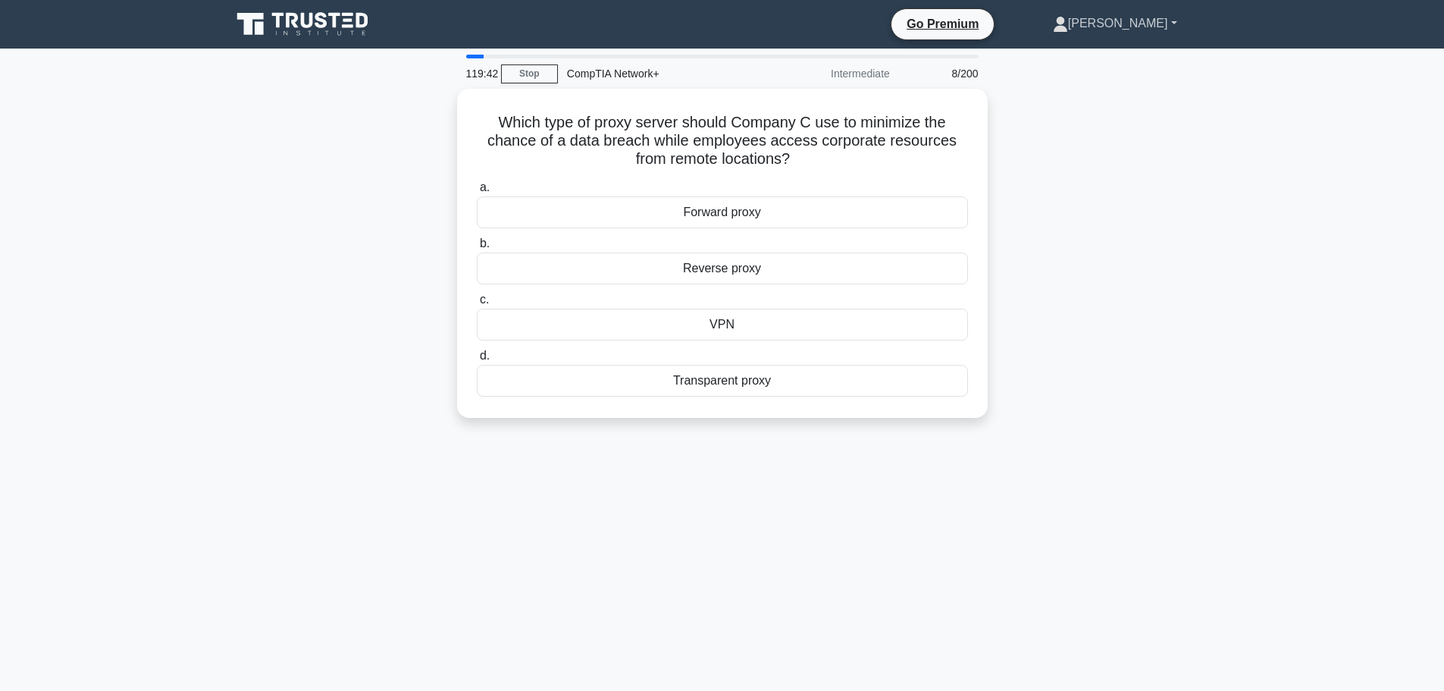
click at [1068, 25] on icon at bounding box center [1060, 24] width 15 height 15
click at [1105, 61] on link "Profile" at bounding box center [1077, 59] width 120 height 24
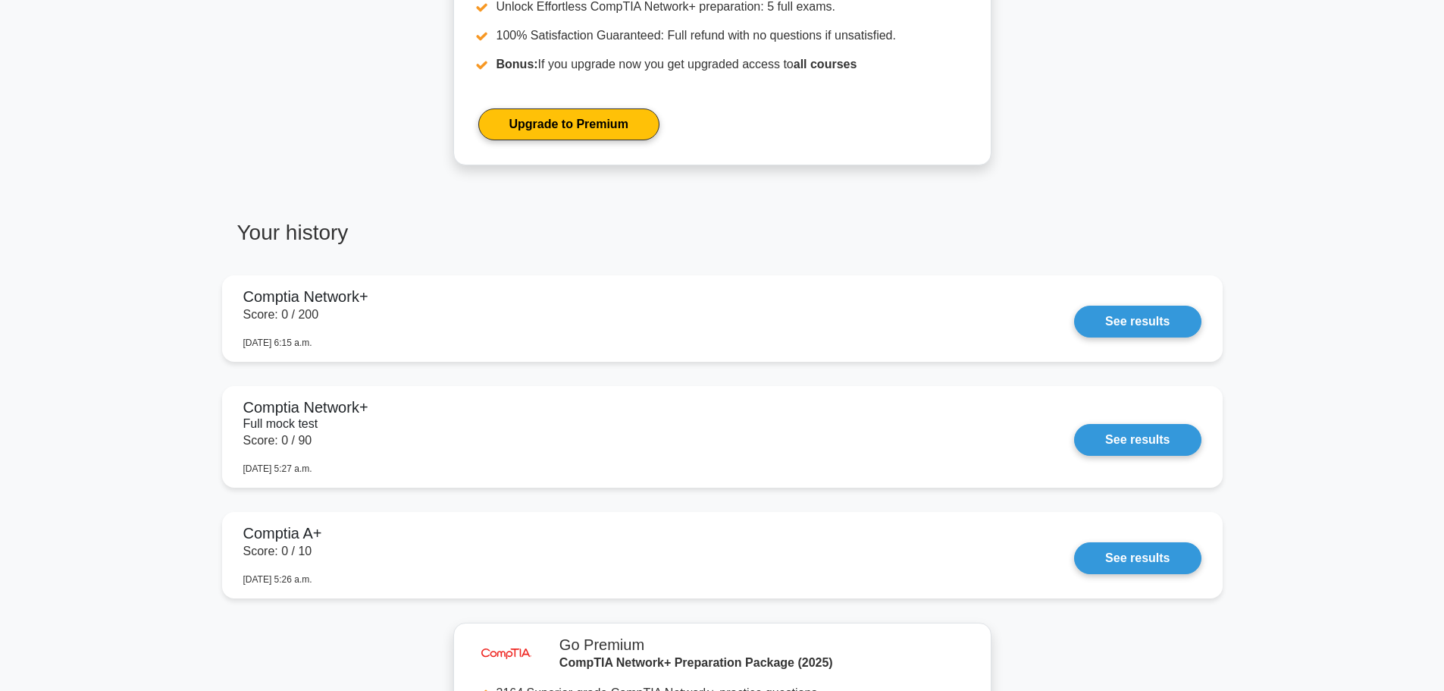
scroll to position [834, 0]
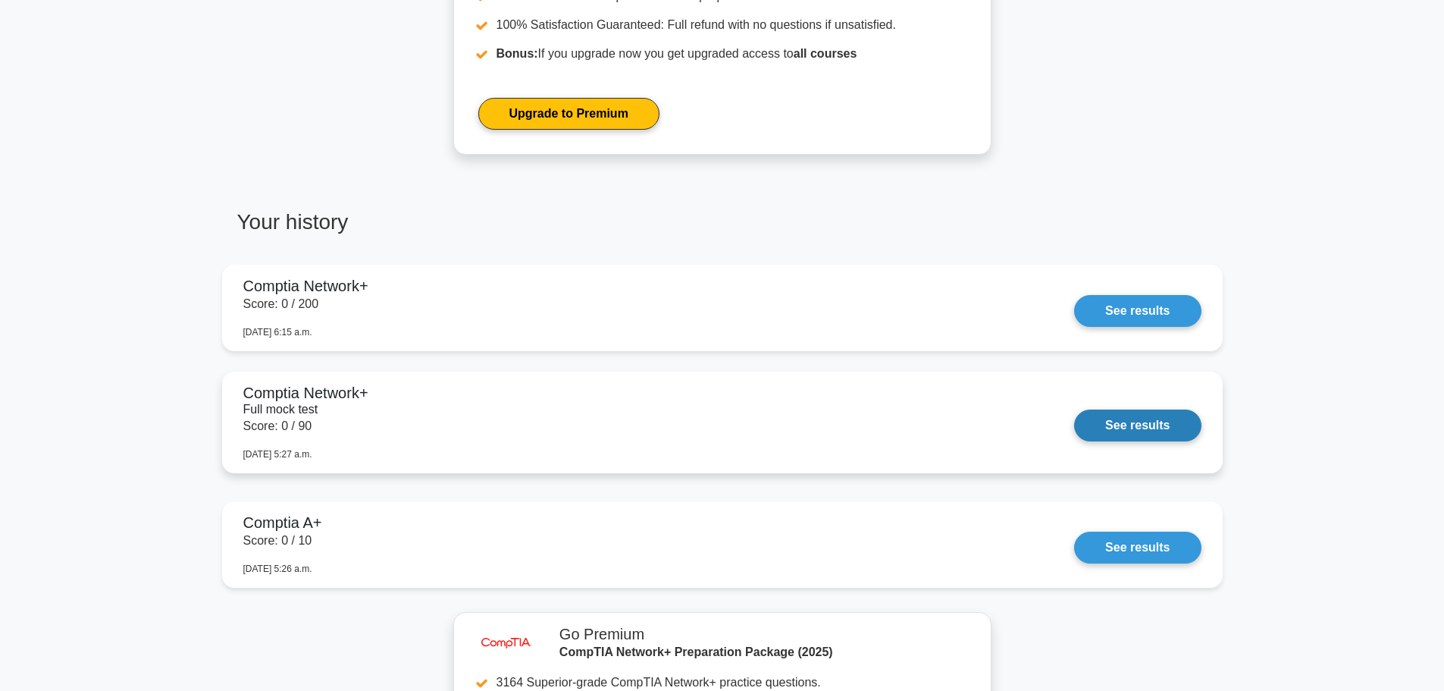
click at [1074, 412] on link "See results" at bounding box center [1137, 425] width 127 height 32
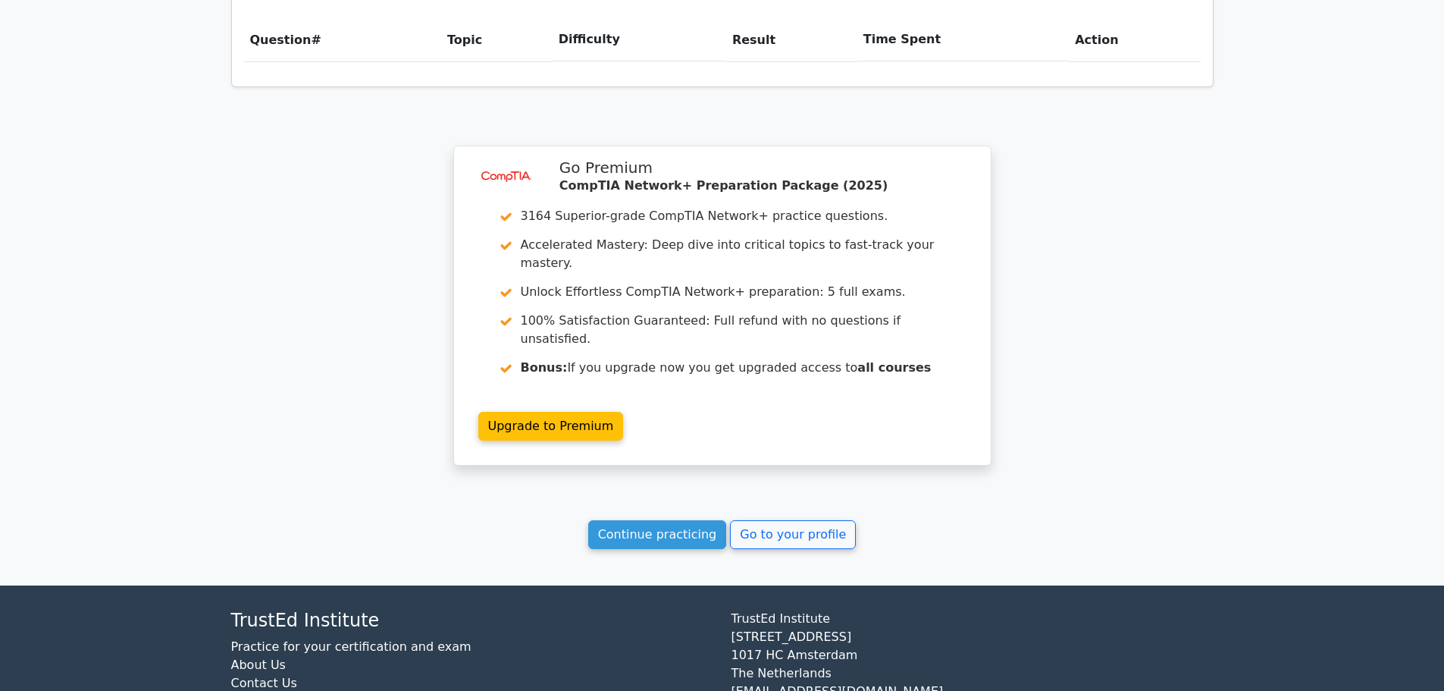
scroll to position [1053, 0]
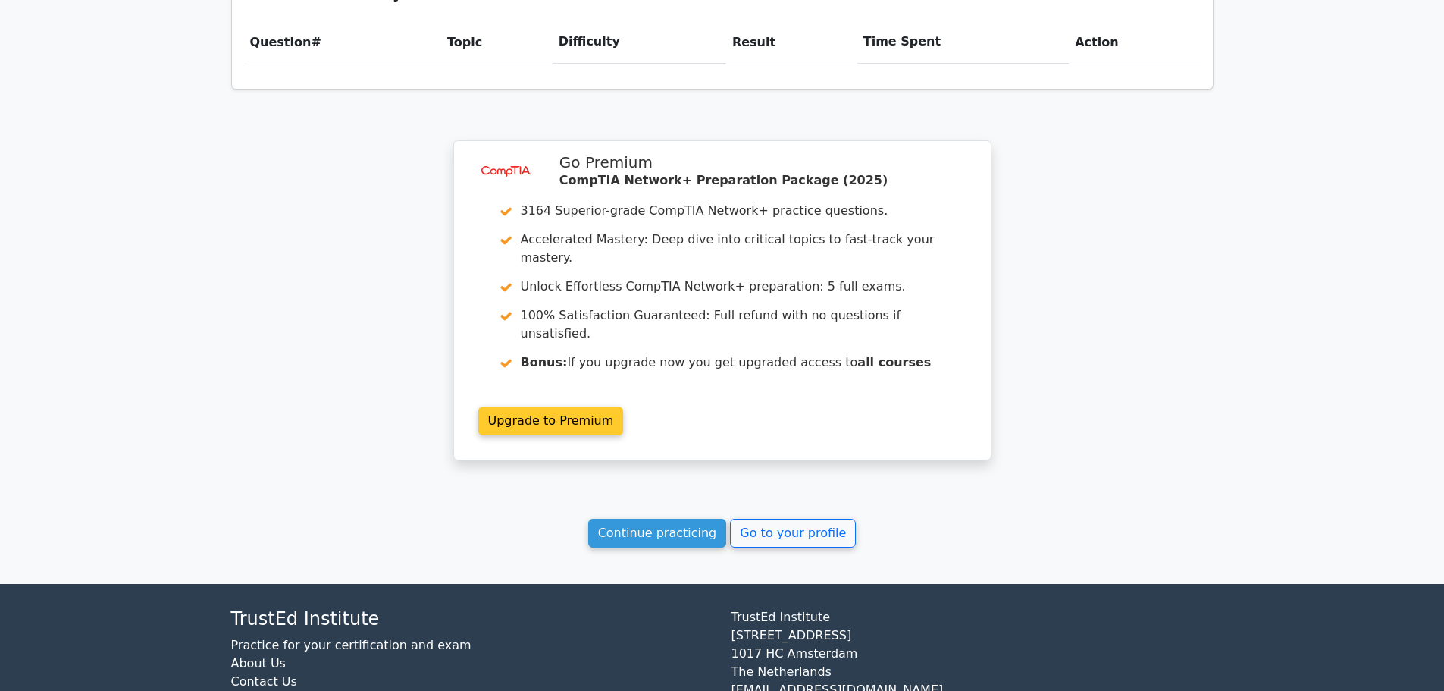
click at [552, 406] on link "Upgrade to Premium" at bounding box center [551, 420] width 146 height 29
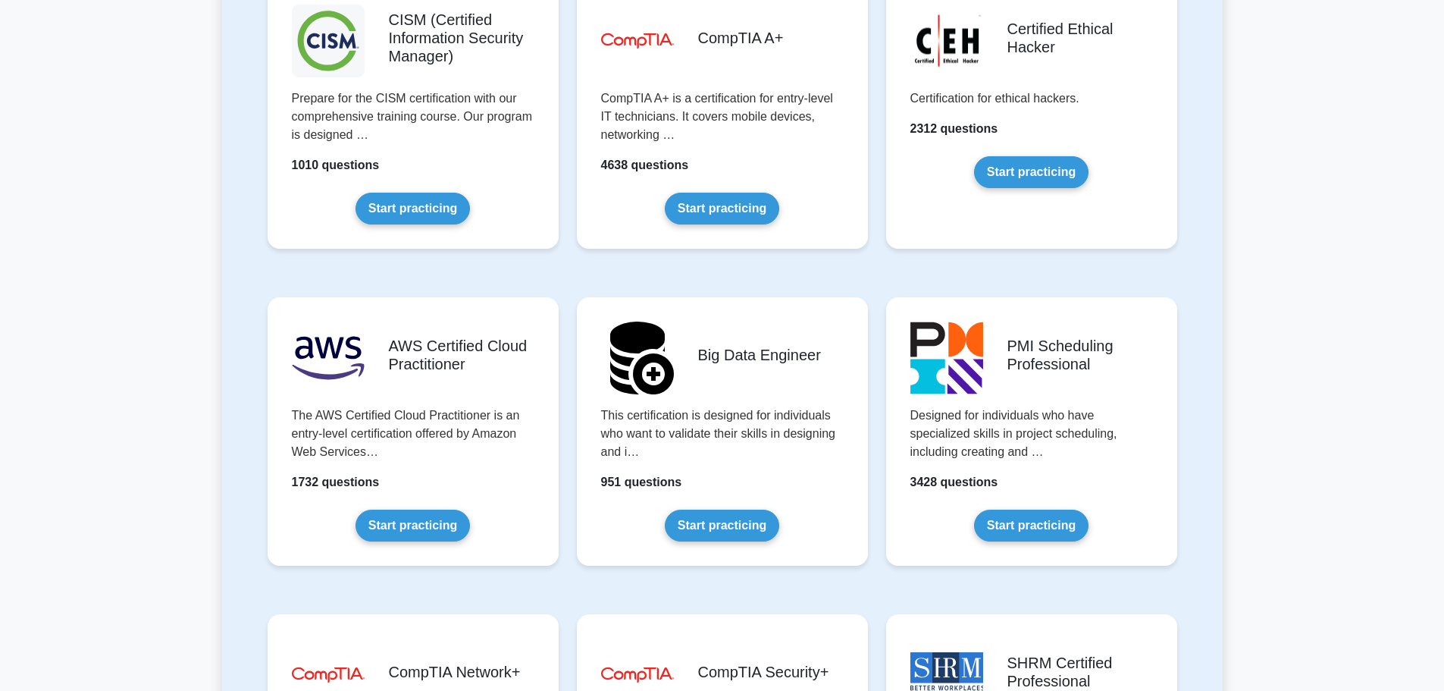
scroll to position [2805, 0]
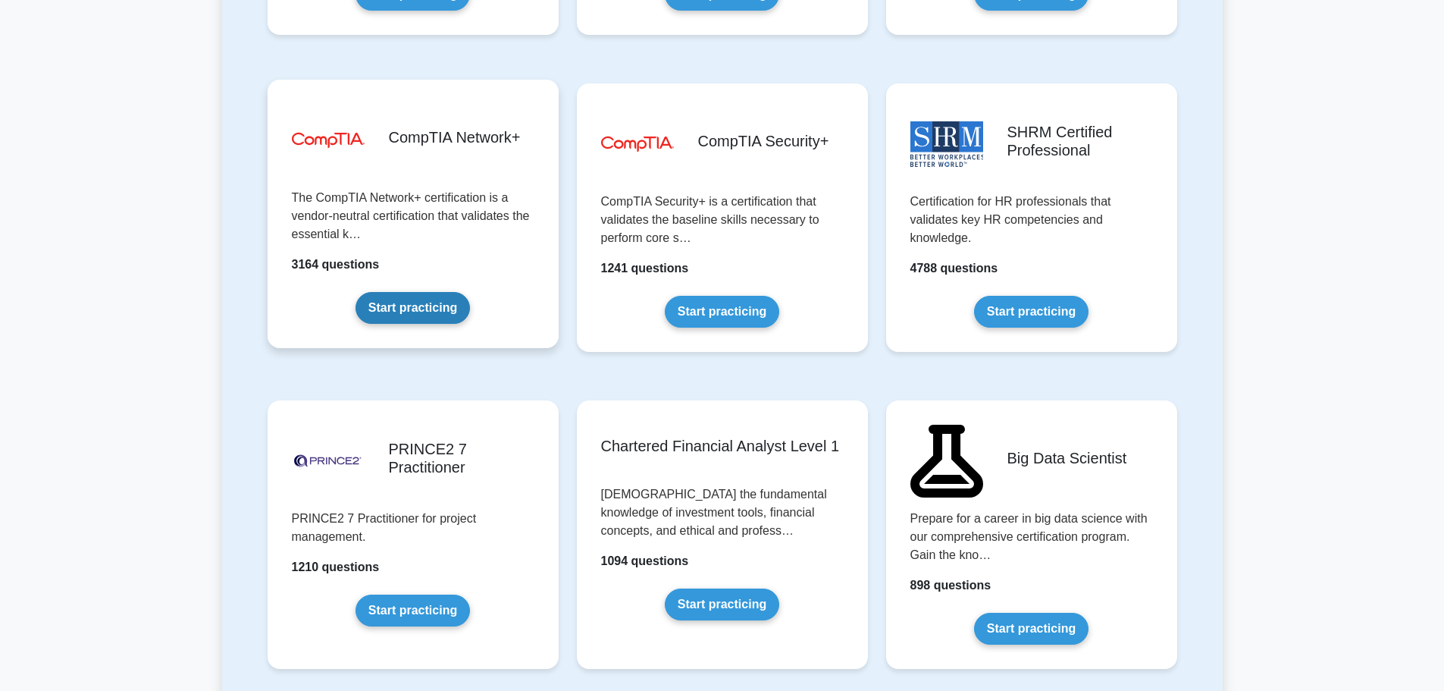
click at [430, 304] on link "Start practicing" at bounding box center [413, 308] width 114 height 32
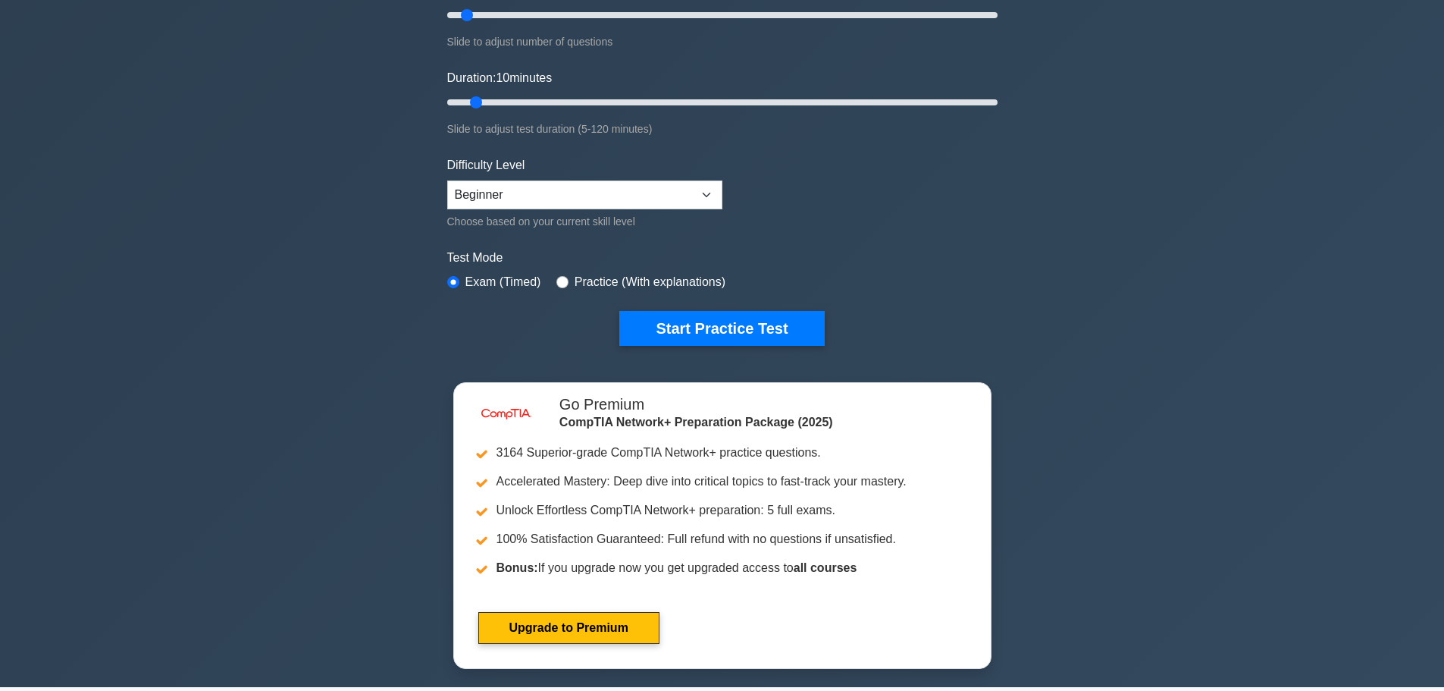
scroll to position [227, 0]
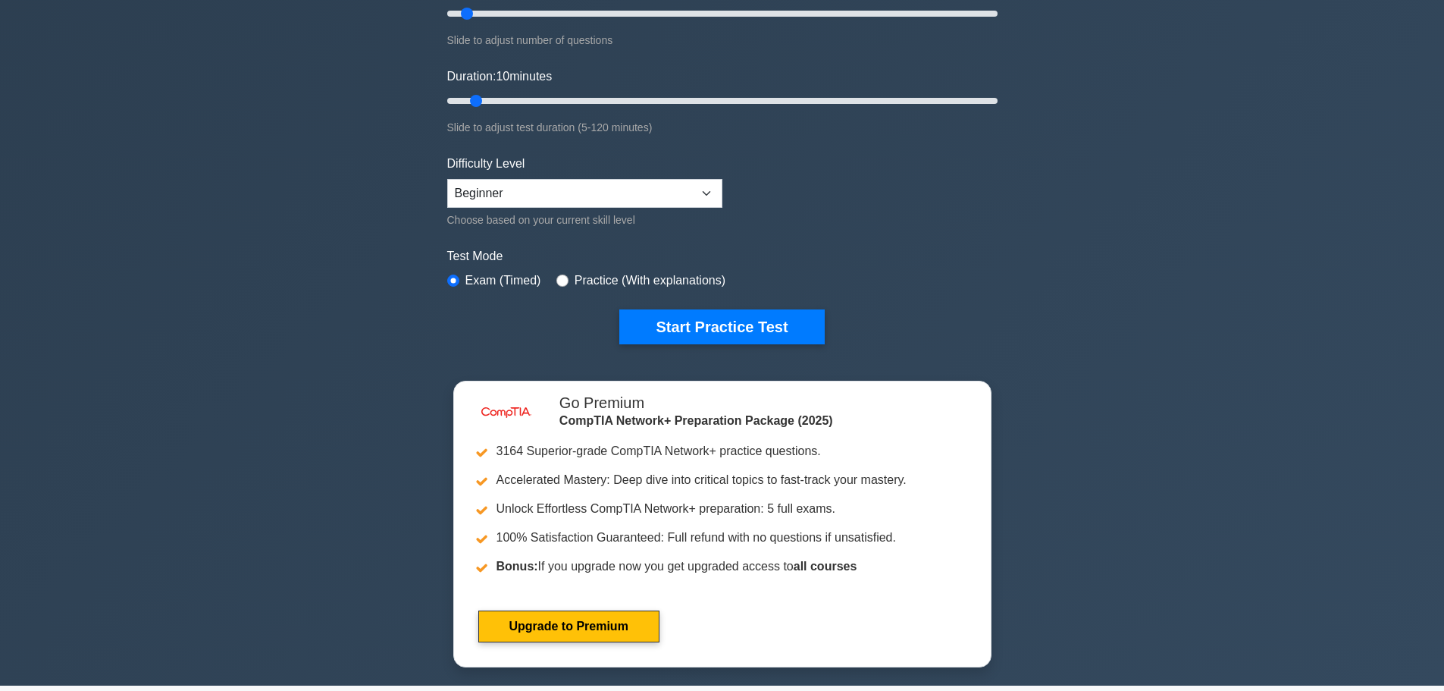
click at [656, 274] on label "Practice (With explanations)" at bounding box center [650, 280] width 151 height 18
click at [606, 286] on label "Practice (With explanations)" at bounding box center [650, 280] width 151 height 18
click at [570, 274] on div "Practice (With explanations)" at bounding box center [640, 280] width 169 height 18
click at [559, 277] on input "radio" at bounding box center [562, 280] width 12 height 12
radio input "true"
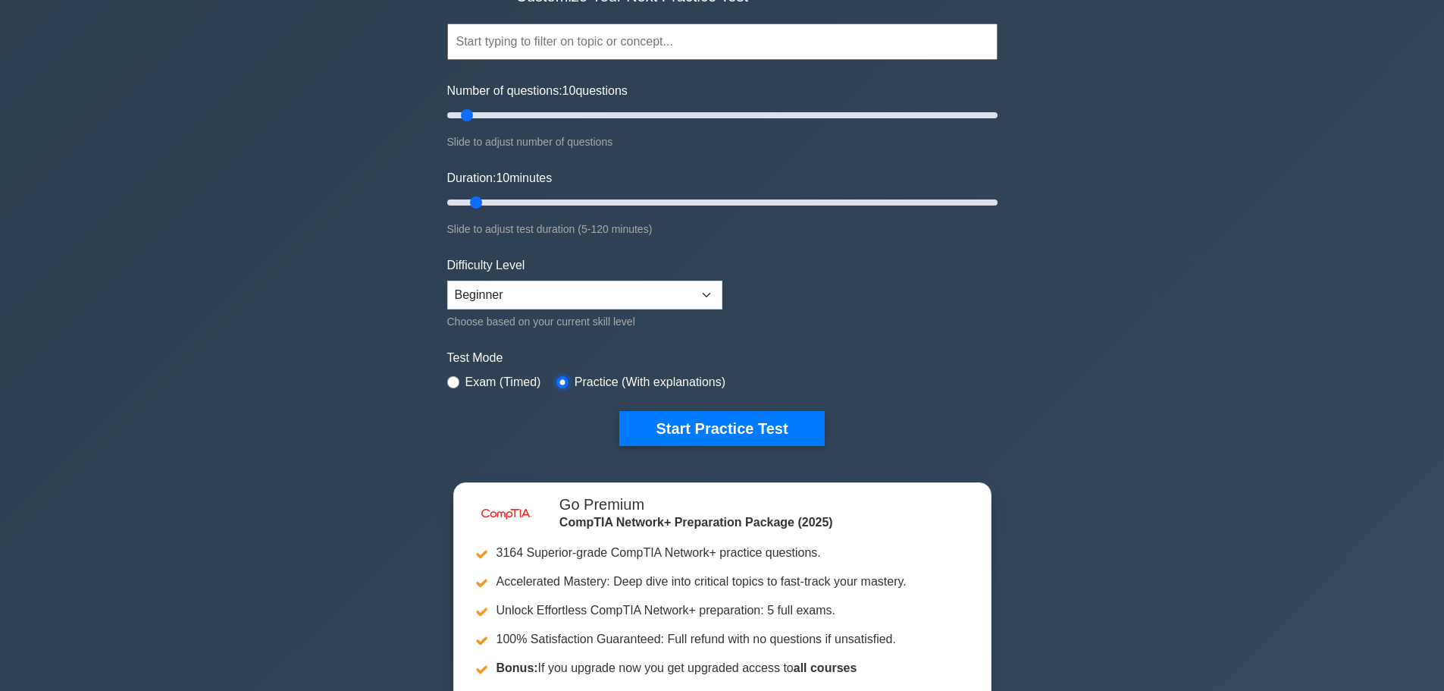
scroll to position [152, 0]
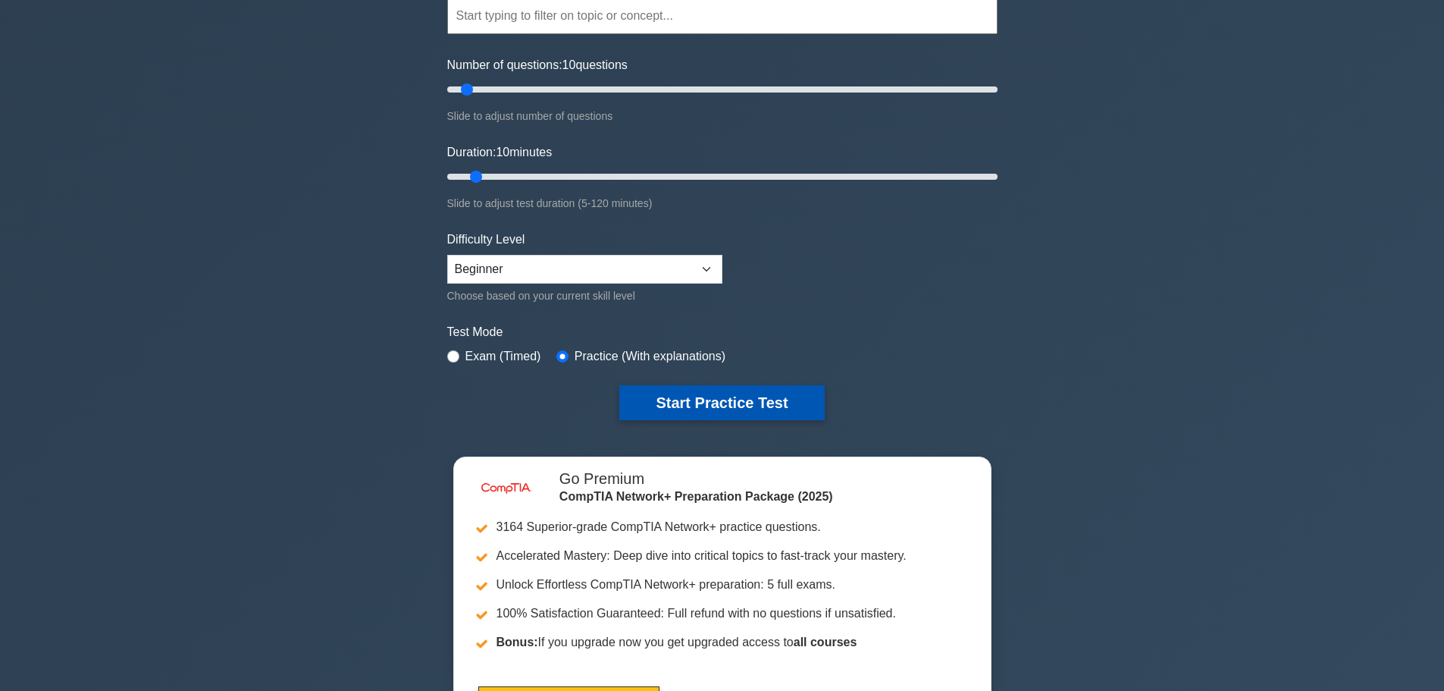
click at [748, 407] on button "Start Practice Test" at bounding box center [721, 402] width 205 height 35
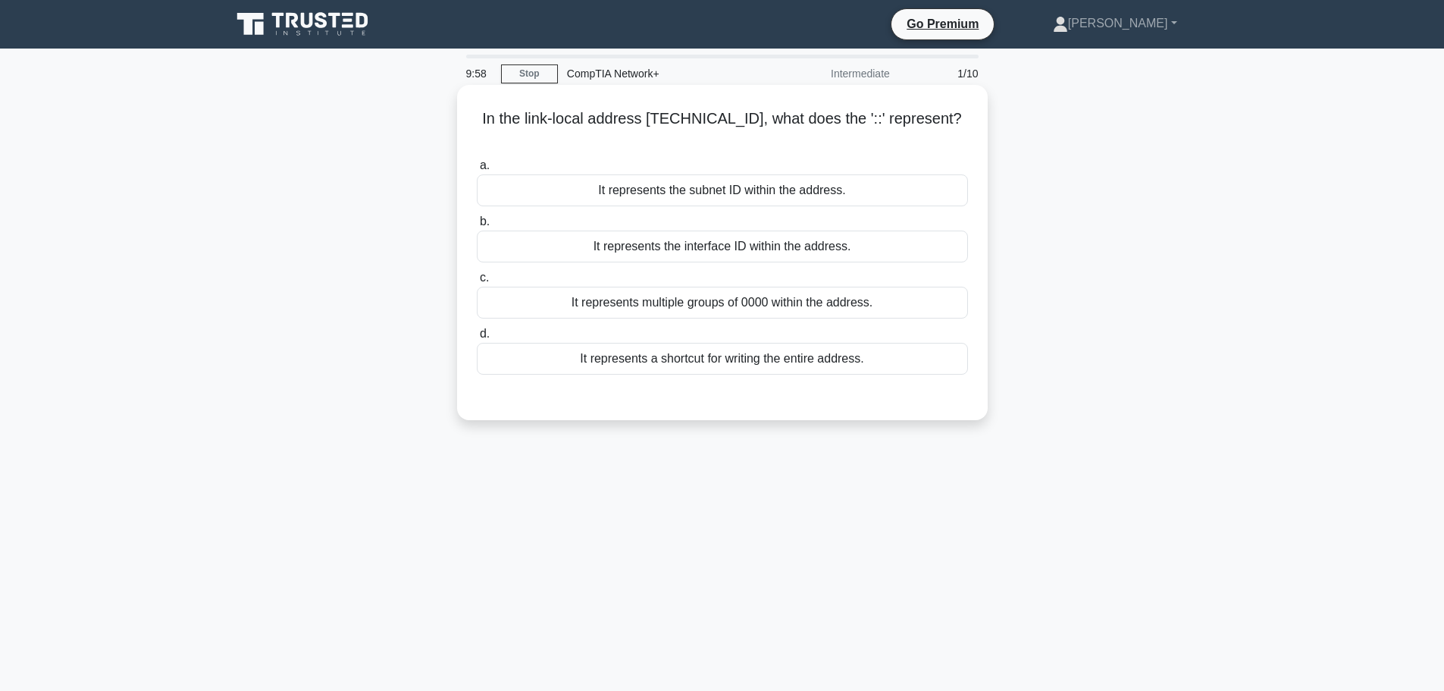
click at [773, 174] on div "It represents the subnet ID within the address." at bounding box center [722, 190] width 491 height 32
click at [734, 182] on div "It represents the subnet ID within the address." at bounding box center [722, 190] width 491 height 32
click at [477, 171] on input "a. It represents the subnet ID within the address." at bounding box center [477, 166] width 0 height 10
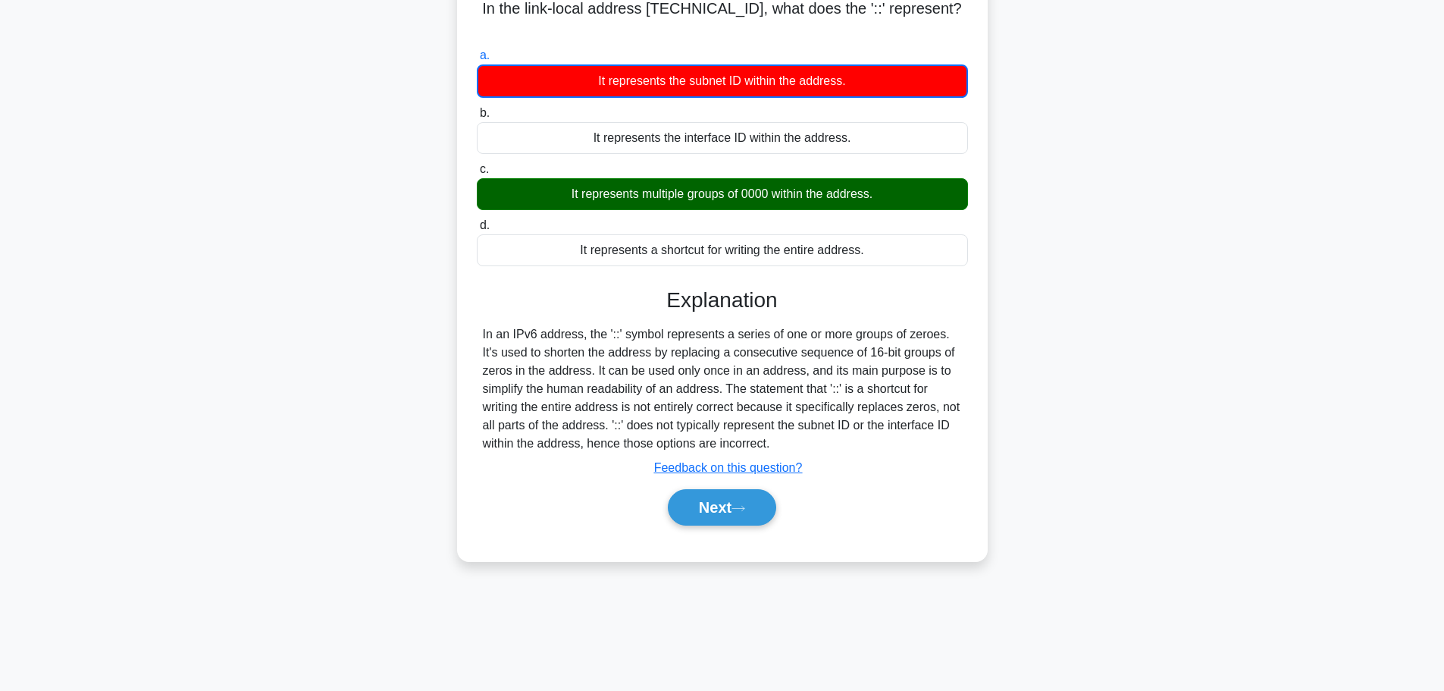
scroll to position [128, 0]
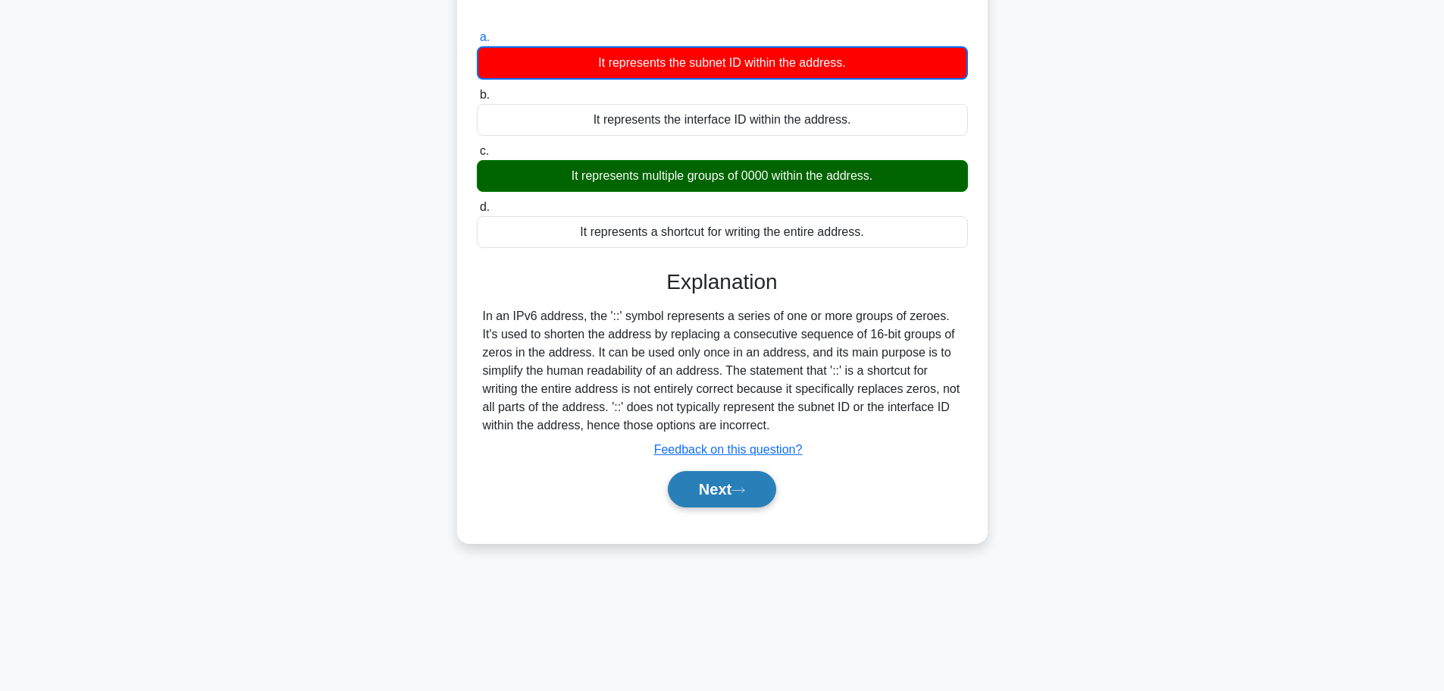
click at [721, 483] on button "Next" at bounding box center [722, 489] width 108 height 36
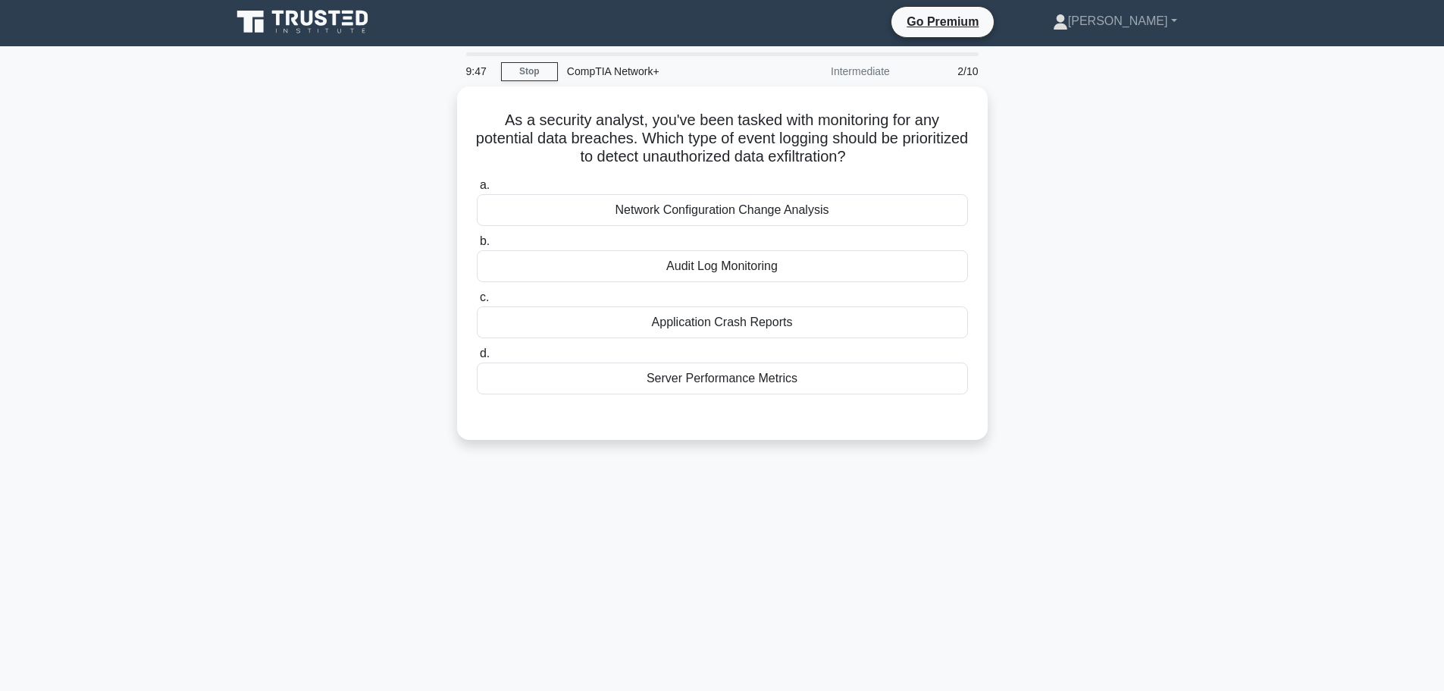
scroll to position [0, 0]
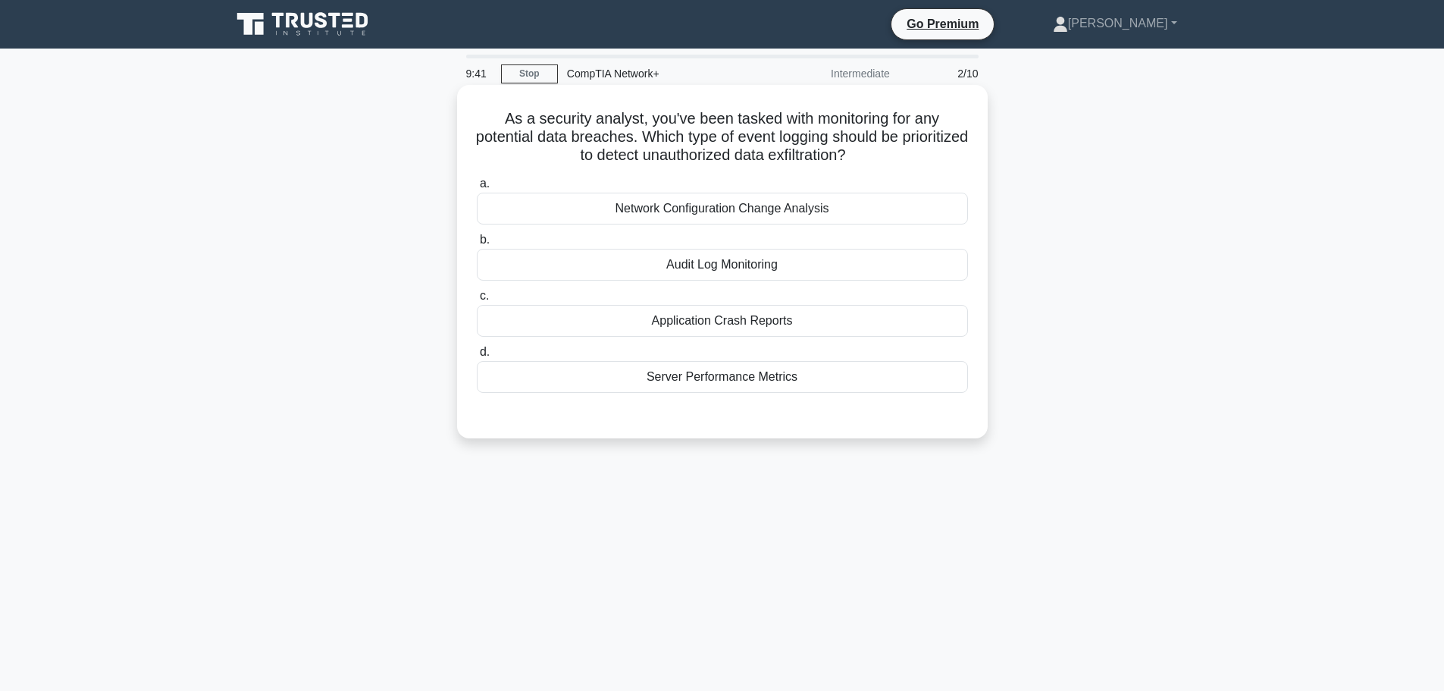
click at [744, 207] on div "Network Configuration Change Analysis" at bounding box center [722, 209] width 491 height 32
click at [477, 189] on input "a. Network Configuration Change Analysis" at bounding box center [477, 184] width 0 height 10
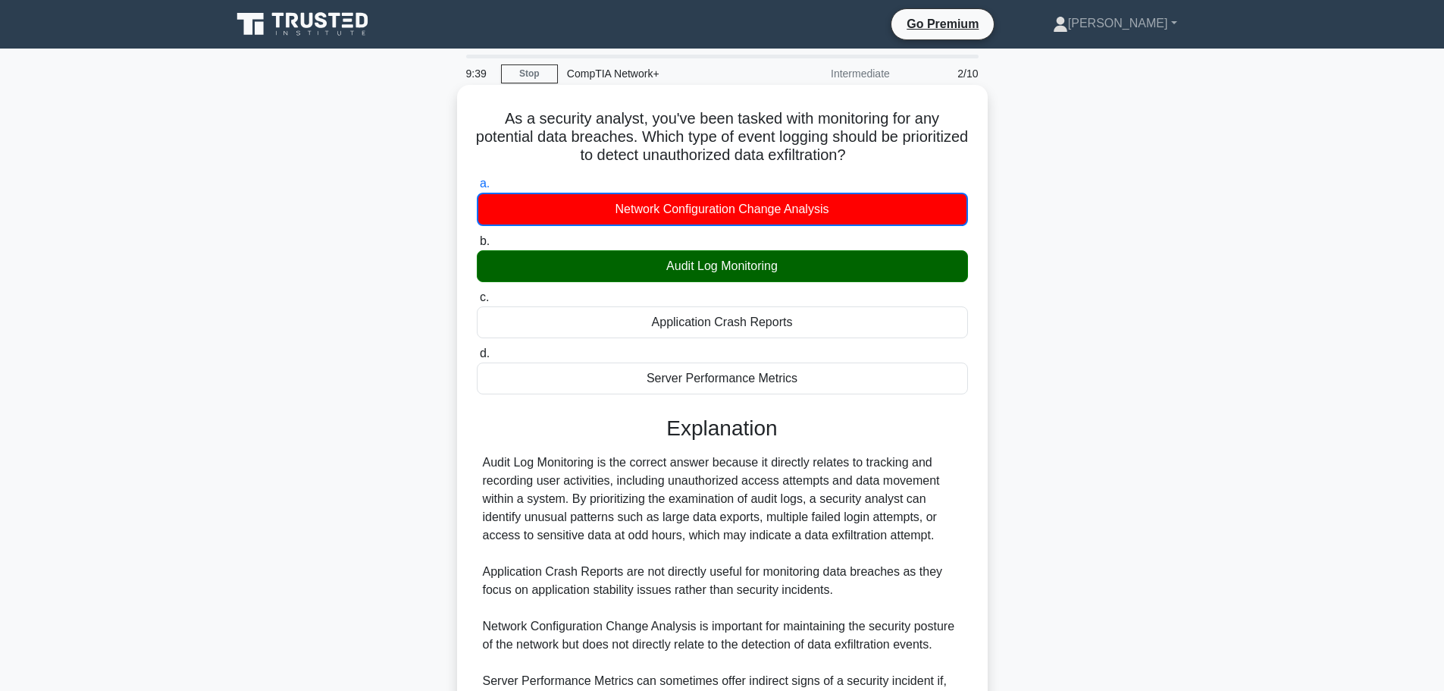
scroll to position [174, 0]
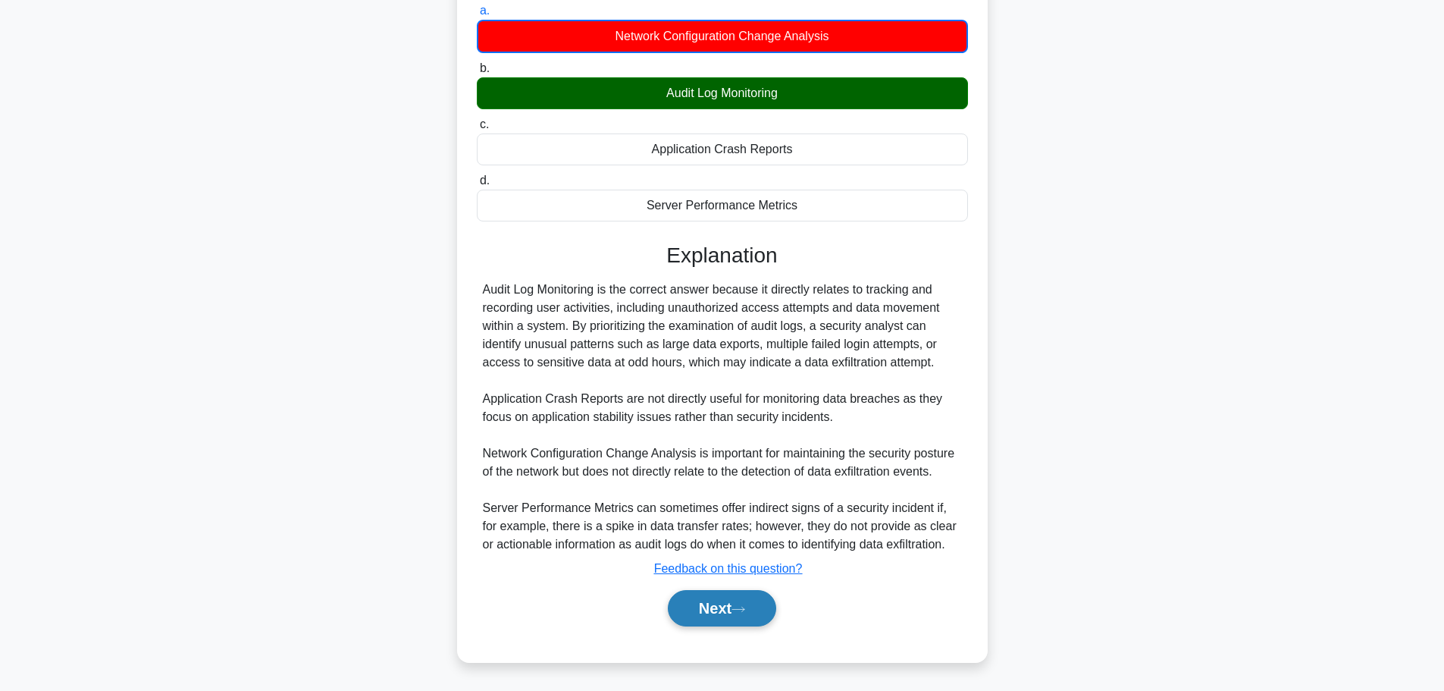
click at [691, 605] on button "Next" at bounding box center [722, 608] width 108 height 36
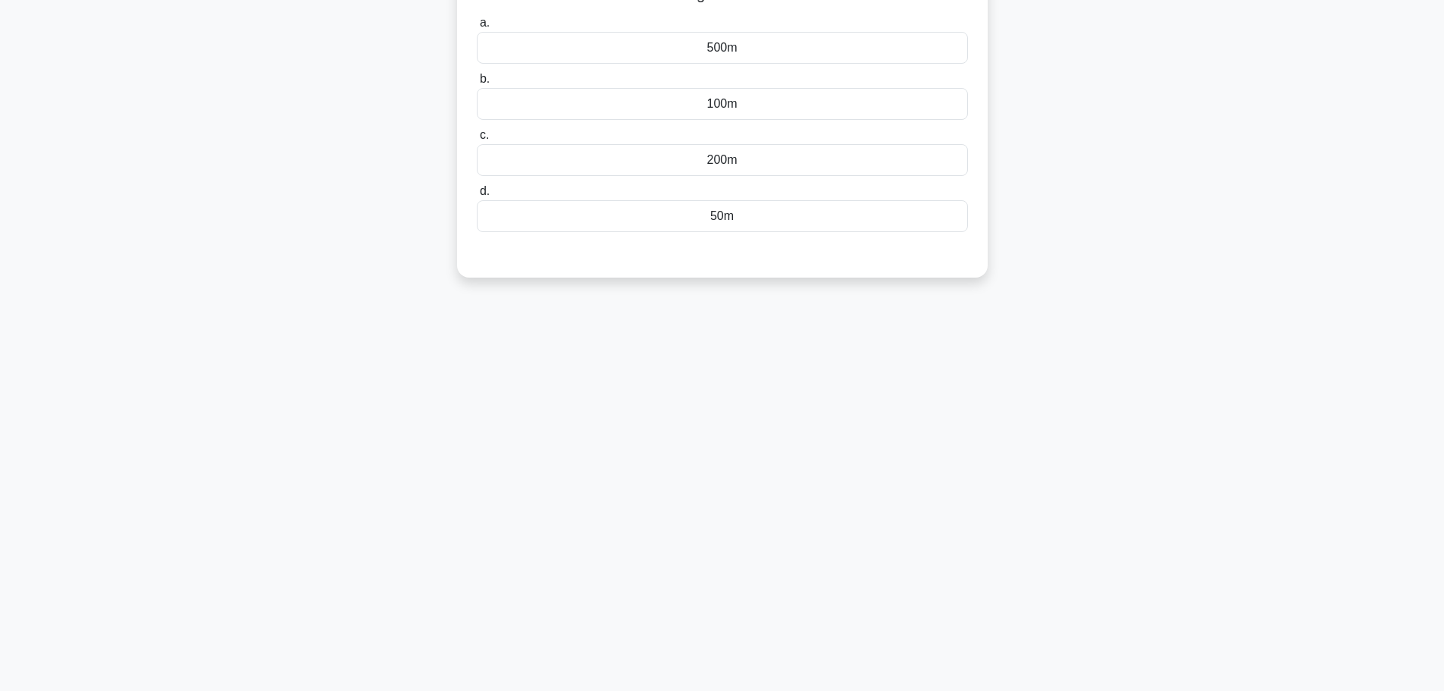
scroll to position [0, 0]
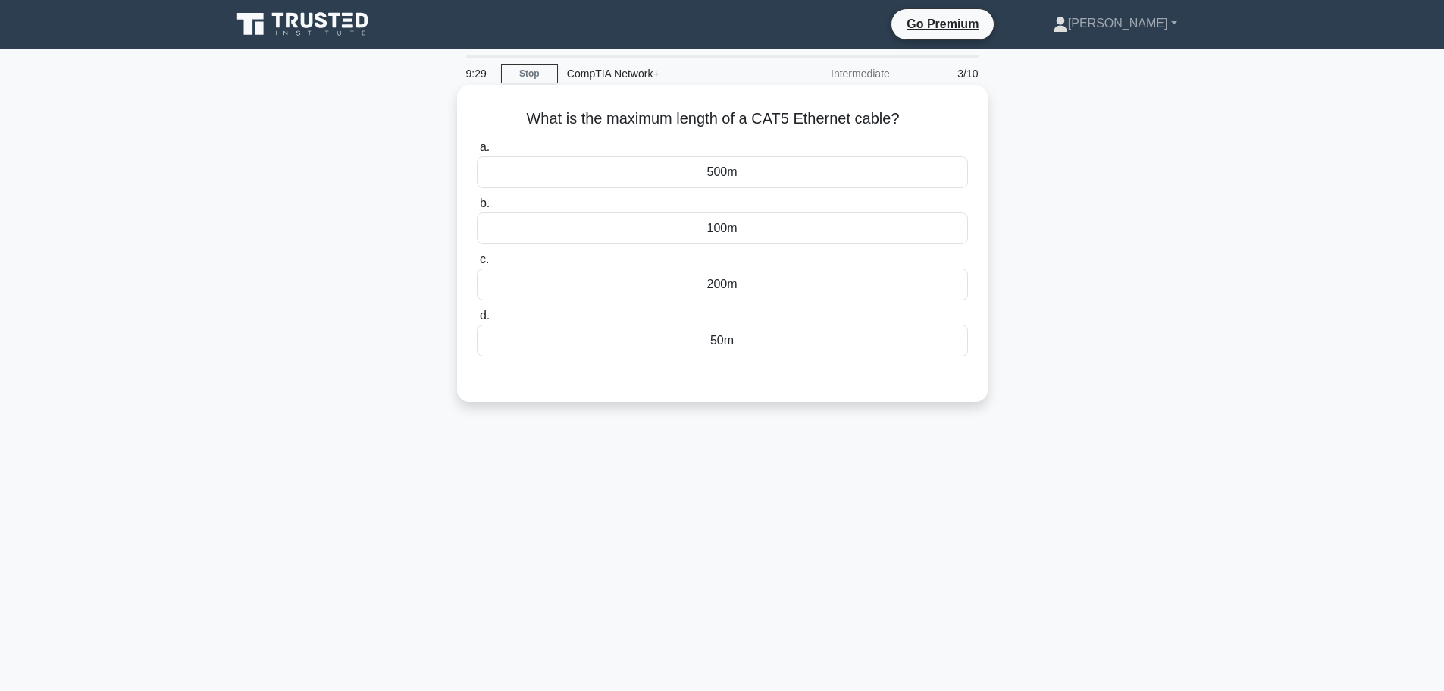
click at [744, 286] on div "200m" at bounding box center [722, 284] width 491 height 32
click at [477, 265] on input "c. 200m" at bounding box center [477, 260] width 0 height 10
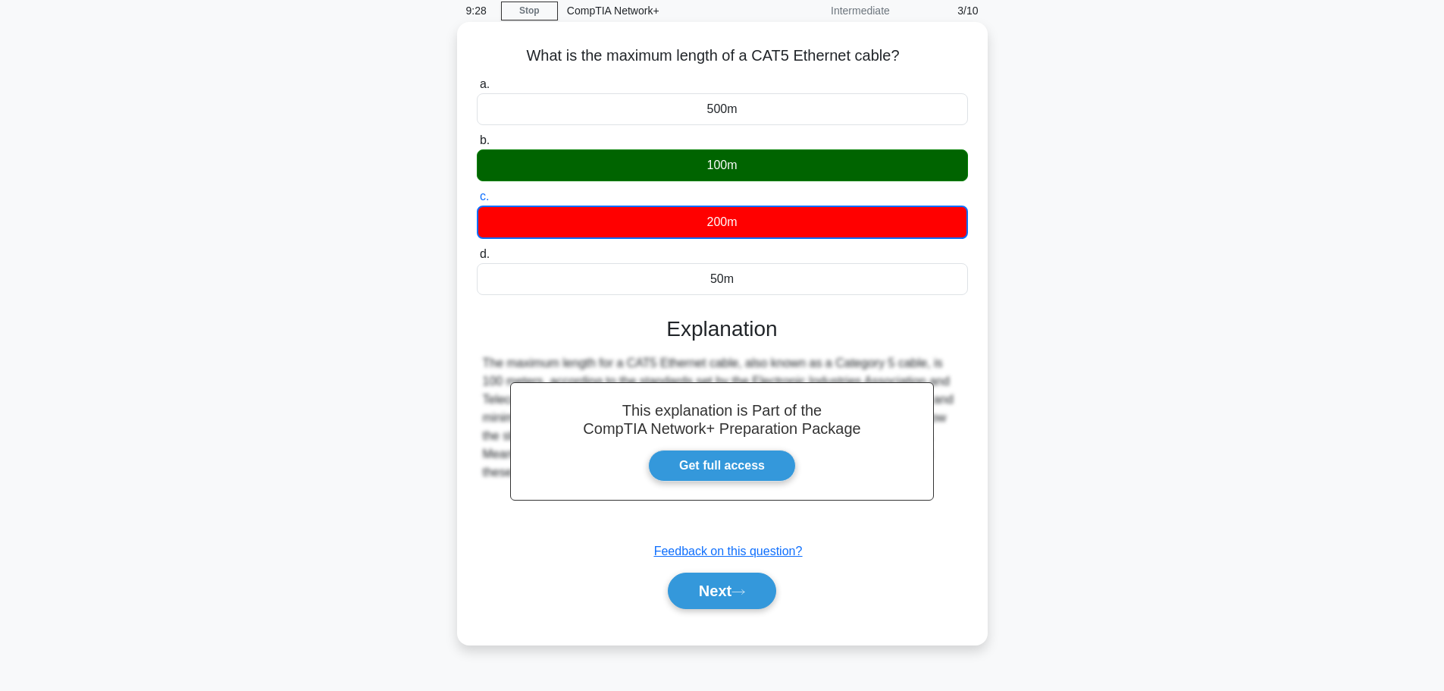
scroll to position [128, 0]
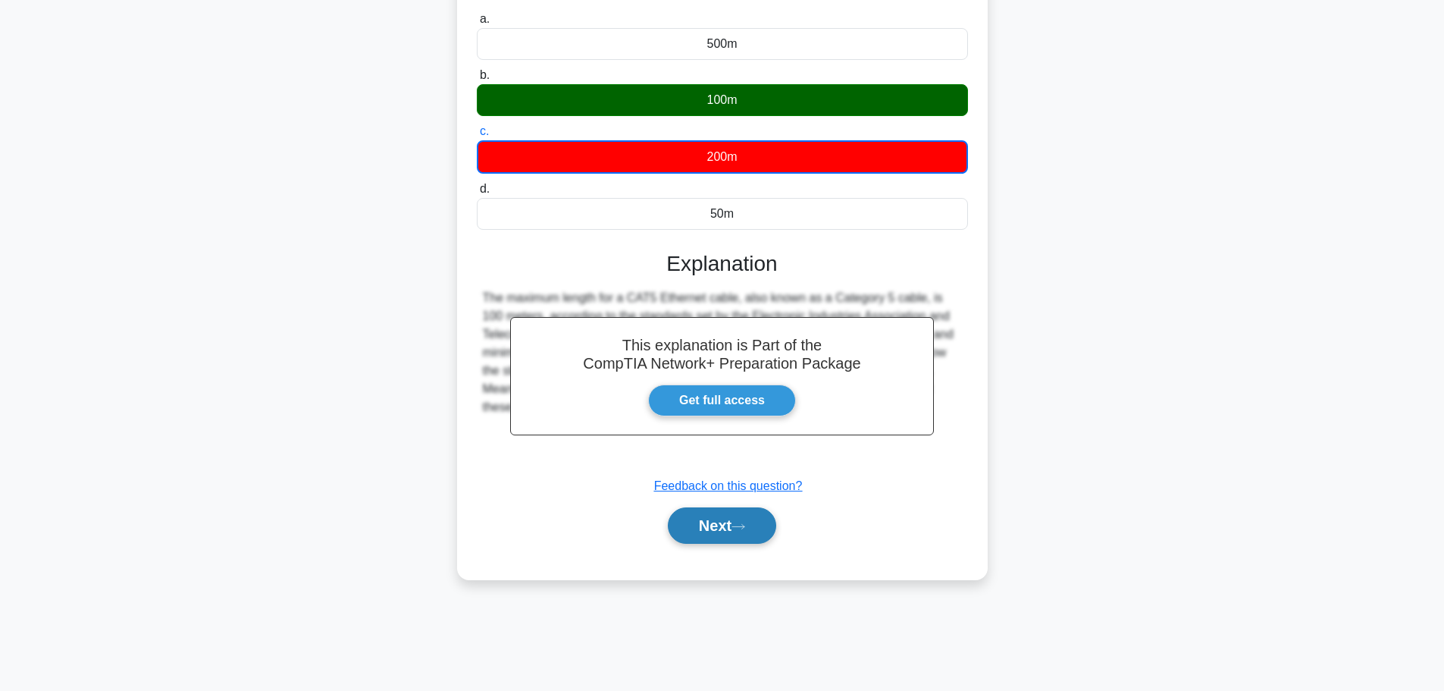
click at [705, 531] on button "Next" at bounding box center [722, 525] width 108 height 36
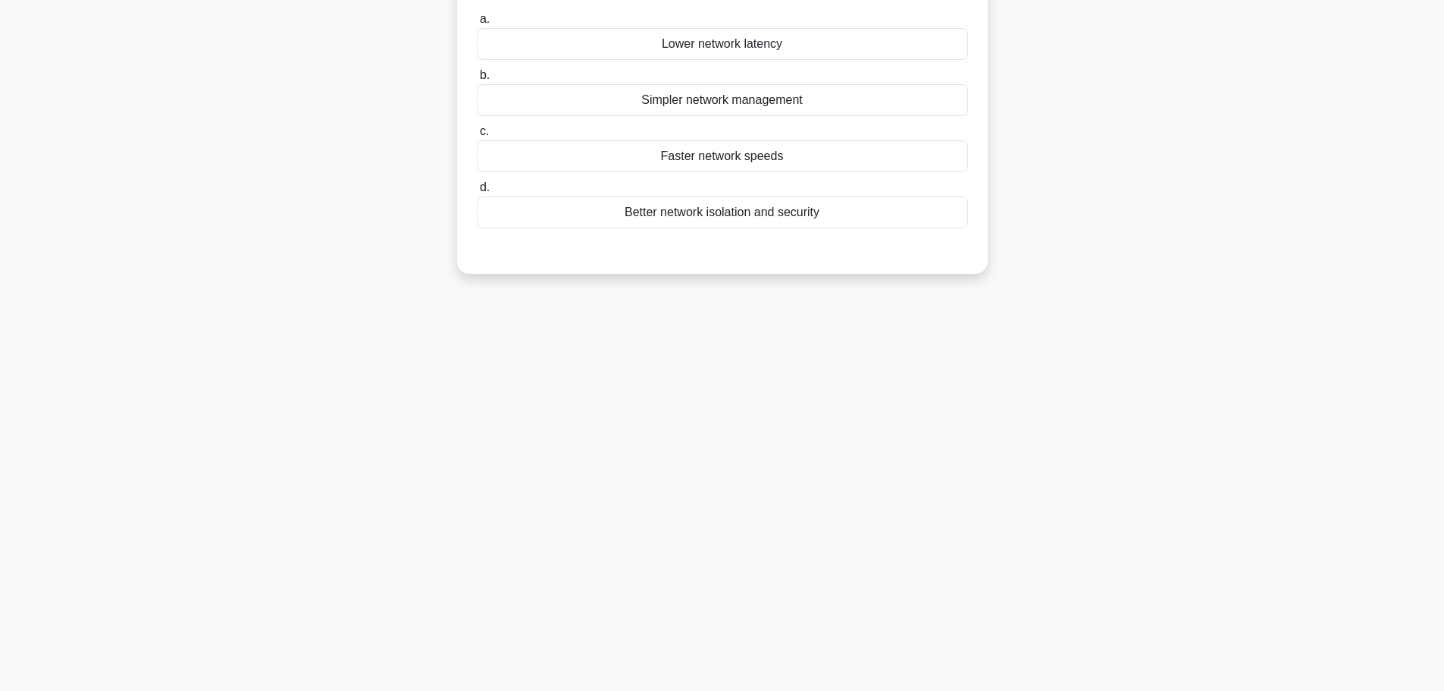
scroll to position [0, 0]
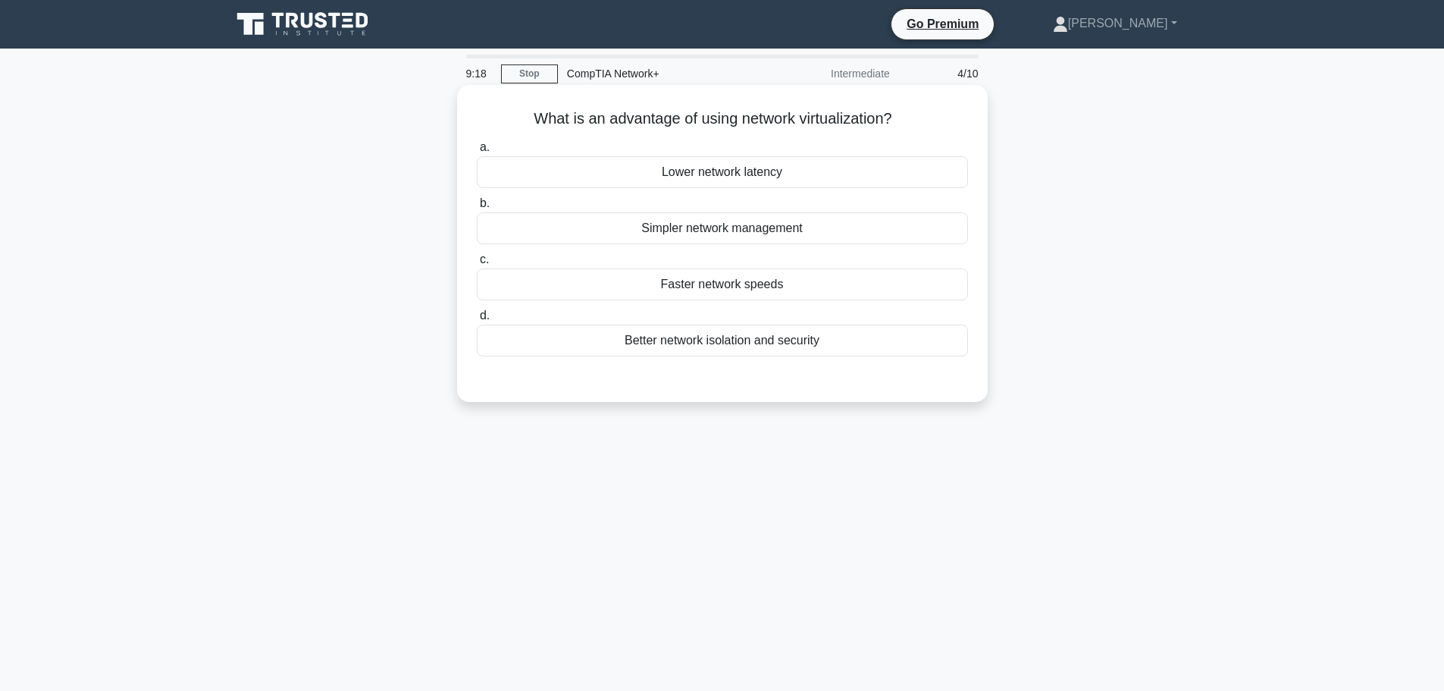
click at [741, 227] on div "Simpler network management" at bounding box center [722, 228] width 491 height 32
click at [477, 208] on input "b. Simpler network management" at bounding box center [477, 204] width 0 height 10
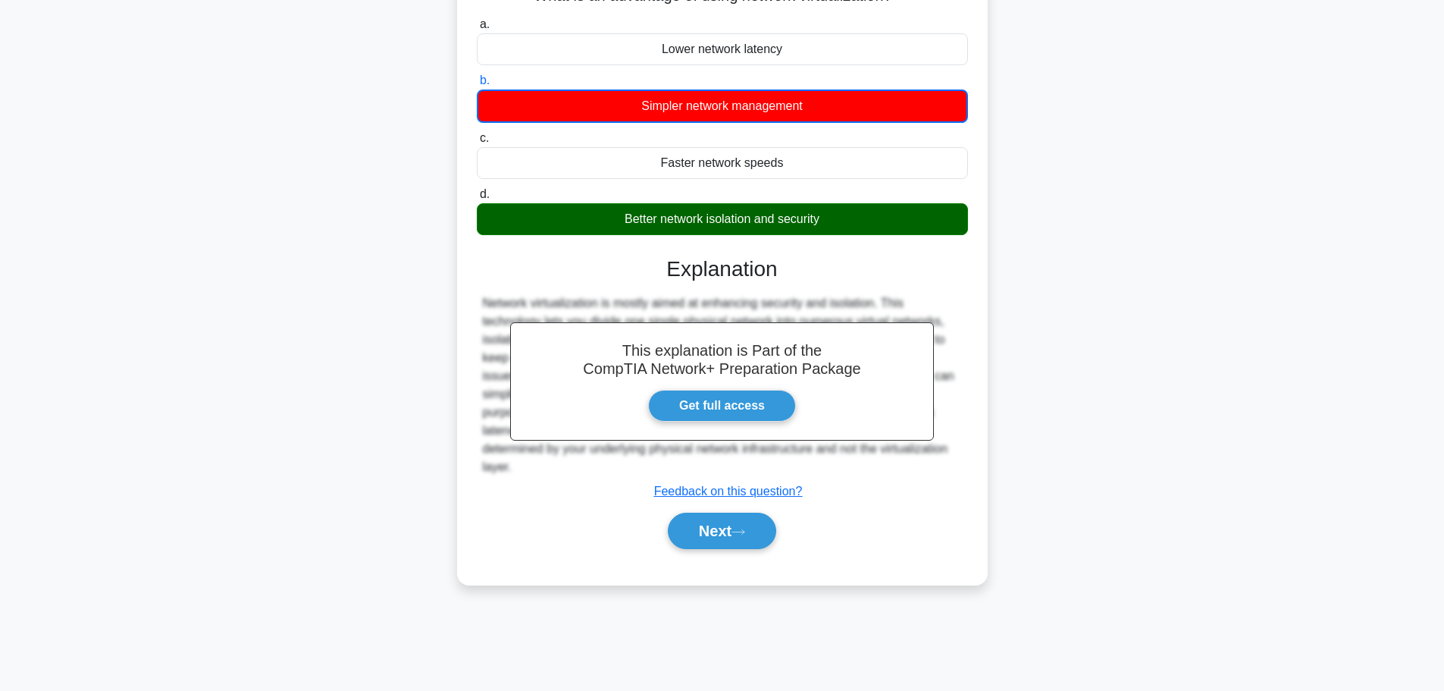
scroll to position [128, 0]
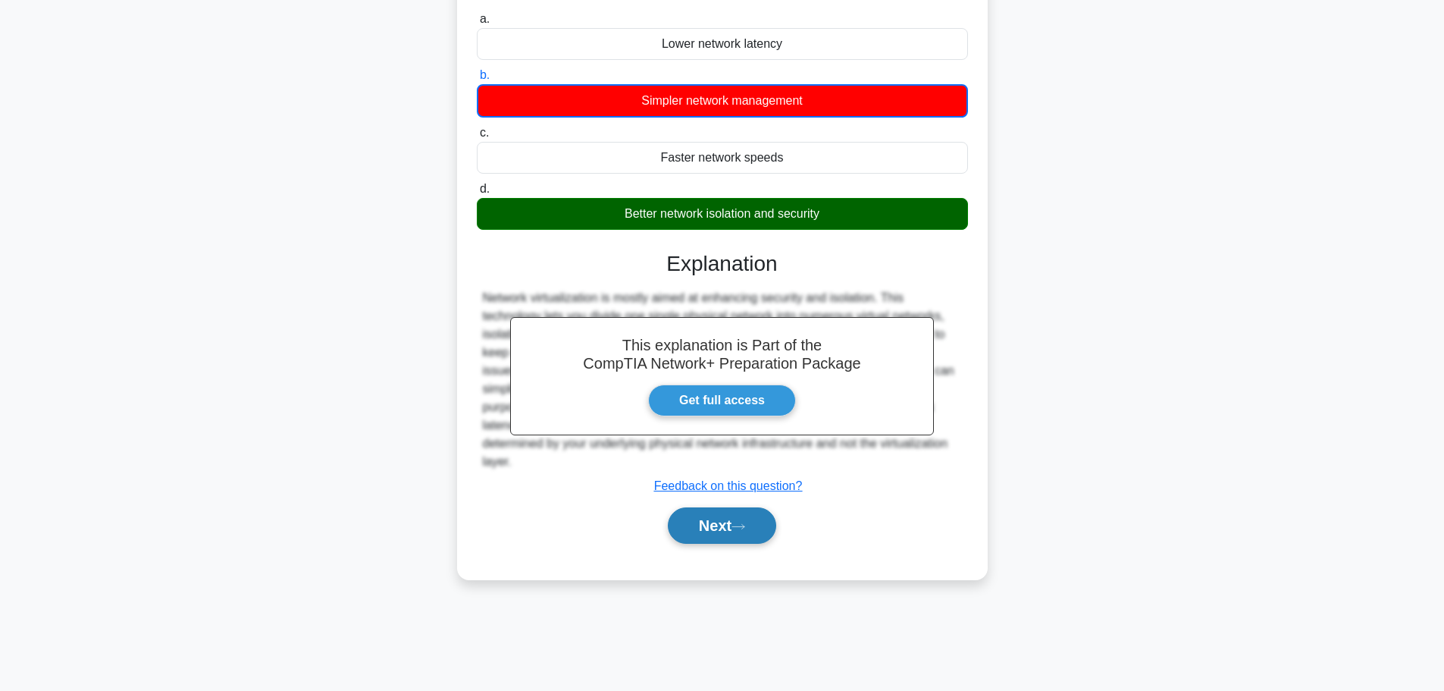
click at [736, 530] on button "Next" at bounding box center [722, 525] width 108 height 36
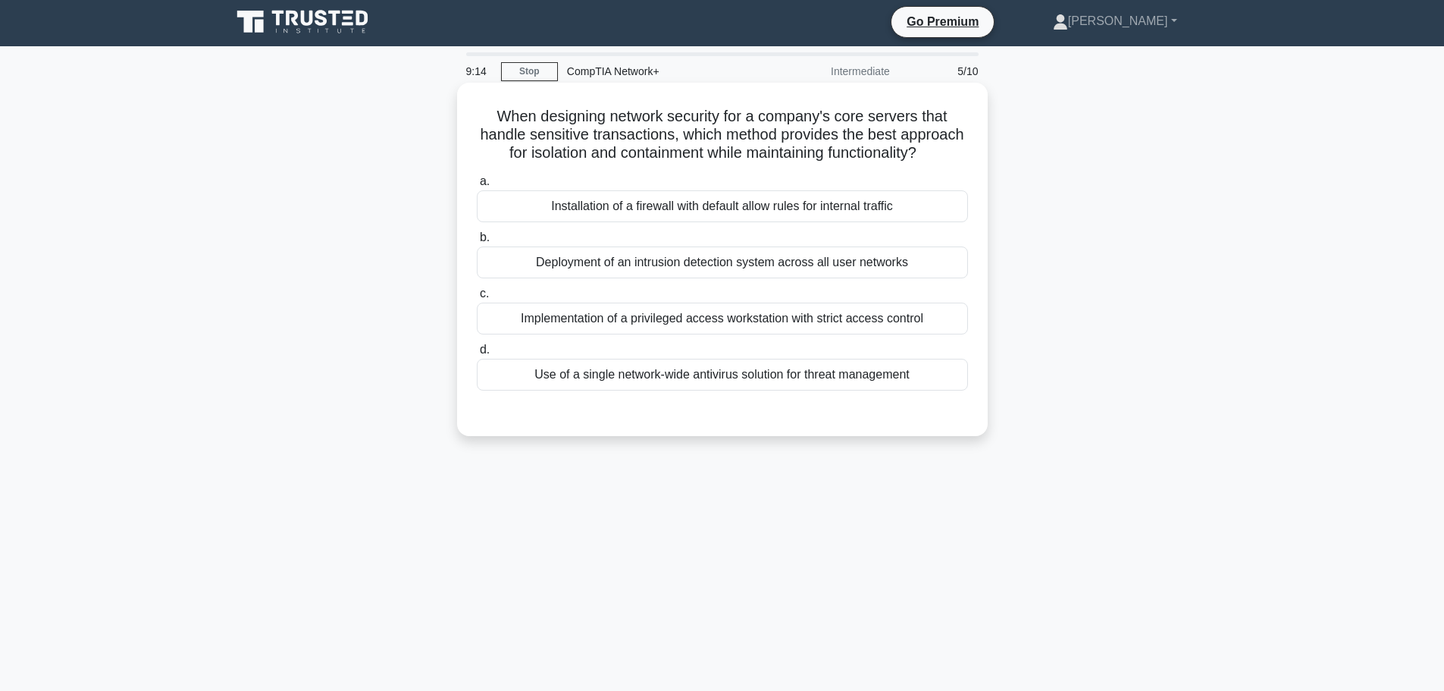
scroll to position [0, 0]
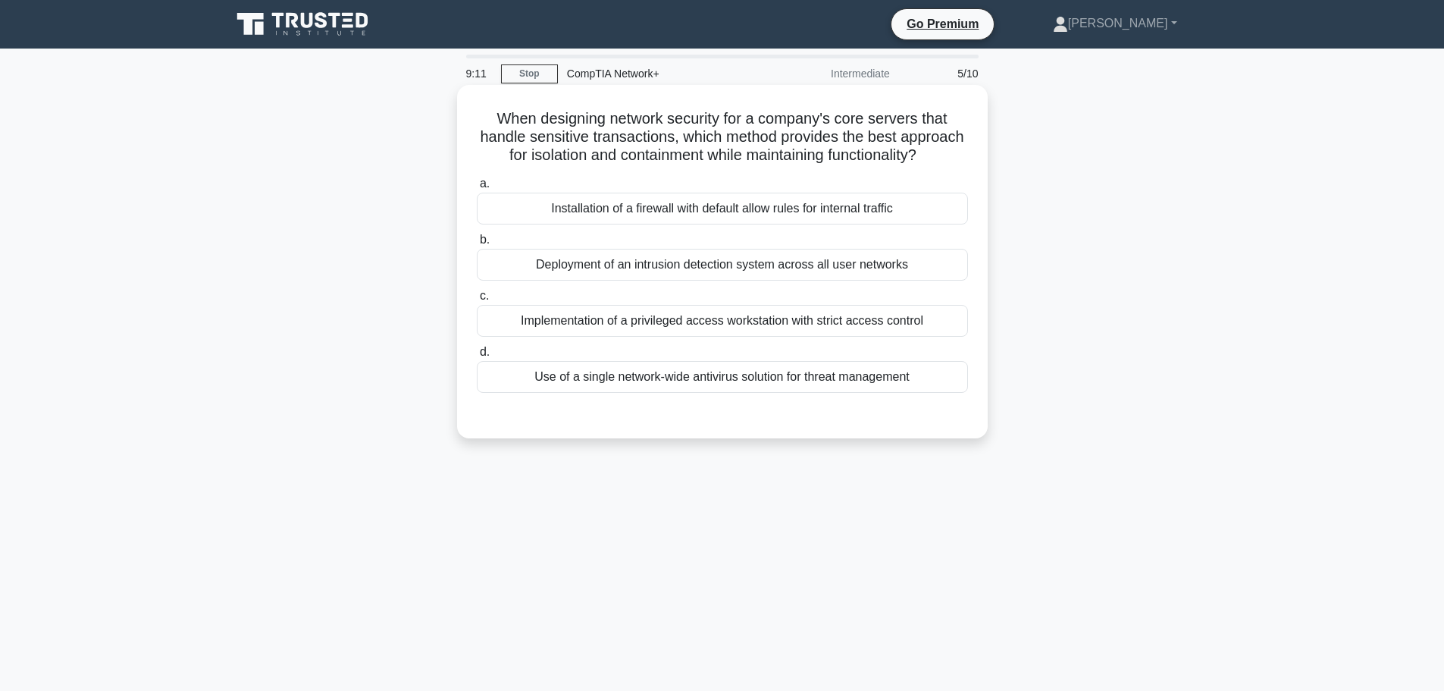
click at [704, 337] on div "Implementation of a privileged access workstation with strict access control" at bounding box center [722, 321] width 491 height 32
click at [477, 301] on input "c. Implementation of a privileged access workstation with strict access control" at bounding box center [477, 296] width 0 height 10
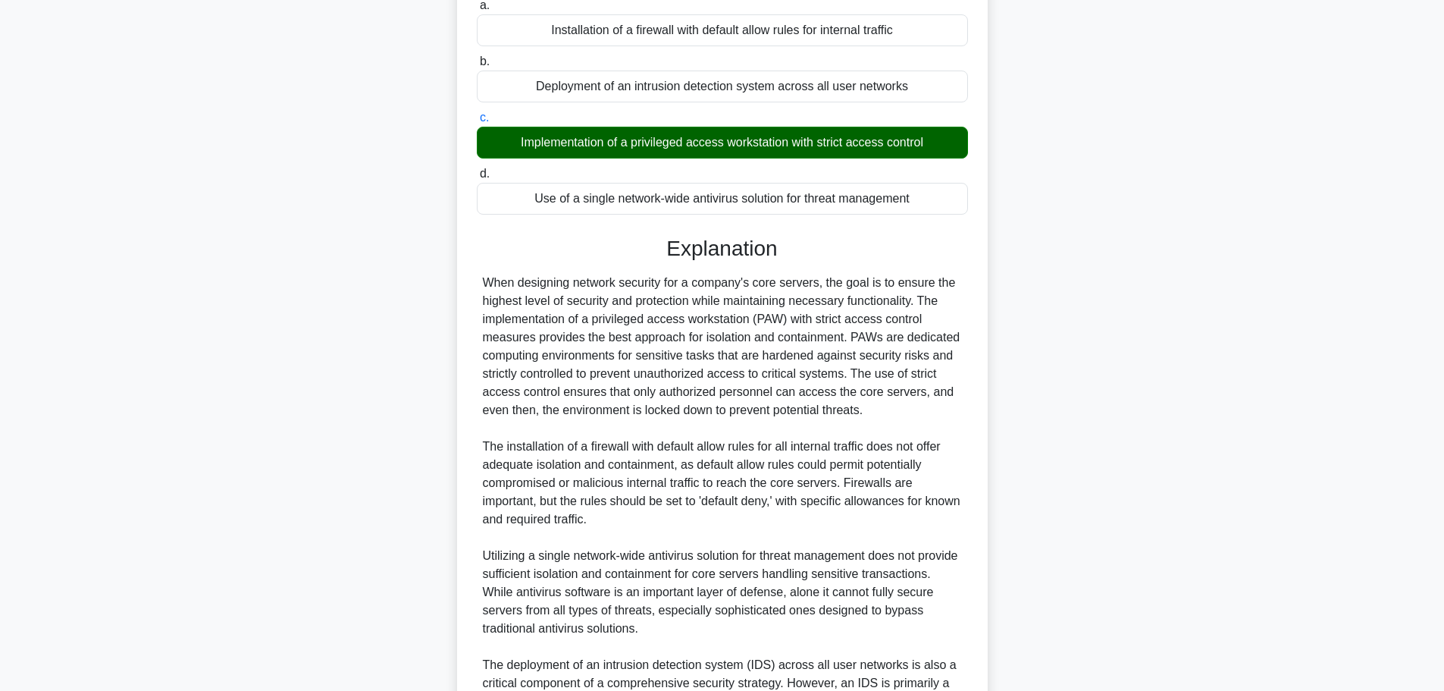
scroll to position [409, 0]
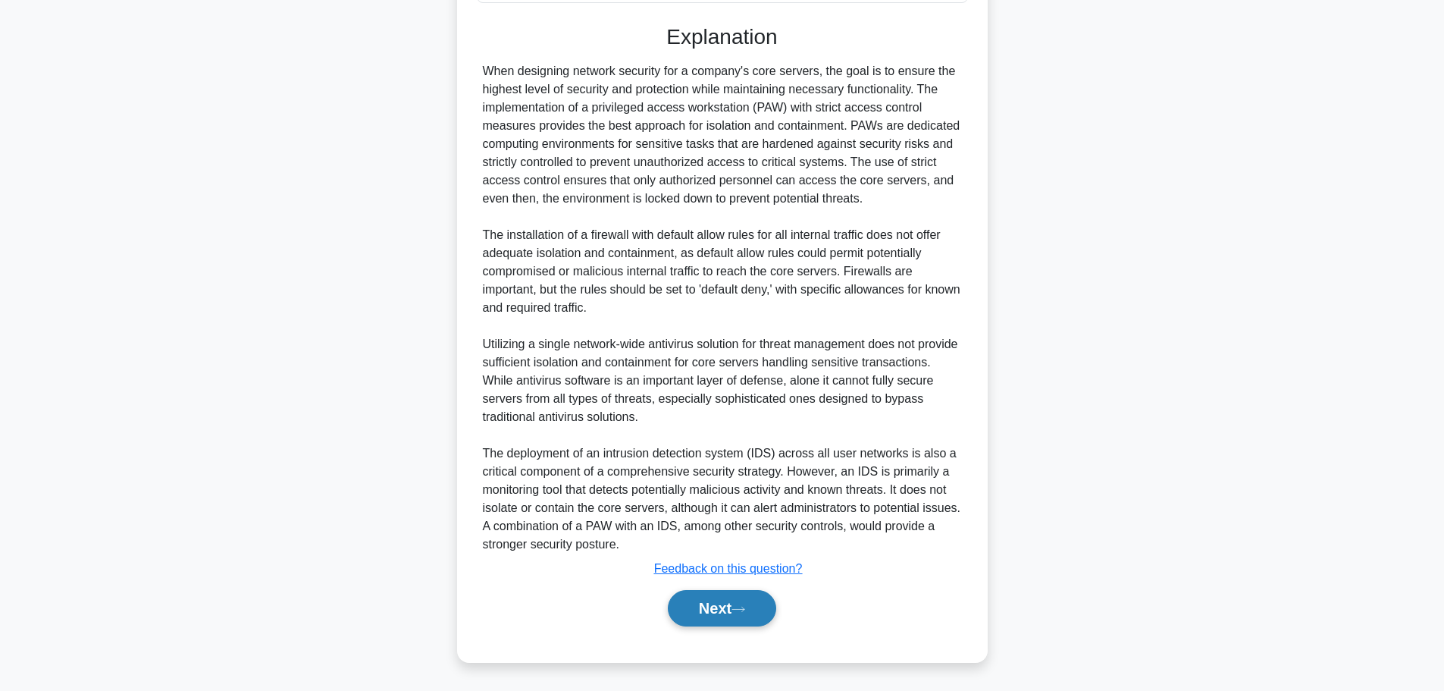
click at [721, 616] on button "Next" at bounding box center [722, 608] width 108 height 36
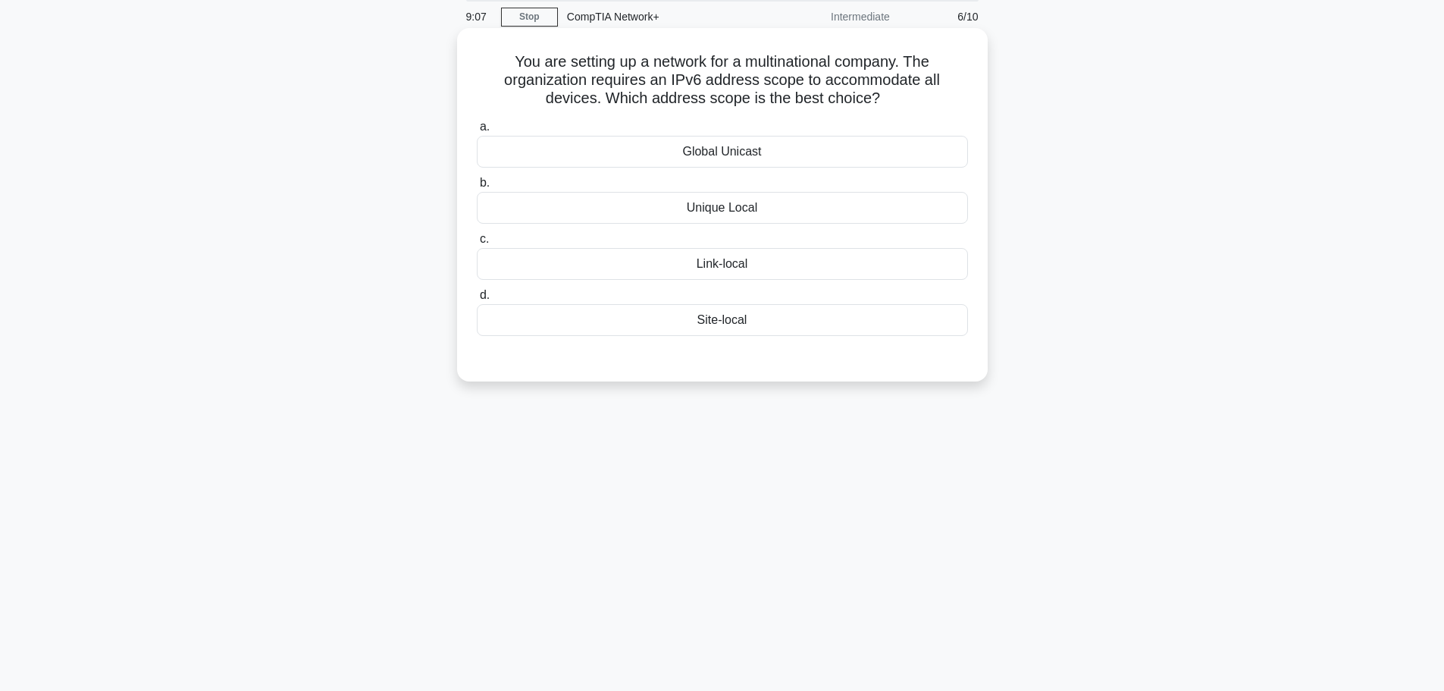
scroll to position [0, 0]
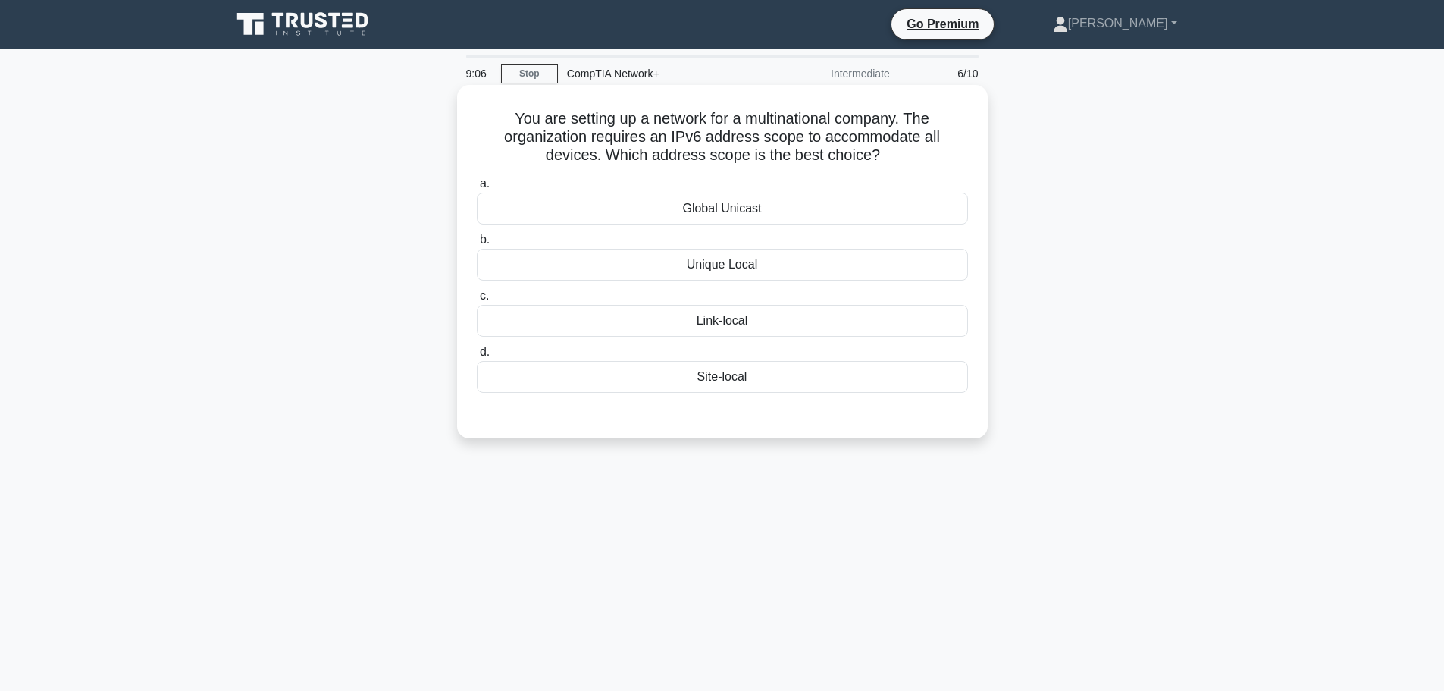
click at [773, 217] on div "Global Unicast" at bounding box center [722, 209] width 491 height 32
click at [477, 189] on input "a. Global Unicast" at bounding box center [477, 184] width 0 height 10
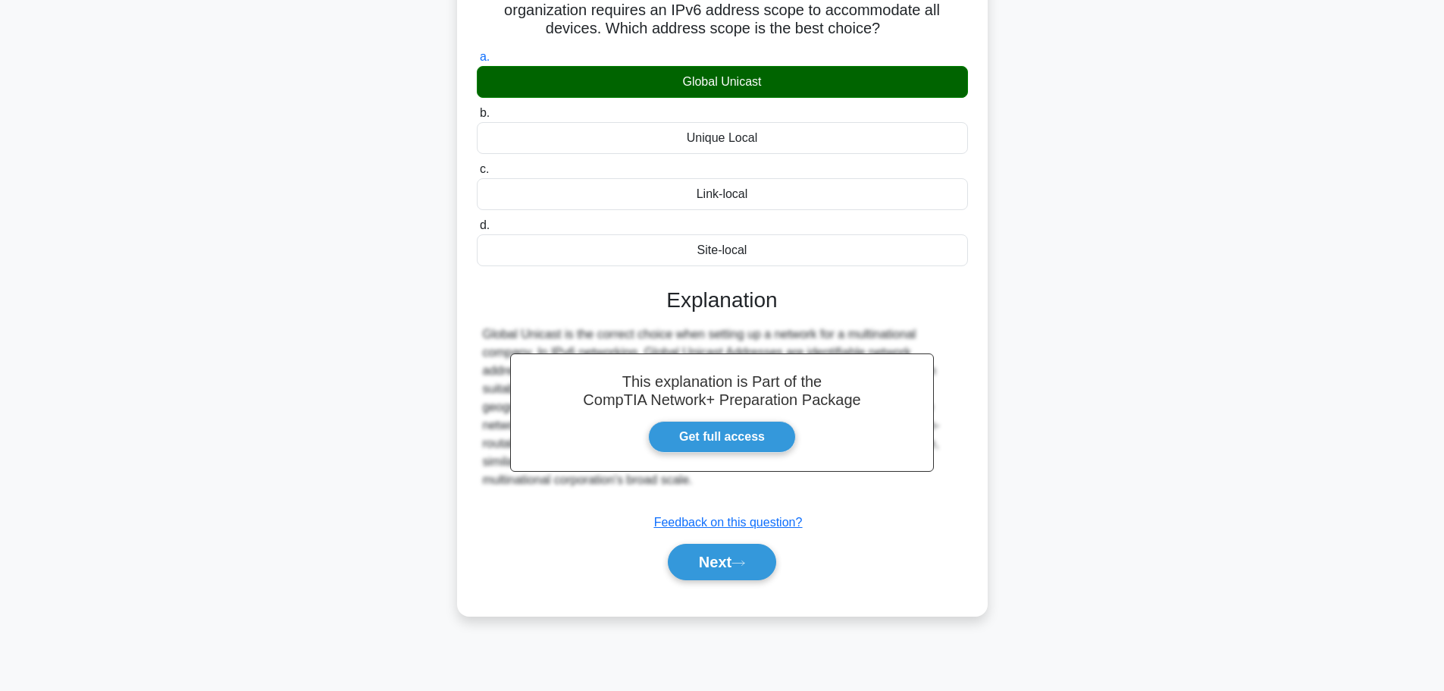
scroll to position [128, 0]
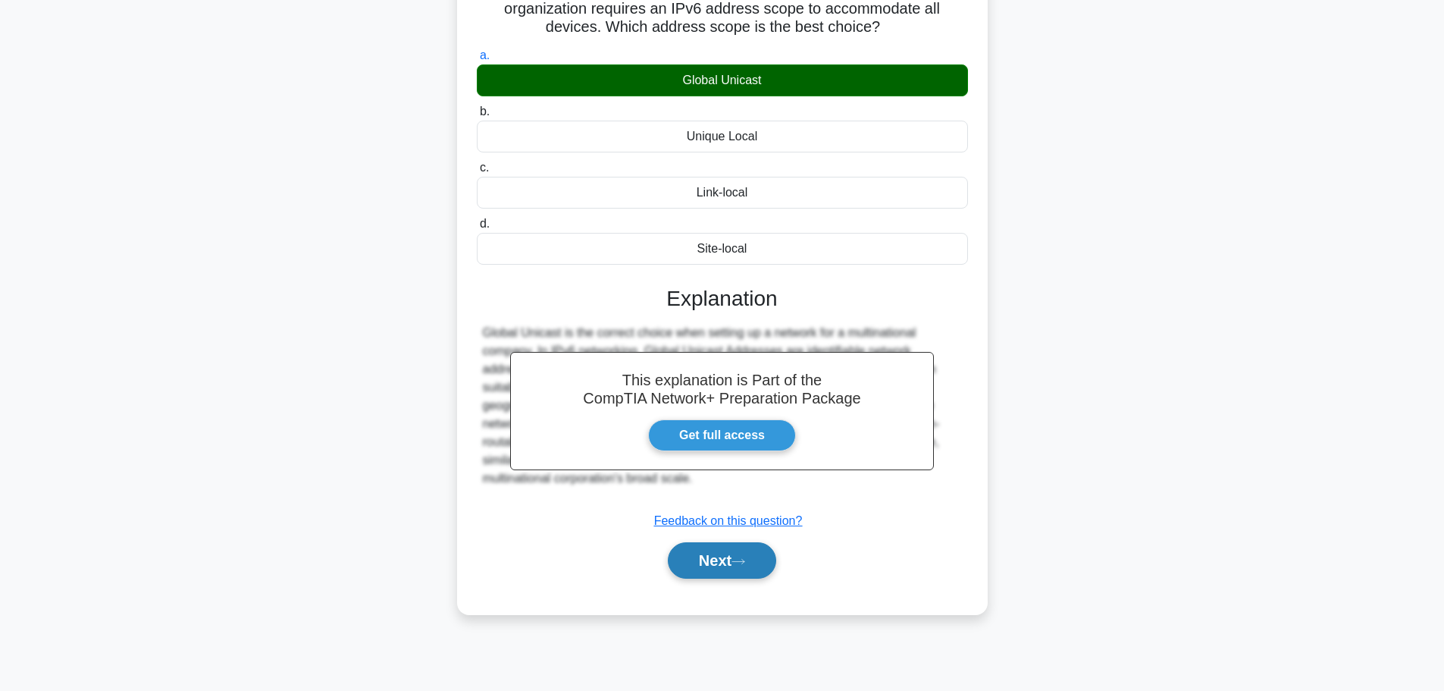
click at [716, 569] on button "Next" at bounding box center [722, 560] width 108 height 36
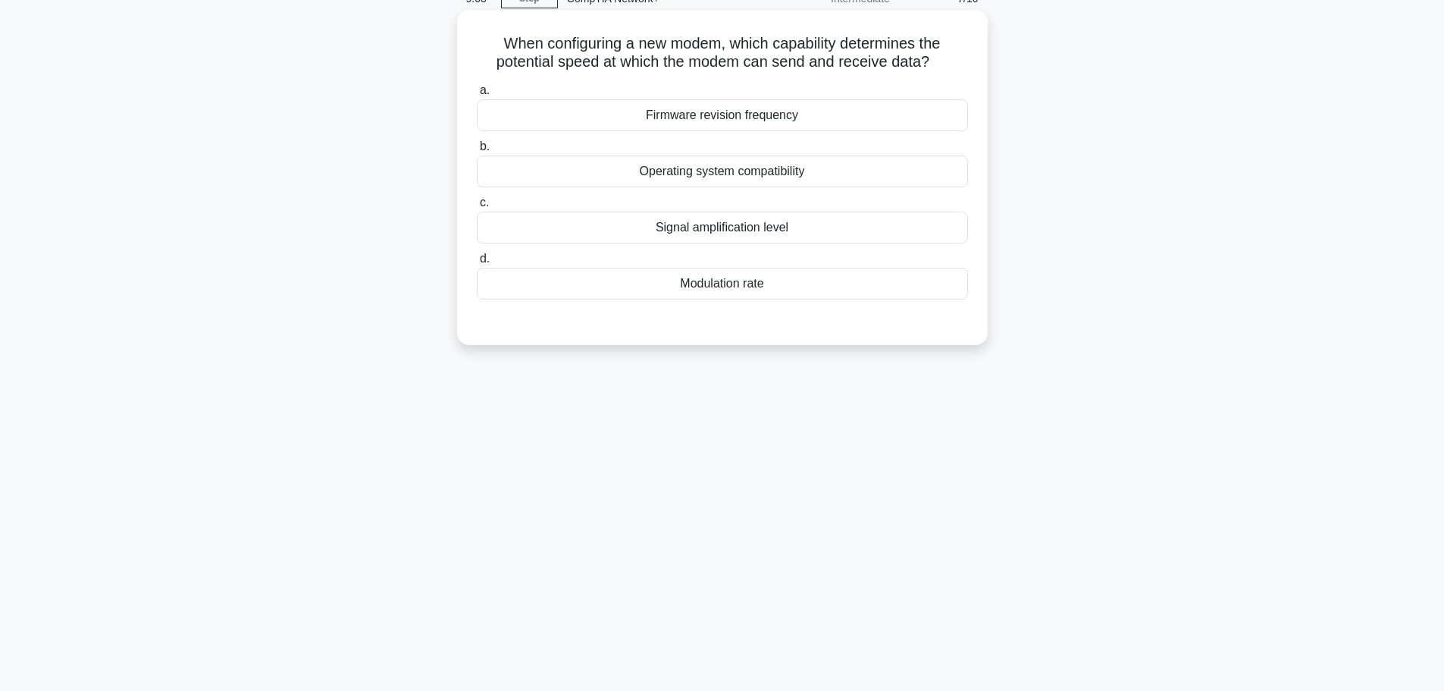
scroll to position [0, 0]
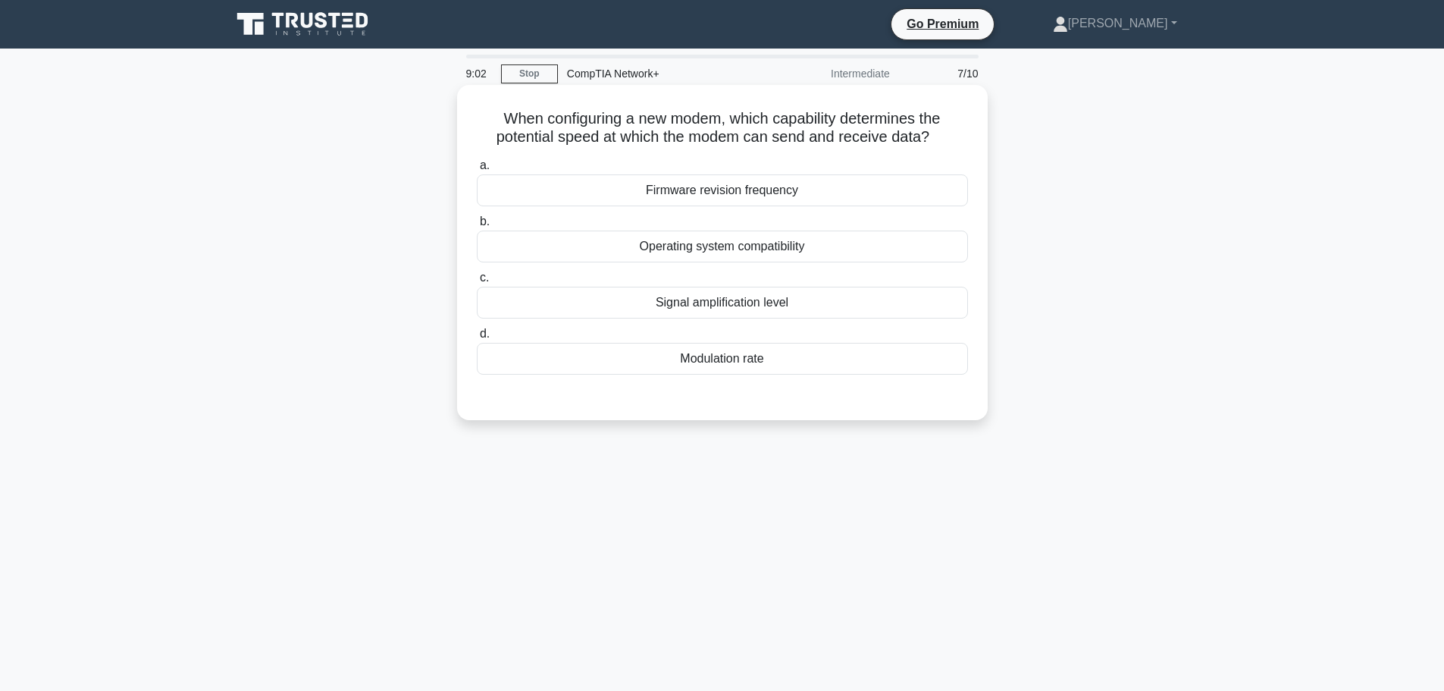
click at [778, 286] on label "c. Signal amplification level" at bounding box center [722, 293] width 491 height 50
click at [477, 283] on input "c. Signal amplification level" at bounding box center [477, 278] width 0 height 10
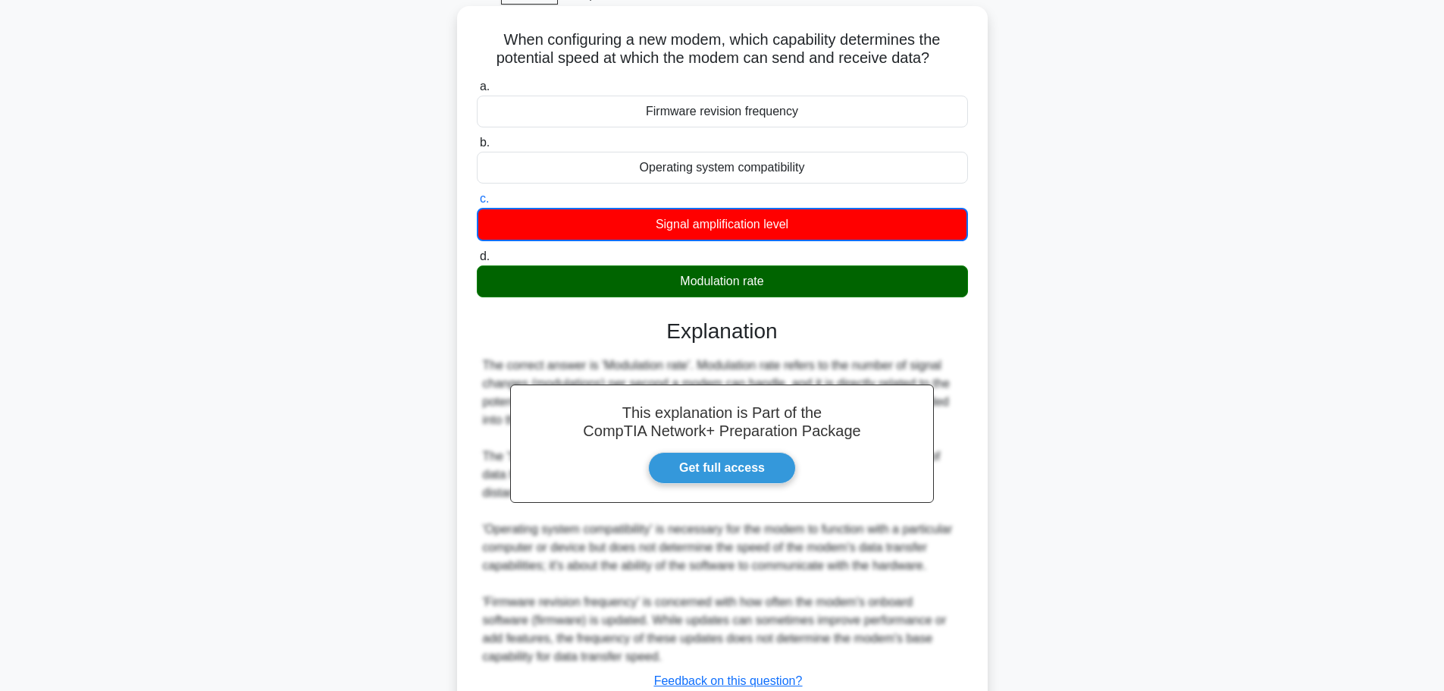
scroll to position [192, 0]
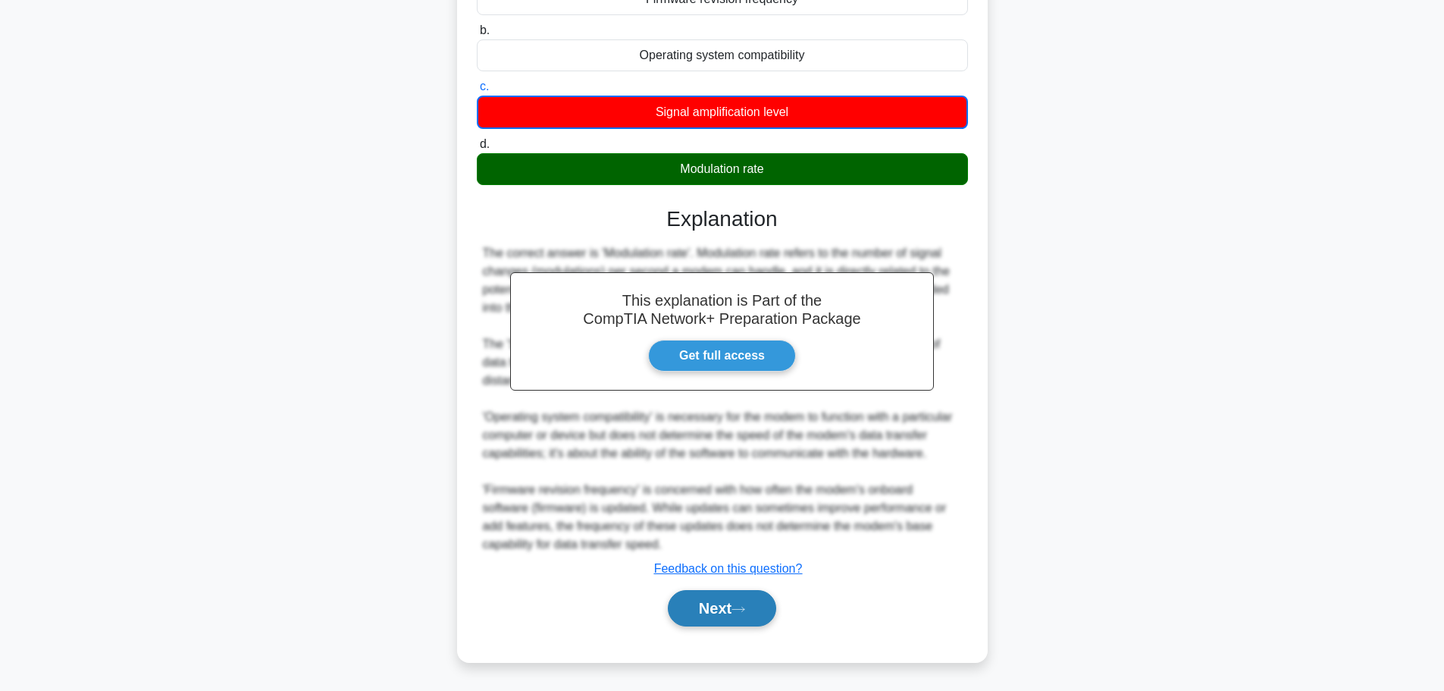
click at [705, 612] on button "Next" at bounding box center [722, 608] width 108 height 36
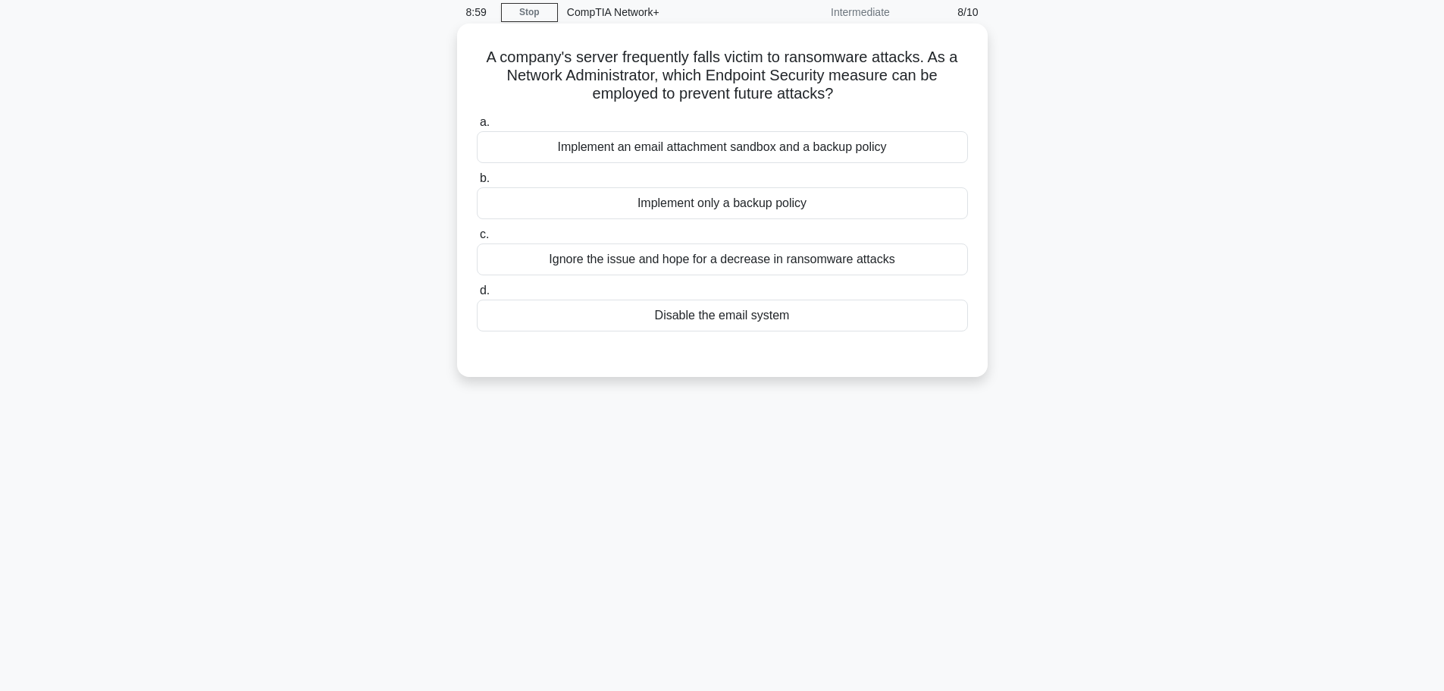
scroll to position [0, 0]
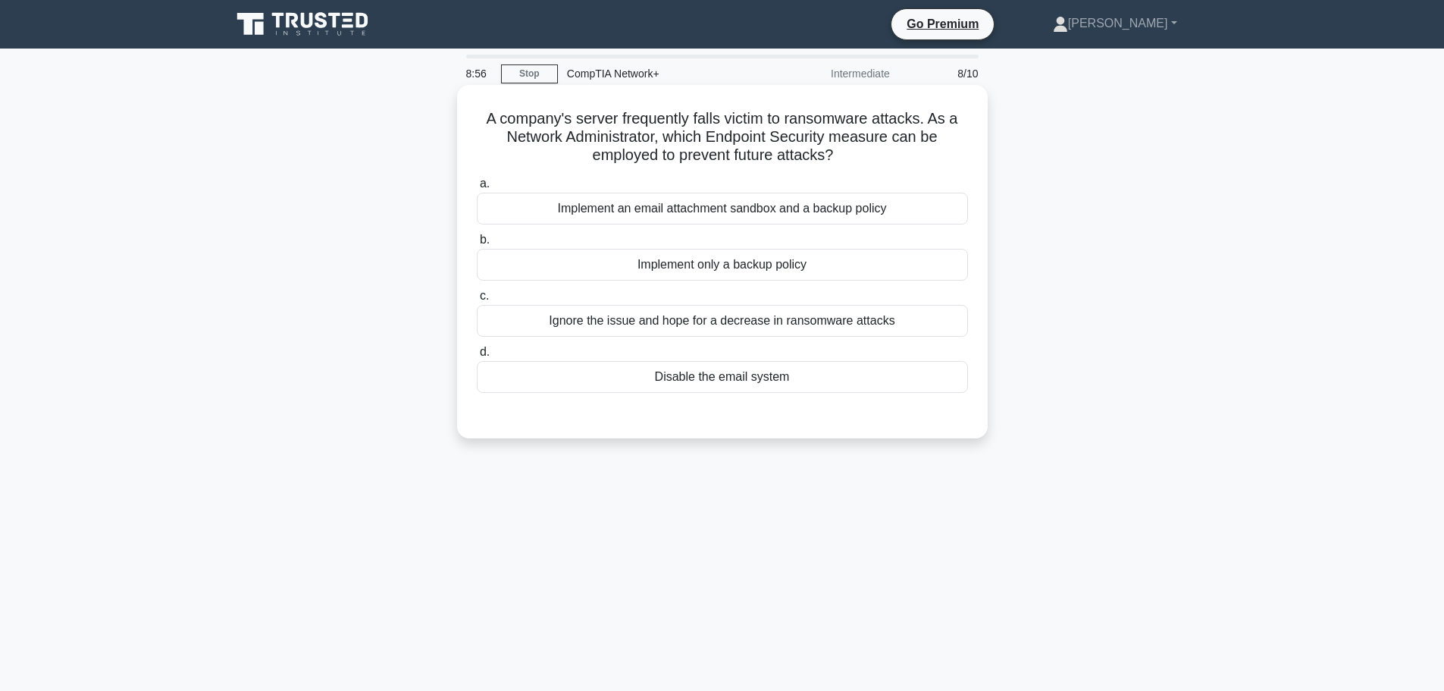
click at [731, 315] on div "Ignore the issue and hope for a decrease in ransomware attacks" at bounding box center [722, 321] width 491 height 32
click at [477, 301] on input "c. Ignore the issue and hope for a decrease in ransomware attacks" at bounding box center [477, 296] width 0 height 10
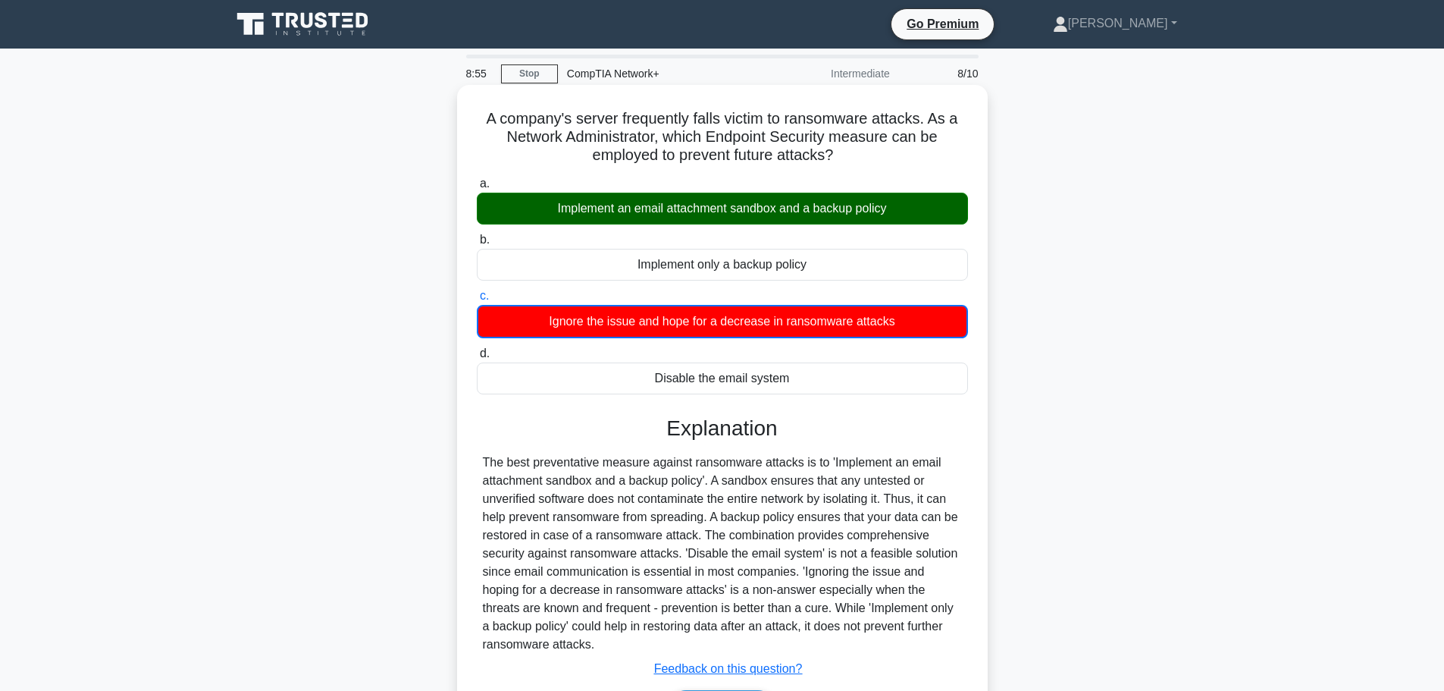
scroll to position [128, 0]
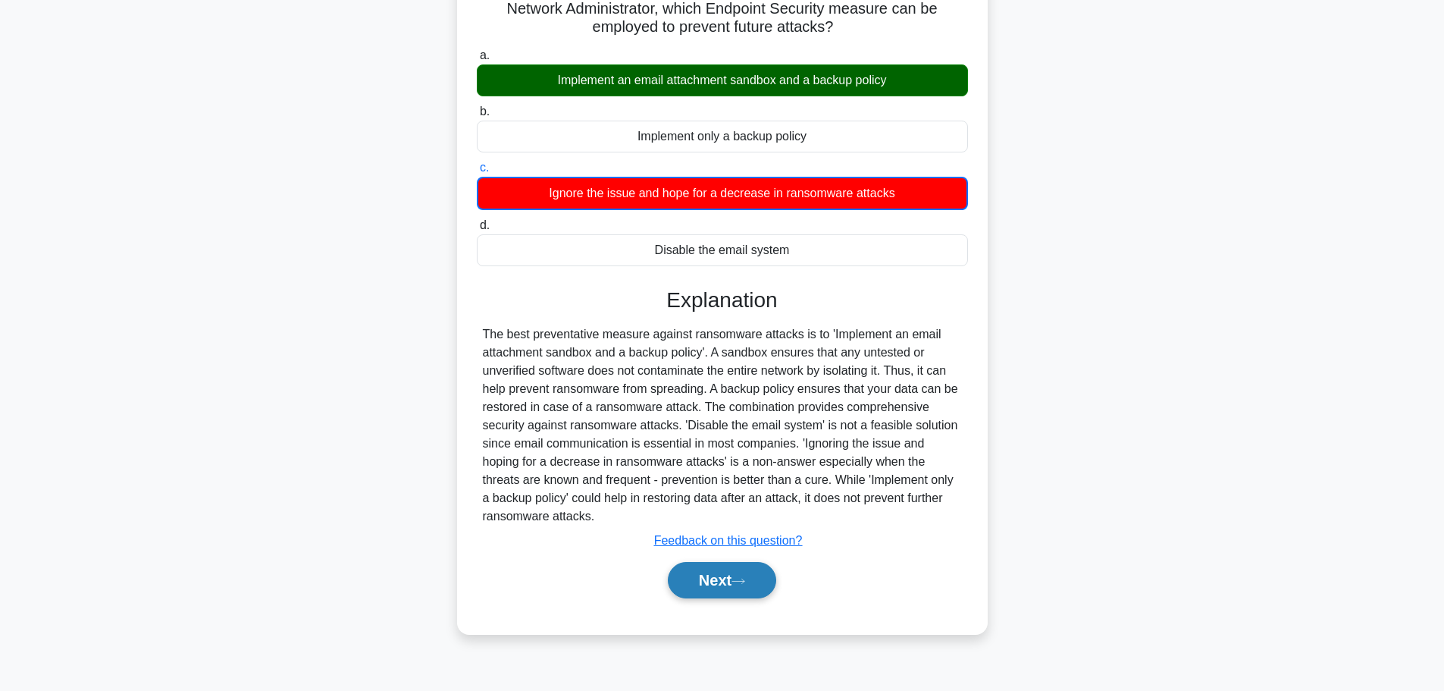
click at [742, 591] on button "Next" at bounding box center [722, 580] width 108 height 36
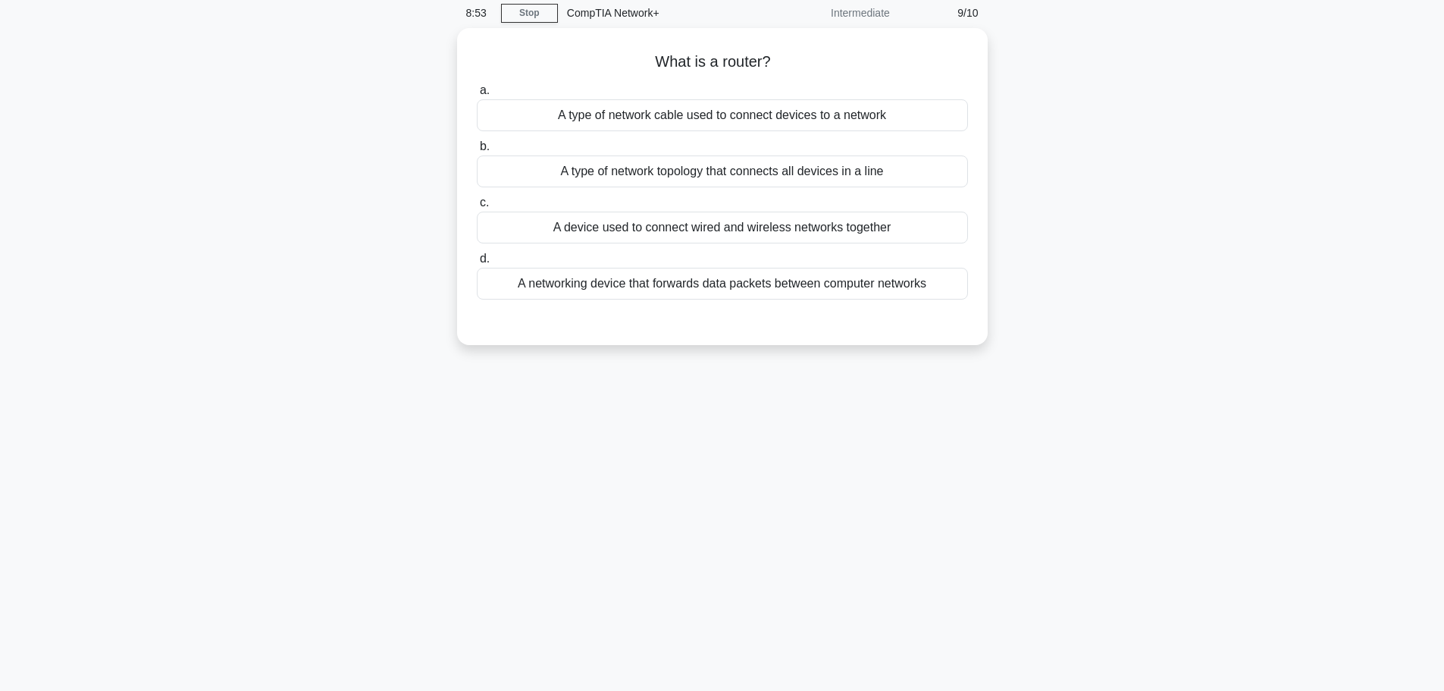
scroll to position [0, 0]
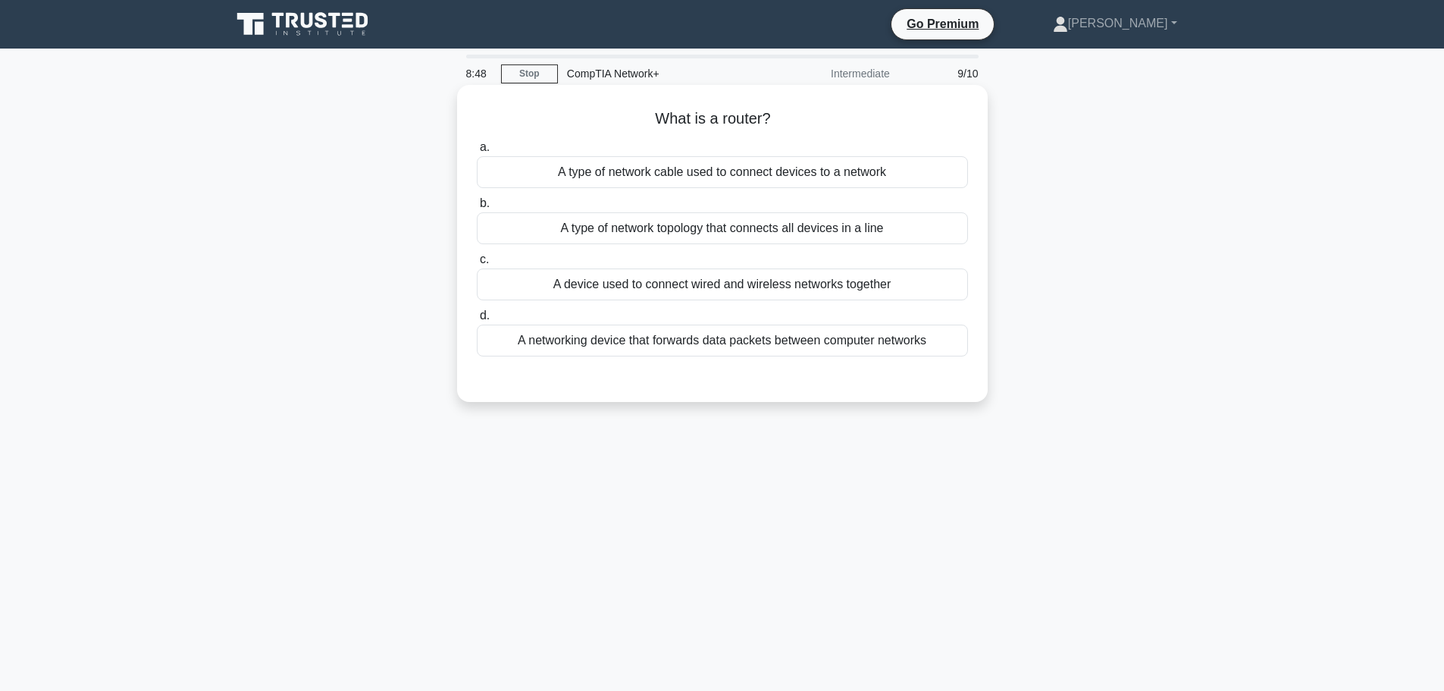
click at [785, 340] on div "A networking device that forwards data packets between computer networks" at bounding box center [722, 340] width 491 height 32
click at [477, 321] on input "d. A networking device that forwards data packets between computer networks" at bounding box center [477, 316] width 0 height 10
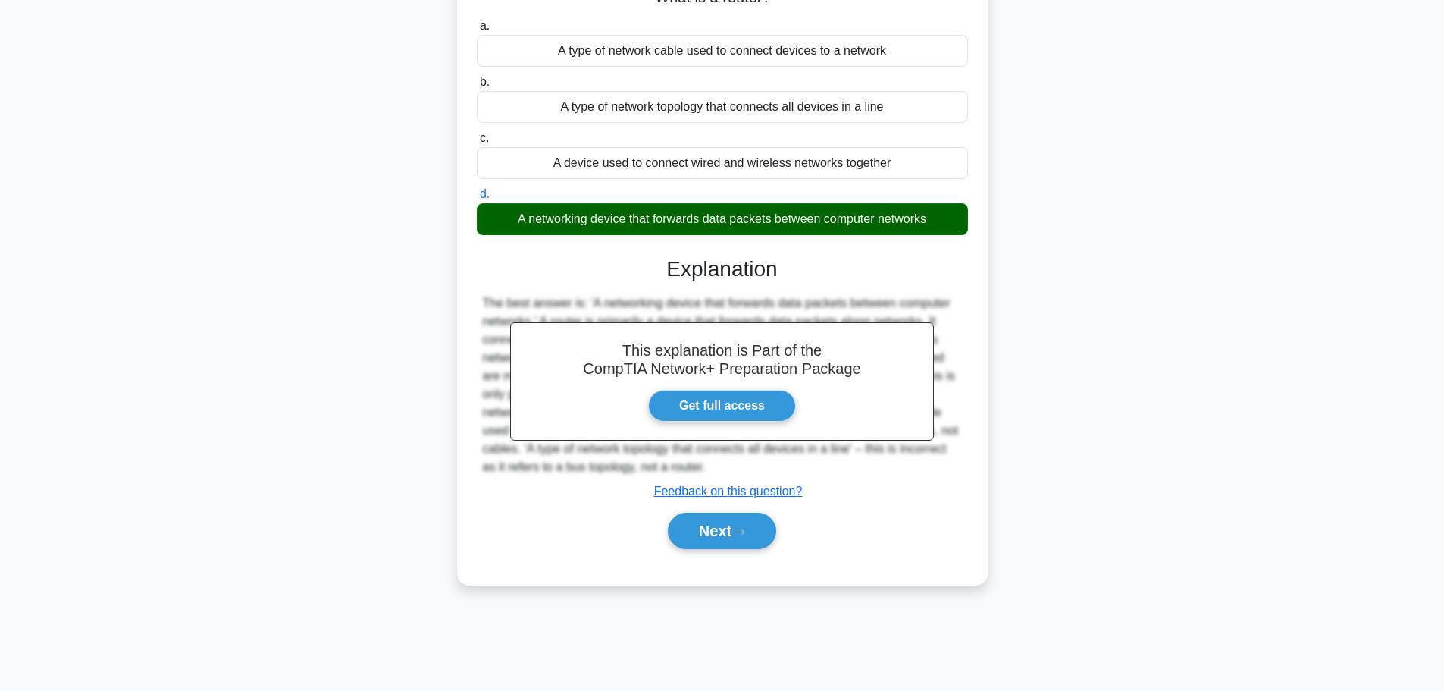
scroll to position [128, 0]
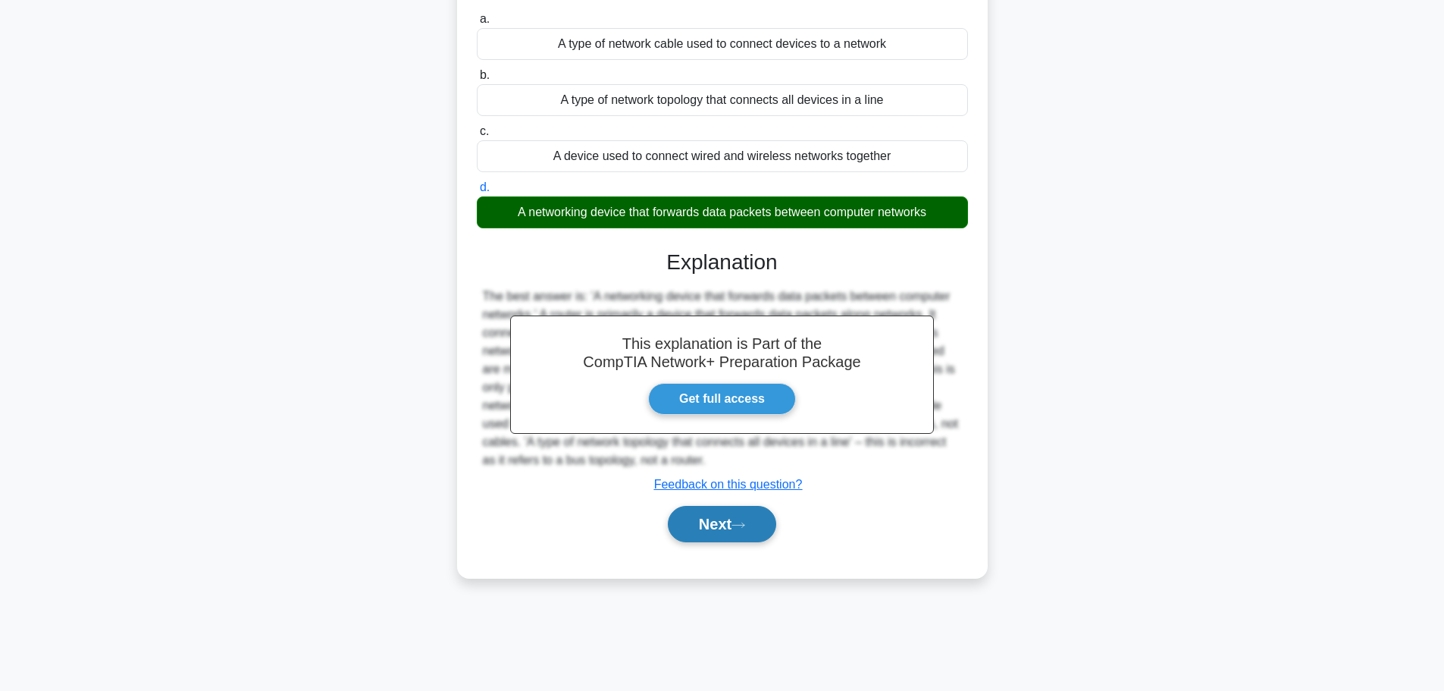
click at [763, 523] on button "Next" at bounding box center [722, 524] width 108 height 36
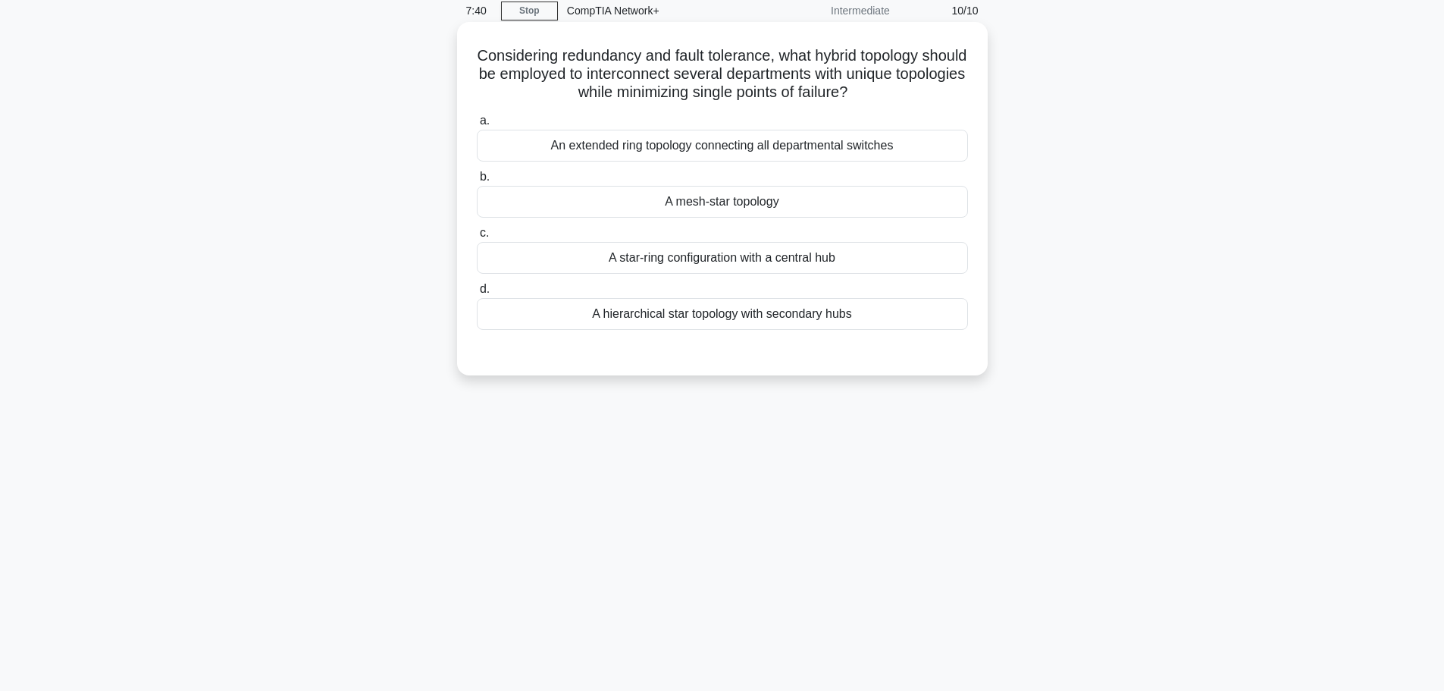
scroll to position [0, 0]
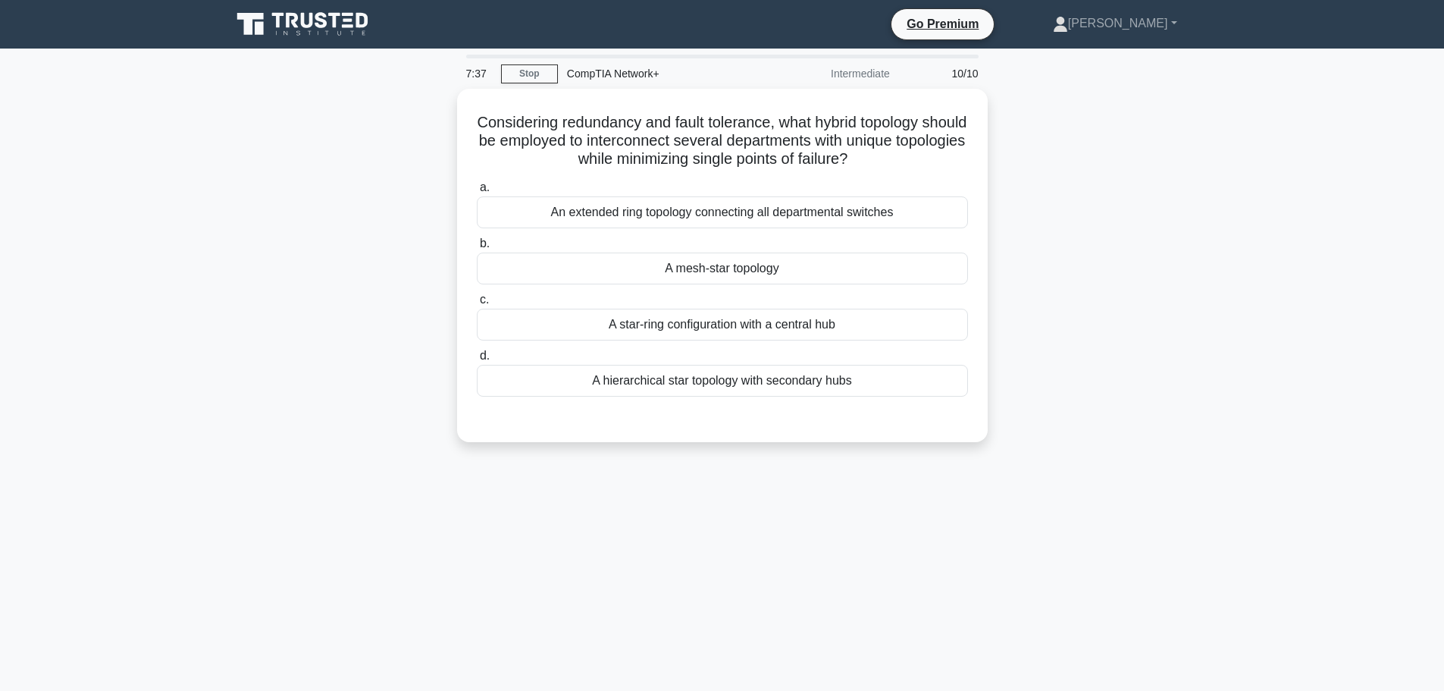
click at [321, 33] on icon at bounding box center [304, 24] width 146 height 29
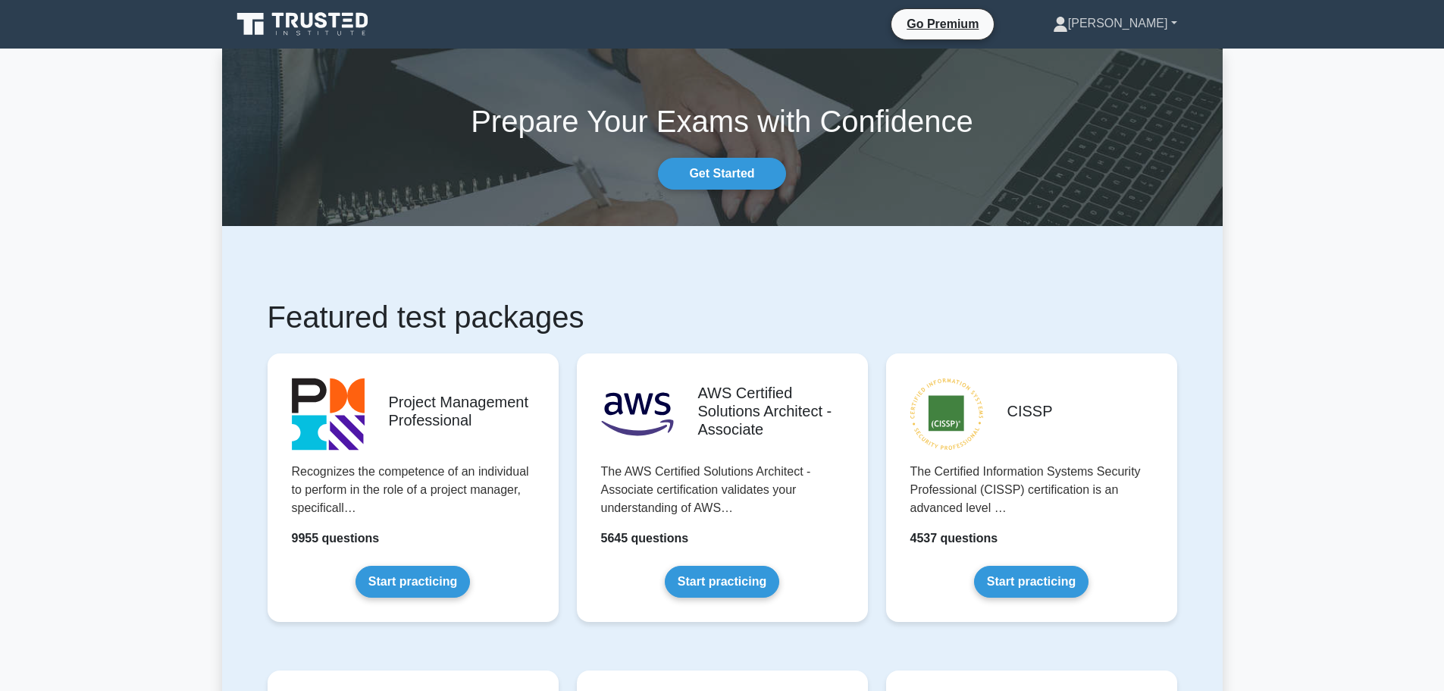
click at [1118, 20] on link "[PERSON_NAME]" at bounding box center [1115, 23] width 197 height 30
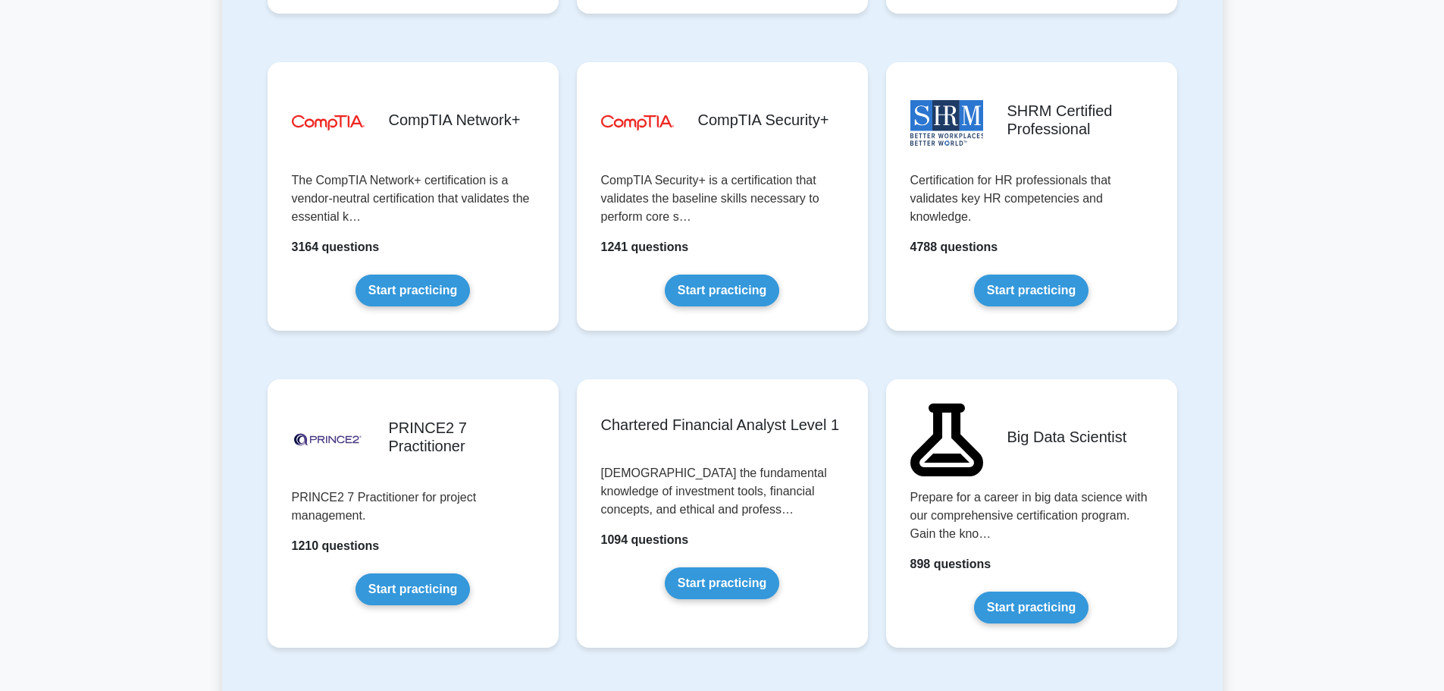
scroll to position [2805, 0]
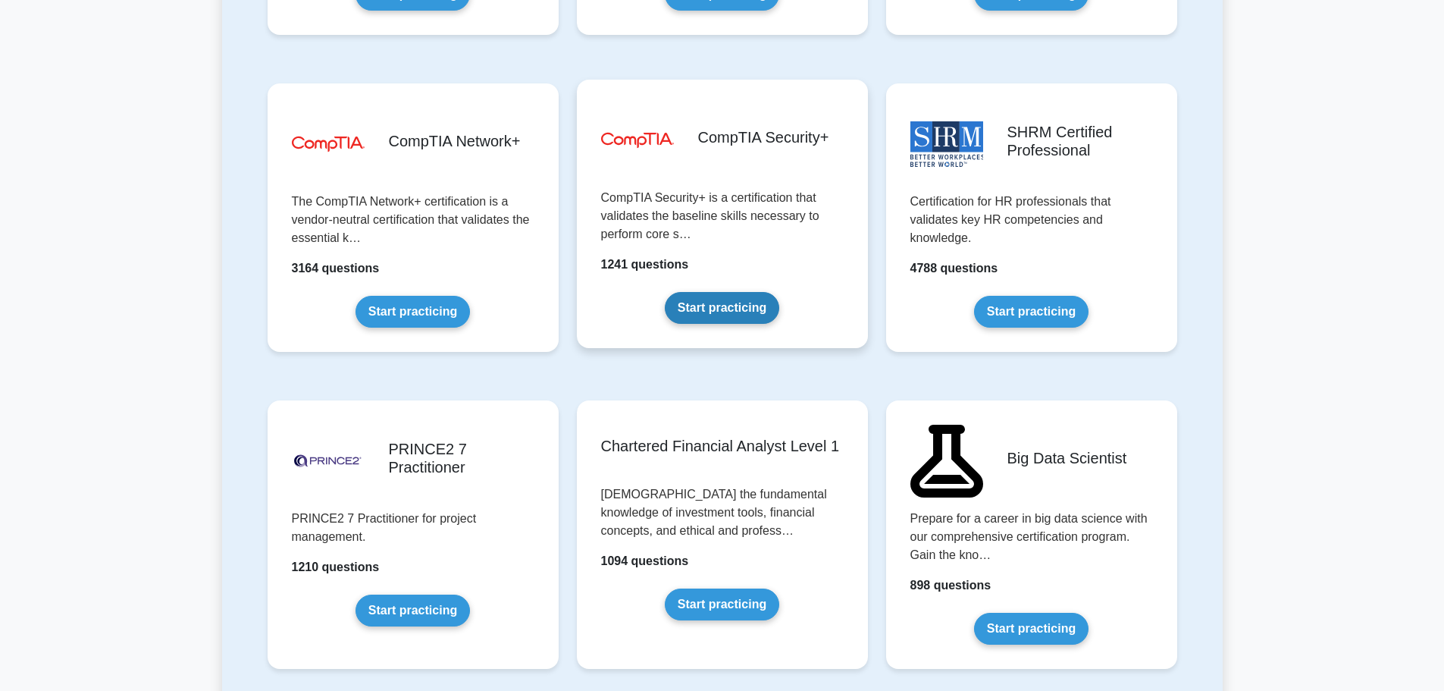
click at [703, 299] on link "Start practicing" at bounding box center [722, 308] width 114 height 32
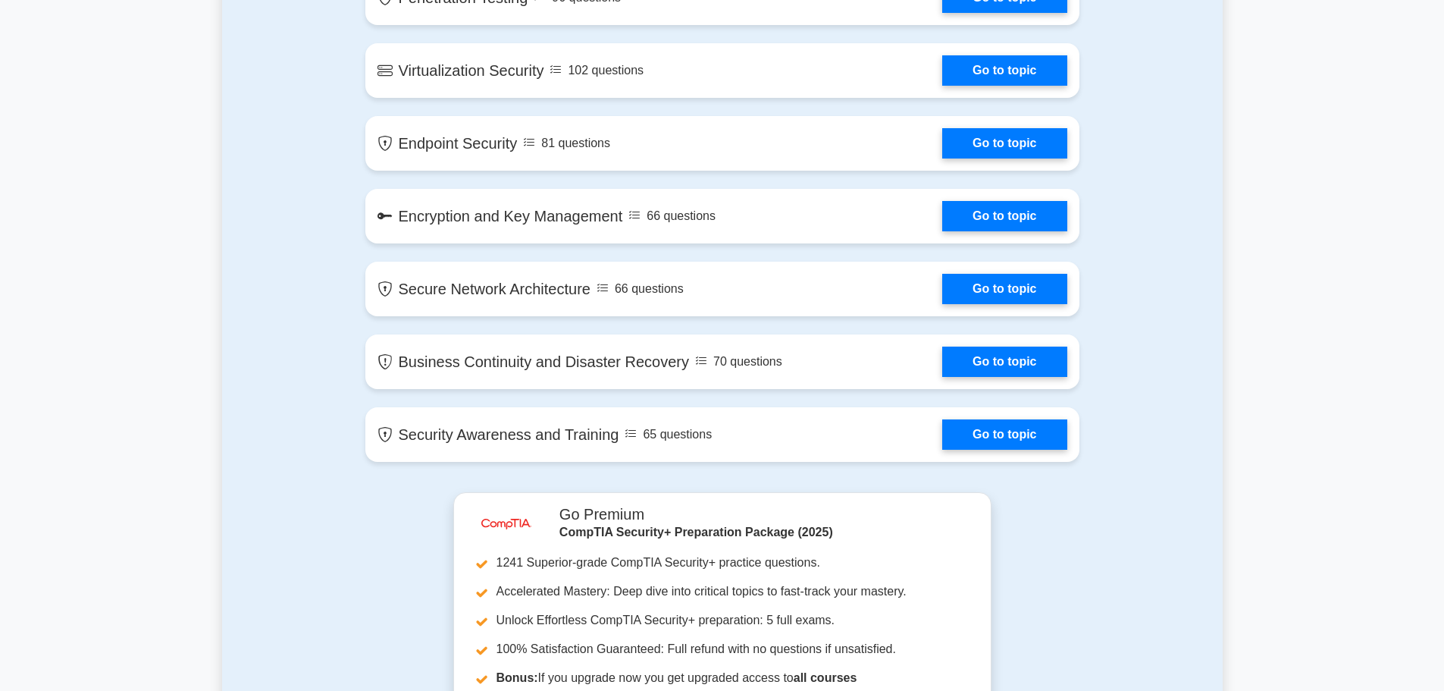
scroll to position [2350, 0]
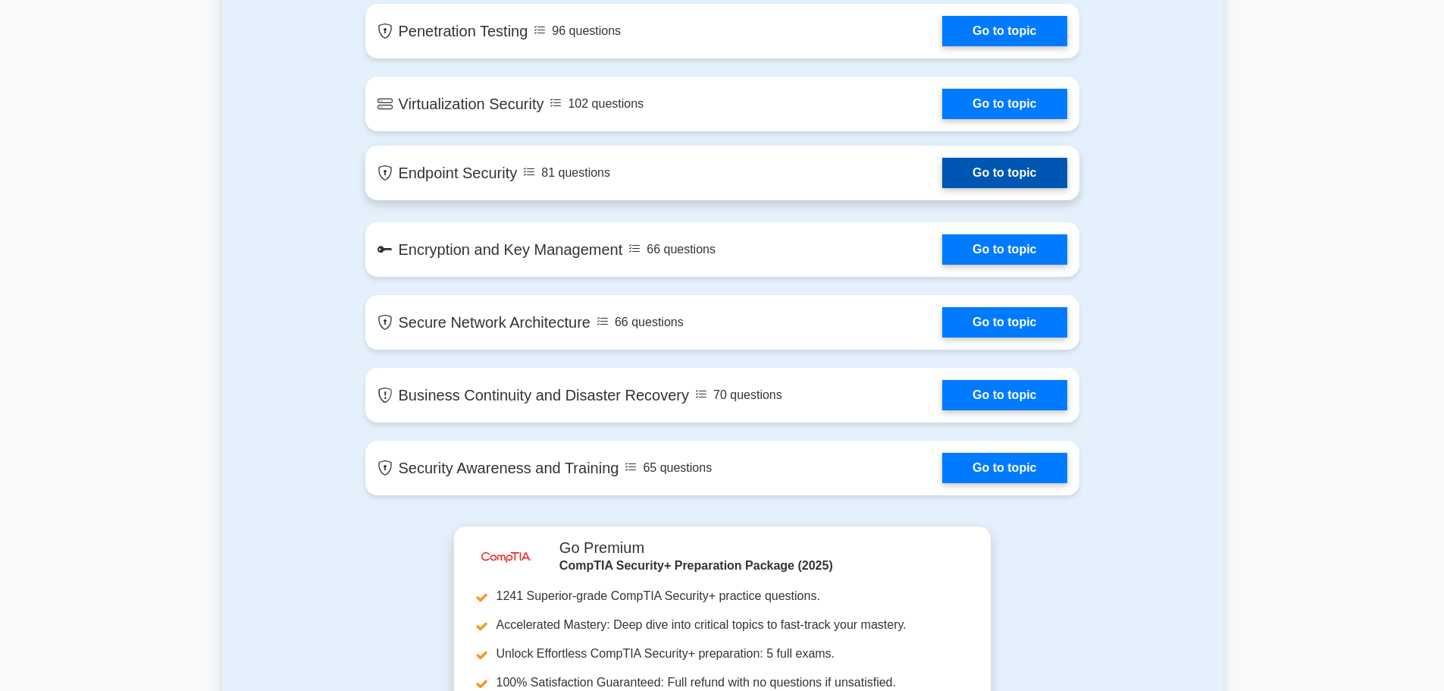
click at [1000, 183] on link "Go to topic" at bounding box center [1004, 173] width 124 height 30
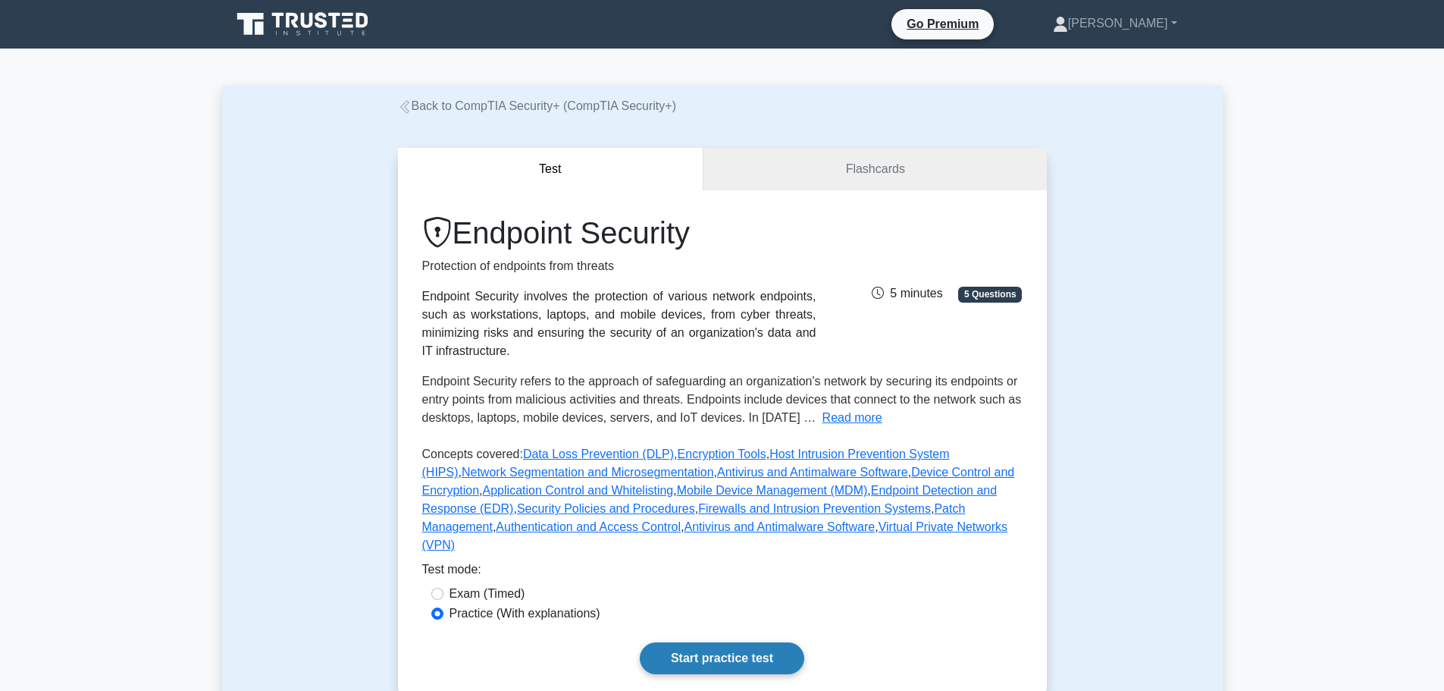
click at [747, 642] on link "Start practice test" at bounding box center [722, 658] width 164 height 32
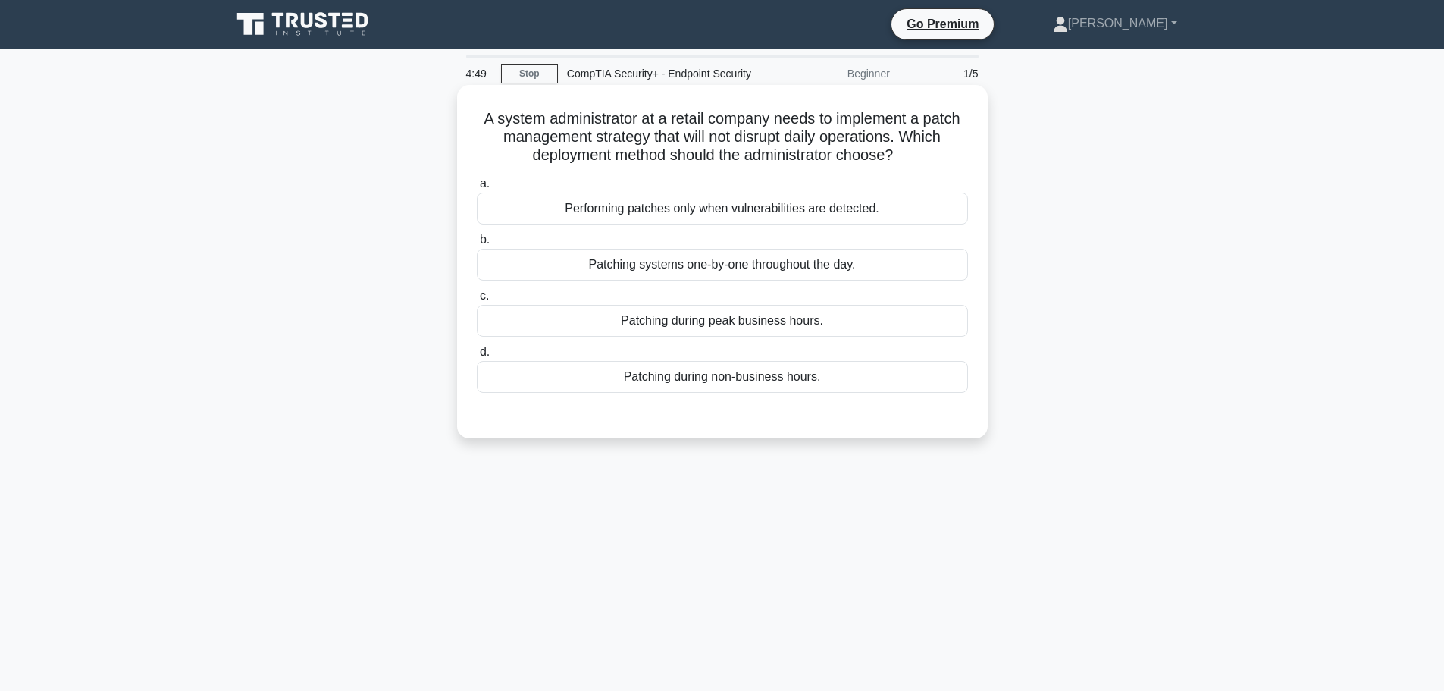
click at [669, 274] on div "Patching systems one-by-one throughout the day." at bounding box center [722, 265] width 491 height 32
click at [477, 245] on input "b. Patching systems one-by-one throughout the day." at bounding box center [477, 240] width 0 height 10
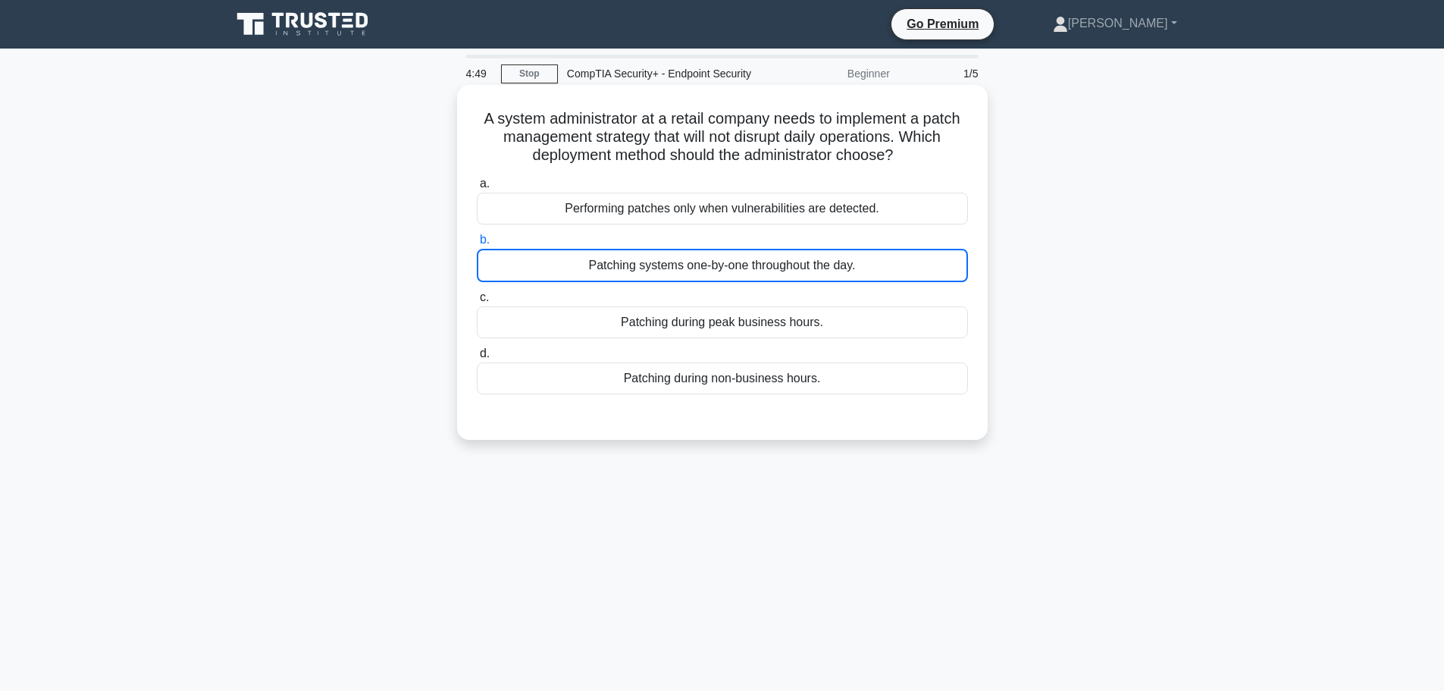
click at [669, 274] on div "Patching systems one-by-one throughout the day." at bounding box center [722, 265] width 491 height 33
click at [477, 245] on input "b. Patching systems one-by-one throughout the day." at bounding box center [477, 240] width 0 height 10
click at [669, 274] on div "Patching systems one-by-one throughout the day." at bounding box center [722, 265] width 491 height 33
click at [477, 245] on input "b. Patching systems one-by-one throughout the day." at bounding box center [477, 240] width 0 height 10
click at [669, 274] on div "Patching systems one-by-one throughout the day." at bounding box center [722, 265] width 491 height 33
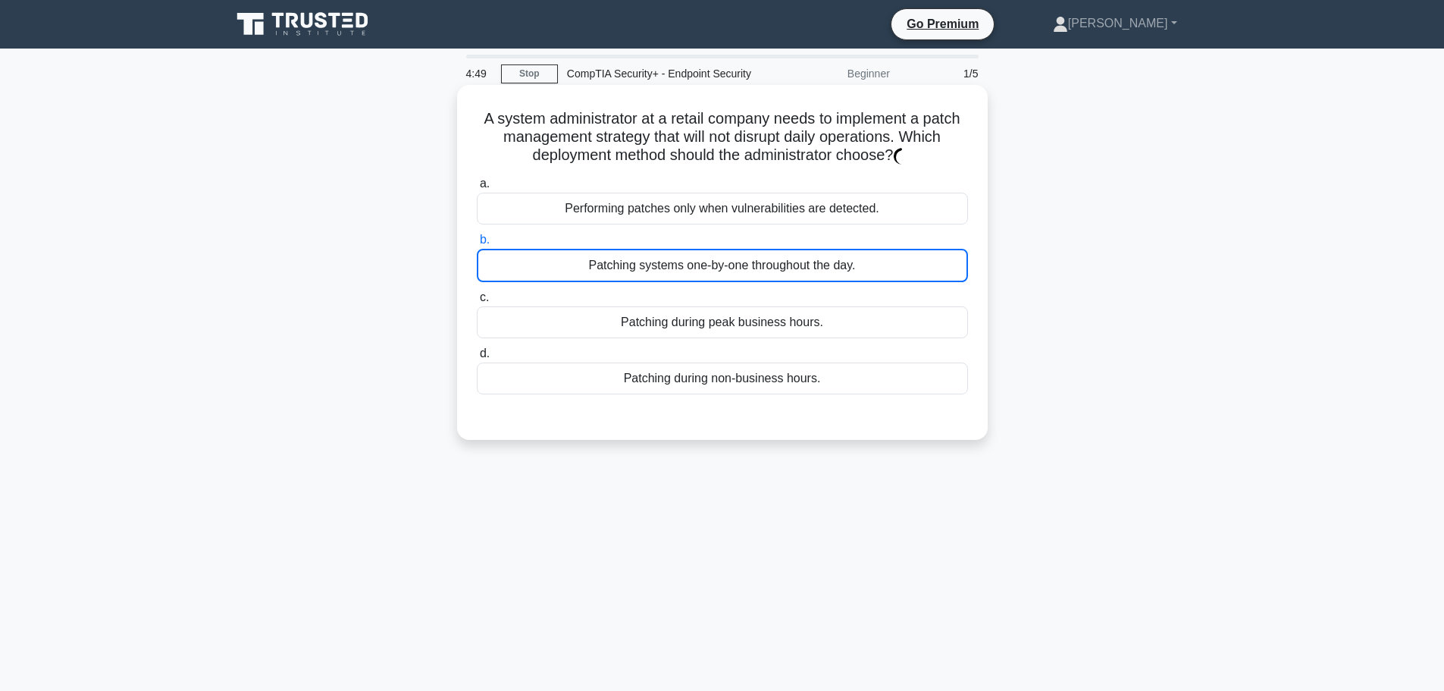
click at [477, 245] on input "b. Patching systems one-by-one throughout the day." at bounding box center [477, 240] width 0 height 10
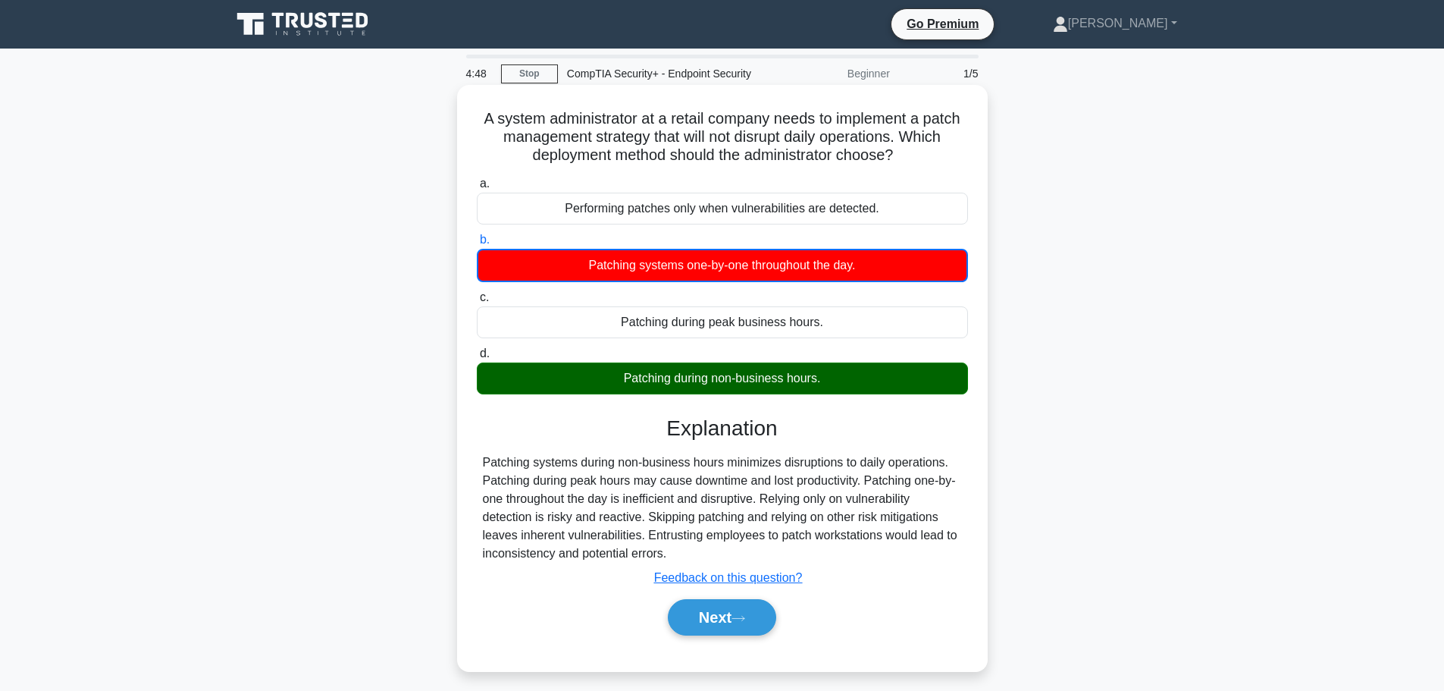
click at [669, 274] on div "Patching systems one-by-one throughout the day." at bounding box center [722, 265] width 491 height 33
click at [477, 245] on input "b. Patching systems one-by-one throughout the day." at bounding box center [477, 240] width 0 height 10
click at [734, 609] on button "Next" at bounding box center [722, 617] width 108 height 36
